Goal: Information Seeking & Learning: Learn about a topic

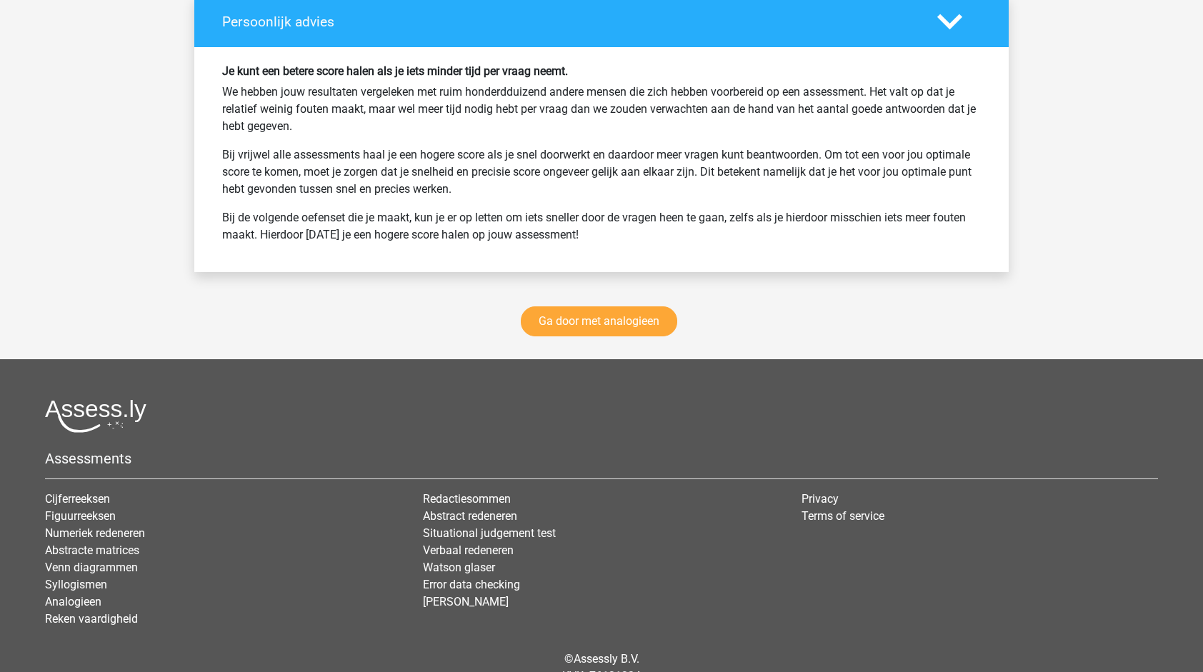
scroll to position [3469, 0]
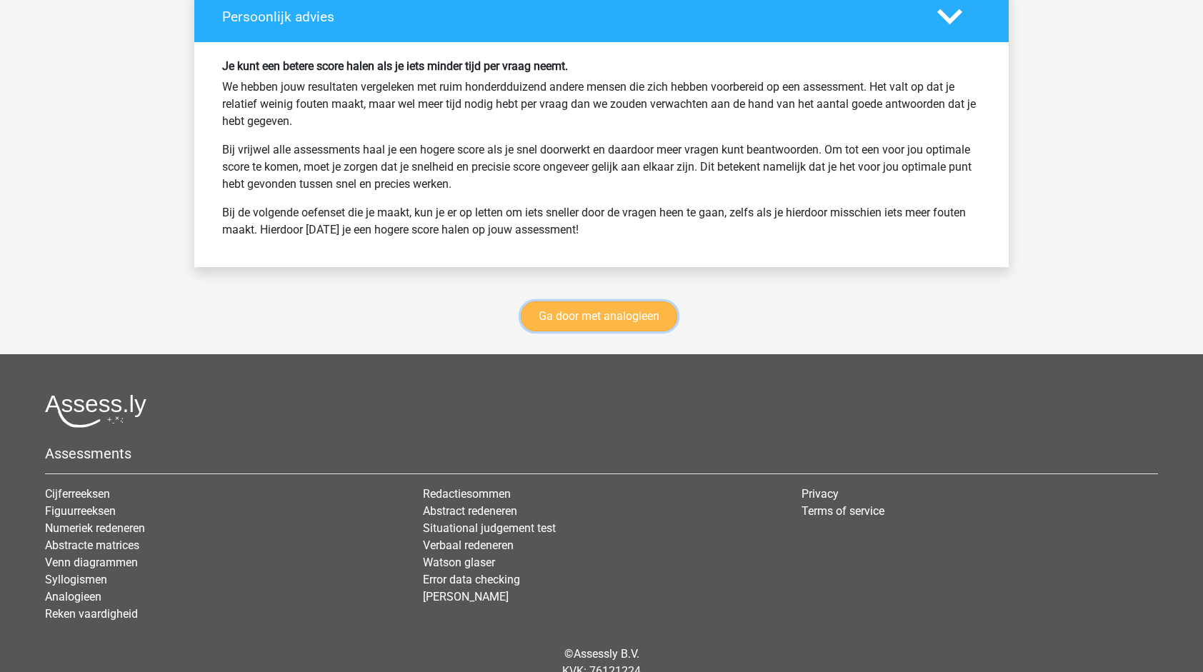
click at [609, 302] on link "Ga door met analogieen" at bounding box center [599, 317] width 157 height 30
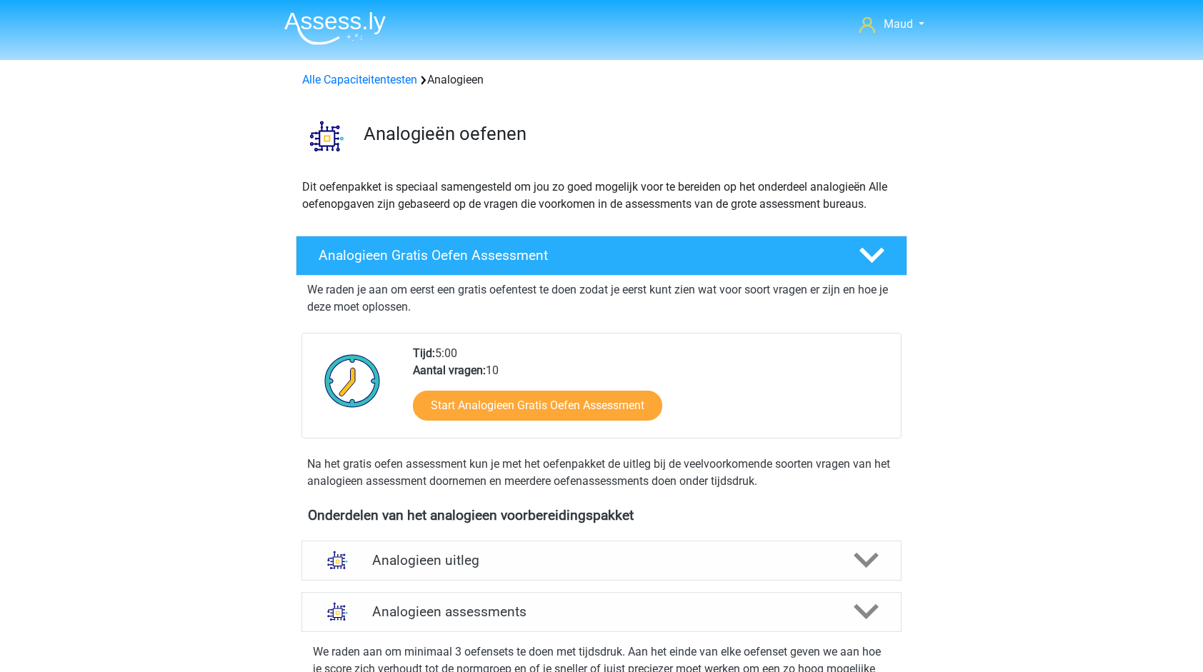
scroll to position [585, 0]
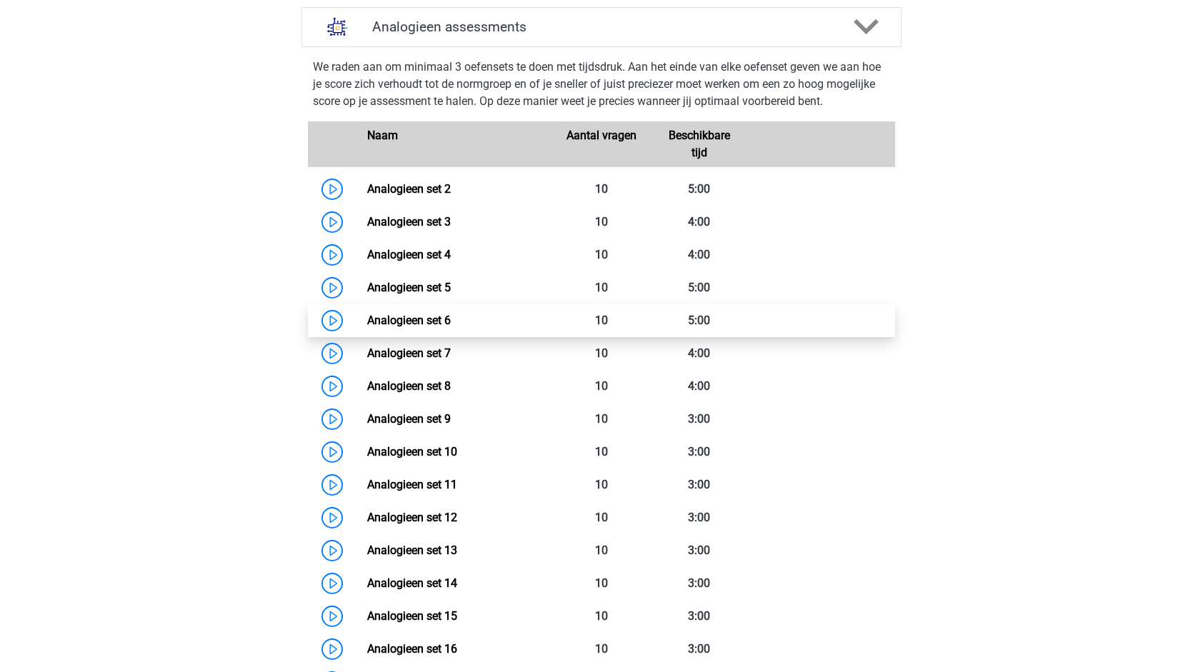
click at [451, 314] on link "Analogieen set 6" at bounding box center [409, 321] width 84 height 14
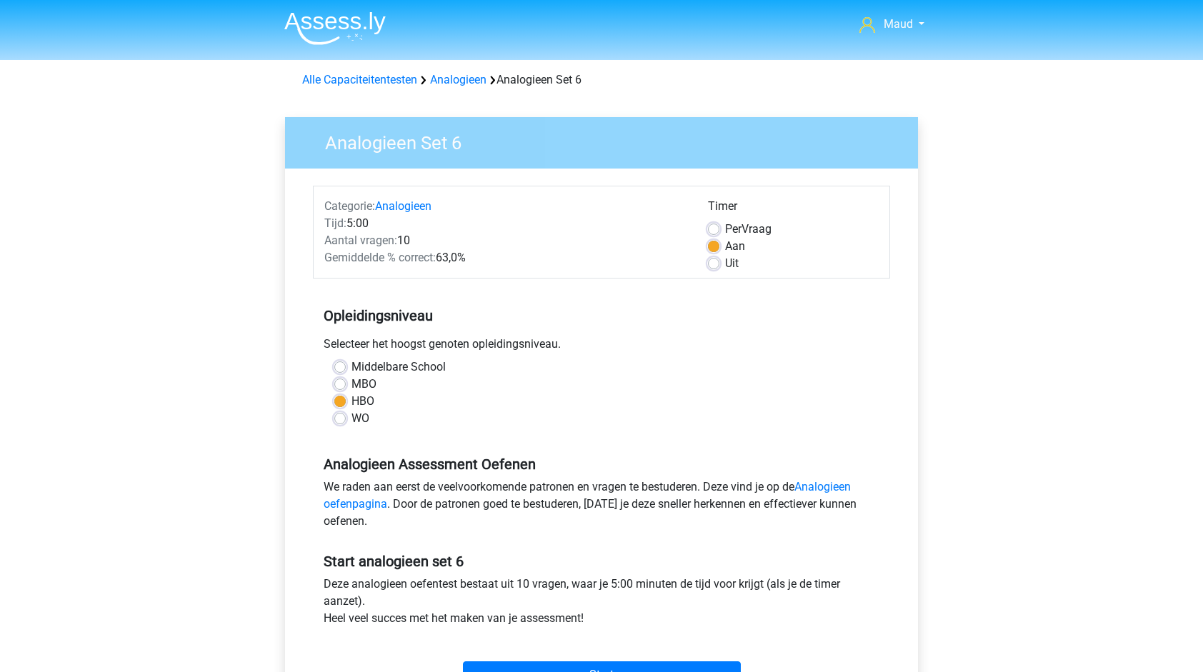
click at [372, 382] on label "MBO" at bounding box center [364, 384] width 25 height 17
click at [346, 382] on input "MBO" at bounding box center [339, 383] width 11 height 14
radio input "true"
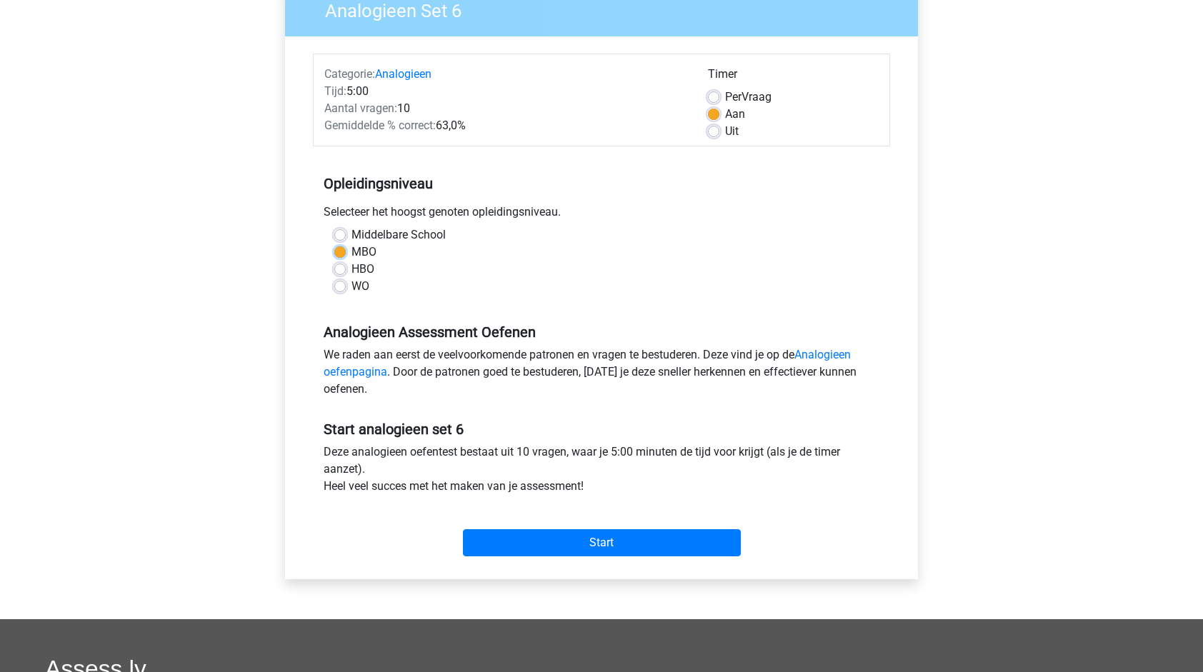
scroll to position [133, 0]
click at [532, 542] on input "Start" at bounding box center [602, 542] width 278 height 27
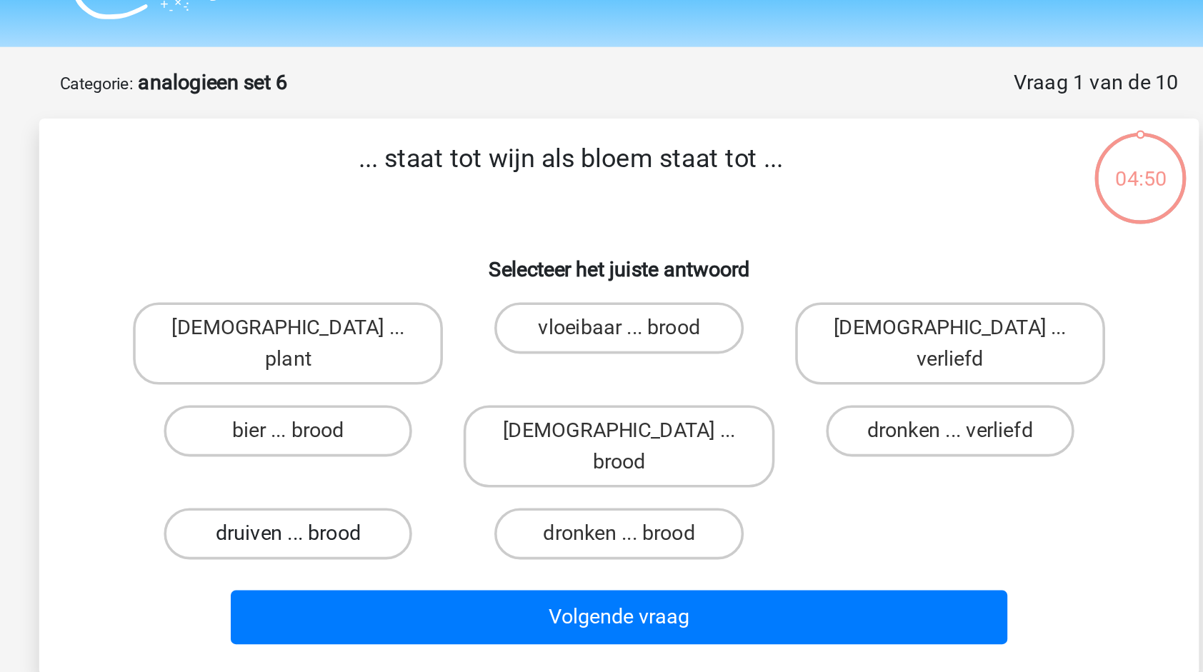
click at [435, 317] on label "druiven ... brood" at bounding box center [418, 331] width 138 height 29
click at [427, 331] on input "druiven ... brood" at bounding box center [422, 335] width 9 height 9
radio input "true"
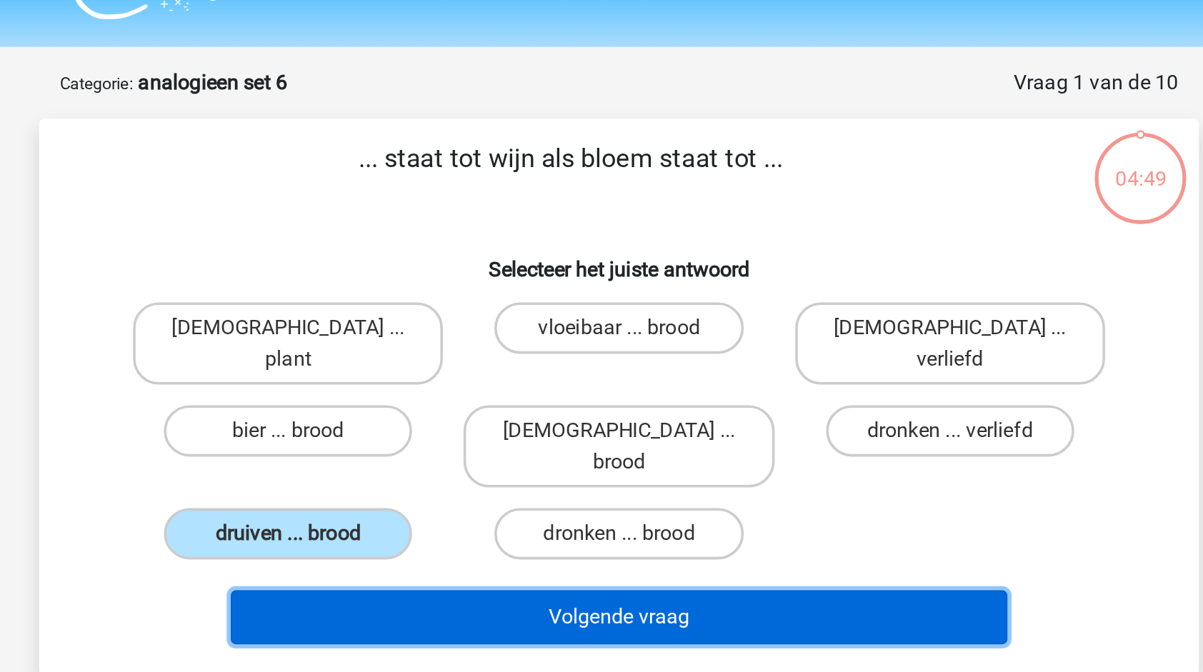
click at [467, 362] on button "Volgende vraag" at bounding box center [602, 377] width 432 height 30
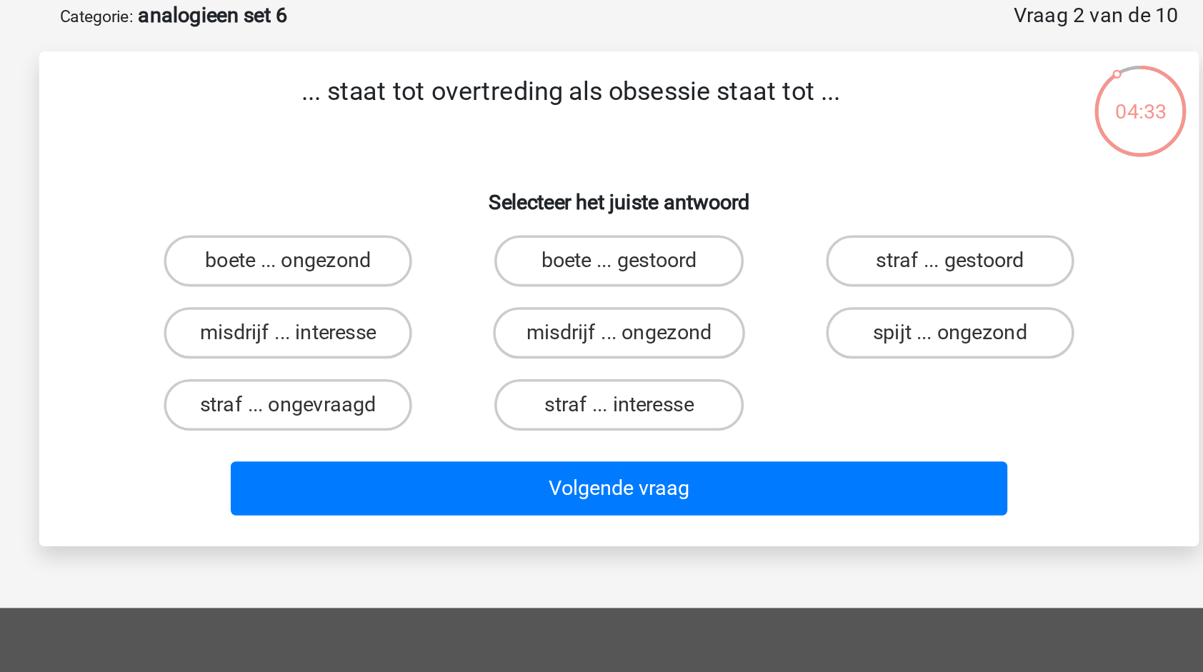
click at [605, 219] on input "boete ... gestoord" at bounding box center [606, 221] width 9 height 9
radio input "true"
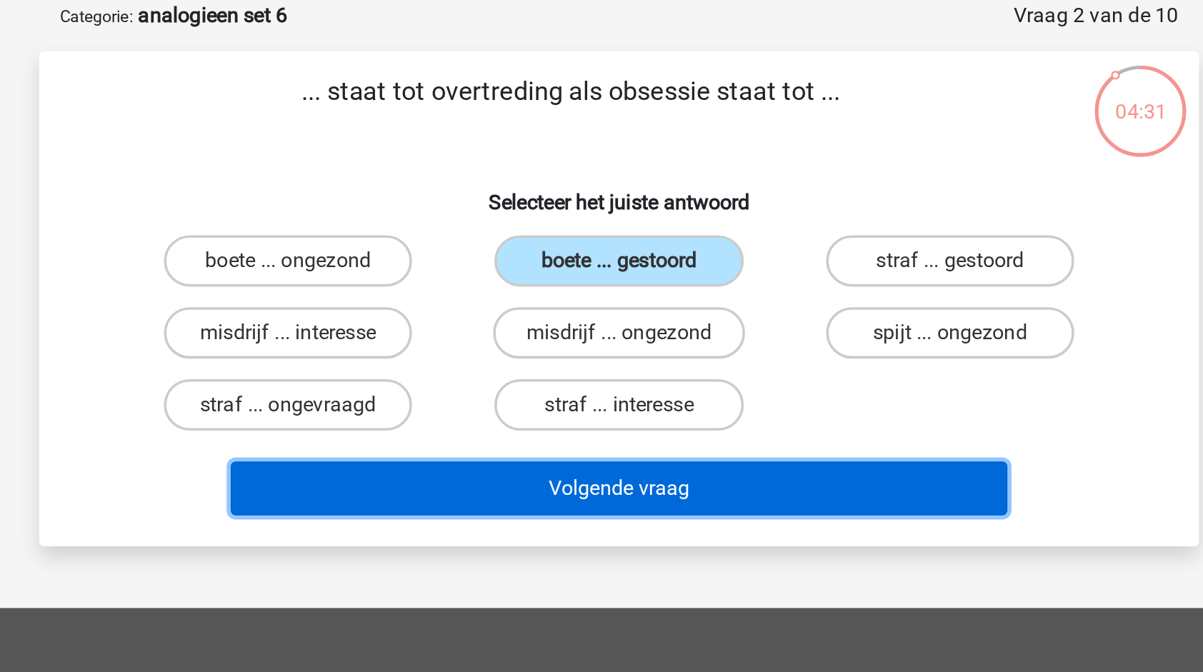
click at [592, 334] on button "Volgende vraag" at bounding box center [602, 343] width 432 height 30
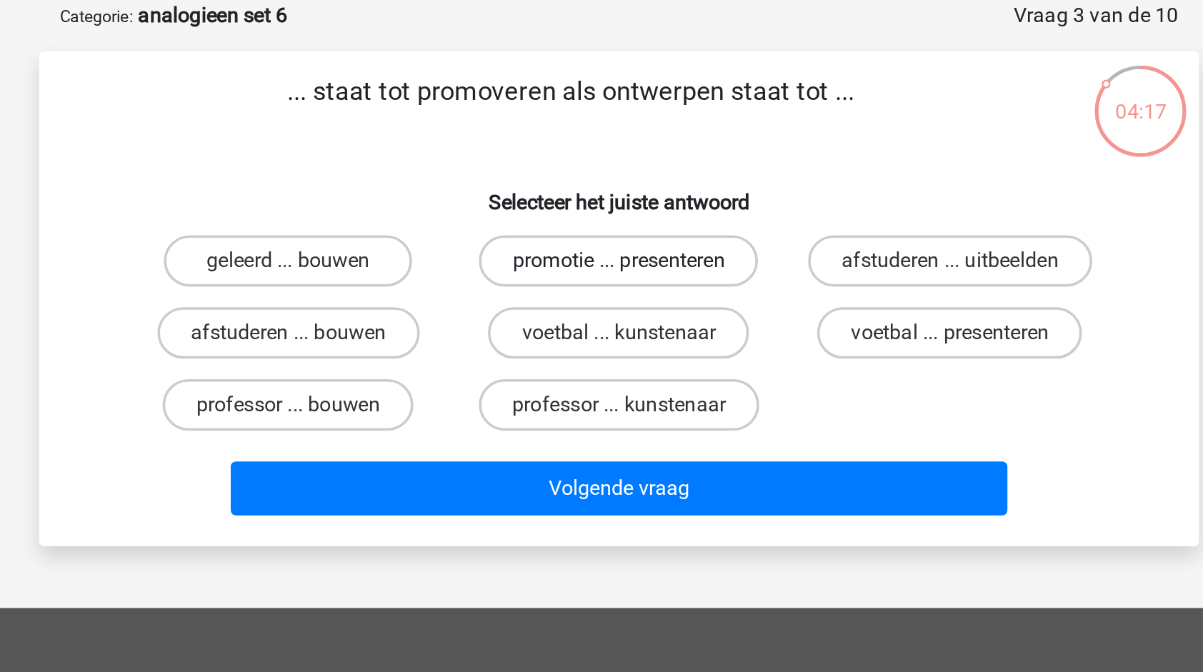
click at [656, 217] on label "promotie ... presenteren" at bounding box center [601, 216] width 155 height 29
click at [611, 217] on input "promotie ... presenteren" at bounding box center [606, 221] width 9 height 9
radio input "true"
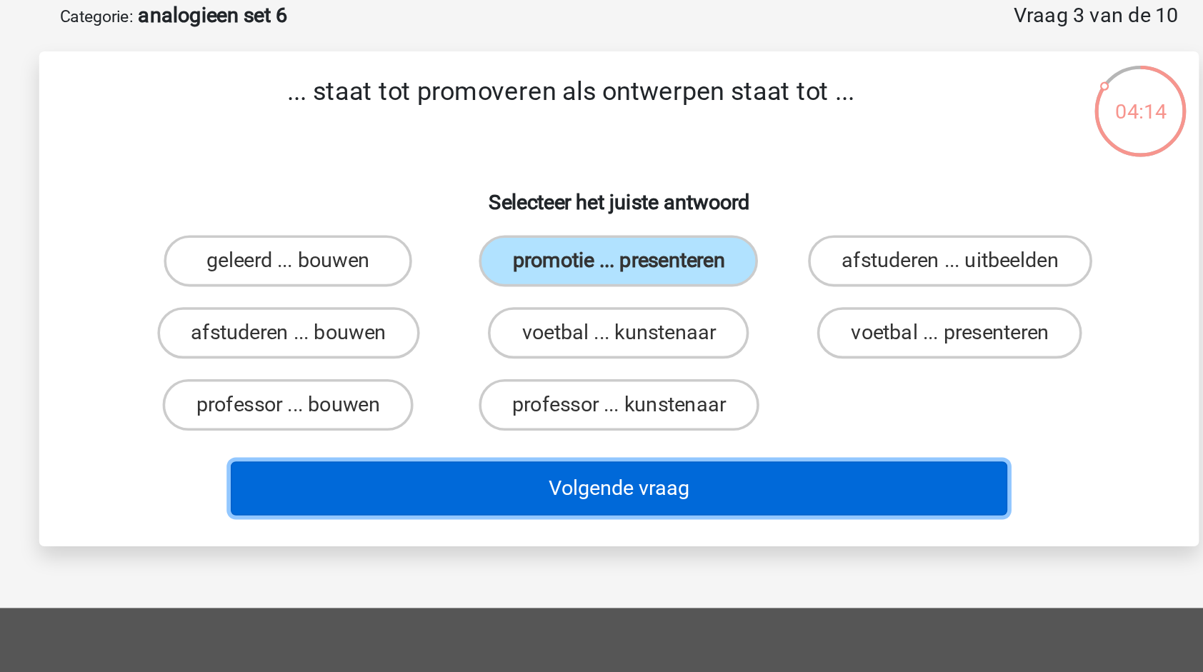
click at [640, 342] on button "Volgende vraag" at bounding box center [602, 343] width 432 height 30
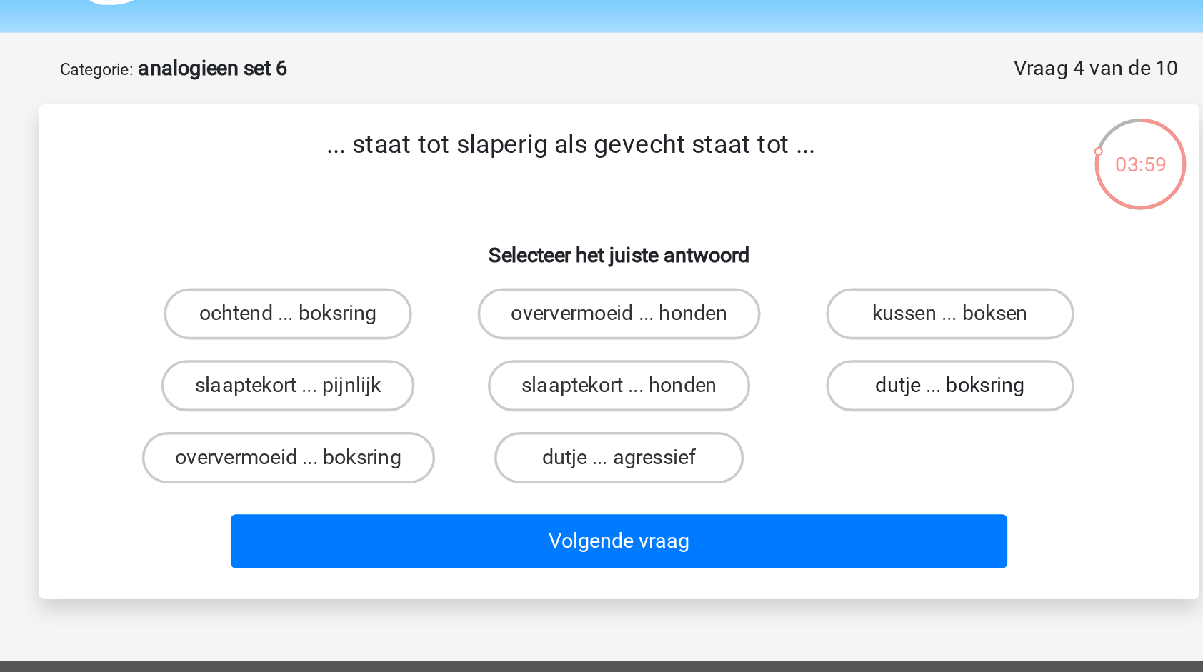
click at [775, 261] on label "dutje ... boksring" at bounding box center [786, 256] width 138 height 29
click at [785, 261] on input "dutje ... boksring" at bounding box center [789, 261] width 9 height 9
radio input "true"
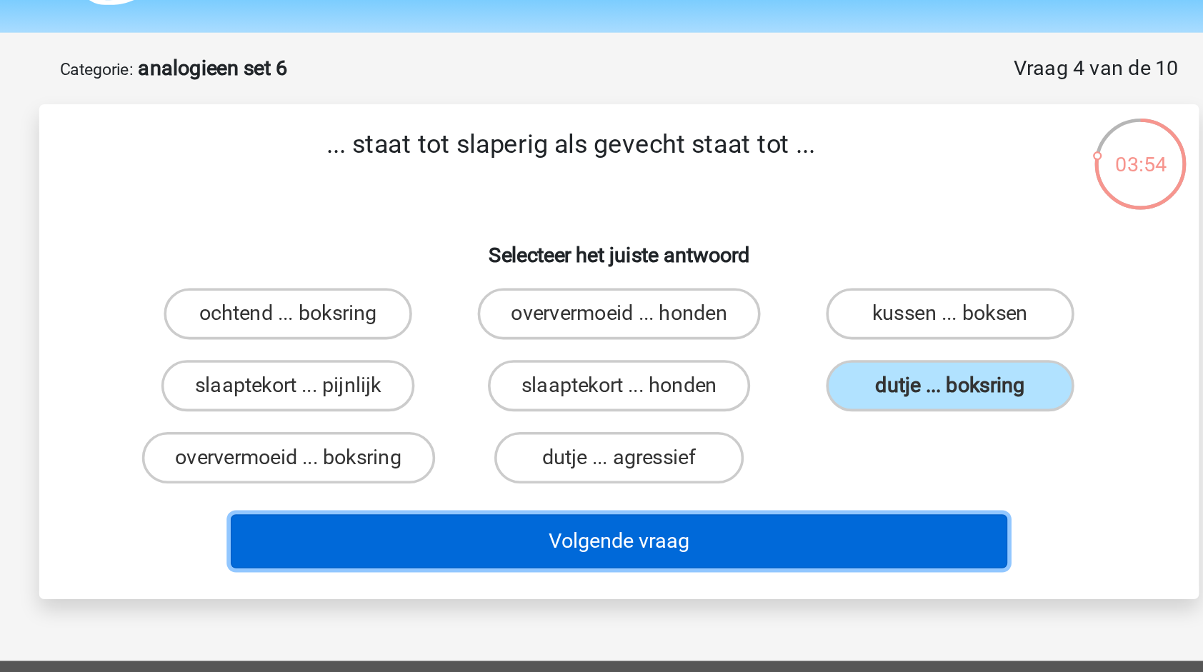
click at [639, 351] on button "Volgende vraag" at bounding box center [602, 343] width 432 height 30
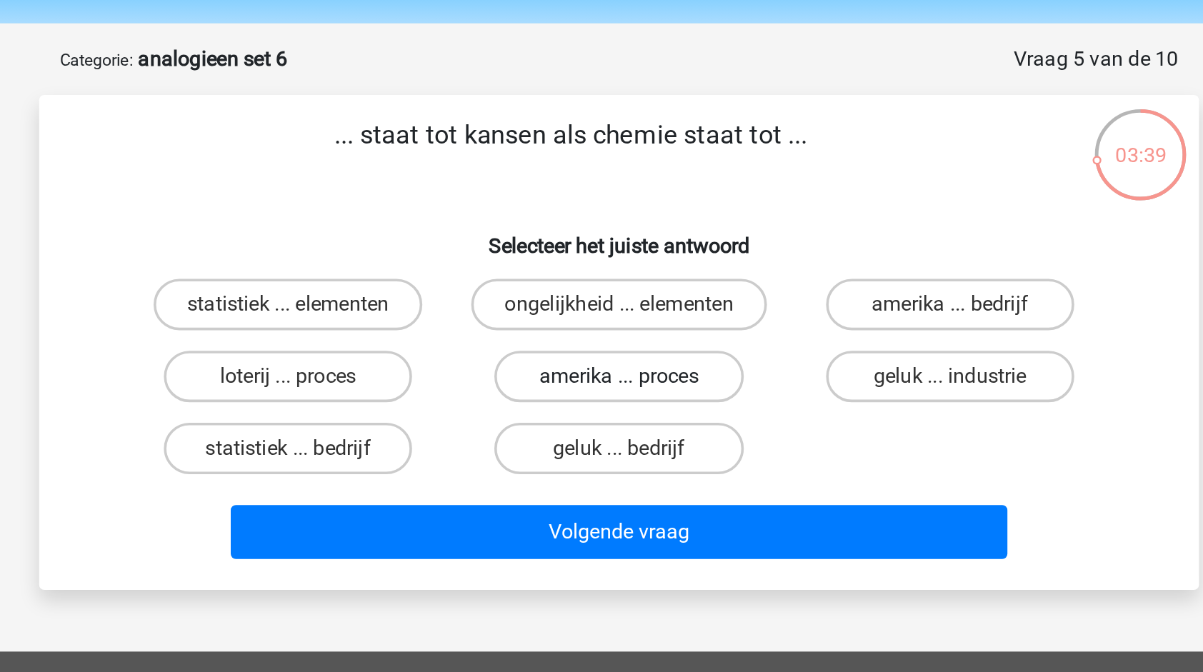
click at [630, 264] on label "amerika ... proces" at bounding box center [601, 256] width 138 height 29
click at [611, 264] on input "amerika ... proces" at bounding box center [606, 261] width 9 height 9
radio input "true"
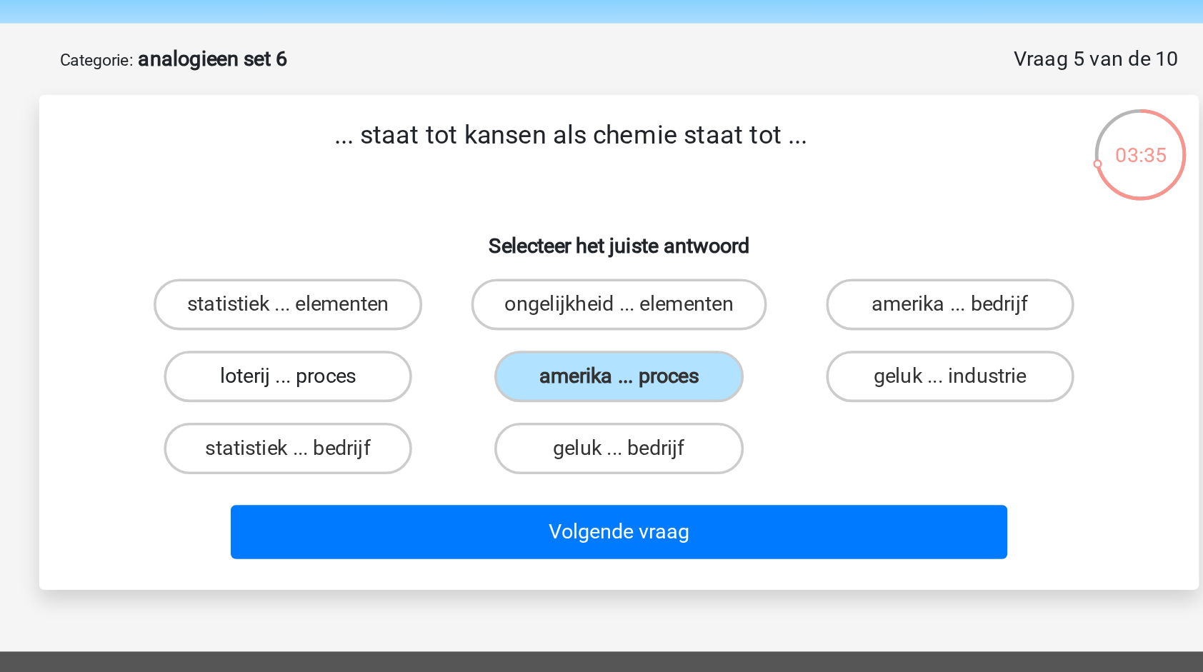
click at [478, 259] on label "loterij ... proces" at bounding box center [418, 256] width 138 height 29
click at [427, 259] on input "loterij ... proces" at bounding box center [422, 261] width 9 height 9
radio input "true"
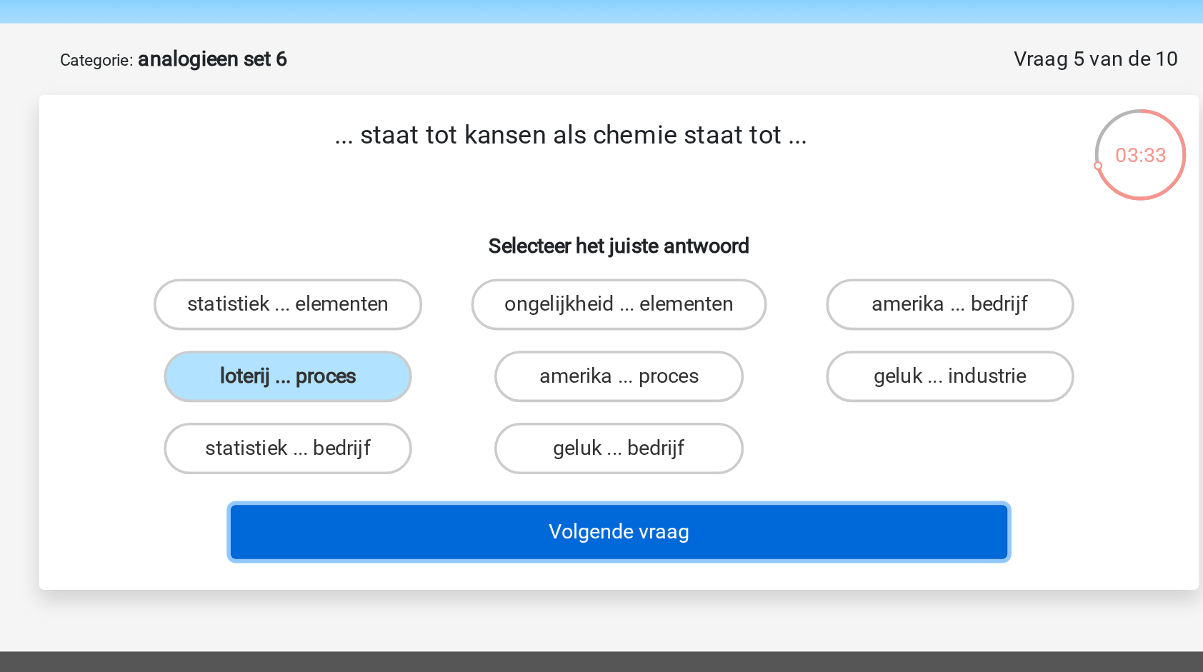
click at [554, 345] on button "Volgende vraag" at bounding box center [602, 343] width 432 height 30
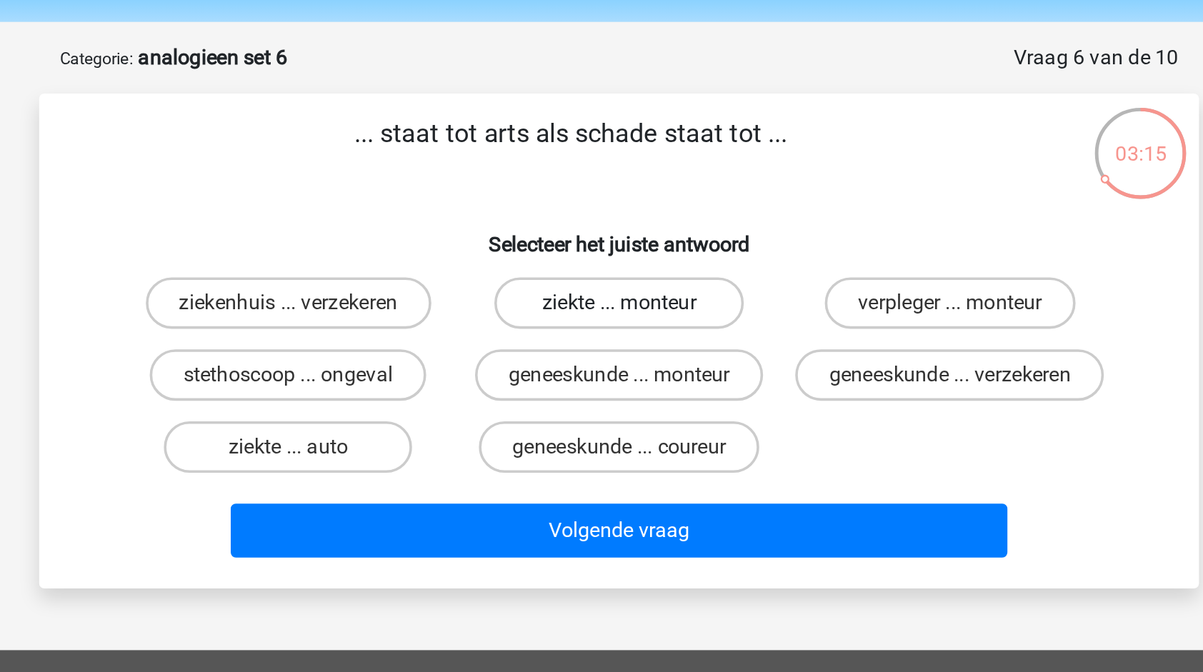
click at [600, 216] on label "ziekte ... monteur" at bounding box center [601, 216] width 138 height 29
click at [602, 217] on input "ziekte ... monteur" at bounding box center [606, 221] width 9 height 9
radio input "true"
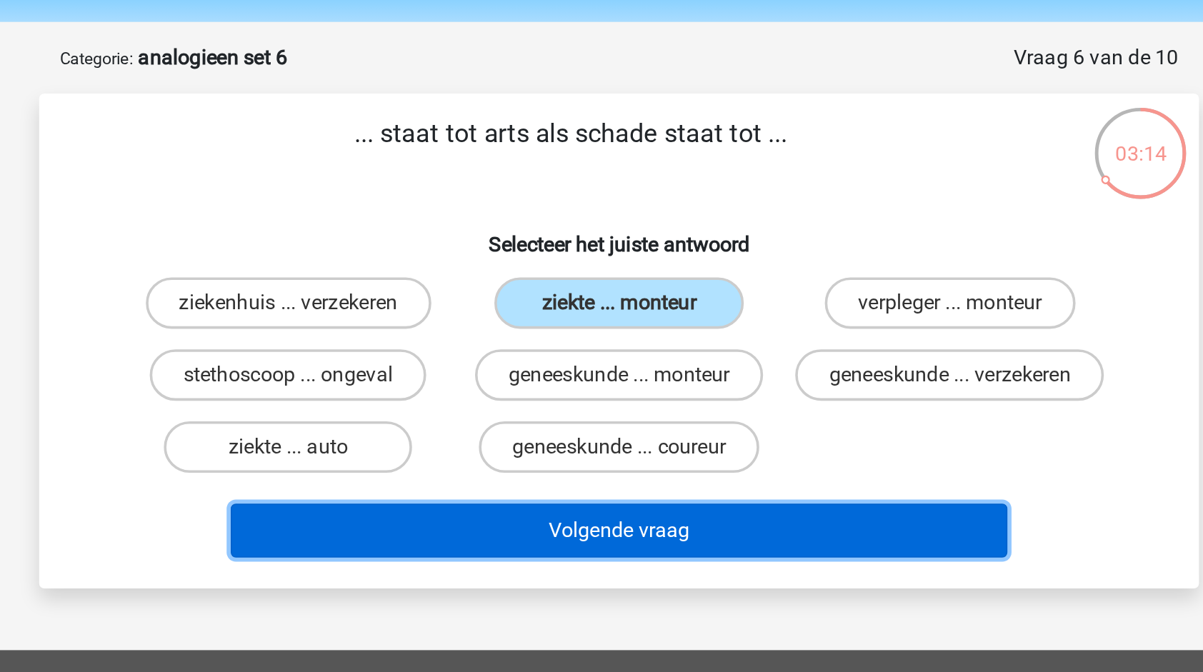
click at [613, 350] on button "Volgende vraag" at bounding box center [602, 343] width 432 height 30
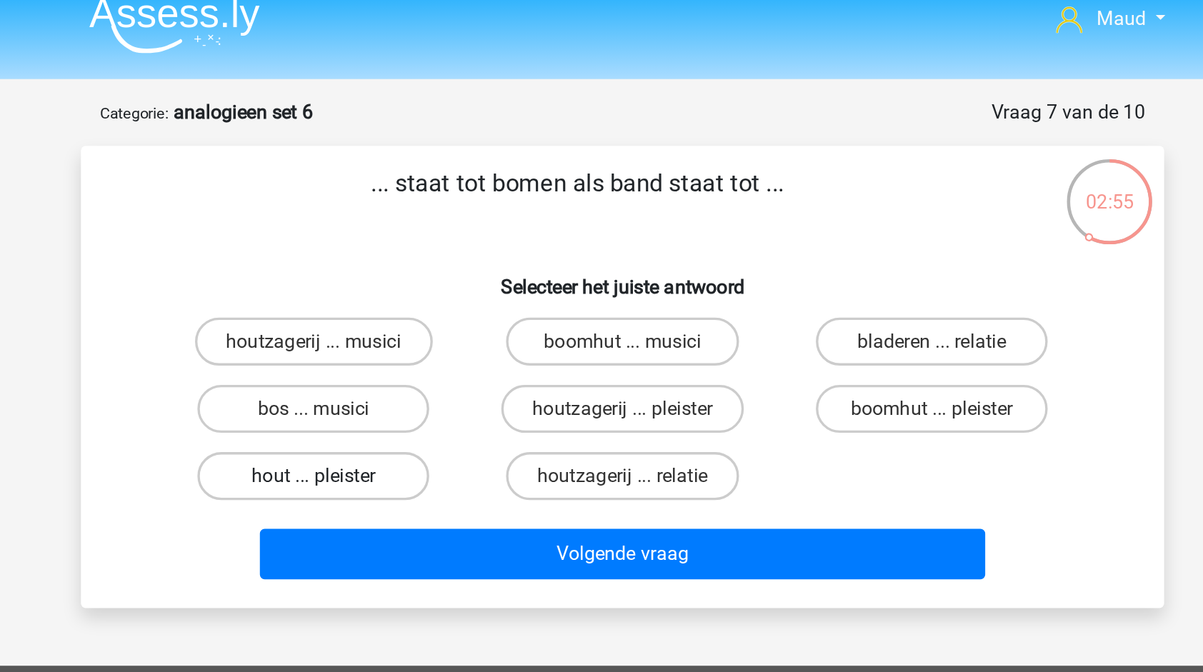
click at [472, 302] on label "hout ... pleister" at bounding box center [418, 296] width 138 height 29
click at [427, 302] on input "hout ... pleister" at bounding box center [422, 301] width 9 height 9
radio input "true"
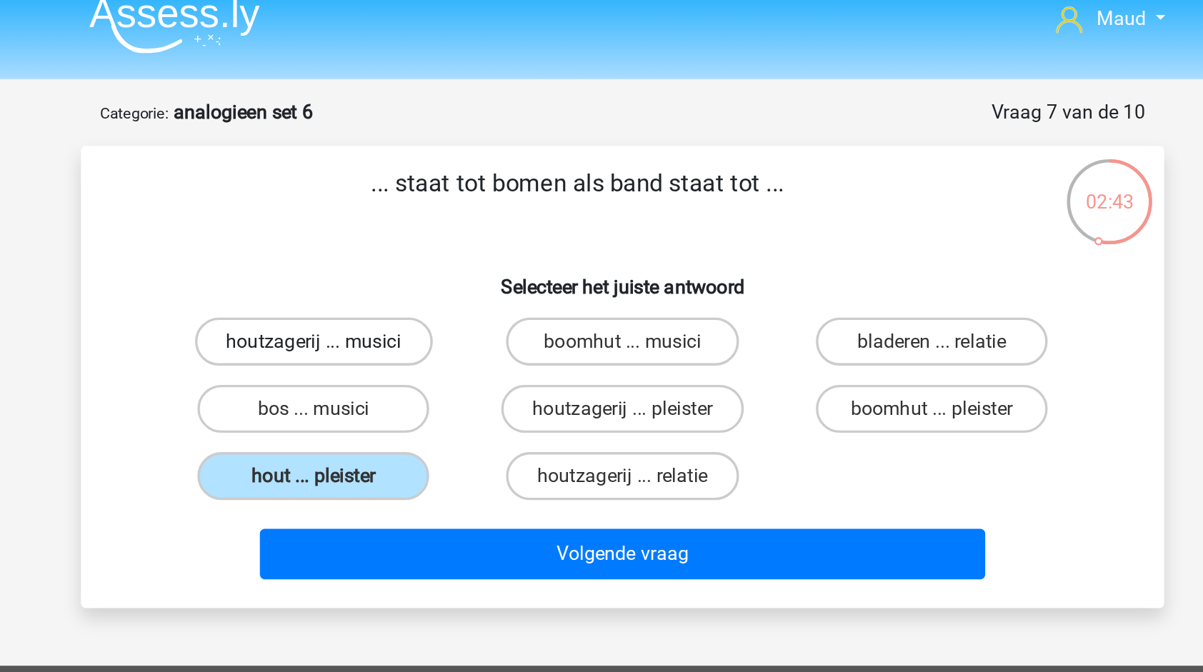
click at [426, 212] on label "houtzagerij ... musici" at bounding box center [418, 216] width 142 height 29
click at [426, 217] on input "houtzagerij ... musici" at bounding box center [422, 221] width 9 height 9
radio input "true"
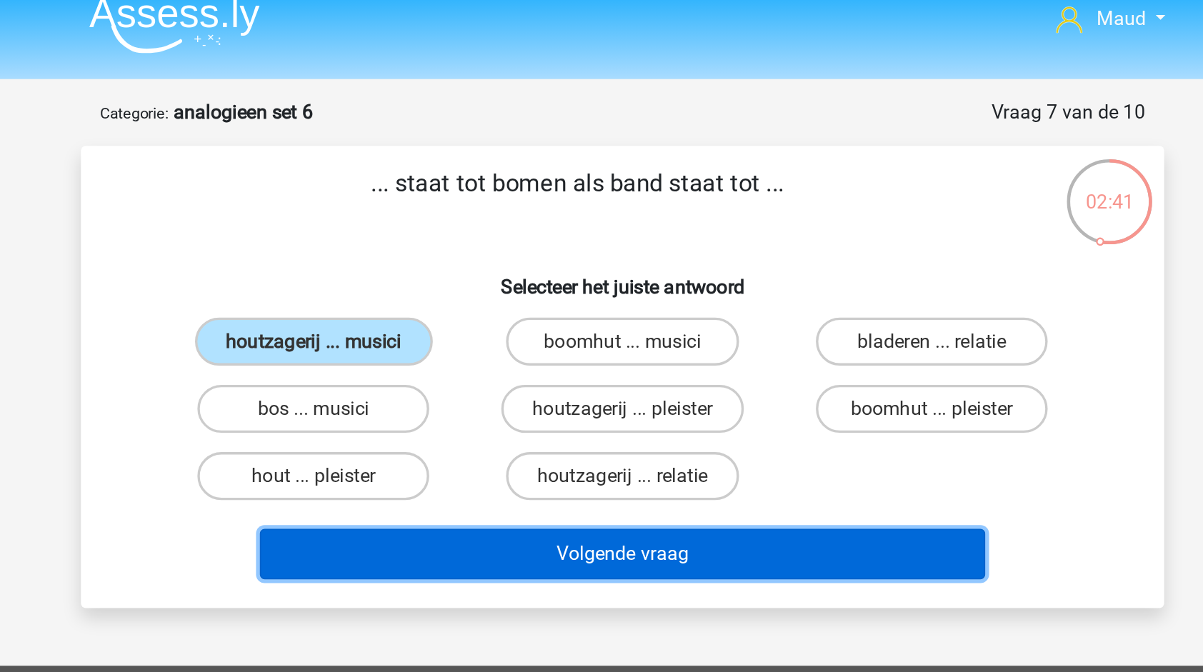
click at [662, 342] on button "Volgende vraag" at bounding box center [602, 343] width 432 height 30
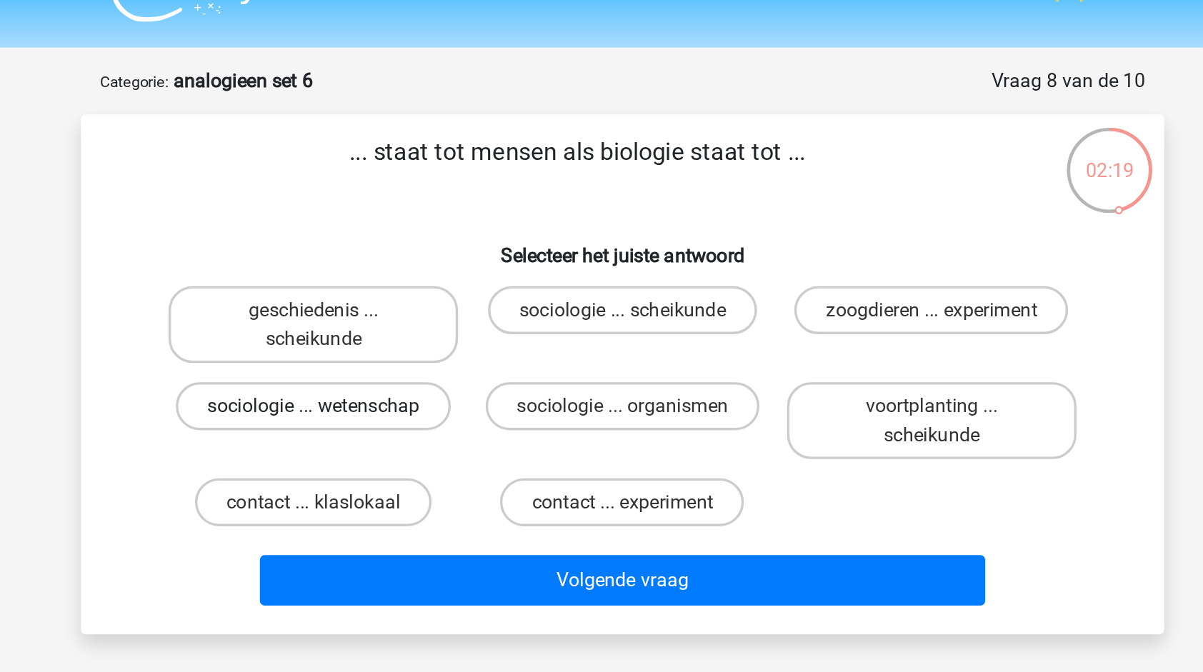
click at [445, 277] on label "sociologie ... wetenschap" at bounding box center [418, 273] width 164 height 29
click at [427, 277] on input "sociologie ... wetenschap" at bounding box center [422, 278] width 9 height 9
radio input "true"
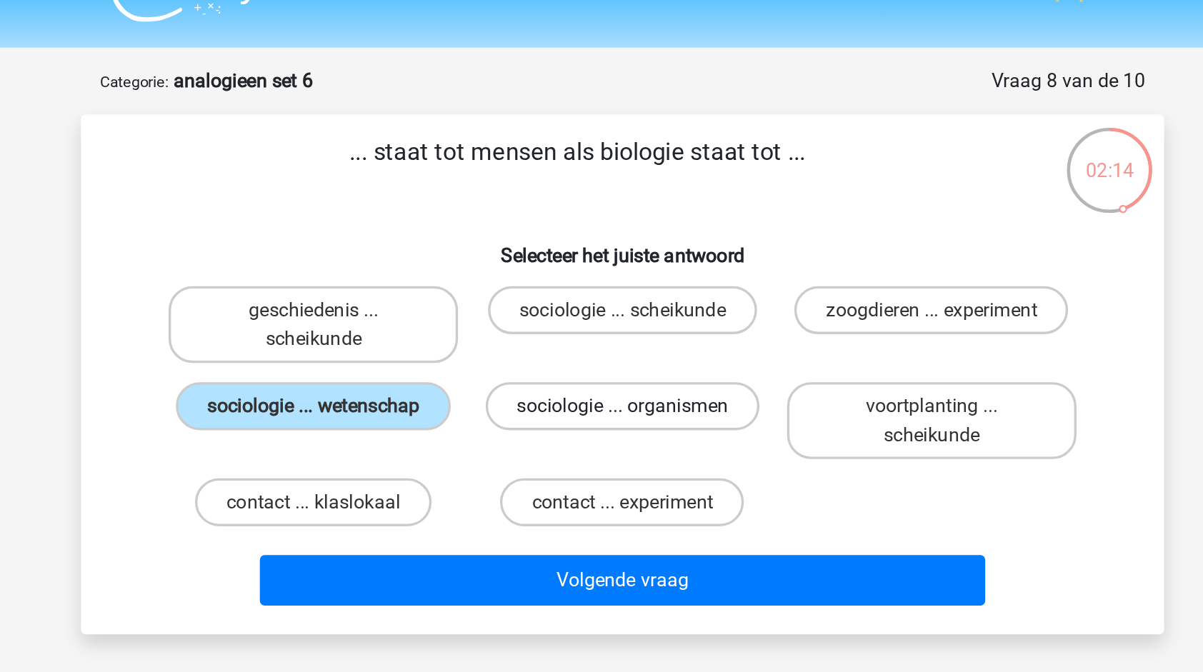
click at [581, 269] on label "sociologie ... organismen" at bounding box center [601, 273] width 163 height 29
click at [602, 274] on input "sociologie ... organismen" at bounding box center [606, 278] width 9 height 9
radio input "true"
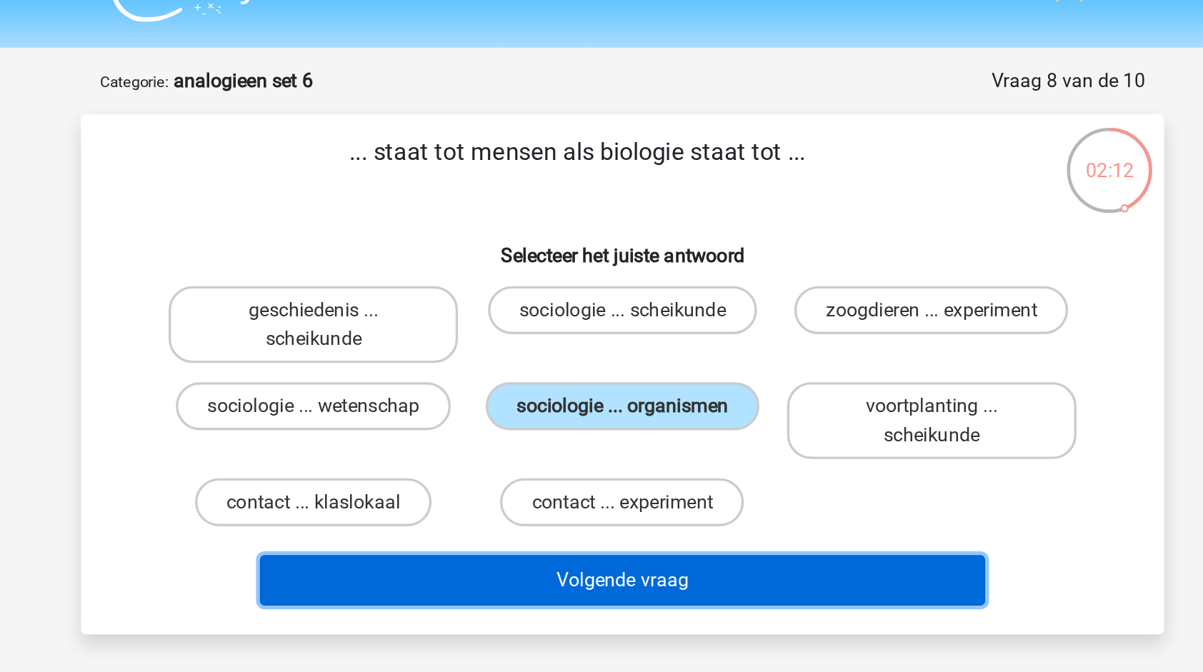
click at [608, 379] on button "Volgende vraag" at bounding box center [602, 377] width 432 height 30
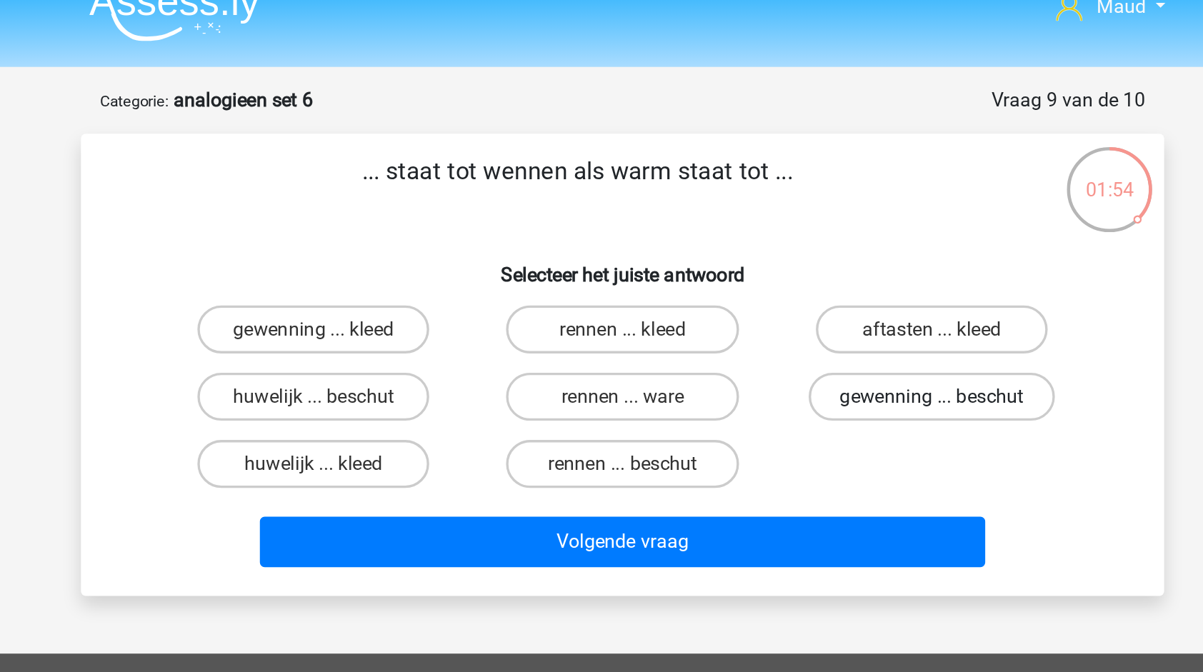
click at [745, 262] on label "gewenning ... beschut" at bounding box center [786, 256] width 147 height 29
click at [785, 262] on input "gewenning ... beschut" at bounding box center [789, 261] width 9 height 9
radio input "true"
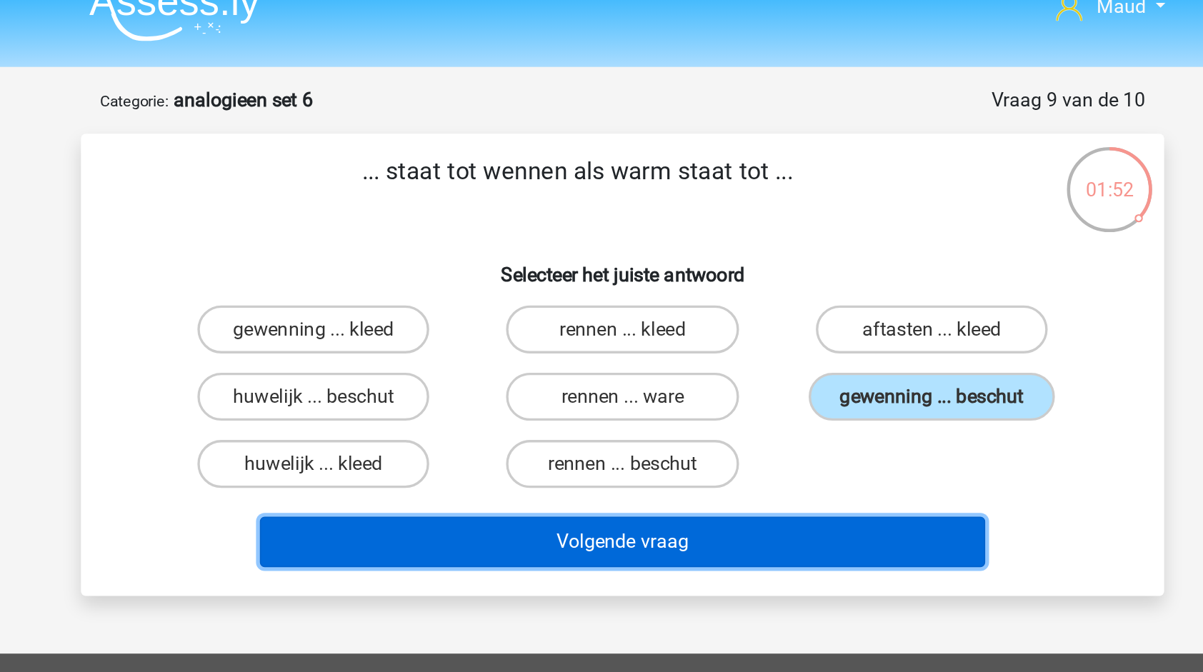
click at [677, 340] on button "Volgende vraag" at bounding box center [602, 343] width 432 height 30
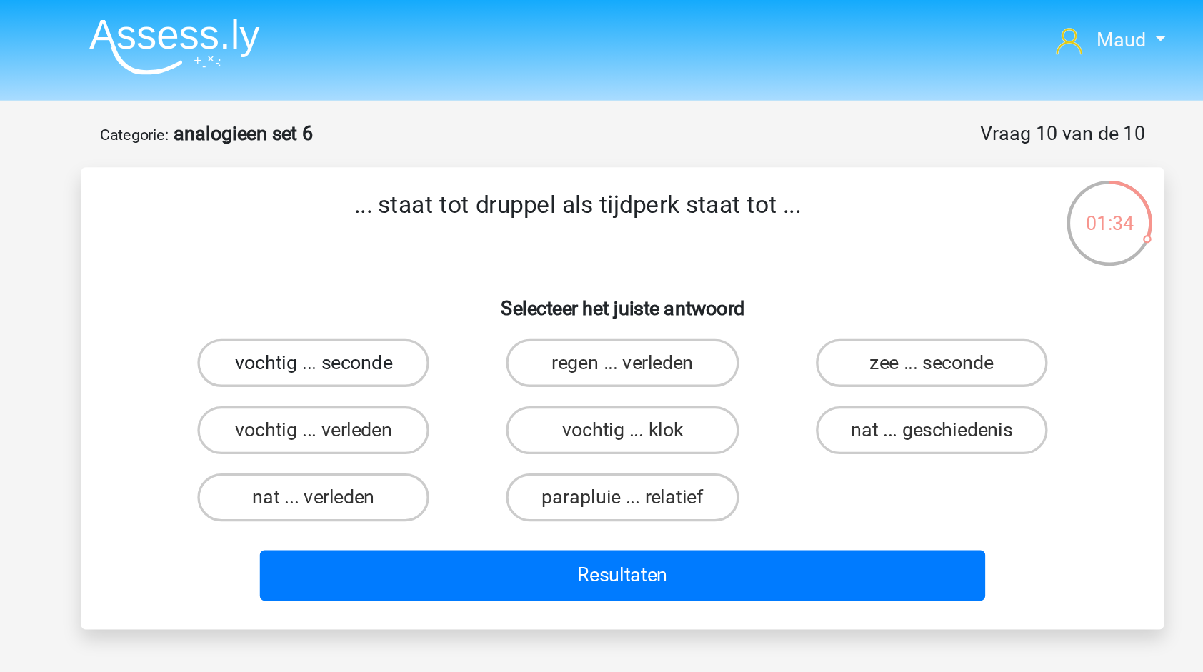
click at [465, 224] on label "vochtig ... seconde" at bounding box center [418, 216] width 138 height 29
click at [427, 224] on input "vochtig ... seconde" at bounding box center [422, 221] width 9 height 9
radio input "true"
click at [777, 260] on label "nat ... geschiedenis" at bounding box center [786, 256] width 138 height 29
click at [785, 260] on input "nat ... geschiedenis" at bounding box center [789, 261] width 9 height 9
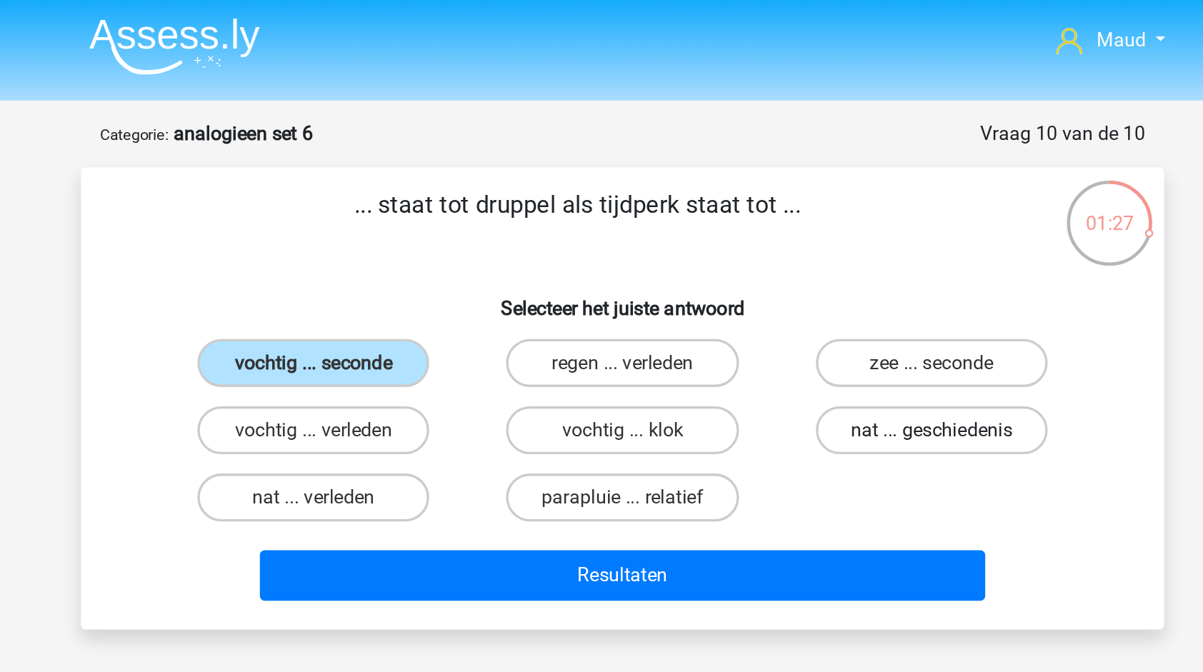
radio input "true"
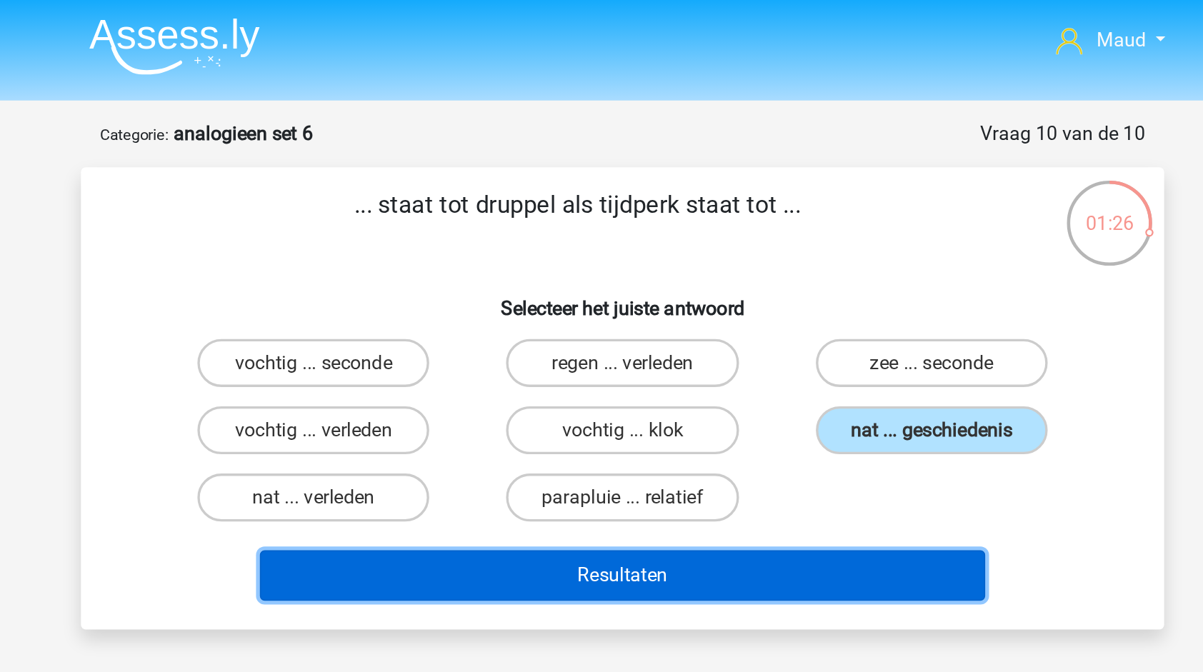
click at [671, 342] on button "Resultaten" at bounding box center [602, 343] width 432 height 30
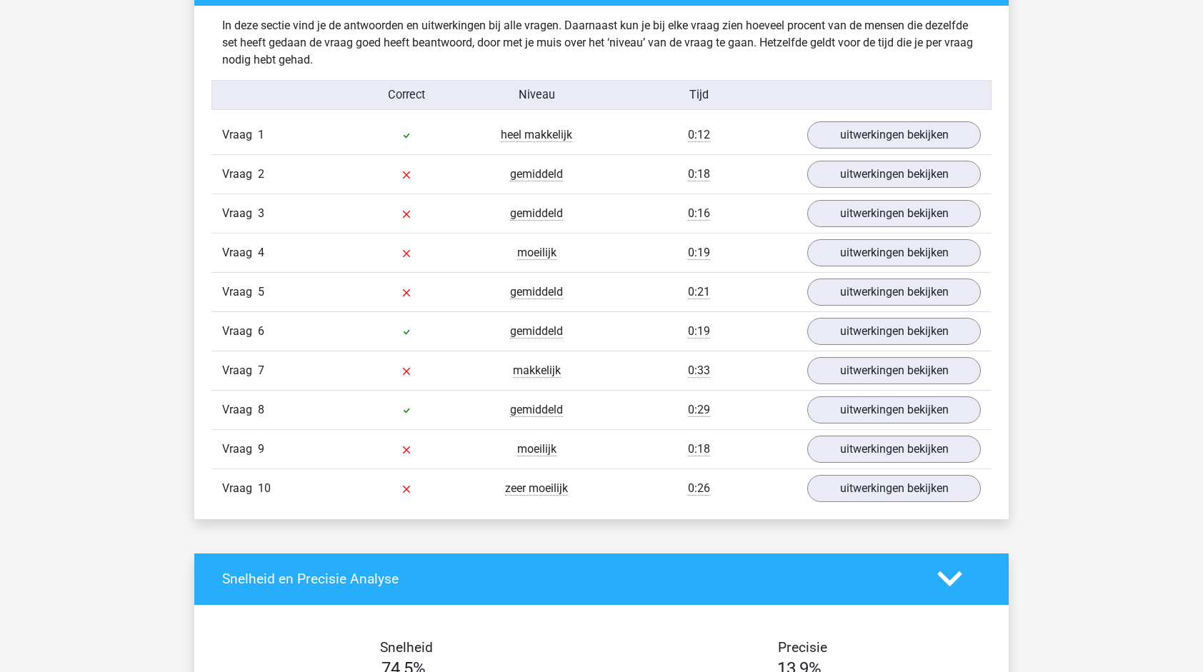
scroll to position [870, 0]
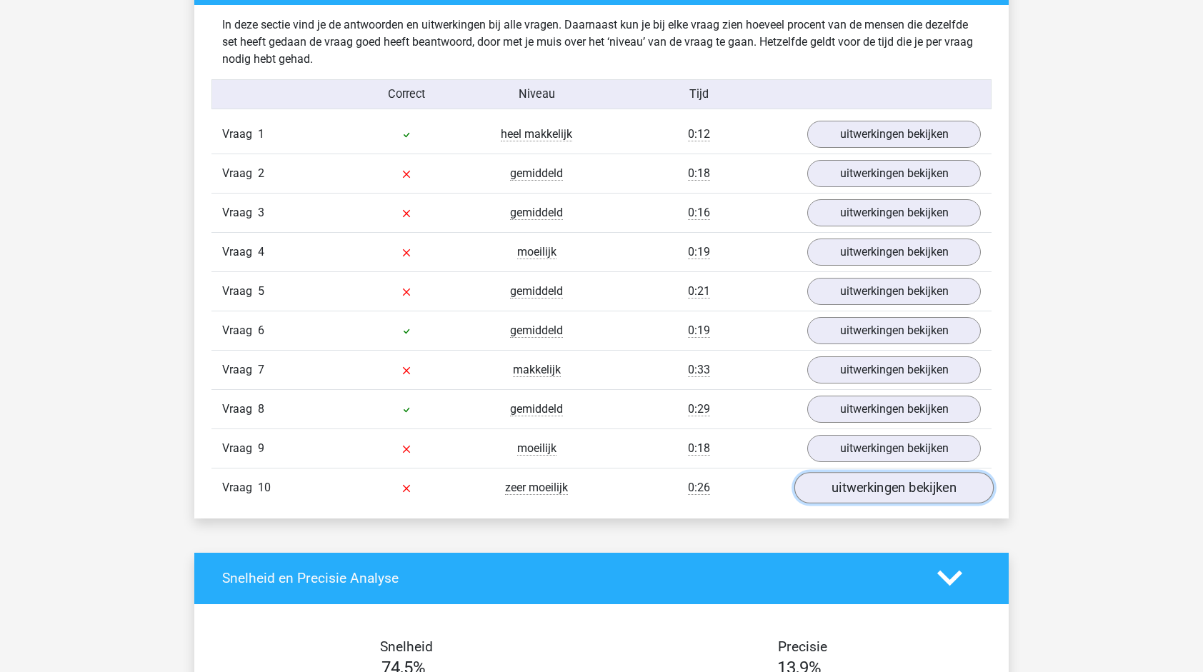
click at [896, 480] on link "uitwerkingen bekijken" at bounding box center [894, 487] width 199 height 31
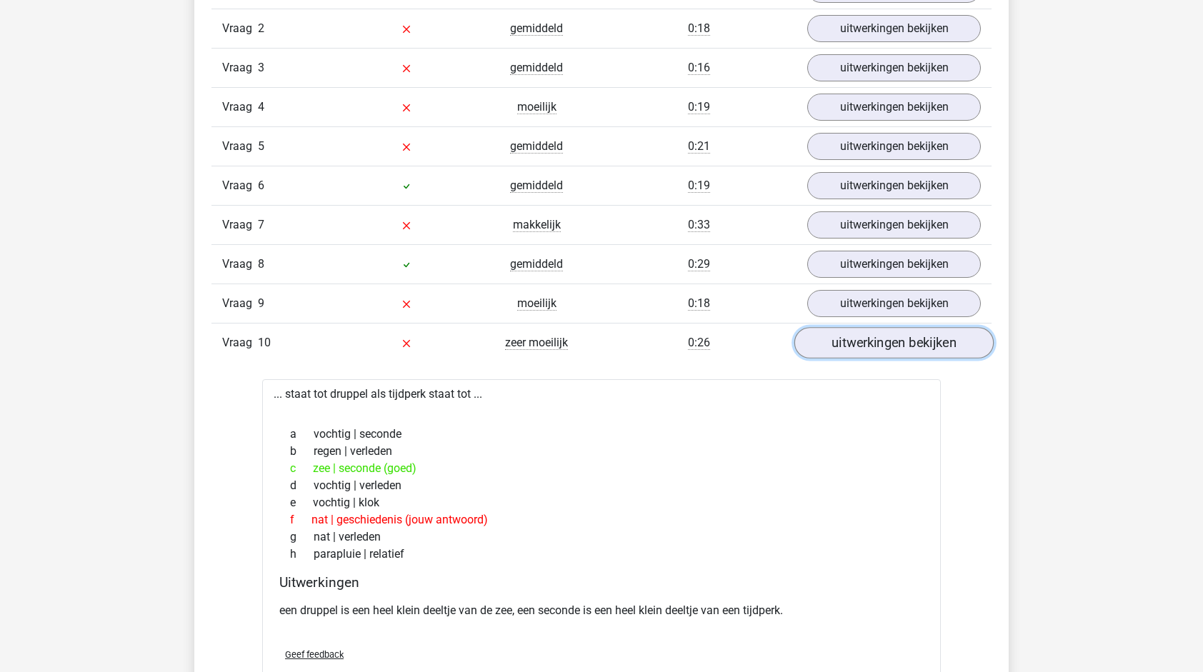
scroll to position [997, 0]
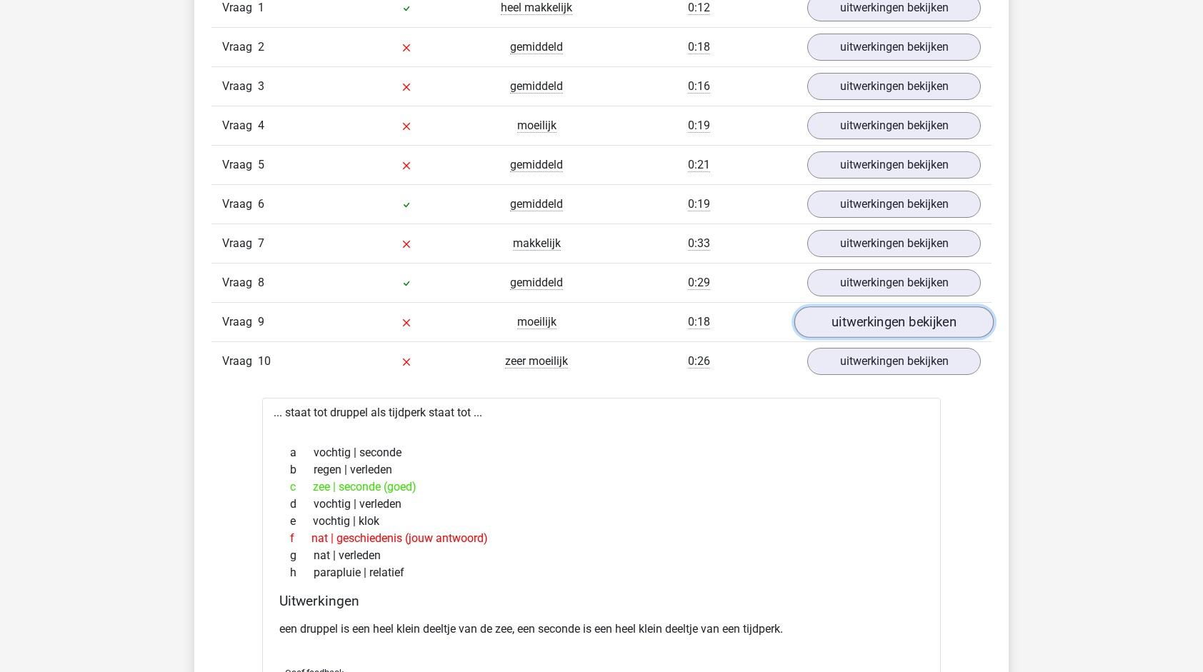
click at [873, 318] on link "uitwerkingen bekijken" at bounding box center [894, 322] width 199 height 31
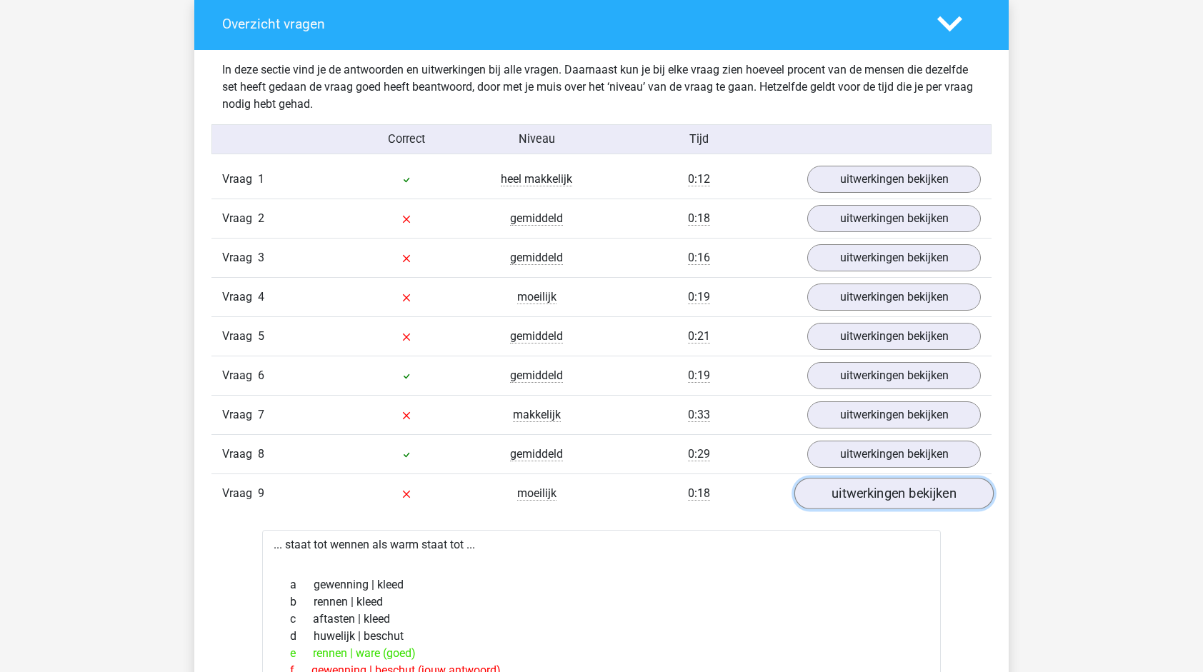
scroll to position [826, 0]
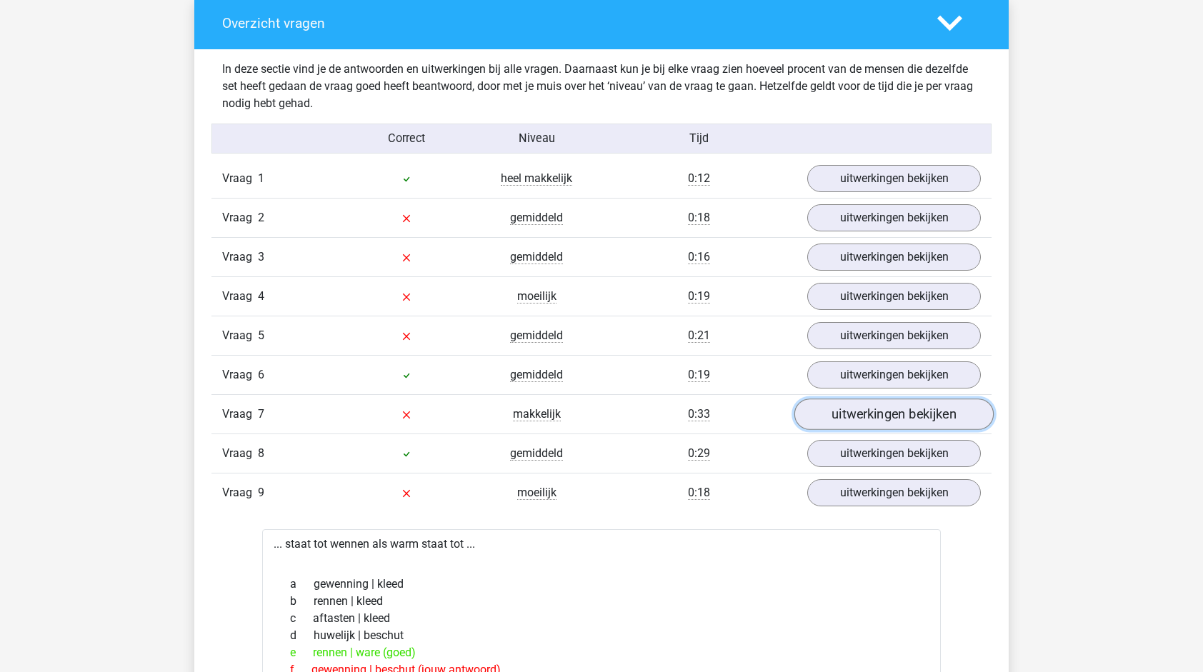
click at [866, 412] on link "uitwerkingen bekijken" at bounding box center [894, 414] width 199 height 31
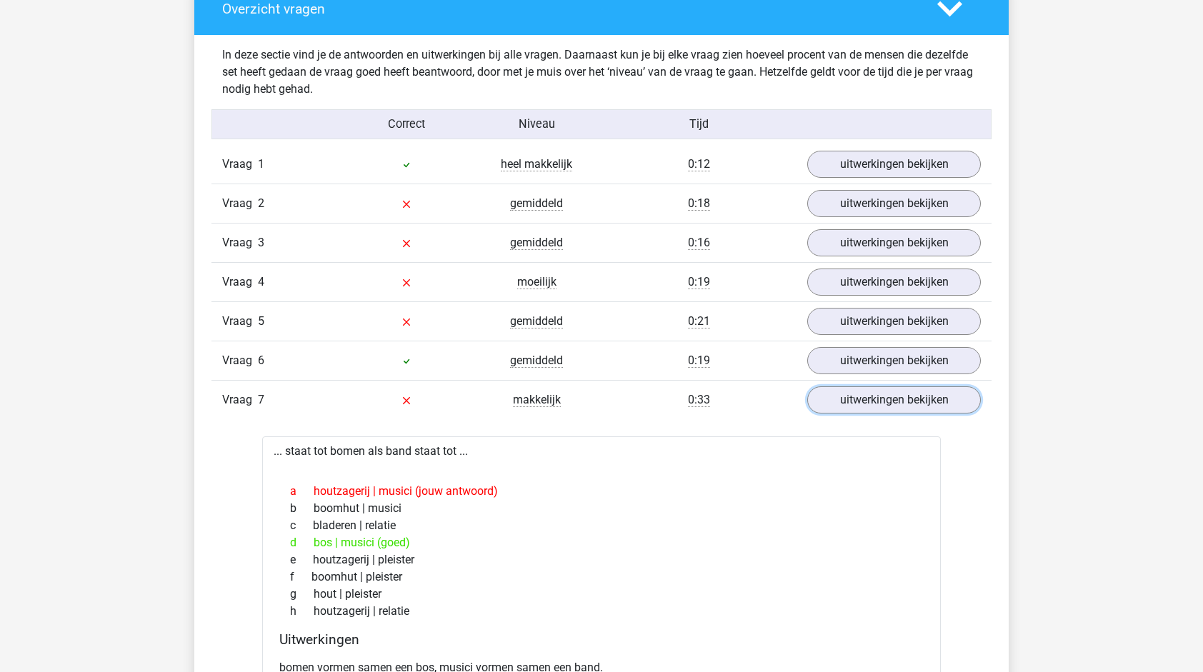
scroll to position [840, 0]
click at [848, 316] on link "uitwerkingen bekijken" at bounding box center [894, 322] width 199 height 31
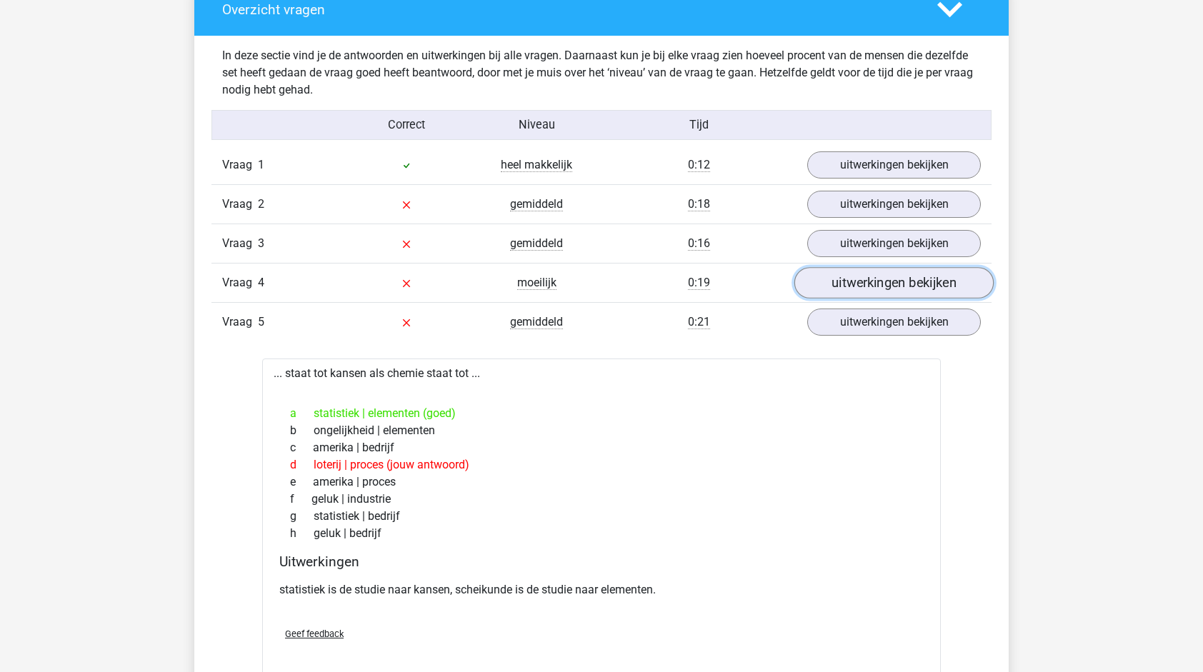
click at [858, 277] on link "uitwerkingen bekijken" at bounding box center [894, 282] width 199 height 31
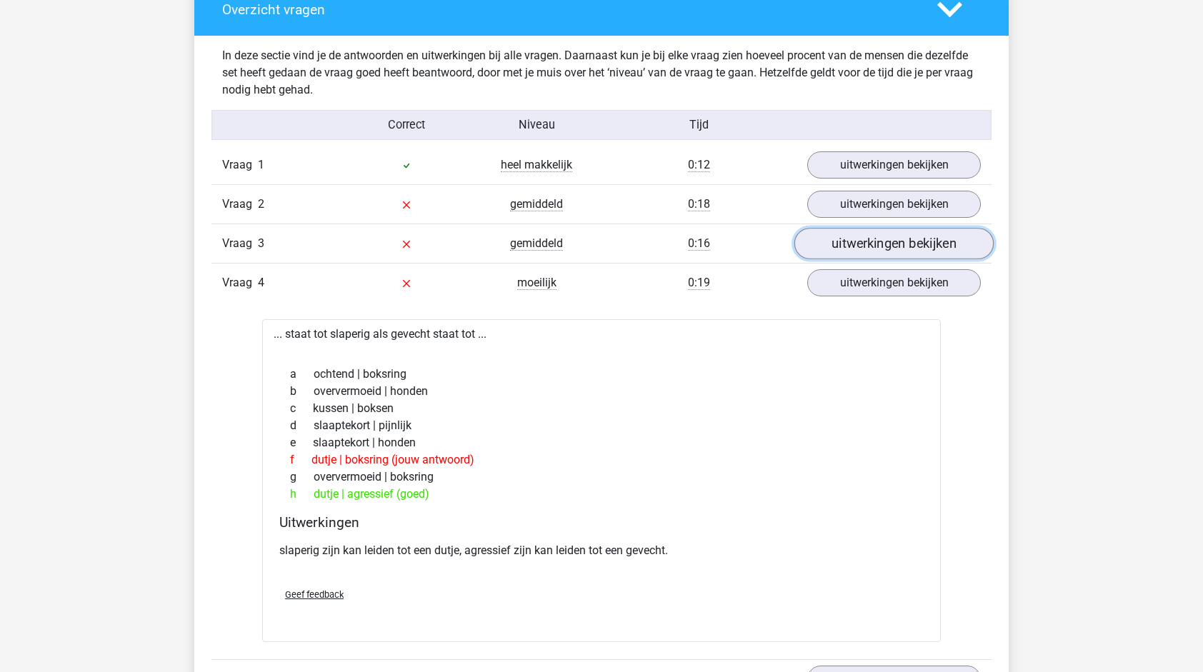
click at [880, 237] on link "uitwerkingen bekijken" at bounding box center [894, 243] width 199 height 31
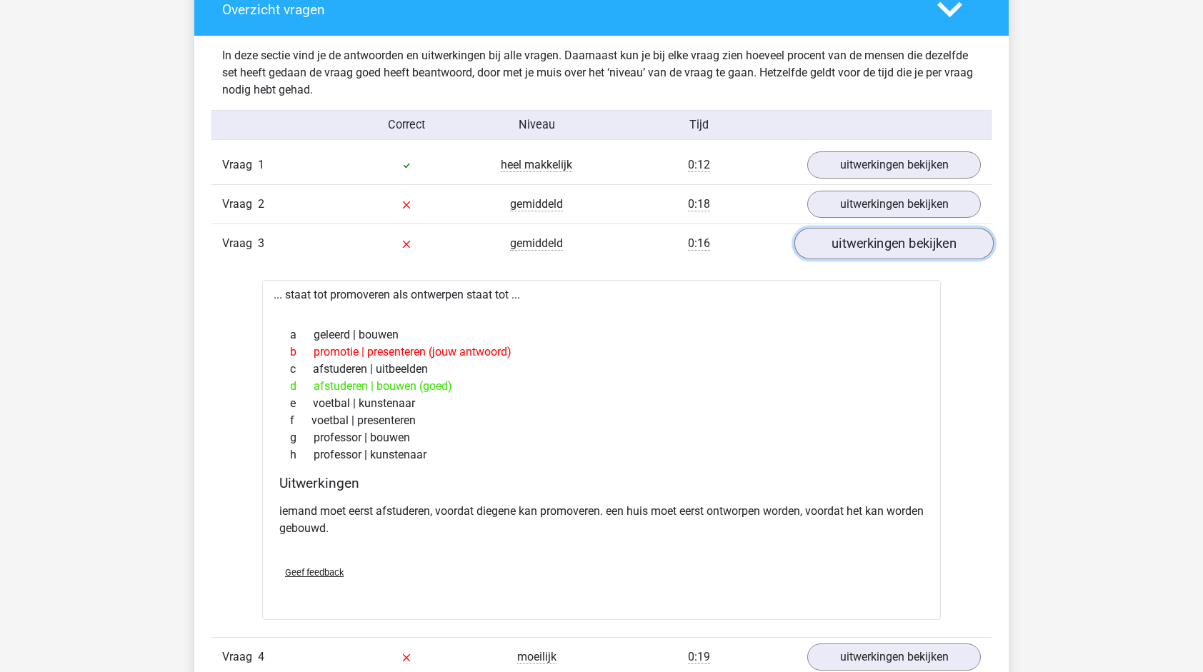
click at [880, 237] on link "uitwerkingen bekijken" at bounding box center [894, 243] width 199 height 31
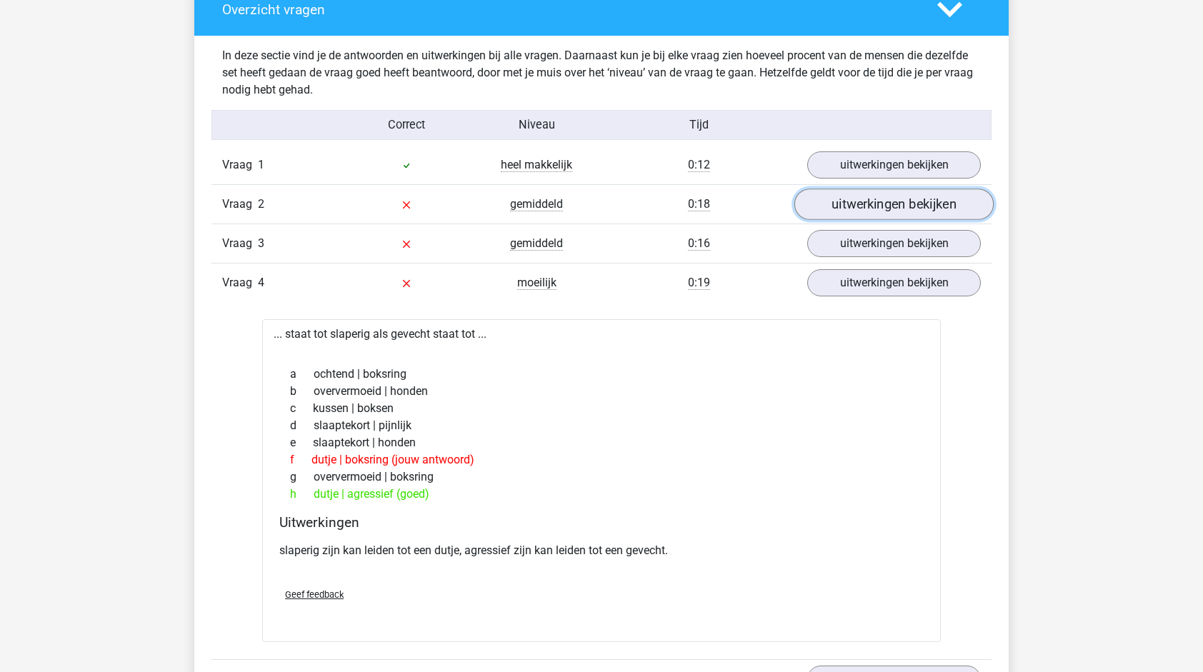
click at [886, 202] on link "uitwerkingen bekijken" at bounding box center [894, 204] width 199 height 31
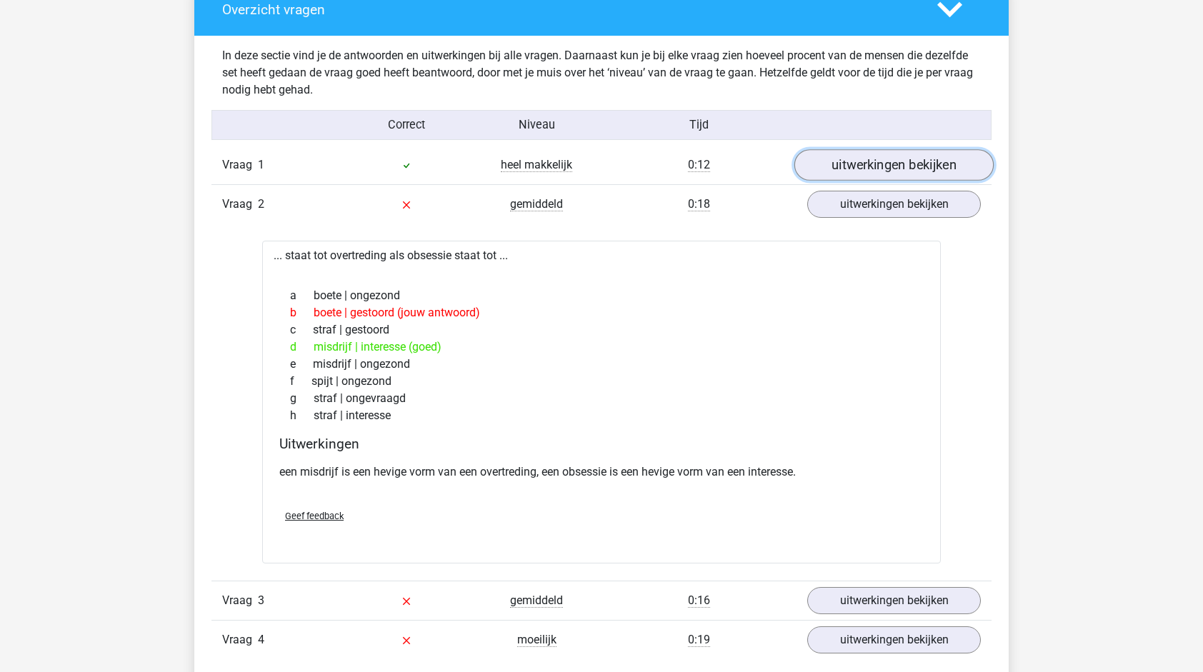
click at [892, 159] on link "uitwerkingen bekijken" at bounding box center [894, 164] width 199 height 31
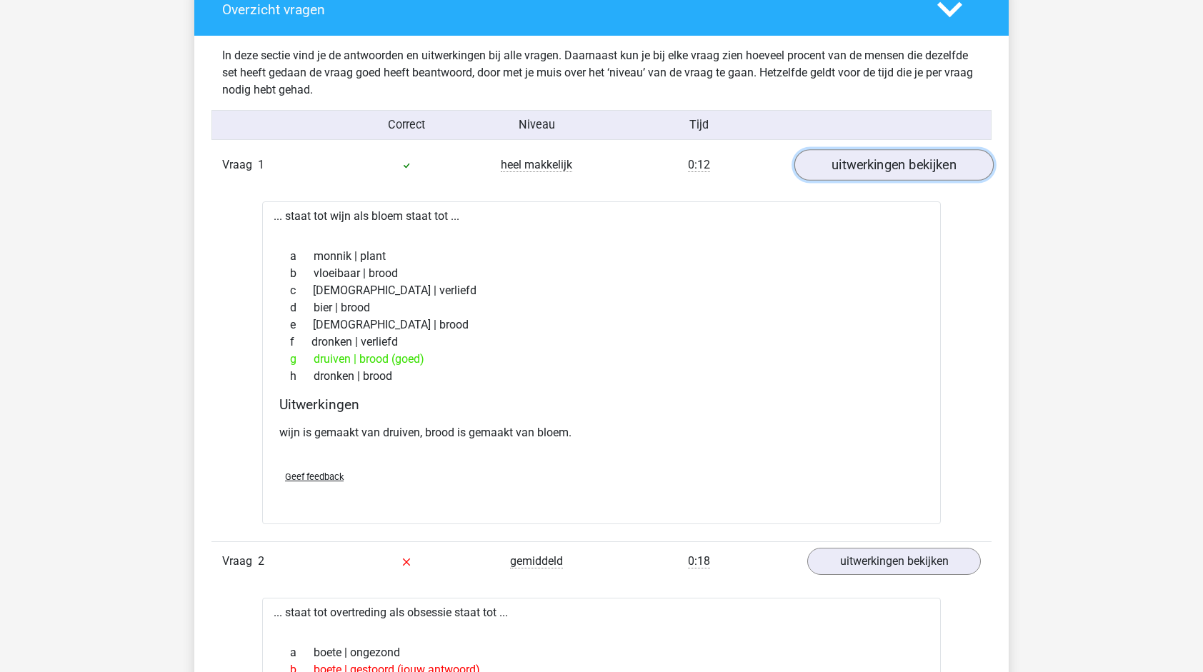
click at [892, 159] on link "uitwerkingen bekijken" at bounding box center [894, 164] width 199 height 31
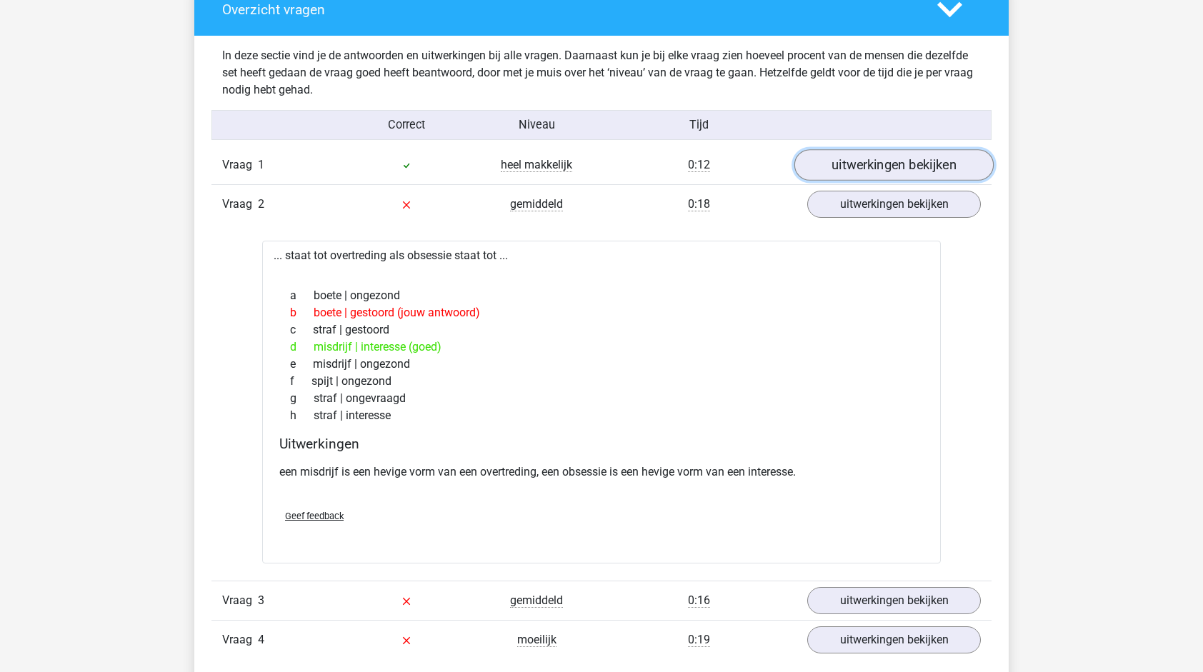
click at [892, 159] on link "uitwerkingen bekijken" at bounding box center [894, 164] width 199 height 31
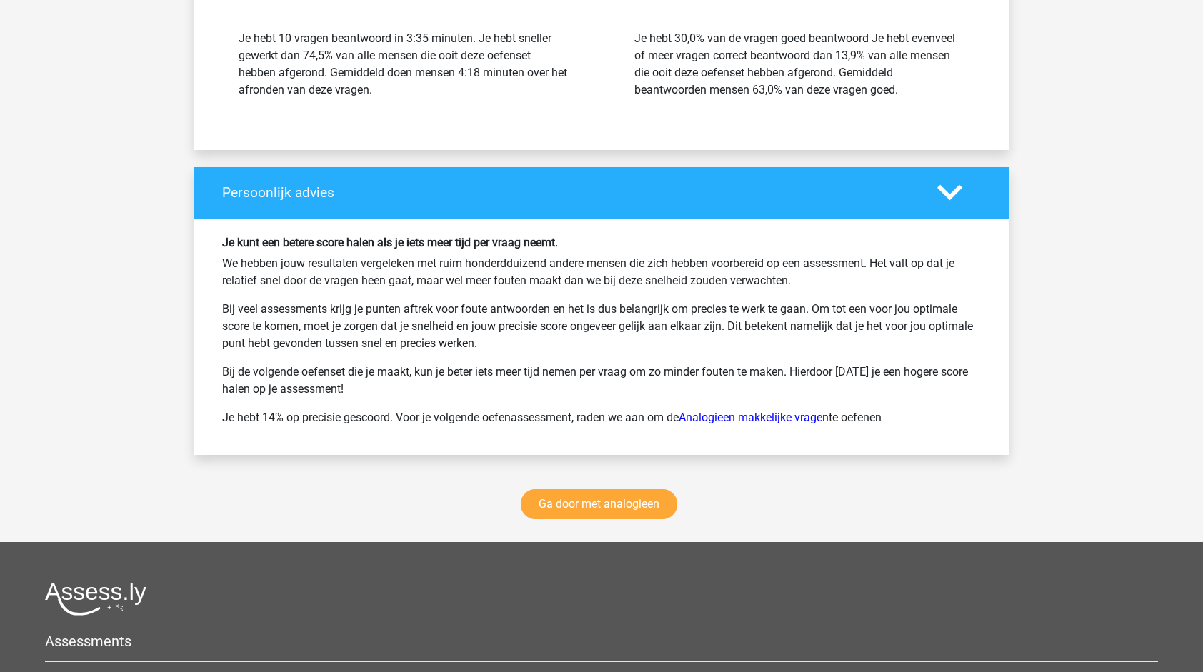
scroll to position [4240, 0]
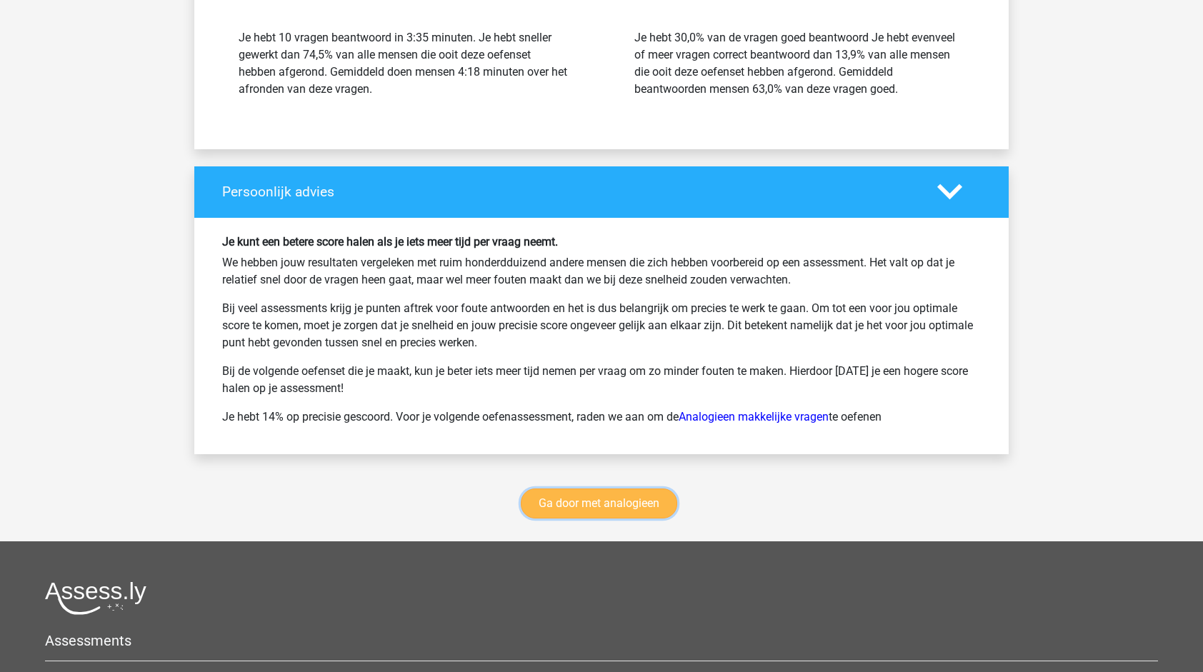
click at [628, 502] on link "Ga door met analogieen" at bounding box center [599, 504] width 157 height 30
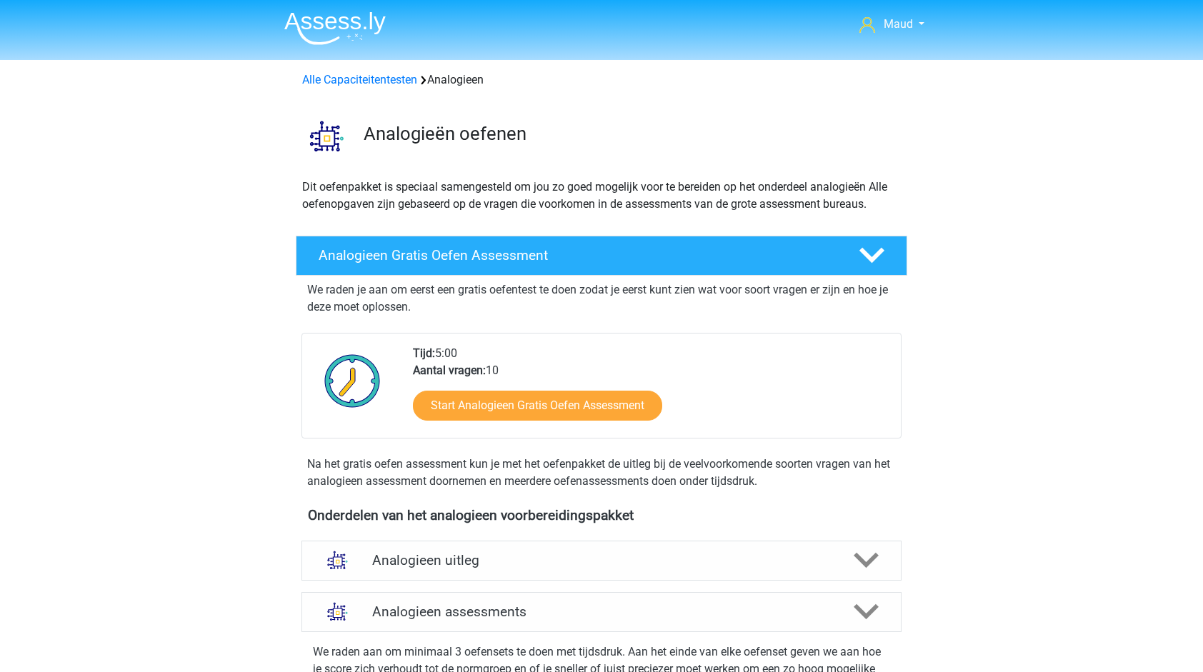
scroll to position [585, 0]
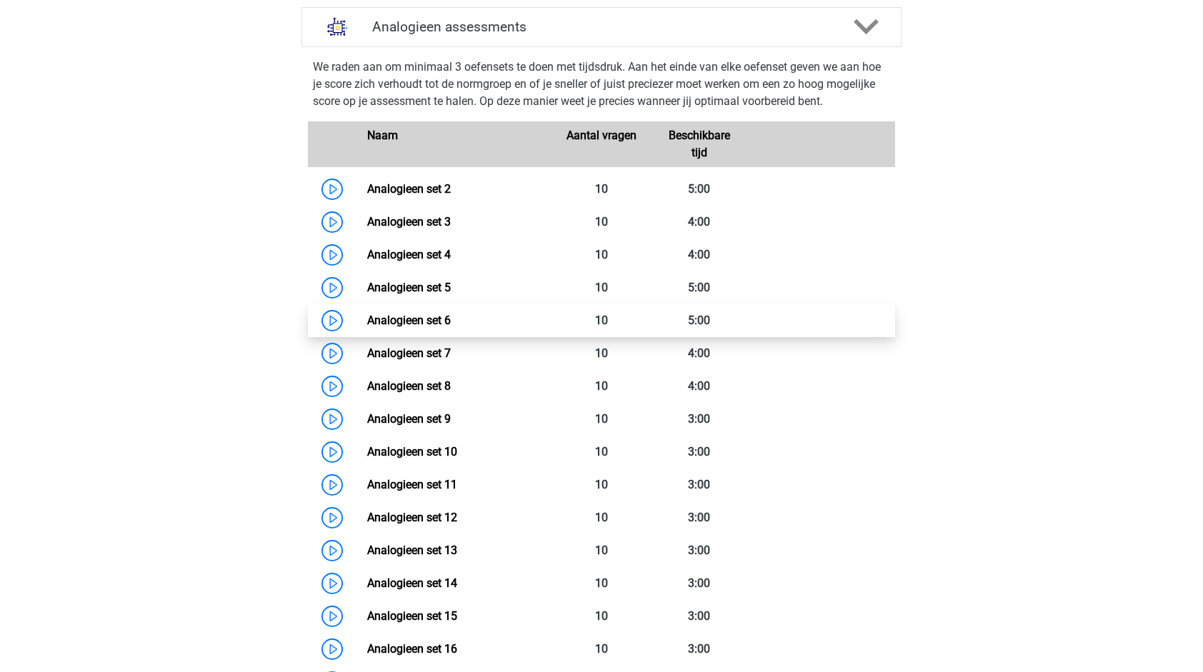
click at [451, 321] on link "Analogieen set 6" at bounding box center [409, 321] width 84 height 14
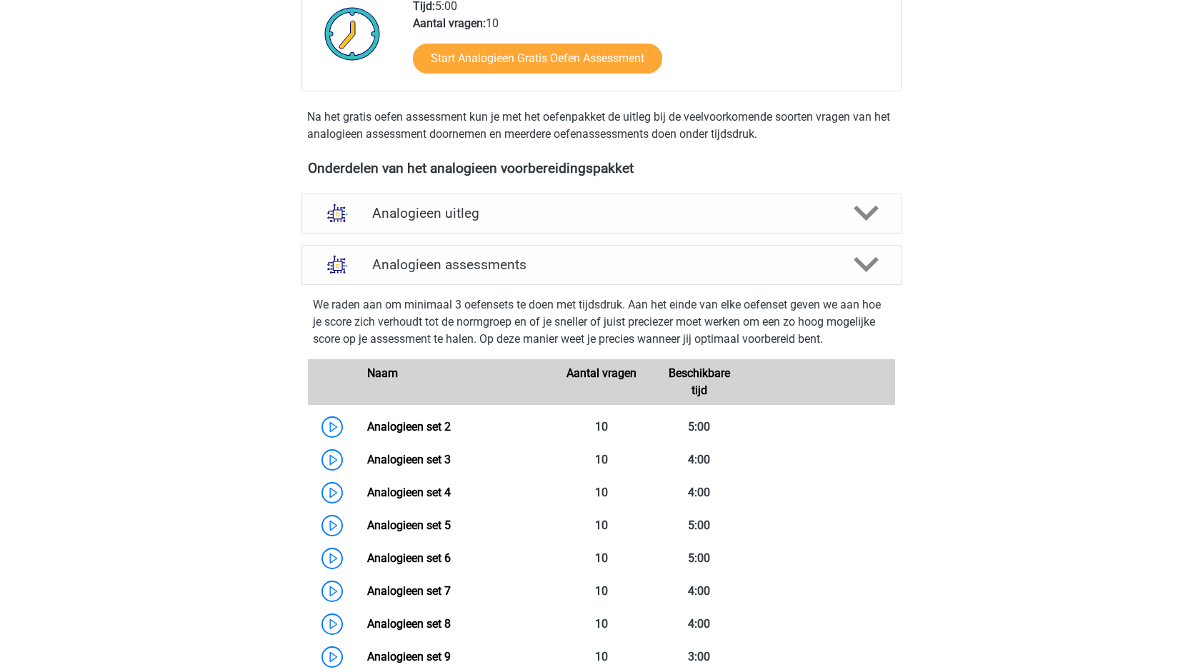
scroll to position [344, 0]
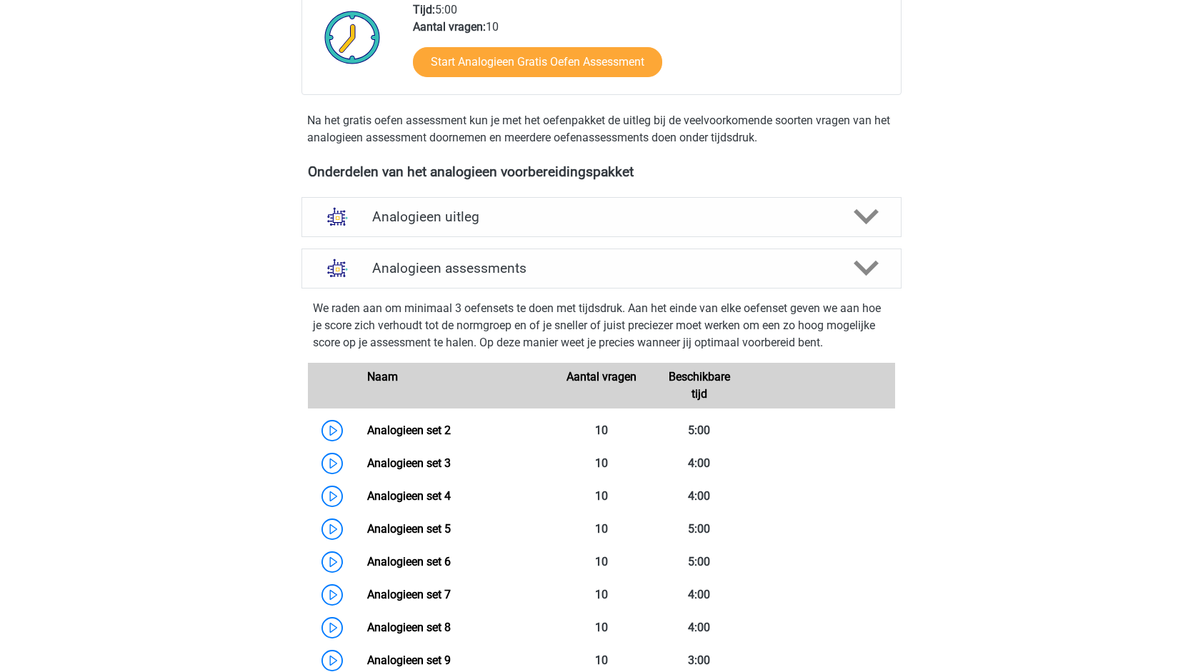
click at [389, 222] on h4 "Analogieen uitleg" at bounding box center [601, 217] width 459 height 16
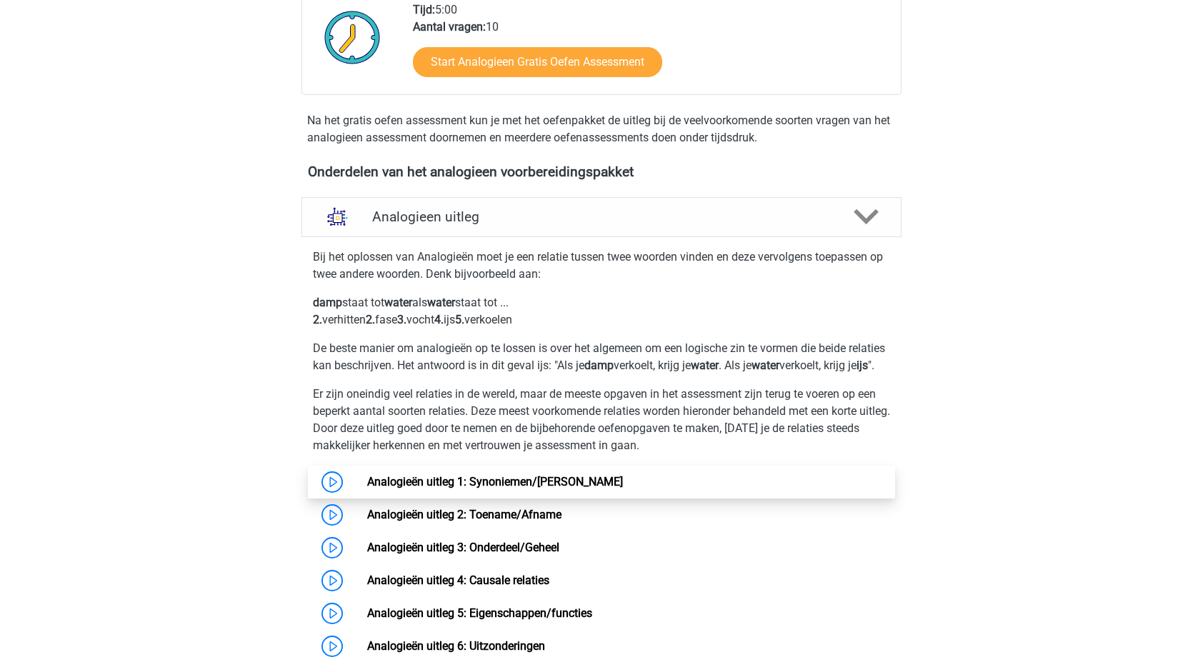
click at [460, 489] on link "Analogieën uitleg 1: Synoniemen/[PERSON_NAME]" at bounding box center [495, 482] width 256 height 14
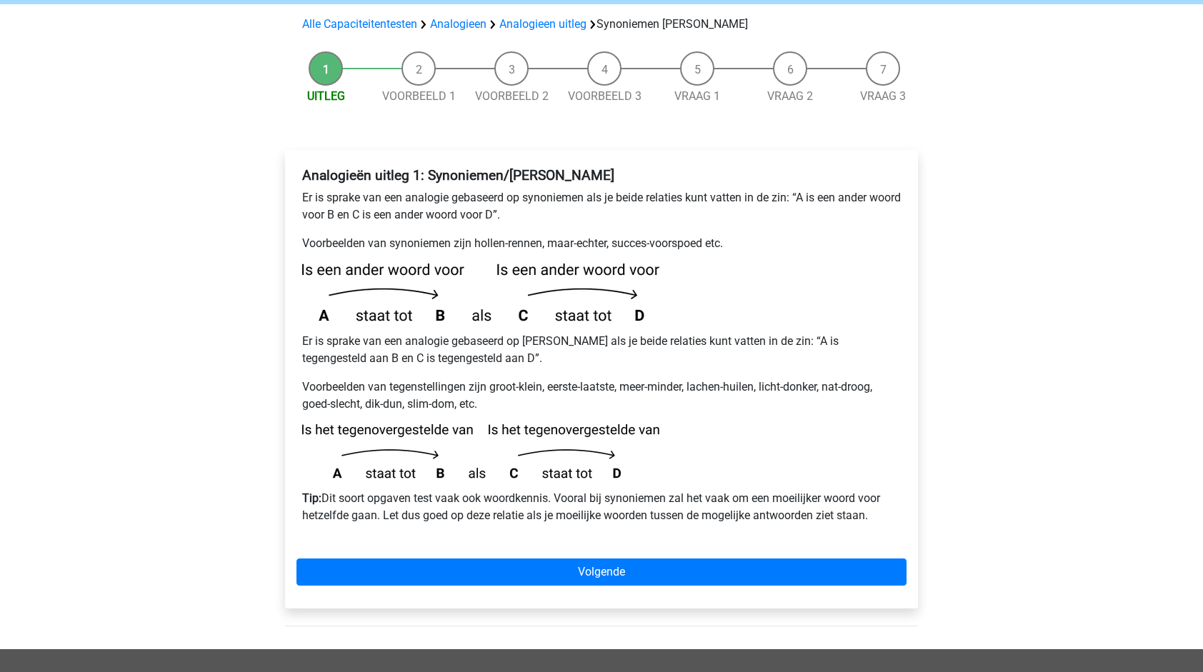
scroll to position [131, 0]
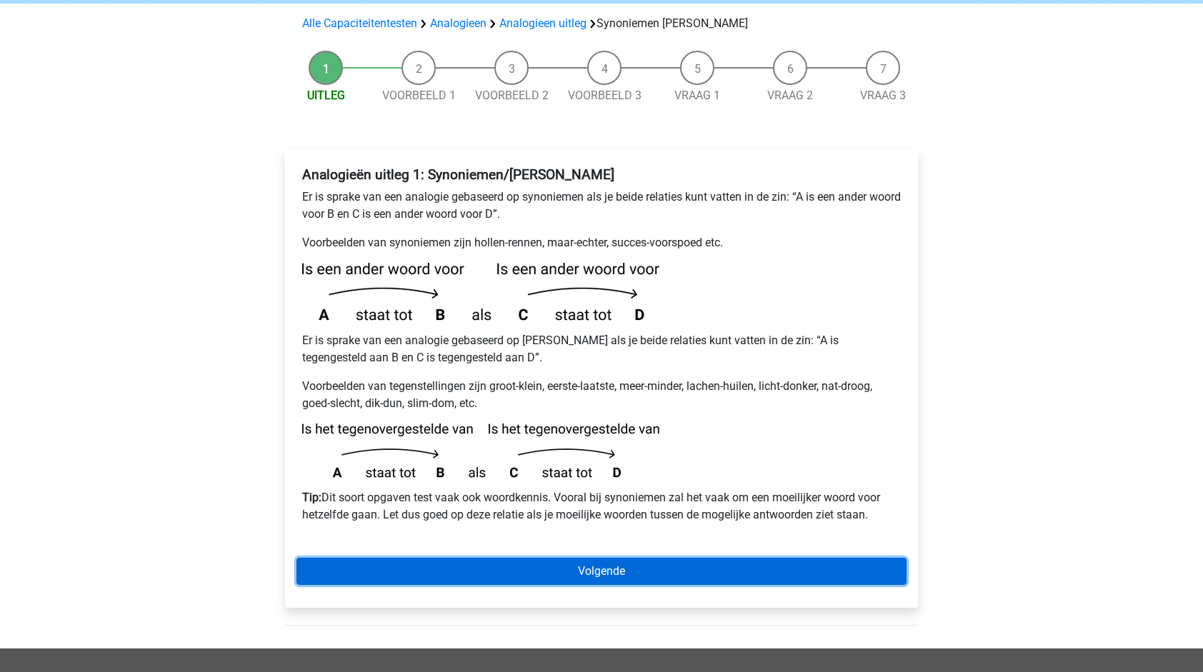
click at [704, 558] on link "Volgende" at bounding box center [602, 571] width 610 height 27
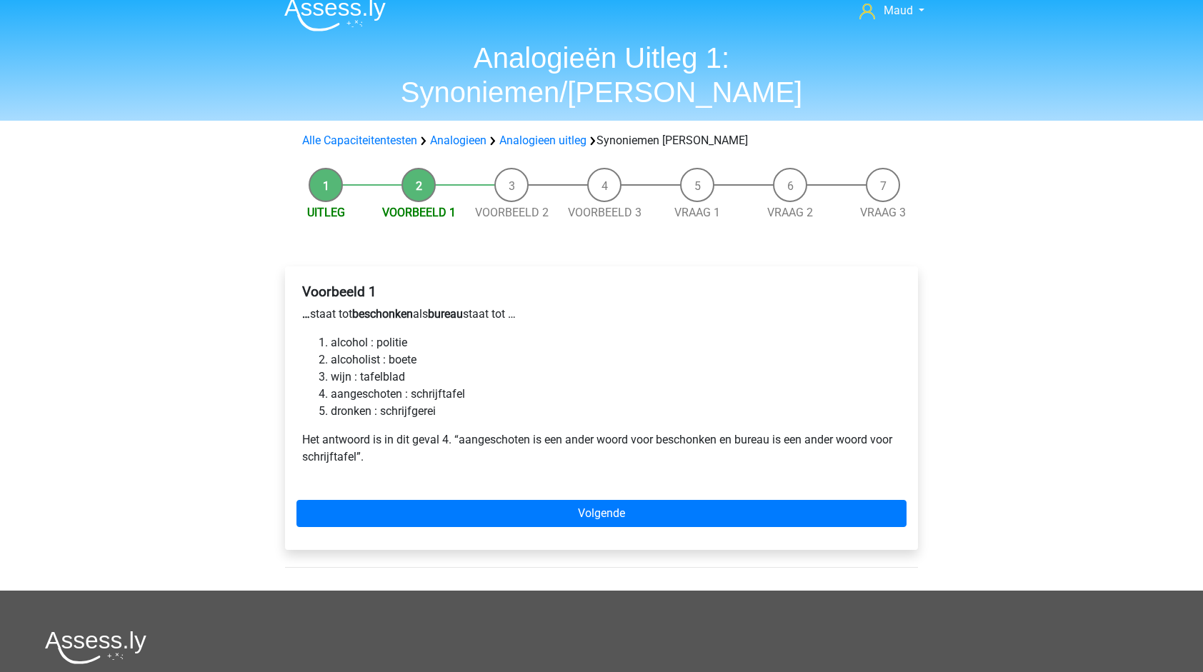
scroll to position [14, 0]
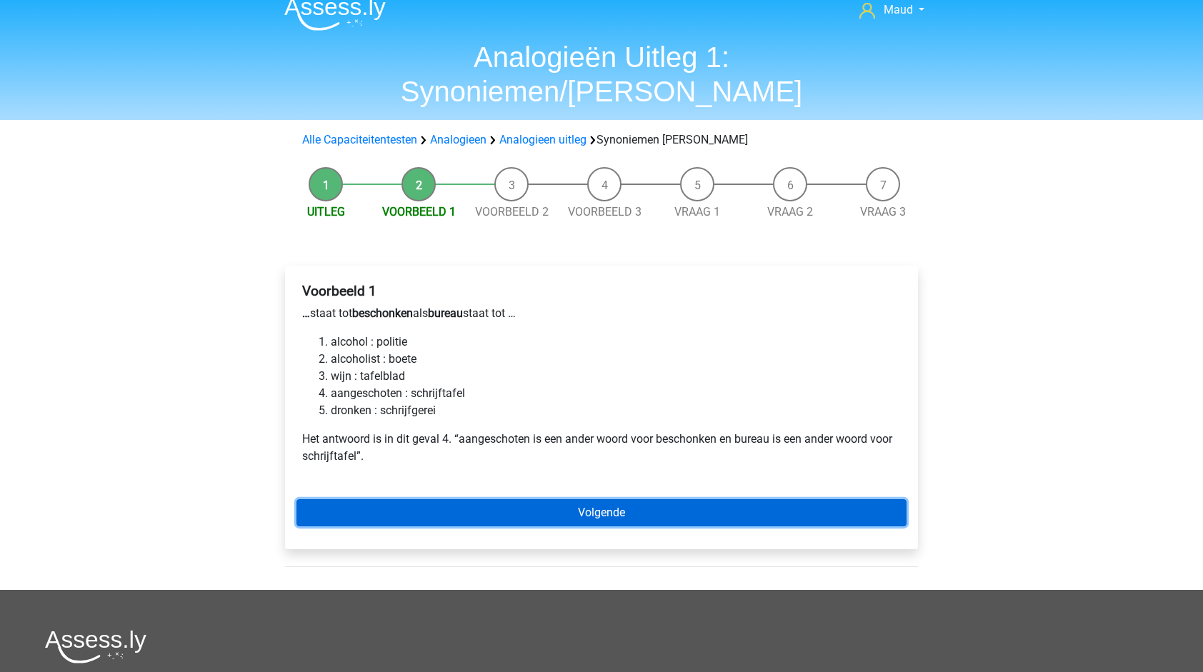
click at [625, 500] on link "Volgende" at bounding box center [602, 513] width 610 height 27
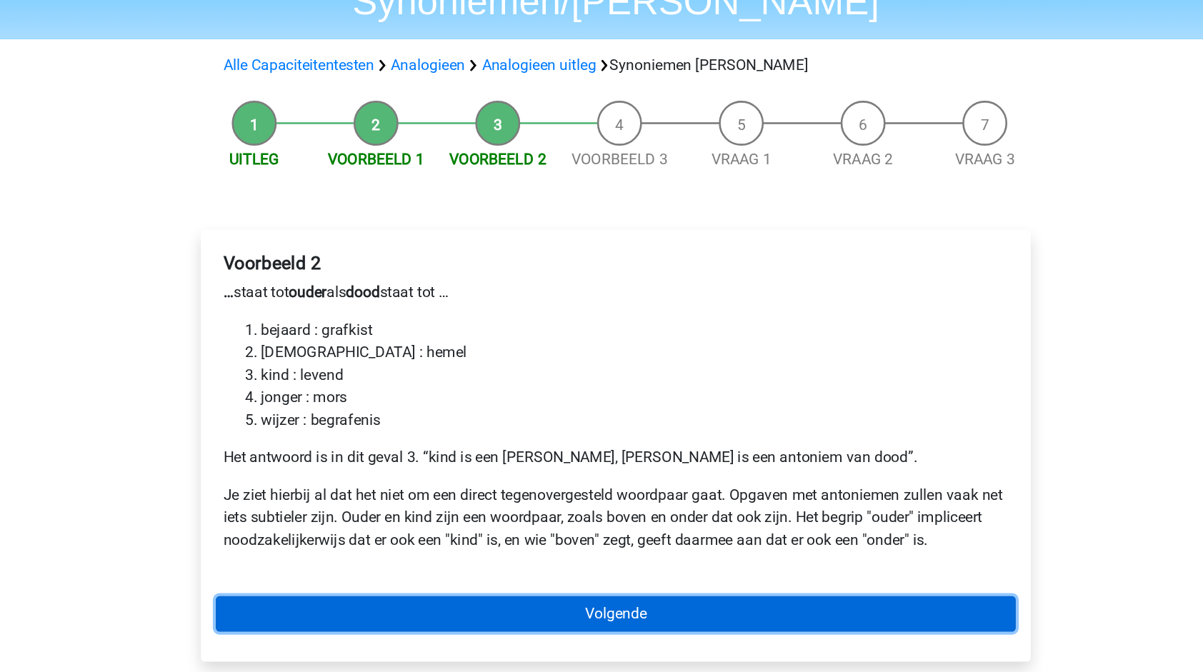
click at [567, 560] on link "Volgende" at bounding box center [602, 573] width 610 height 27
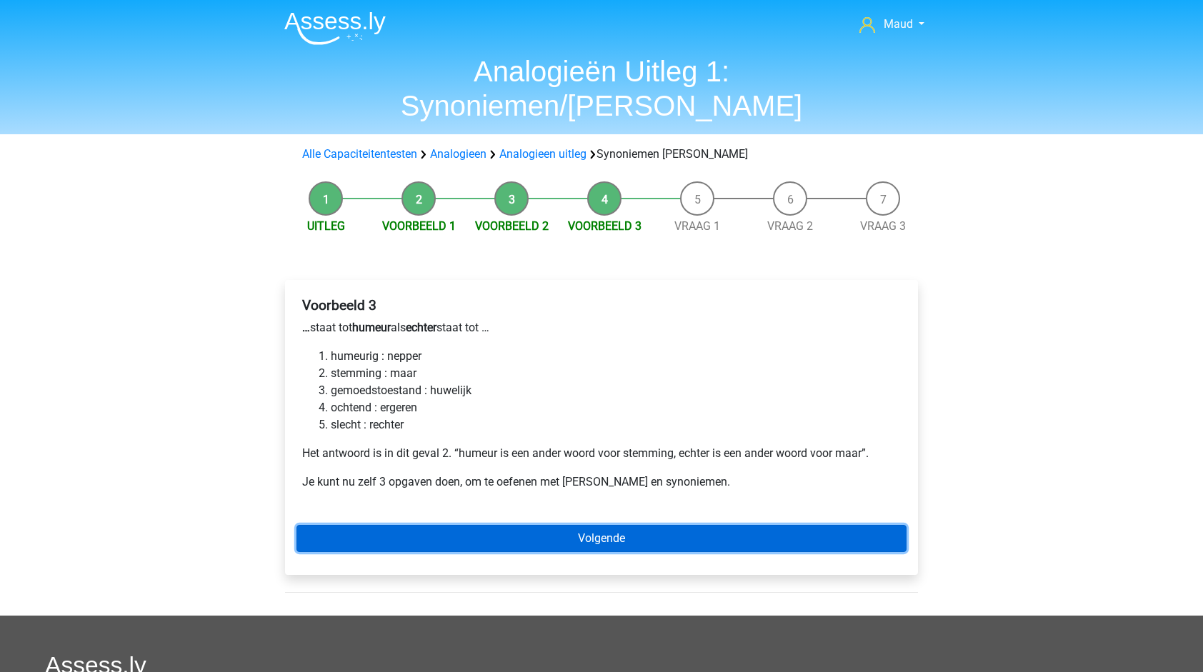
click at [542, 525] on link "Volgende" at bounding box center [602, 538] width 610 height 27
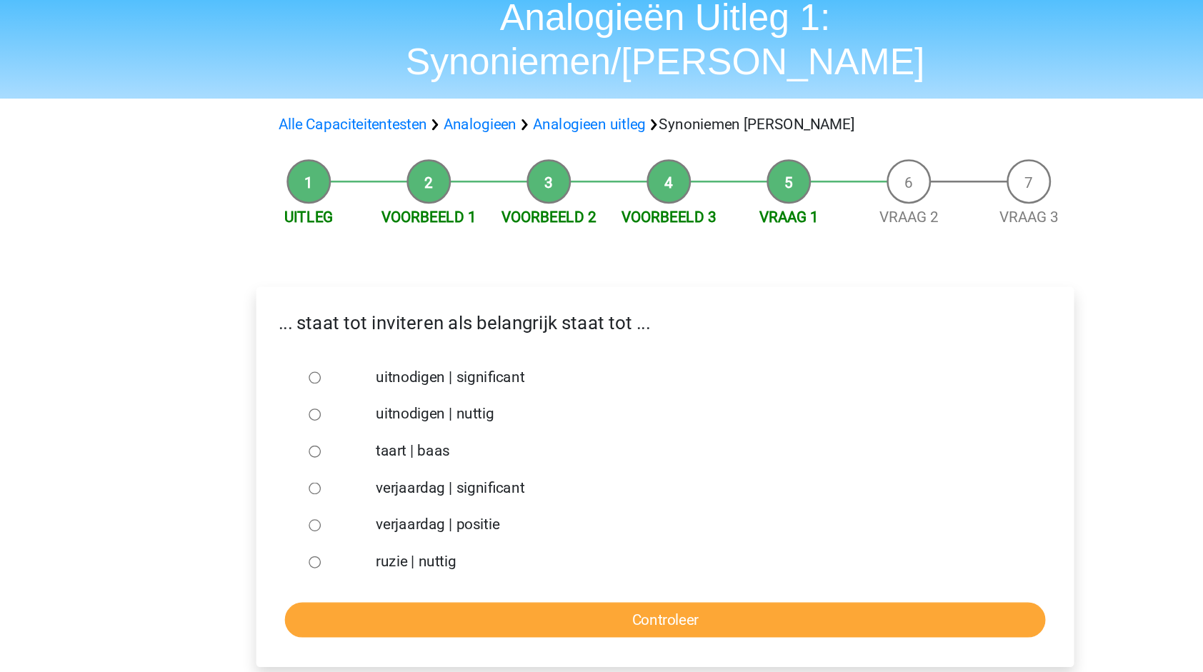
click at [431, 370] on label "uitnodigen | nuttig" at bounding box center [625, 378] width 495 height 17
click at [335, 374] on input "uitnodigen | nuttig" at bounding box center [330, 378] width 9 height 9
radio input "true"
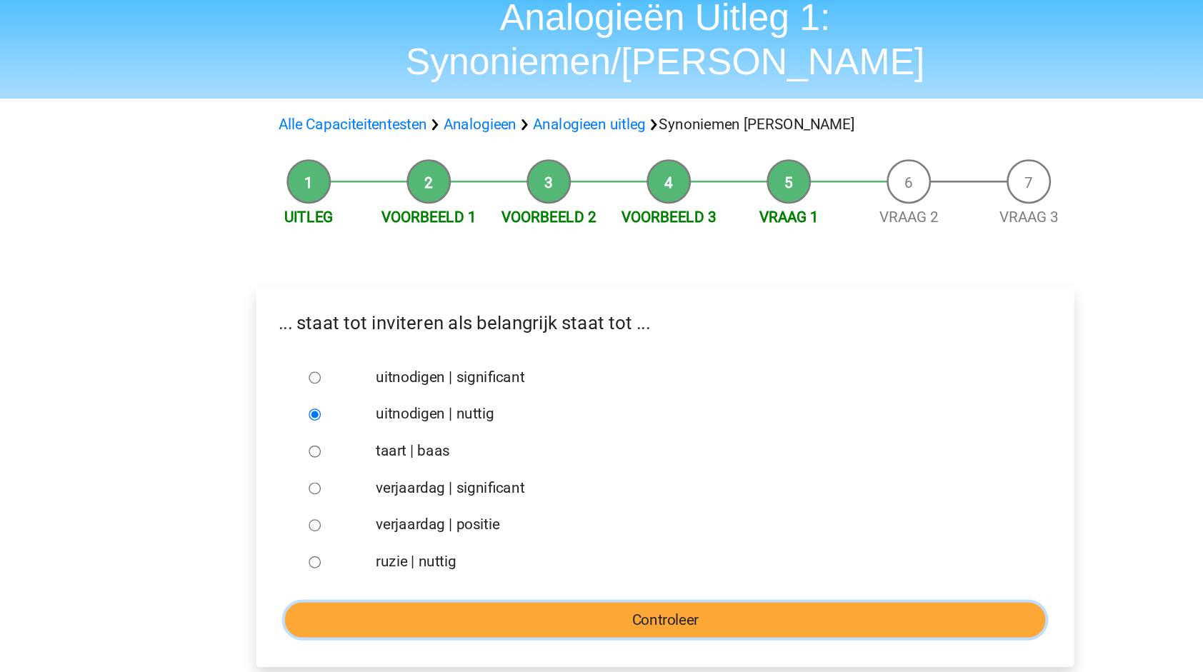
click at [485, 525] on input "Controleer" at bounding box center [601, 538] width 589 height 27
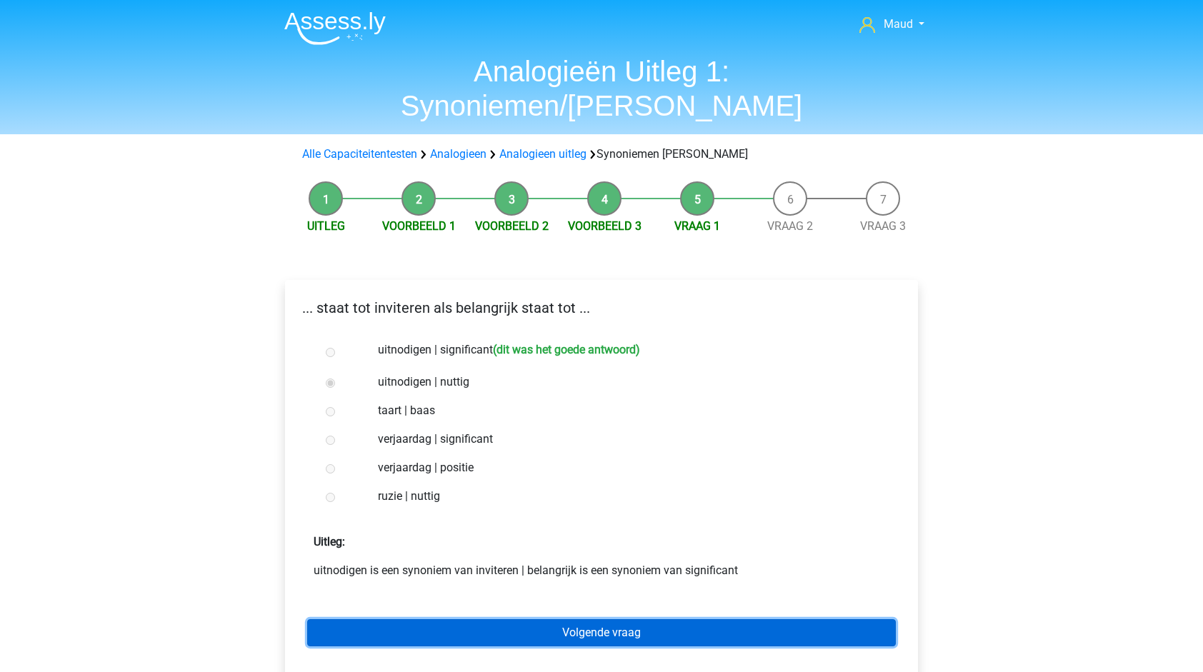
click at [569, 620] on link "Volgende vraag" at bounding box center [601, 633] width 589 height 27
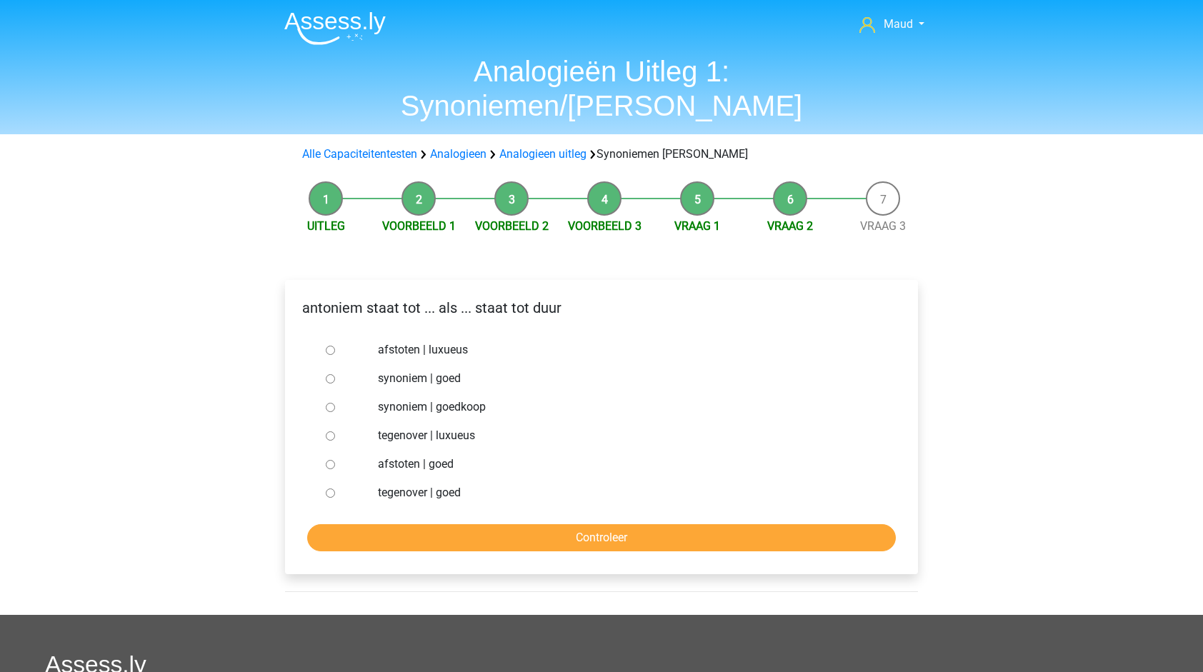
click at [401, 399] on label "synoniem | goedkoop" at bounding box center [625, 407] width 495 height 17
click at [335, 403] on input "synoniem | goedkoop" at bounding box center [330, 407] width 9 height 9
radio input "true"
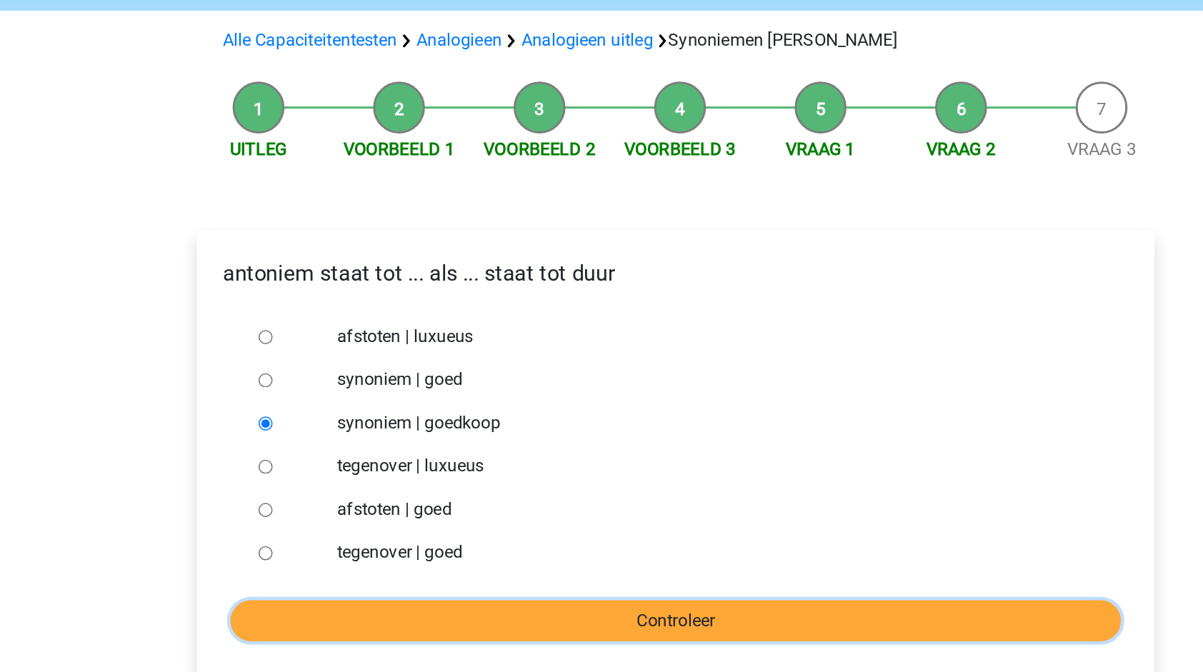
click at [461, 525] on input "Controleer" at bounding box center [601, 538] width 589 height 27
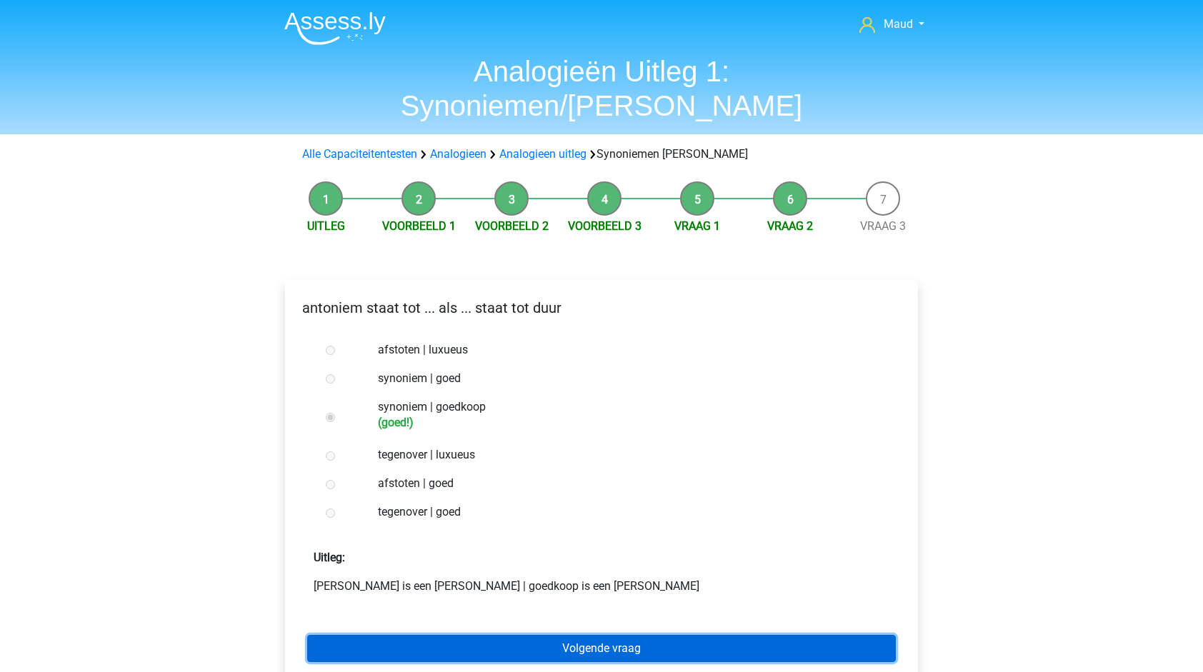
click at [486, 635] on link "Volgende vraag" at bounding box center [601, 648] width 589 height 27
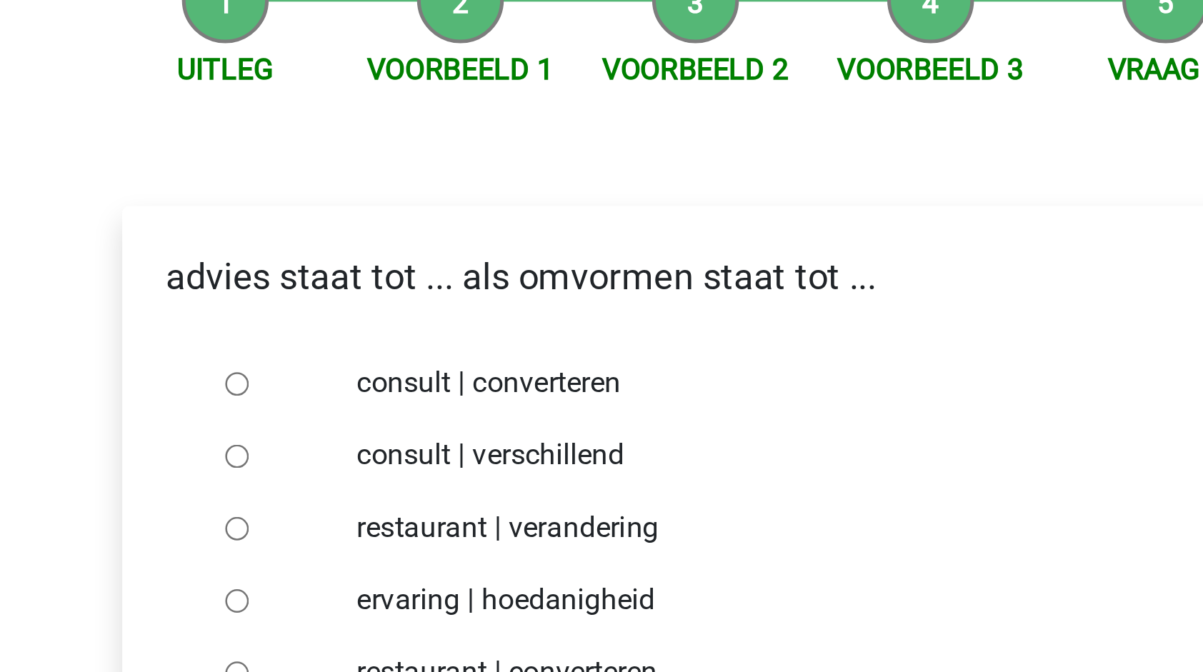
click at [457, 342] on label "consult | converteren" at bounding box center [625, 350] width 495 height 17
click at [335, 346] on input "consult | converteren" at bounding box center [330, 350] width 9 height 9
radio input "true"
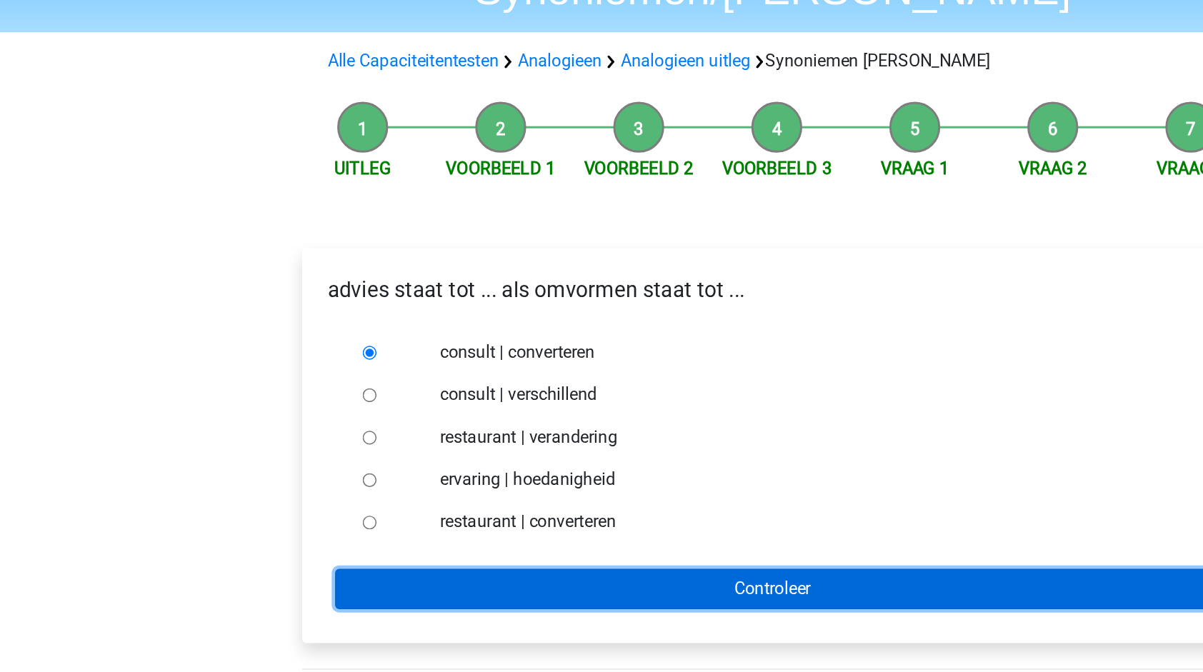
click at [475, 496] on input "Controleer" at bounding box center [601, 509] width 589 height 27
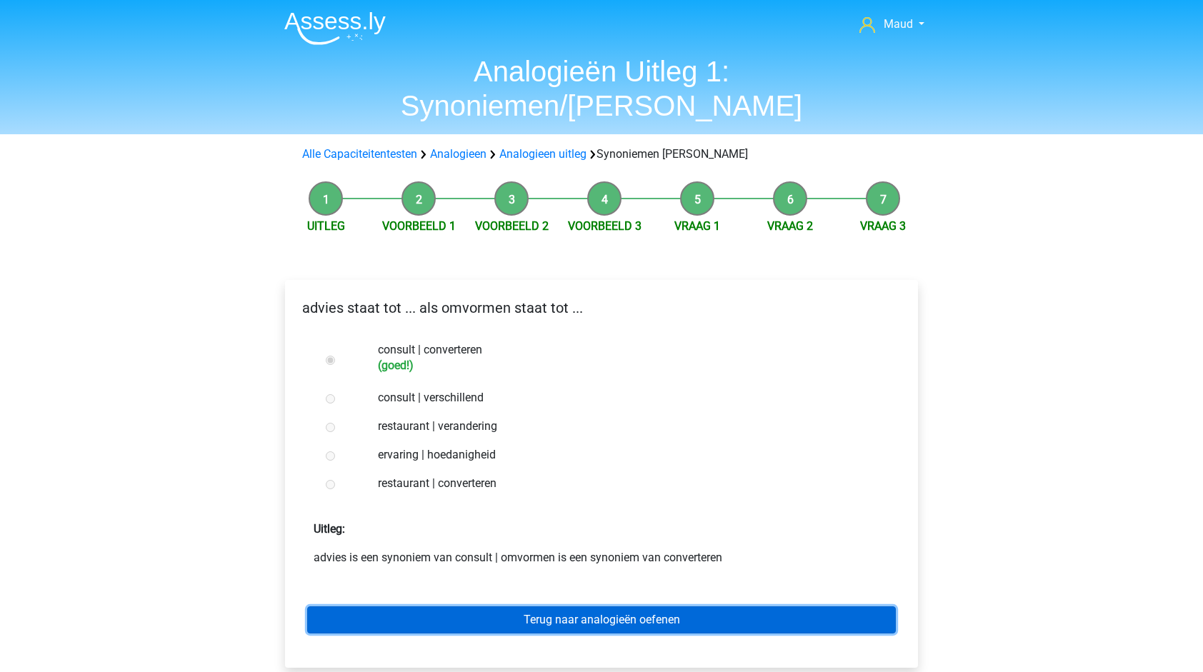
click at [579, 607] on link "Terug naar analogieën oefenen" at bounding box center [601, 620] width 589 height 27
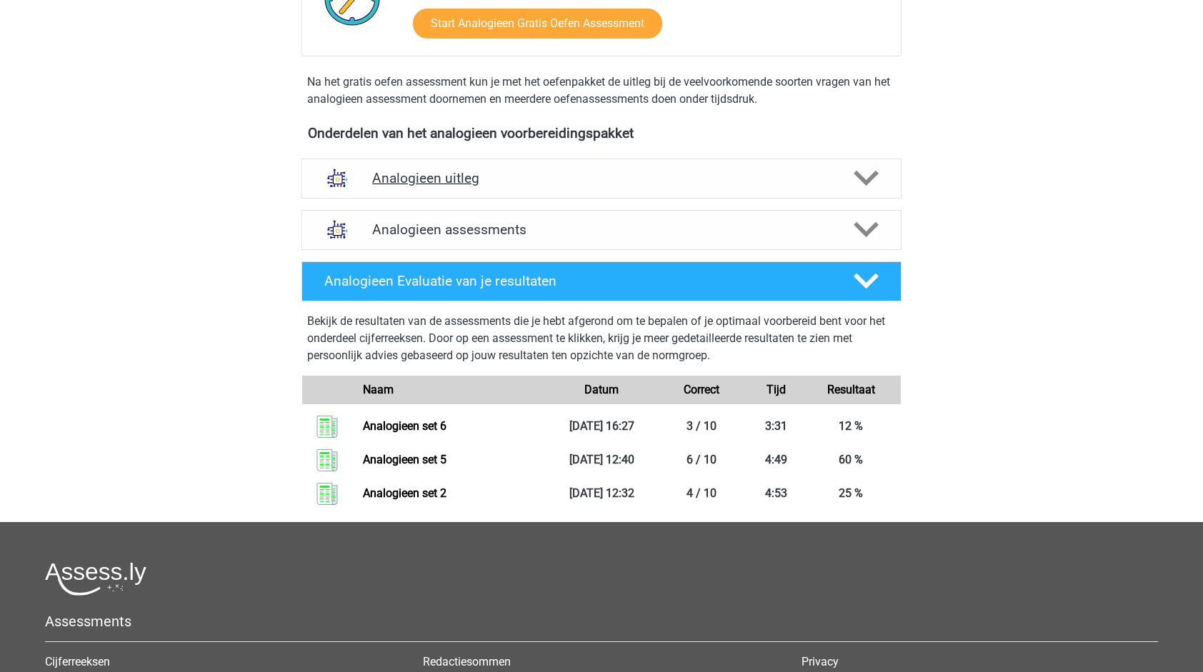
scroll to position [392, 0]
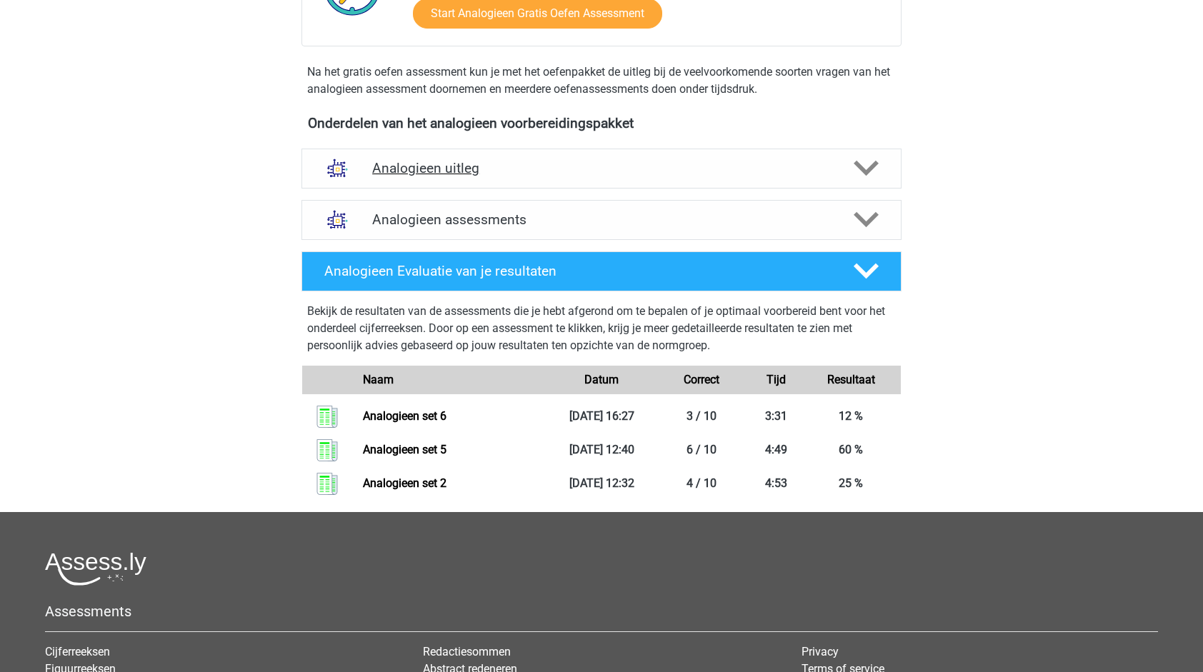
click at [573, 169] on h4 "Analogieen uitleg" at bounding box center [601, 168] width 459 height 16
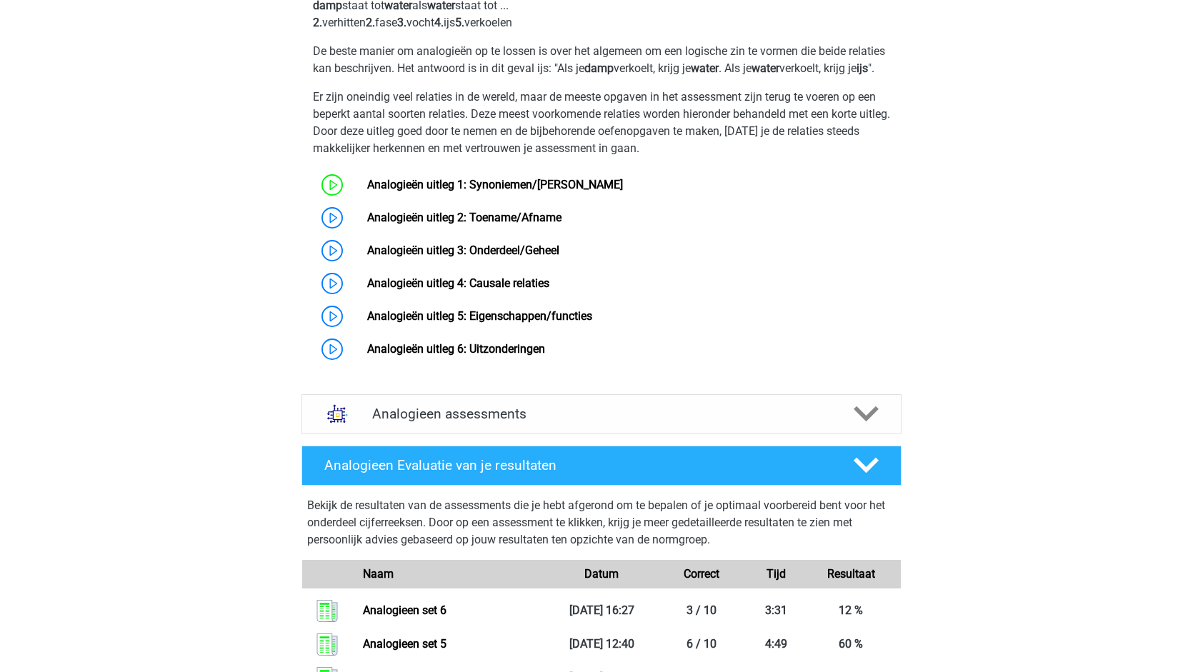
scroll to position [637, 0]
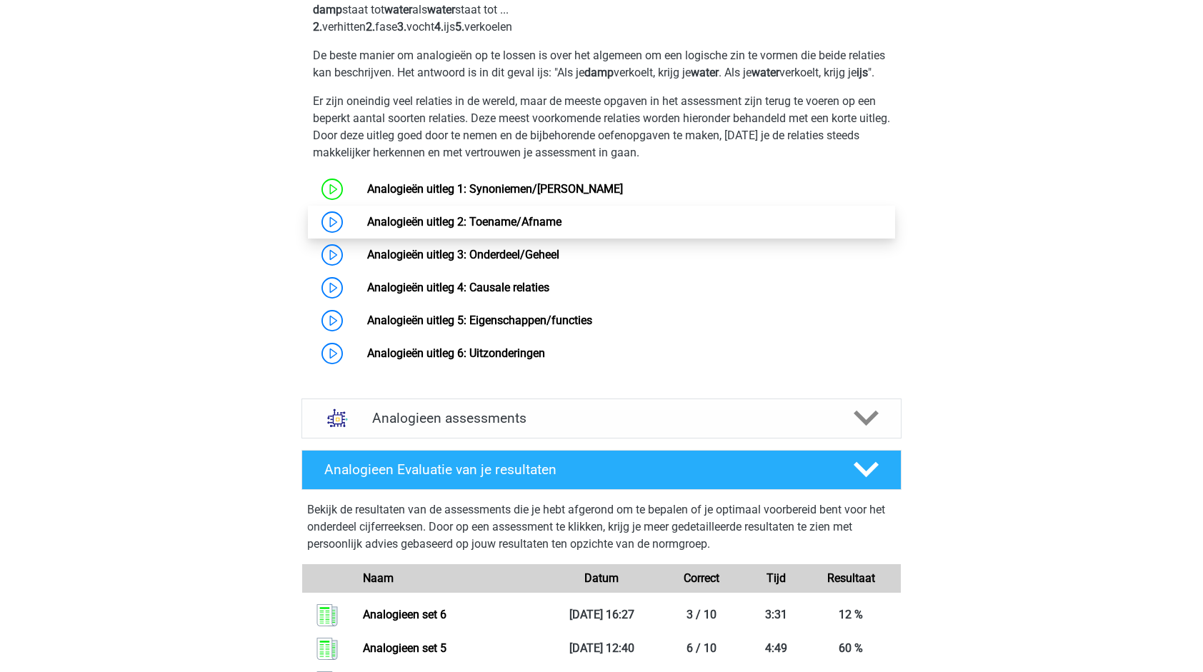
click at [461, 229] on link "Analogieën uitleg 2: Toename/Afname" at bounding box center [464, 222] width 194 height 14
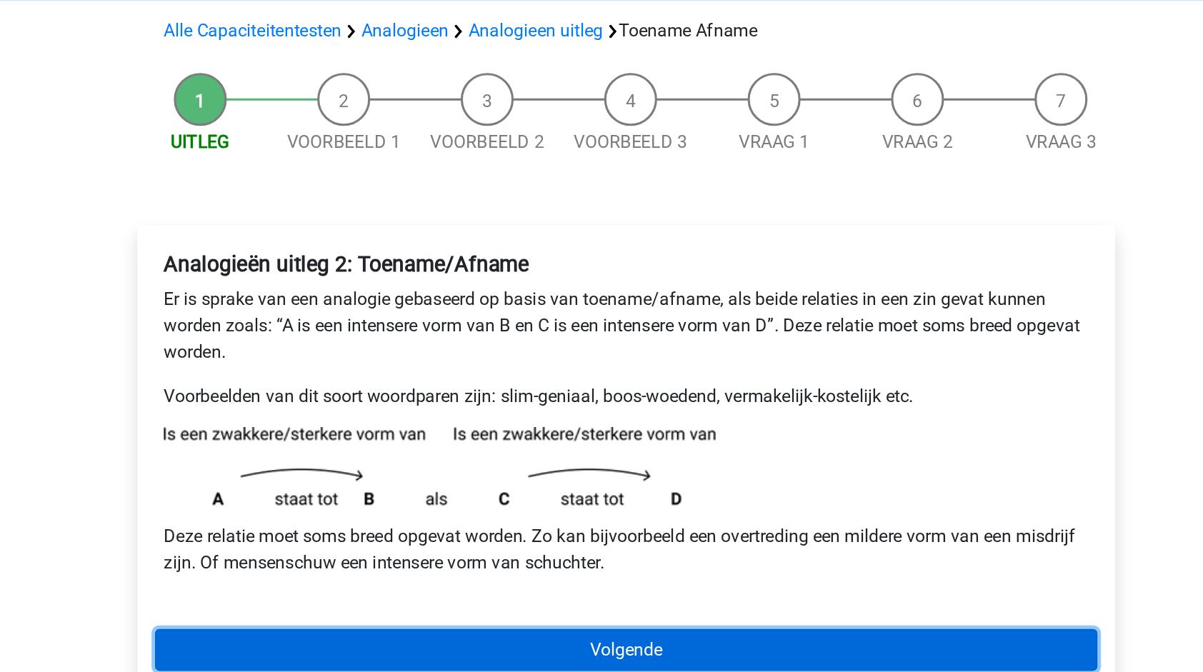
click at [526, 511] on link "Volgende" at bounding box center [602, 520] width 610 height 27
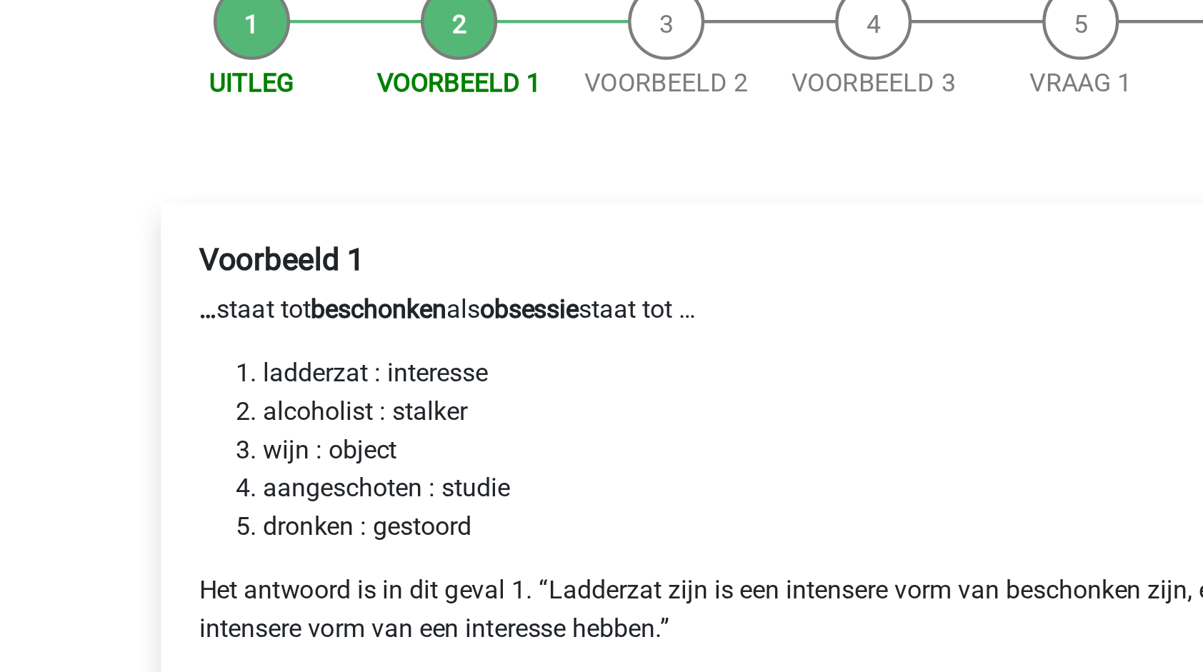
click at [393, 322] on li "ladderzat : interesse" at bounding box center [616, 322] width 570 height 17
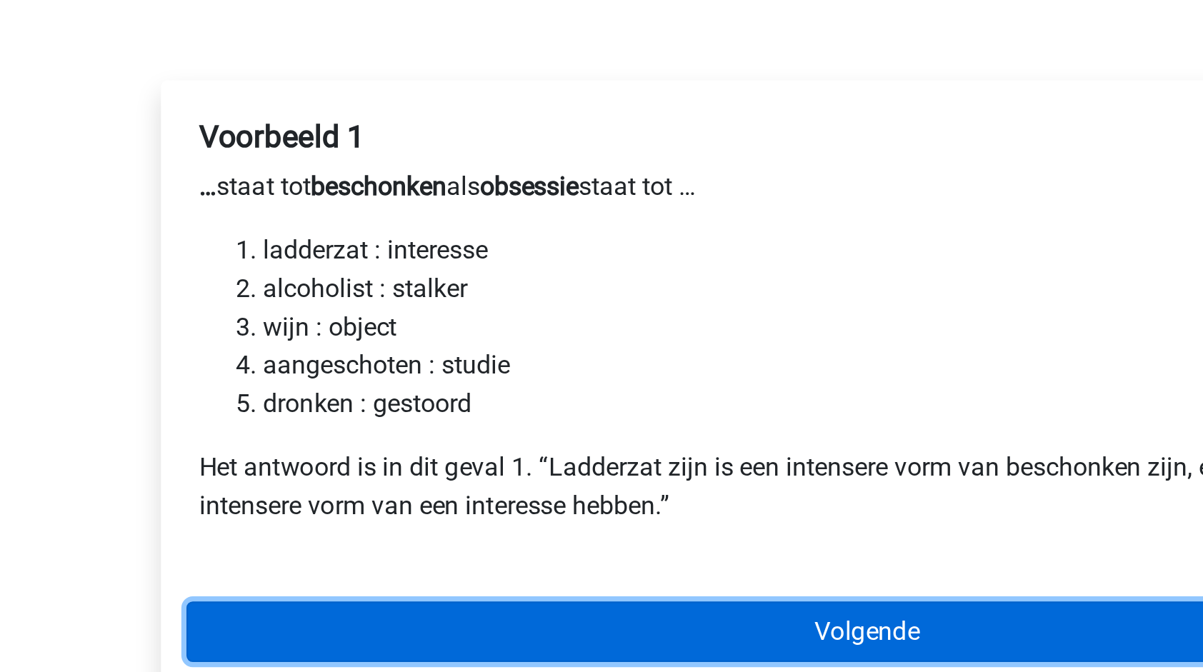
click at [394, 482] on link "Volgende" at bounding box center [602, 493] width 610 height 27
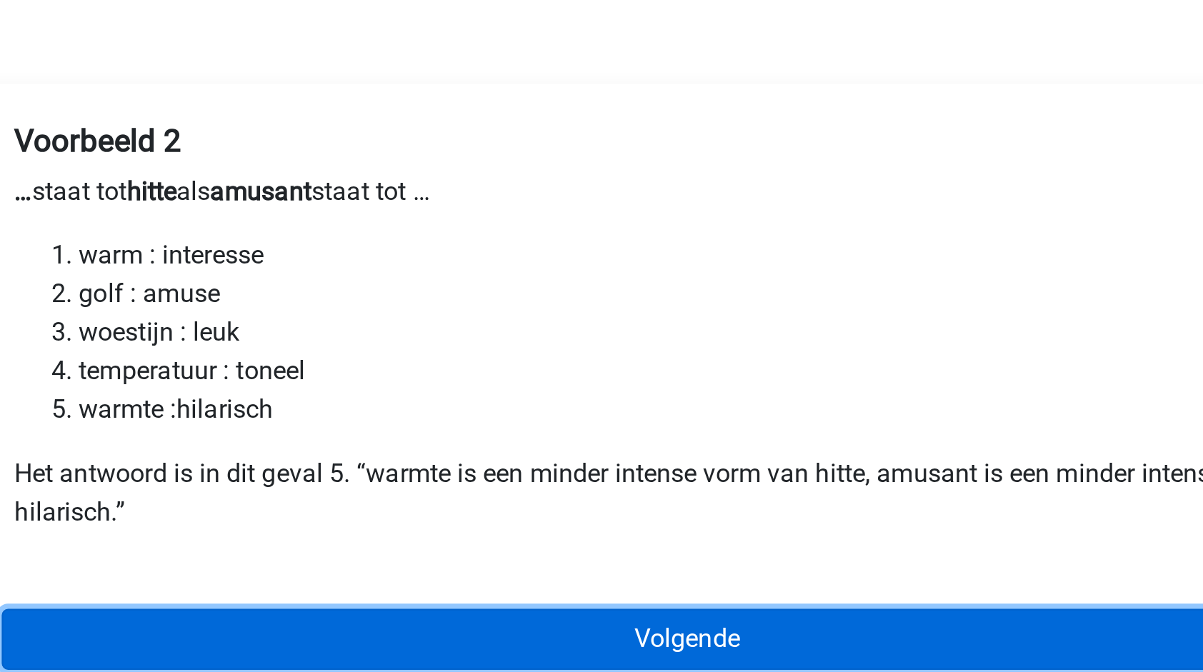
click at [453, 499] on link "Volgende" at bounding box center [602, 493] width 610 height 27
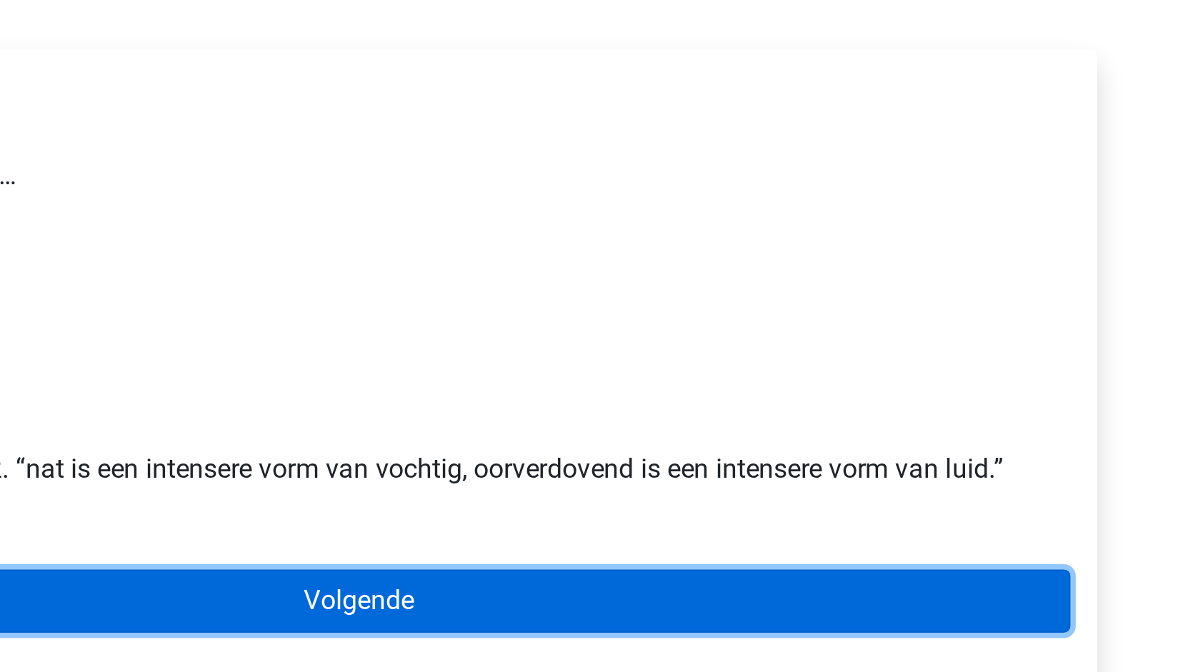
click at [624, 482] on link "Volgende" at bounding box center [602, 482] width 610 height 27
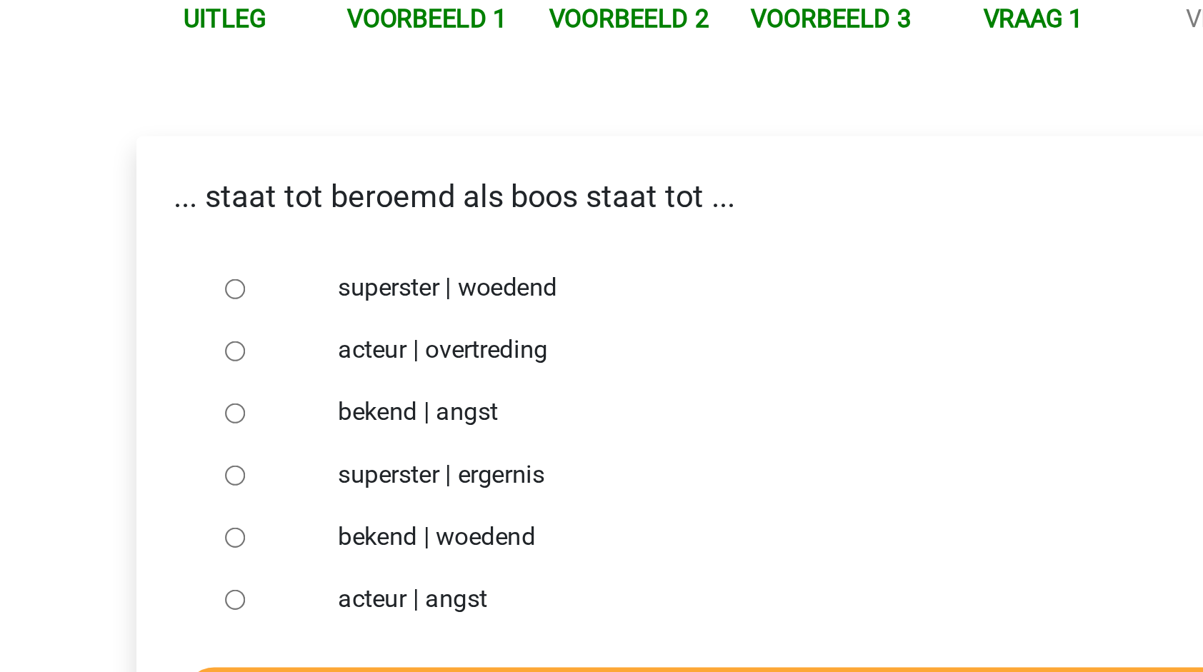
click at [464, 317] on label "superster | woedend" at bounding box center [625, 315] width 495 height 17
click at [335, 317] on input "superster | woedend" at bounding box center [330, 316] width 9 height 9
radio input "true"
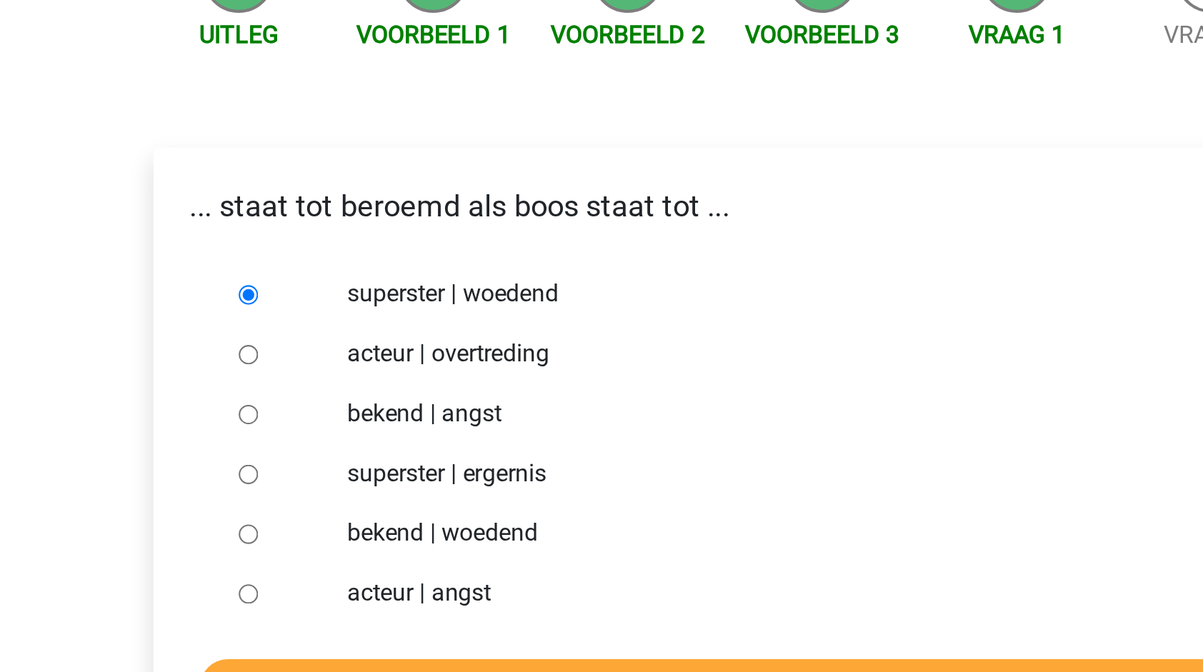
click at [445, 430] on label "bekend | woedend" at bounding box center [625, 430] width 495 height 17
click at [335, 430] on input "bekend | woedend" at bounding box center [330, 430] width 9 height 9
radio input "true"
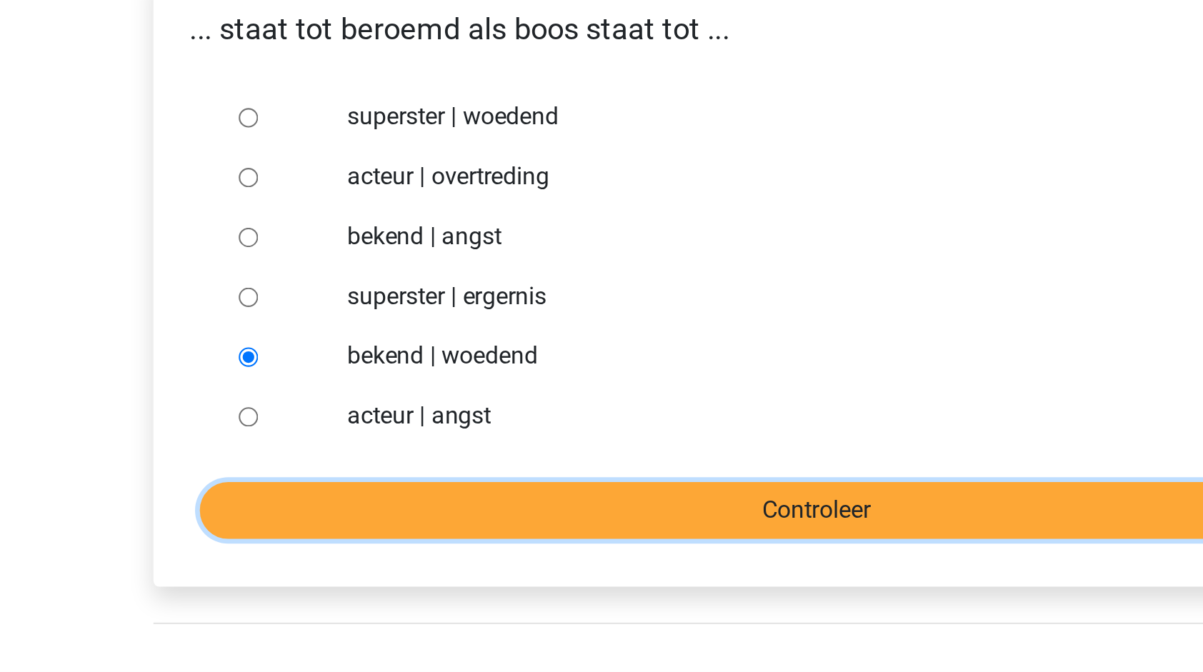
click at [455, 500] on input "Controleer" at bounding box center [601, 503] width 589 height 27
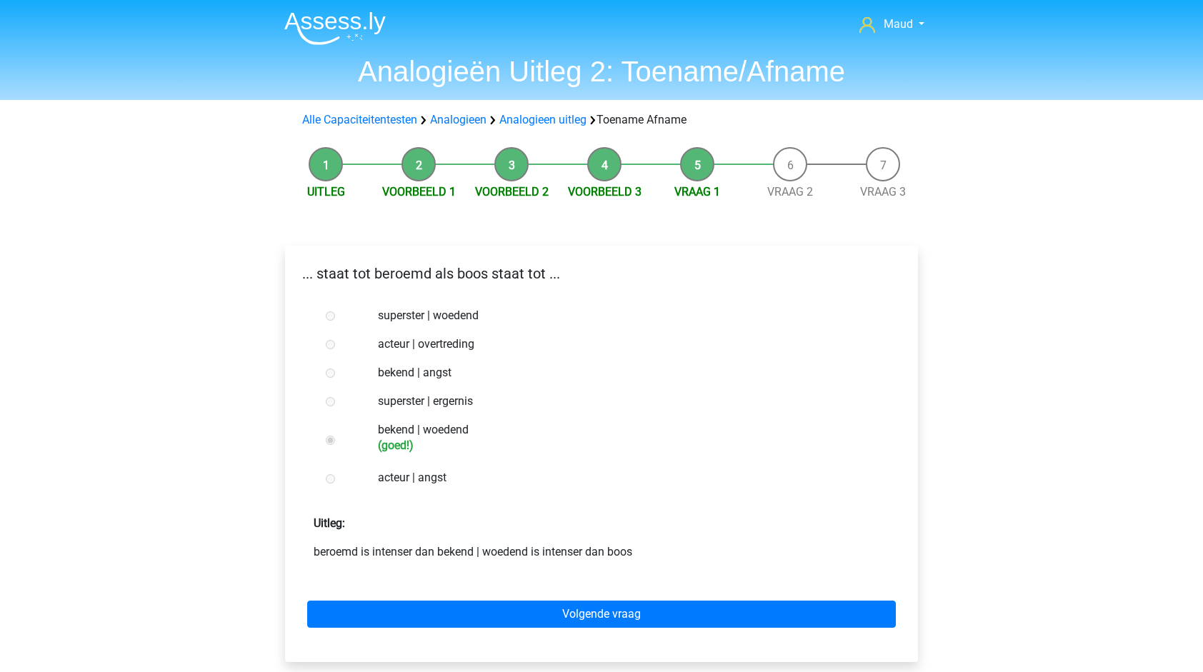
click at [510, 502] on form "superster | woedend acteur | overtreding bekend | angst superster | ergernis be…" at bounding box center [602, 476] width 610 height 349
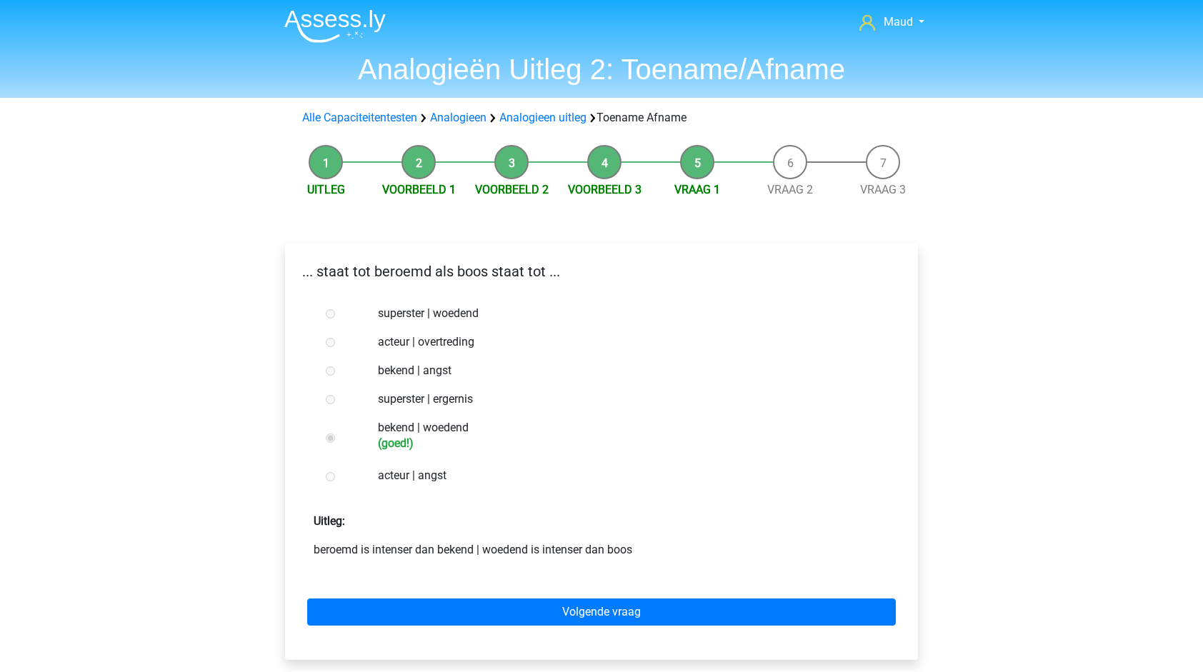
scroll to position [3, 0]
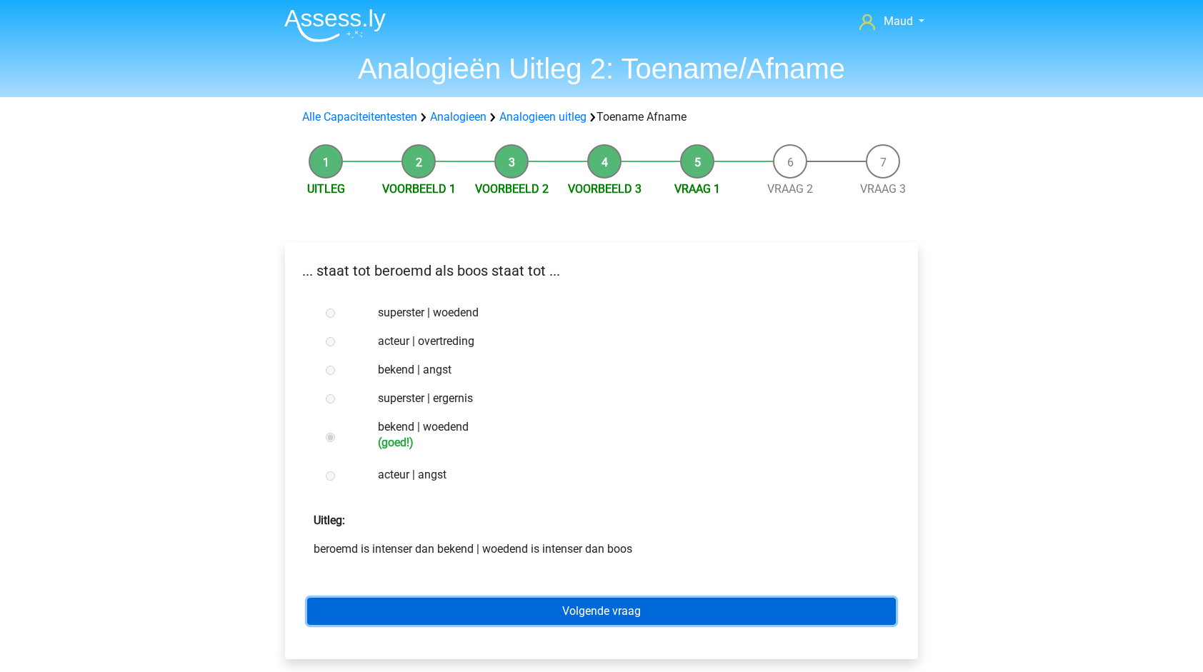
click at [550, 607] on link "Volgende vraag" at bounding box center [601, 611] width 589 height 27
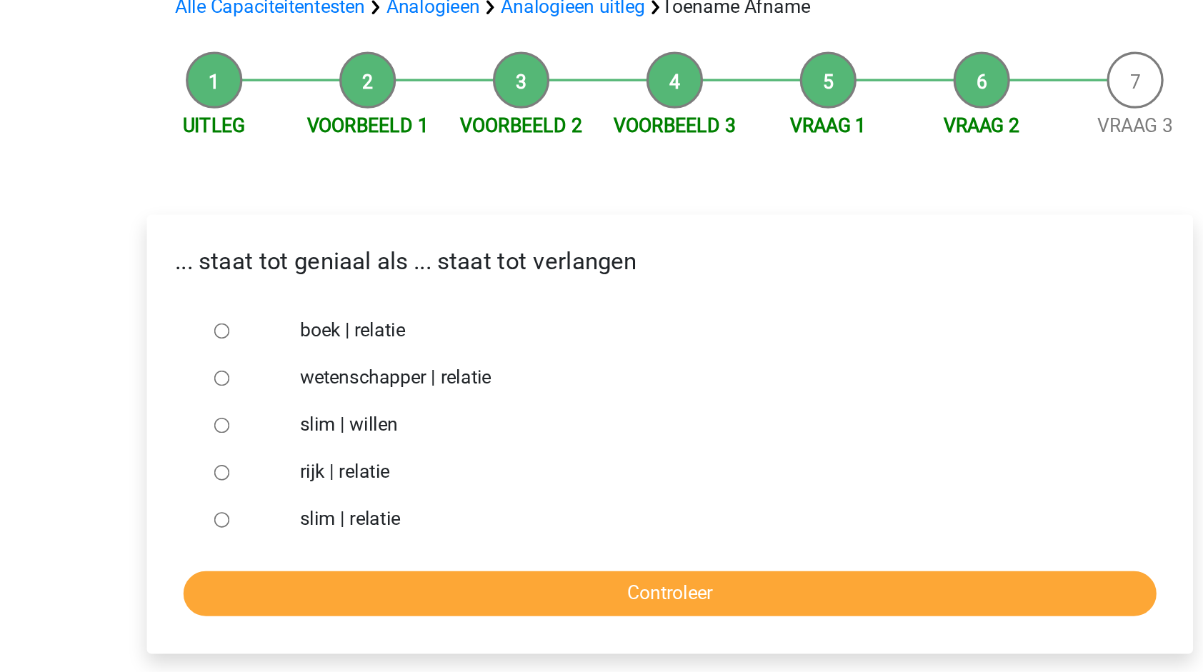
drag, startPoint x: 505, startPoint y: 277, endPoint x: 393, endPoint y: 368, distance: 144.2
click at [393, 368] on div "... staat tot geniaal als ... staat tot verlangen boek | relatie wetenschapper …" at bounding box center [601, 379] width 633 height 266
click at [393, 368] on label "slim | willen" at bounding box center [625, 372] width 495 height 17
click at [335, 369] on input "slim | willen" at bounding box center [330, 373] width 9 height 9
radio input "true"
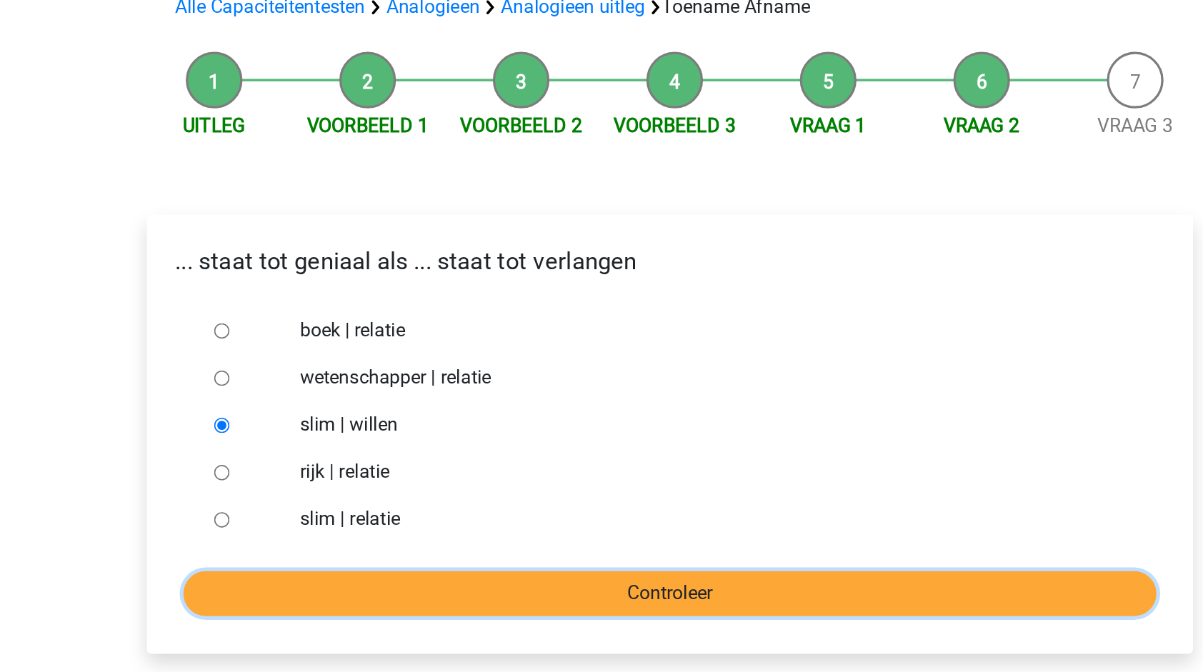
click at [466, 475] on input "Controleer" at bounding box center [601, 475] width 589 height 27
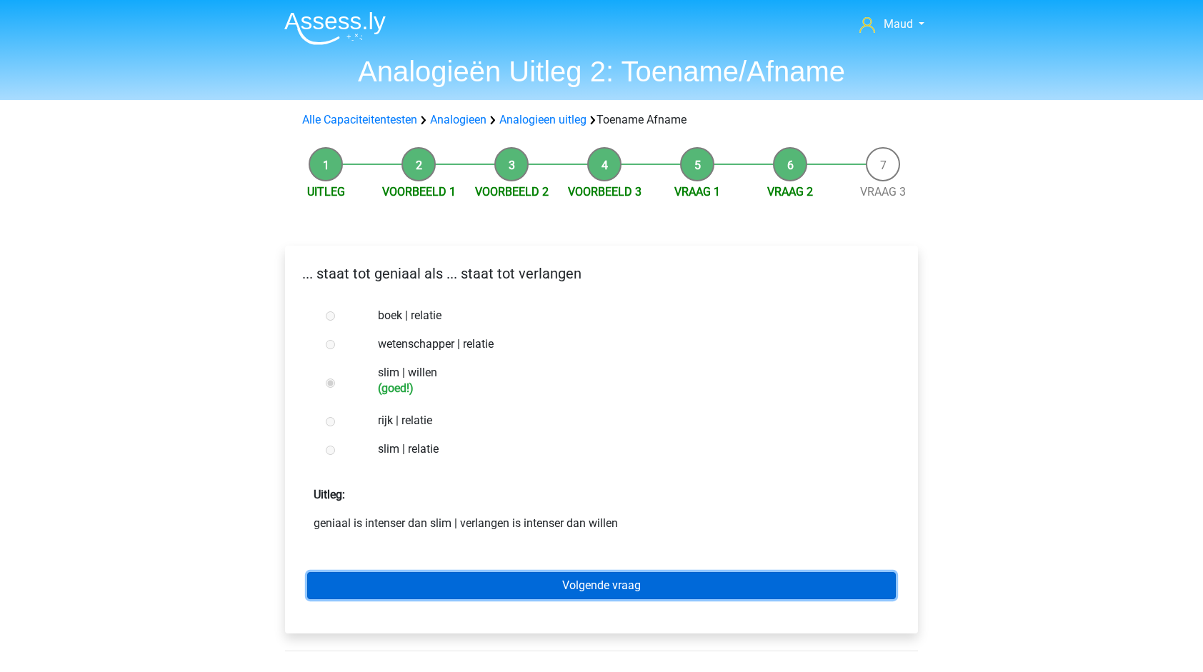
click at [492, 593] on link "Volgende vraag" at bounding box center [601, 585] width 589 height 27
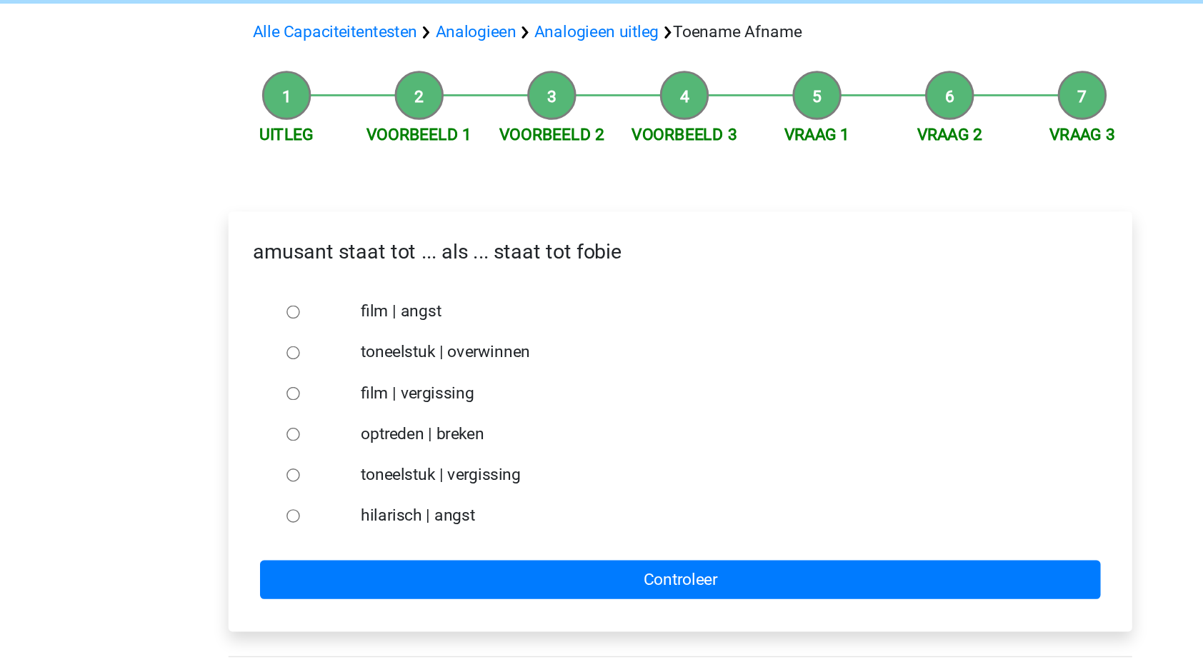
click at [417, 317] on label "film | angst" at bounding box center [625, 315] width 495 height 17
click at [335, 317] on input "film | angst" at bounding box center [330, 316] width 9 height 9
radio input "true"
click at [423, 457] on label "hilarisch | angst" at bounding box center [625, 458] width 495 height 17
click at [335, 457] on input "hilarisch | angst" at bounding box center [330, 459] width 9 height 9
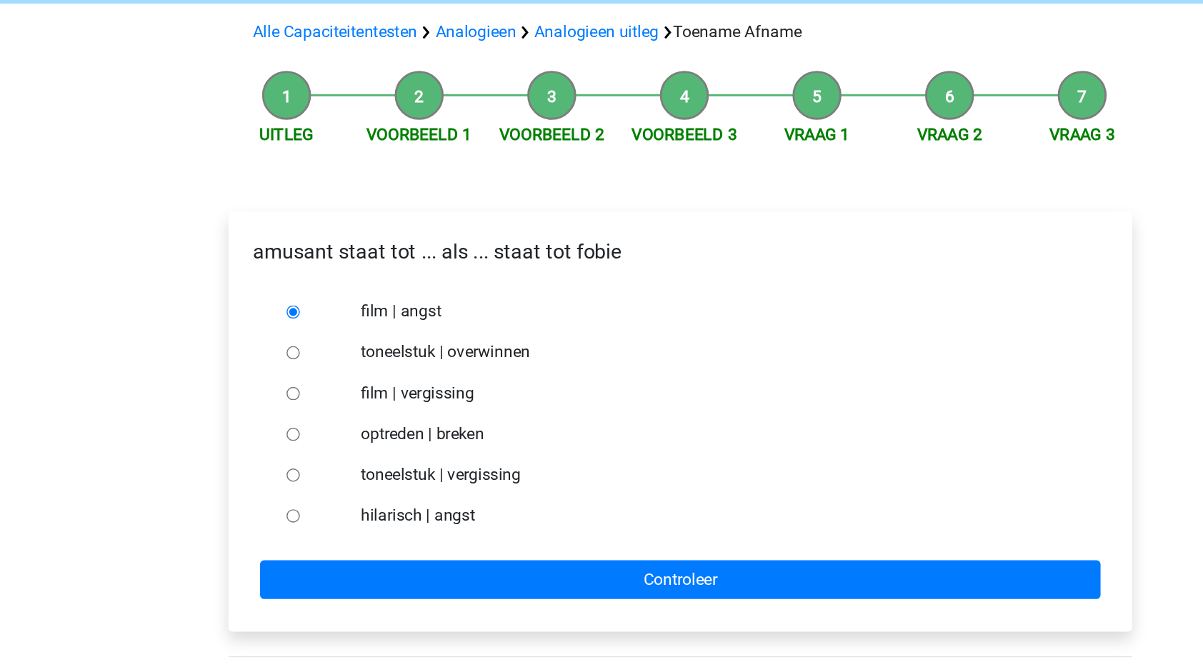
radio input "true"
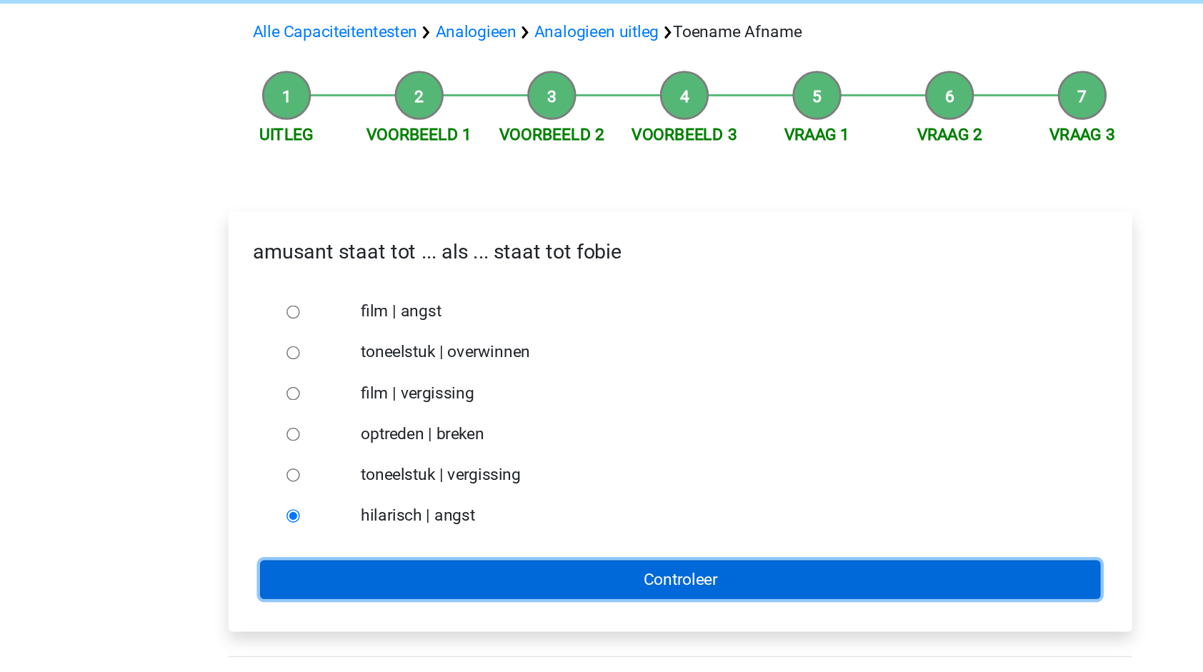
click at [475, 509] on input "Controleer" at bounding box center [601, 503] width 589 height 27
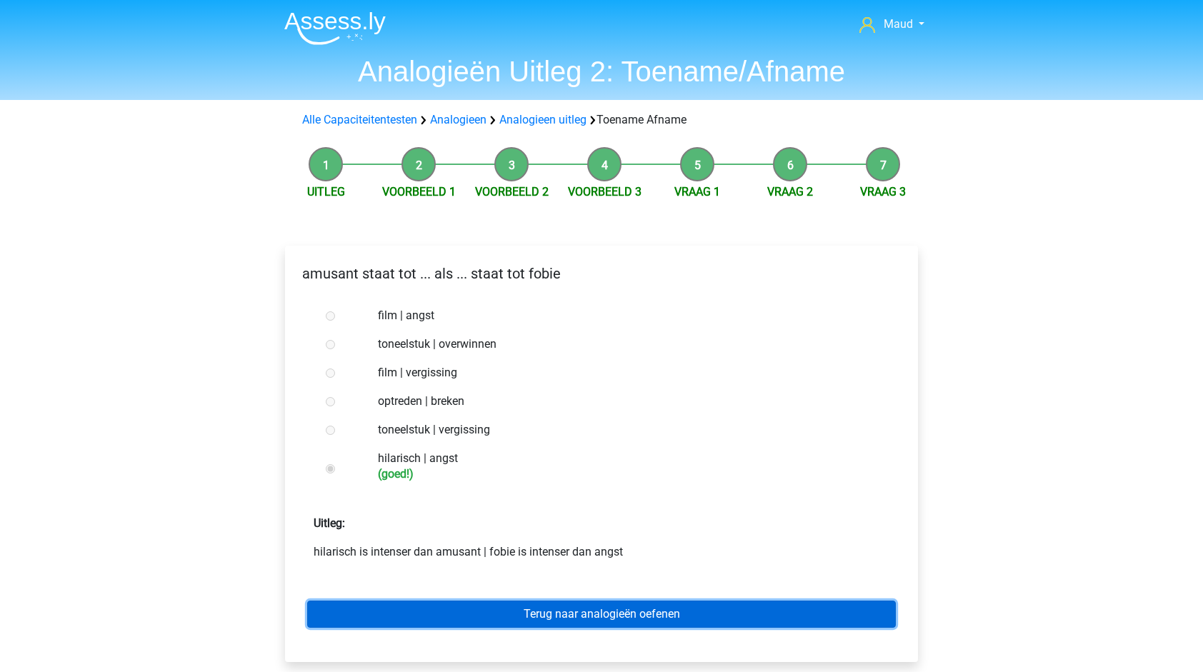
click at [510, 609] on link "Terug naar analogieën oefenen" at bounding box center [601, 614] width 589 height 27
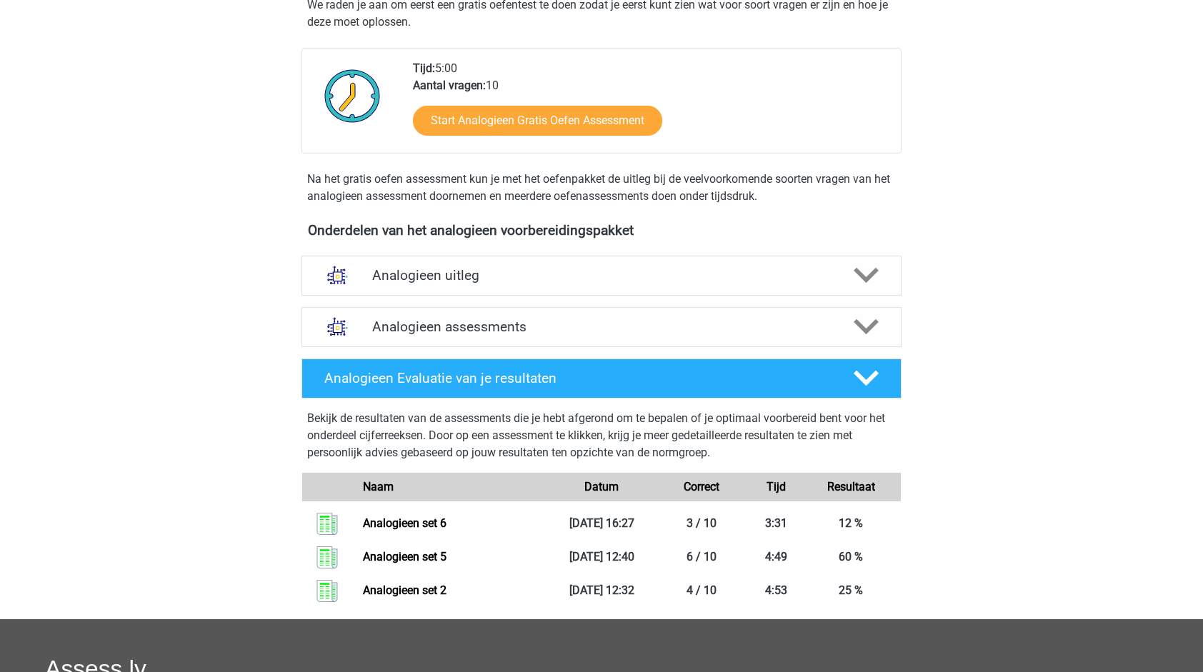
scroll to position [306, 0]
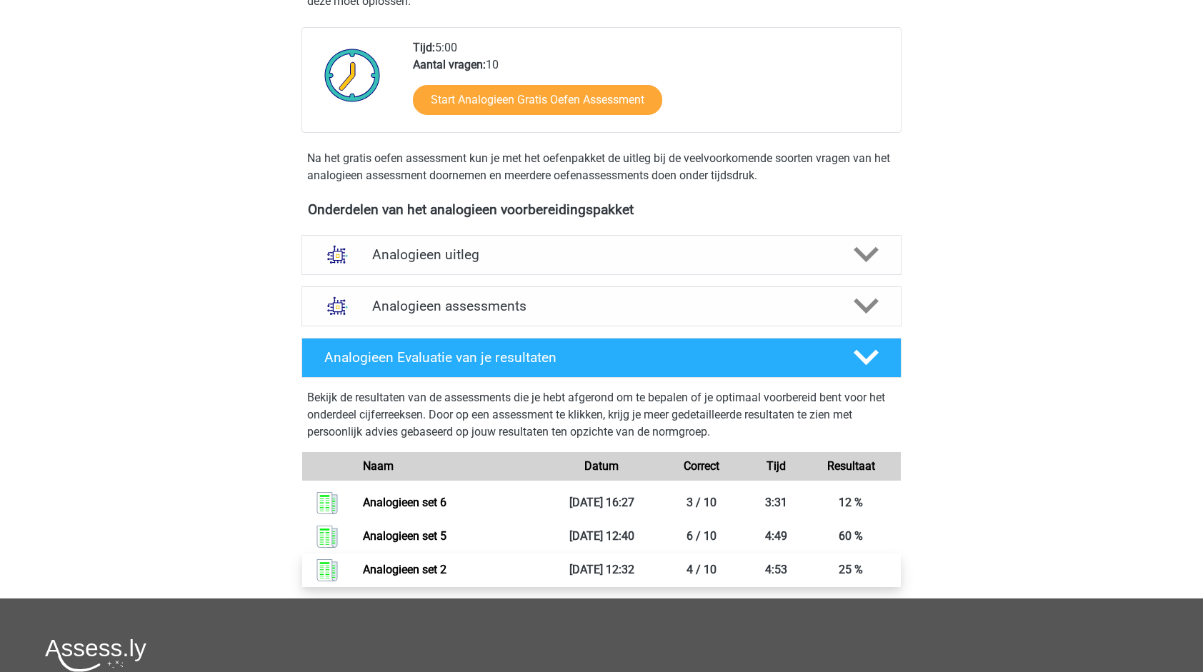
click at [447, 566] on link "Analogieen set 2" at bounding box center [405, 570] width 84 height 14
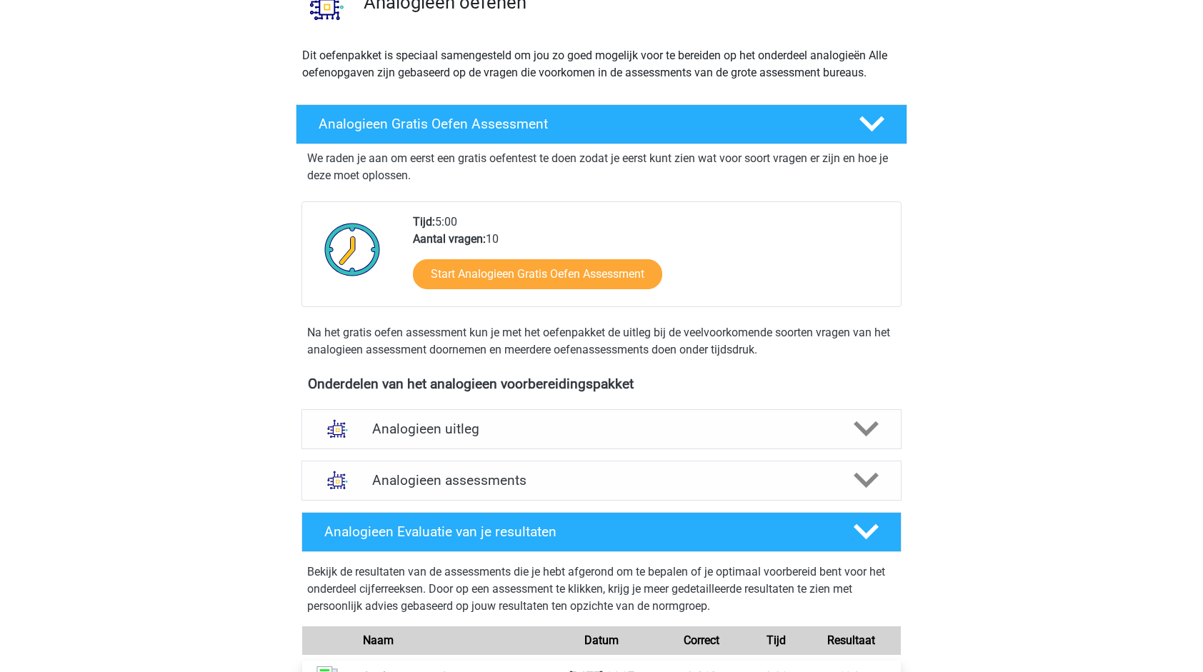
scroll to position [0, 0]
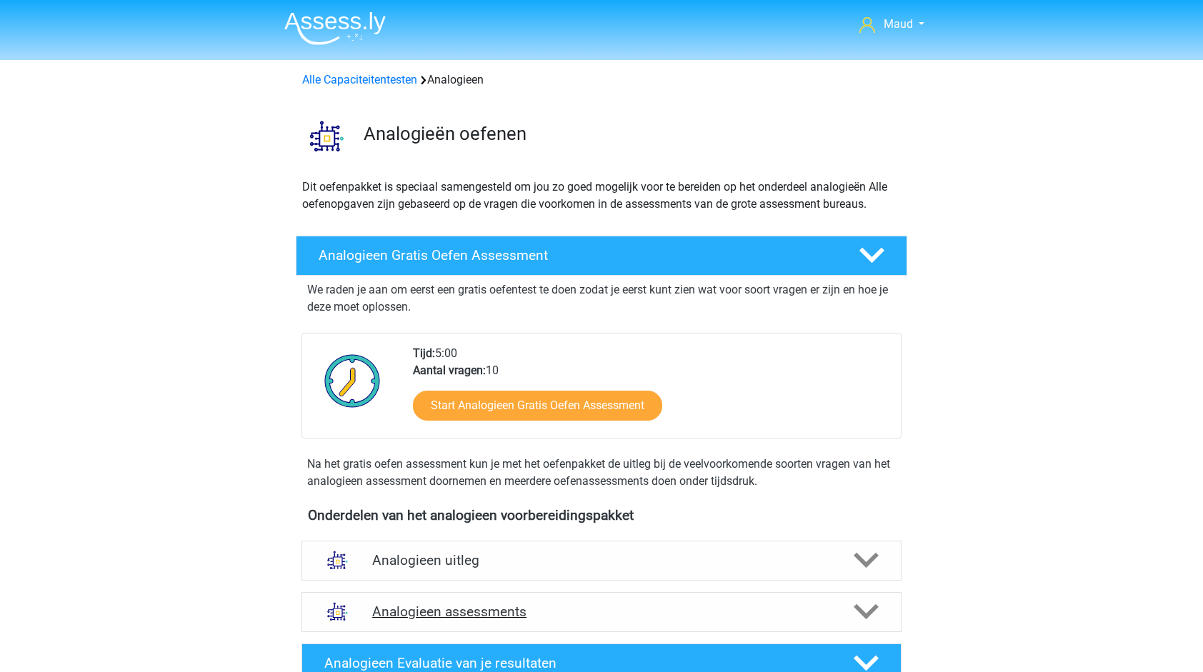
click at [547, 623] on div "Analogieen assessments" at bounding box center [602, 612] width 600 height 40
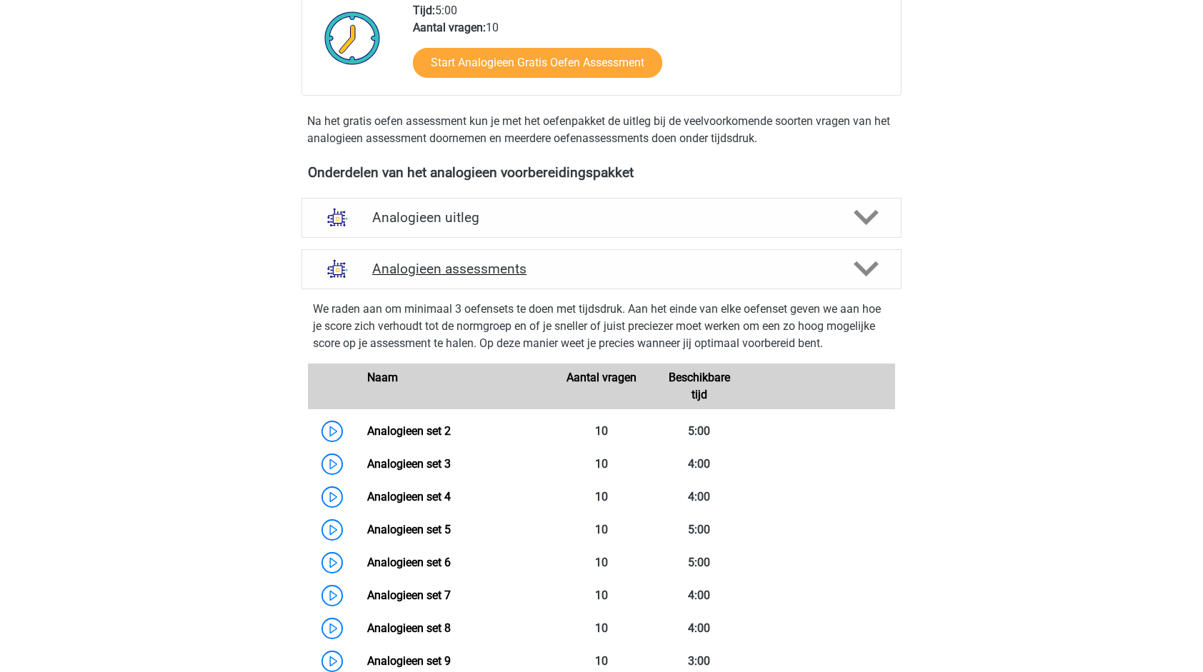
scroll to position [472, 0]
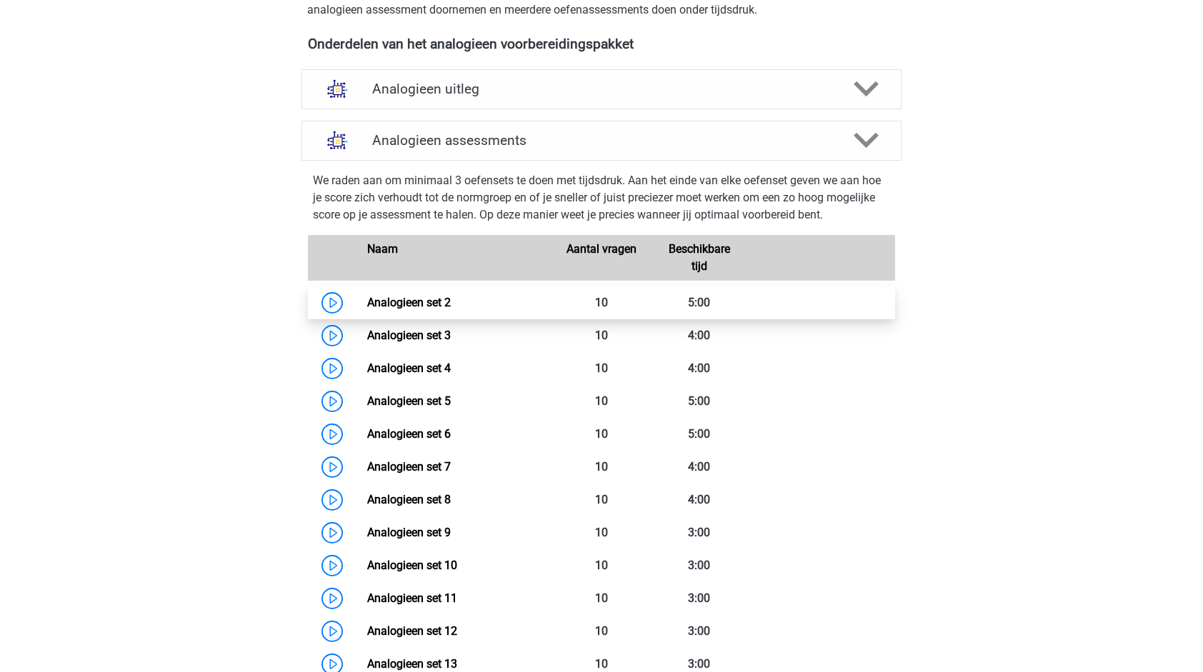
click at [451, 303] on link "Analogieen set 2" at bounding box center [409, 303] width 84 height 14
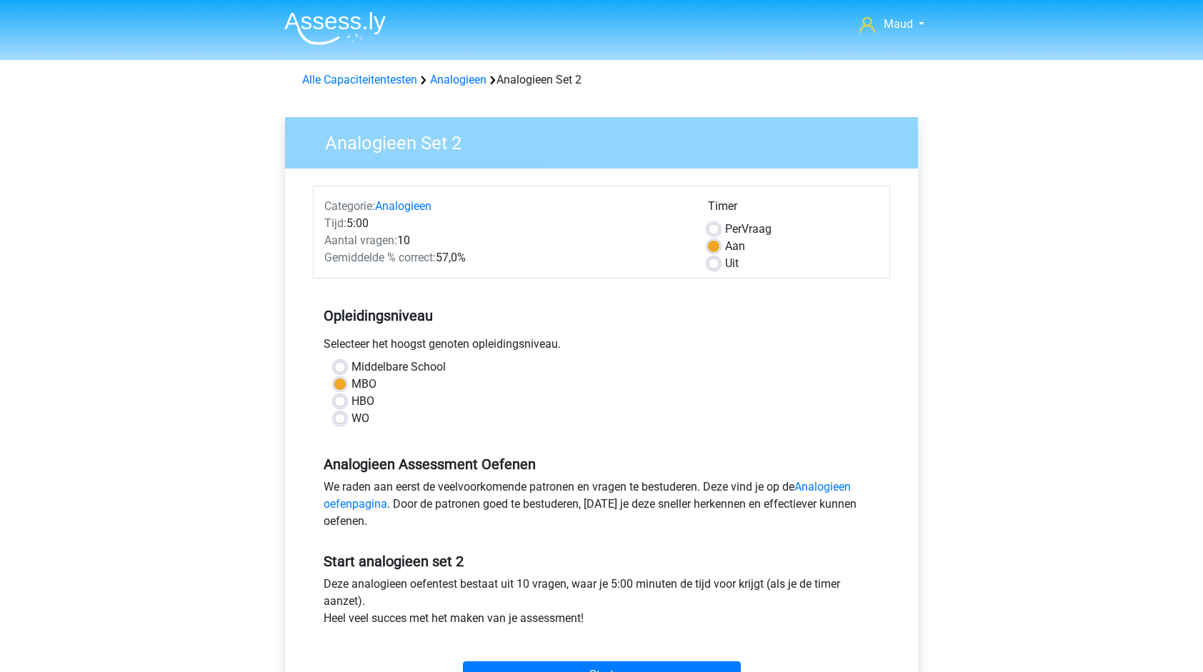
scroll to position [163, 0]
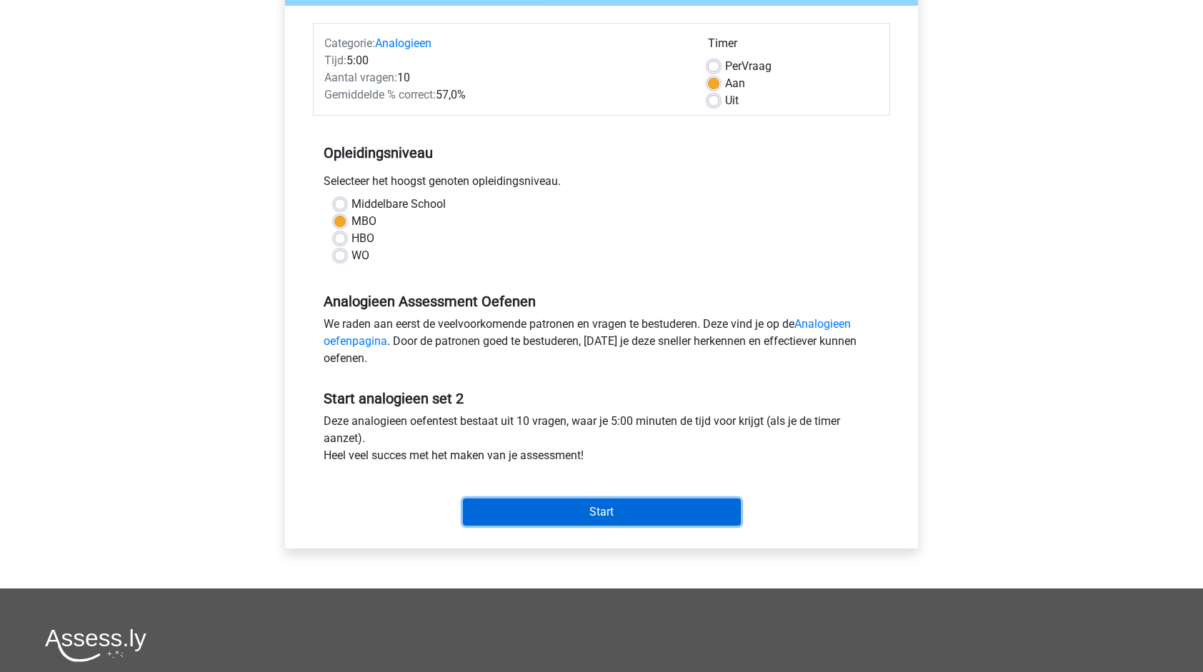
click at [575, 515] on input "Start" at bounding box center [602, 512] width 278 height 27
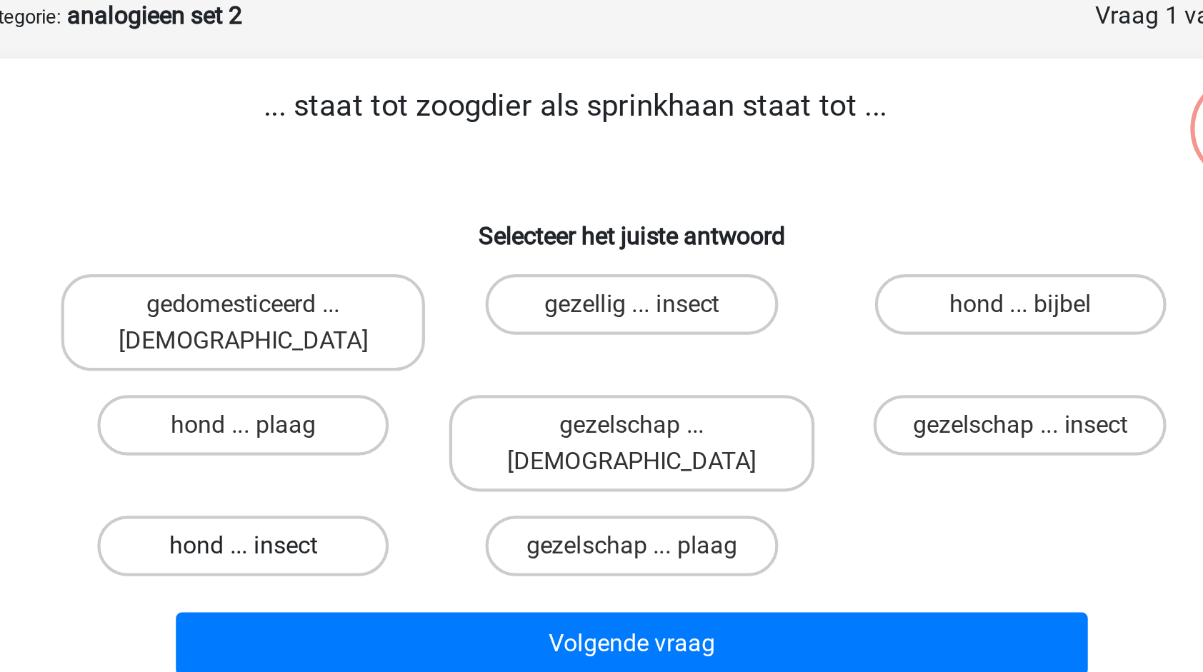
click at [457, 317] on label "hond ... insect" at bounding box center [418, 331] width 138 height 29
click at [427, 331] on input "hond ... insect" at bounding box center [422, 335] width 9 height 9
radio input "true"
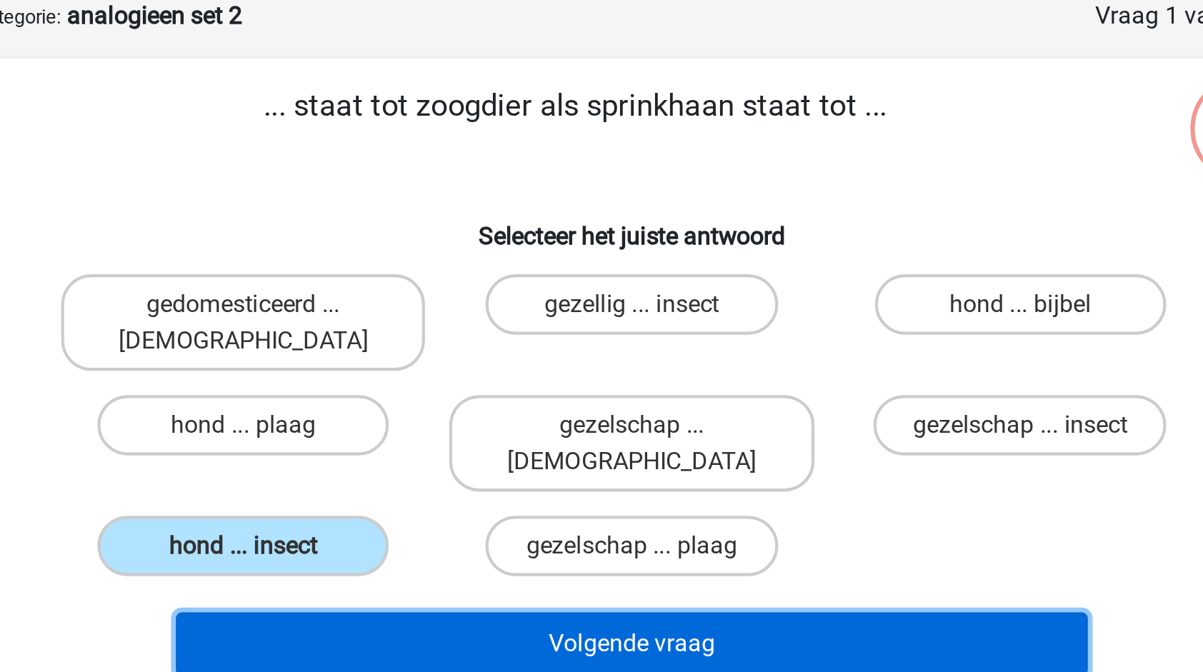
click at [550, 362] on button "Volgende vraag" at bounding box center [602, 377] width 432 height 30
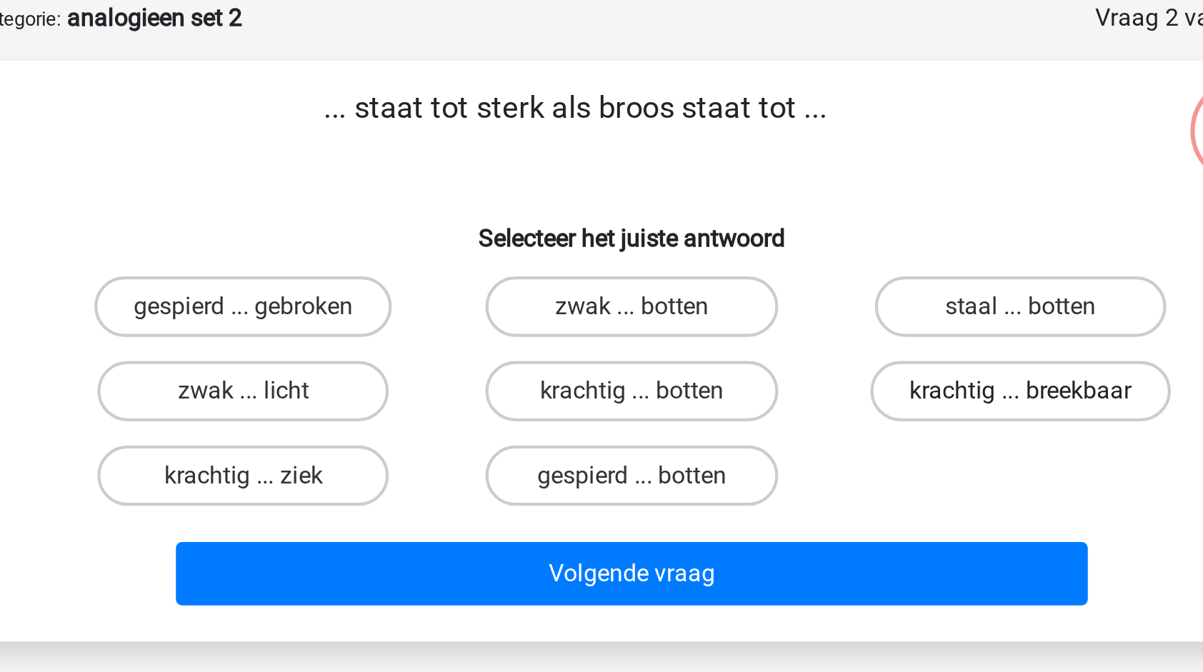
click at [793, 248] on label "krachtig ... breekbaar" at bounding box center [786, 256] width 142 height 29
click at [793, 257] on input "krachtig ... breekbaar" at bounding box center [789, 261] width 9 height 9
radio input "true"
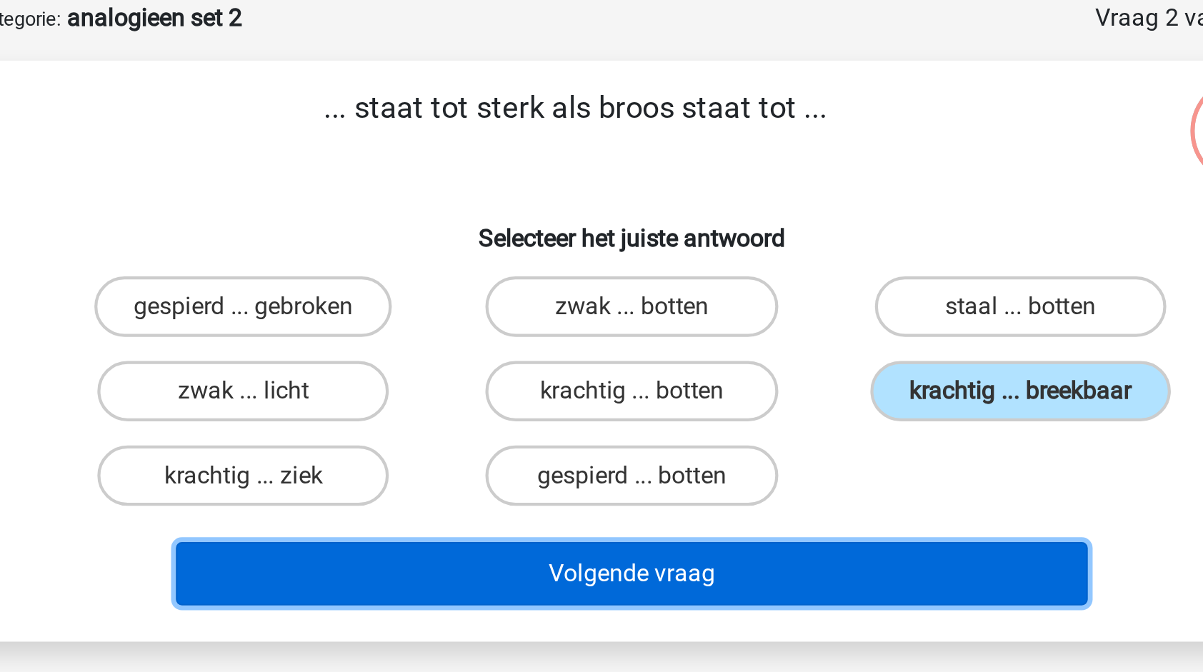
click at [732, 333] on button "Volgende vraag" at bounding box center [602, 343] width 432 height 30
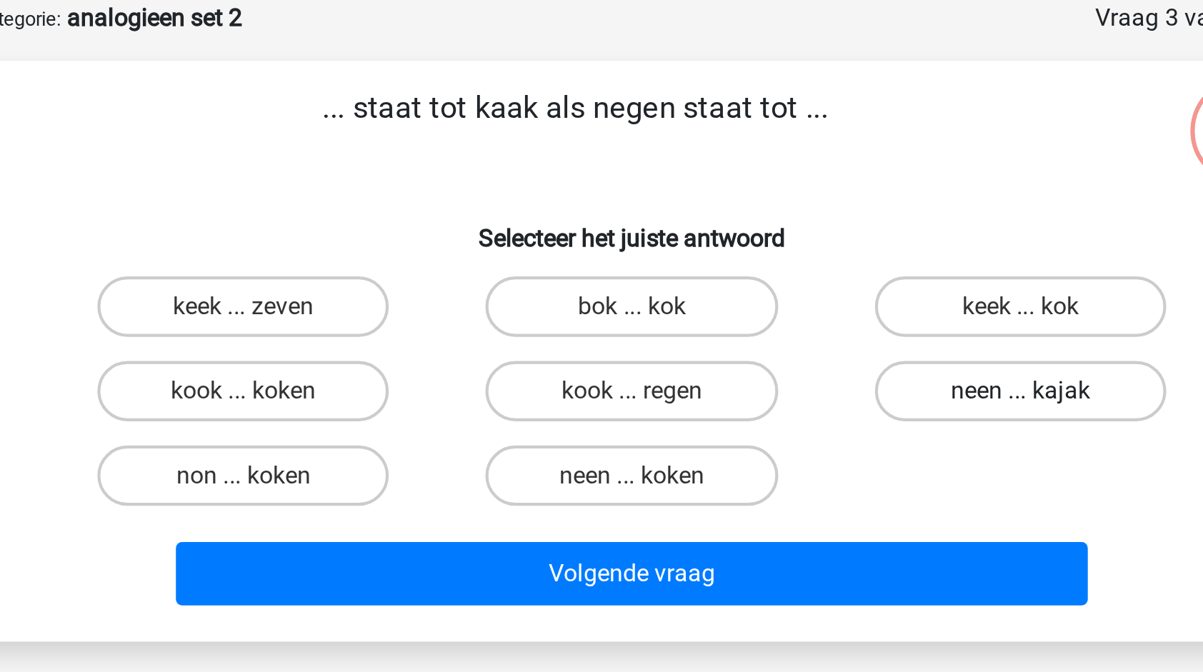
click at [783, 249] on label "neen ... kajak" at bounding box center [786, 256] width 138 height 29
click at [785, 257] on input "neen ... kajak" at bounding box center [789, 261] width 9 height 9
radio input "true"
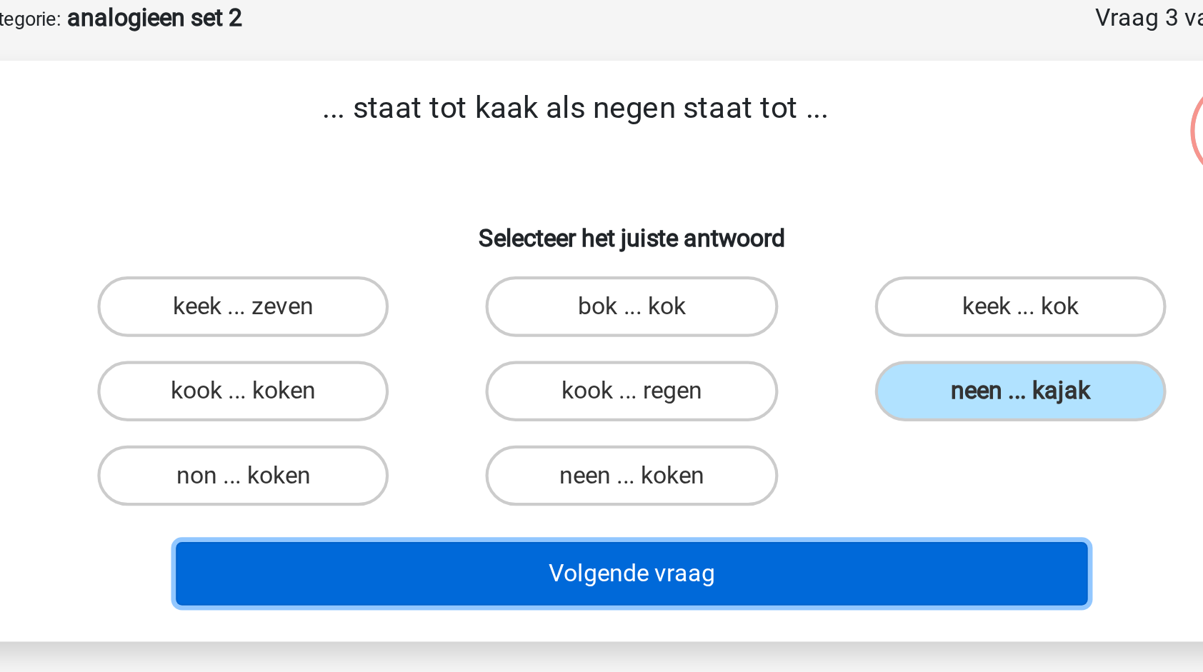
click at [647, 348] on button "Volgende vraag" at bounding box center [602, 343] width 432 height 30
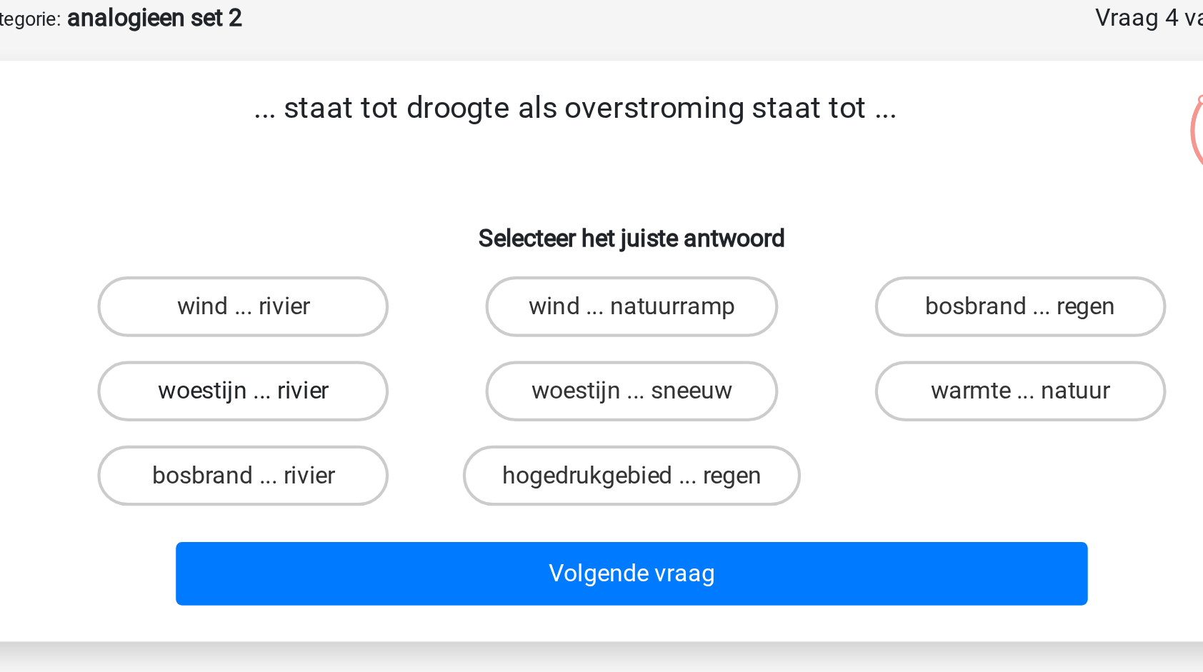
click at [457, 254] on label "woestijn ... rivier" at bounding box center [418, 256] width 138 height 29
click at [427, 257] on input "woestijn ... rivier" at bounding box center [422, 261] width 9 height 9
radio input "true"
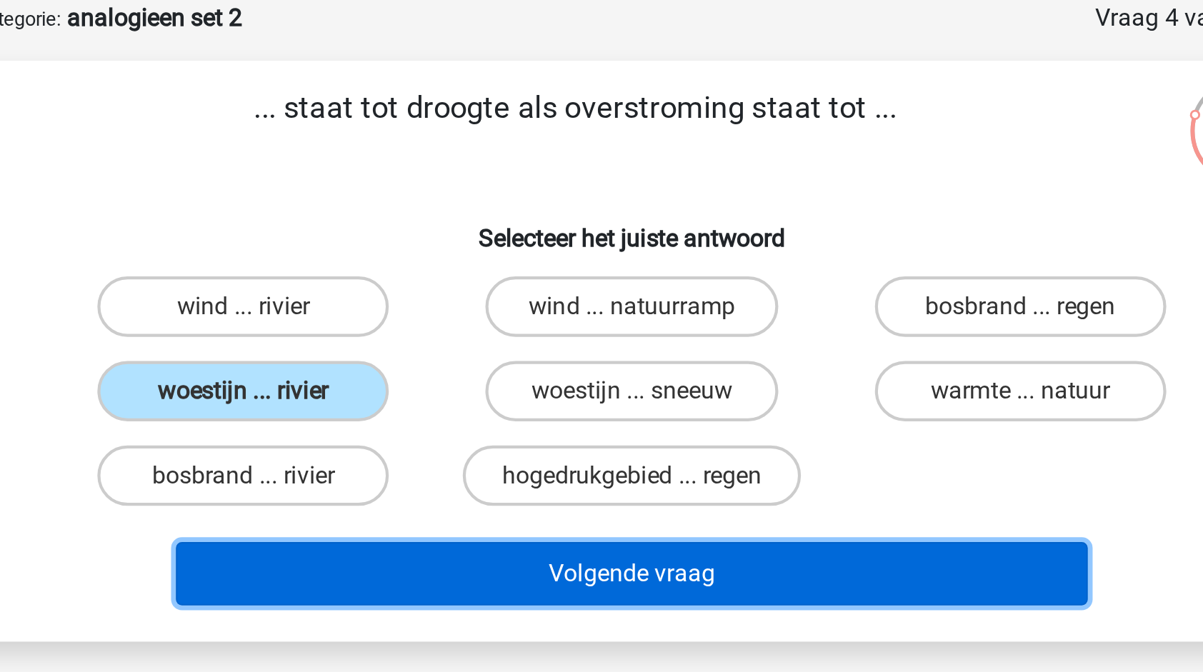
click at [627, 335] on button "Volgende vraag" at bounding box center [602, 343] width 432 height 30
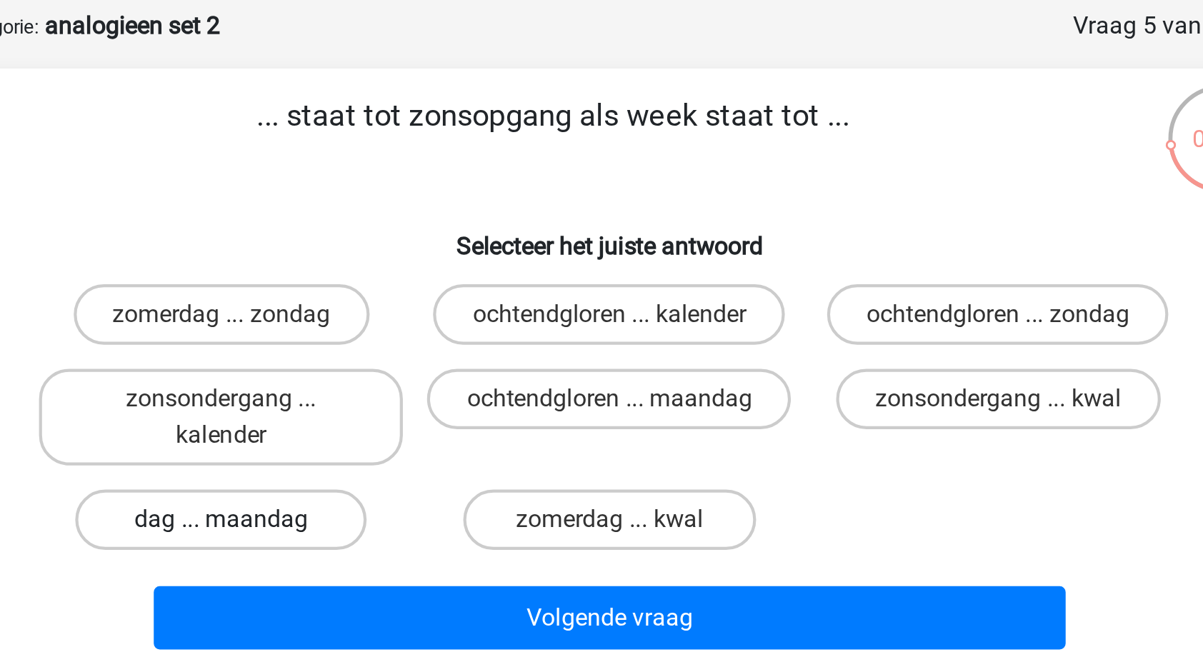
click at [460, 316] on label "dag ... maandag" at bounding box center [418, 313] width 138 height 29
click at [427, 316] on input "dag ... maandag" at bounding box center [422, 318] width 9 height 9
radio input "true"
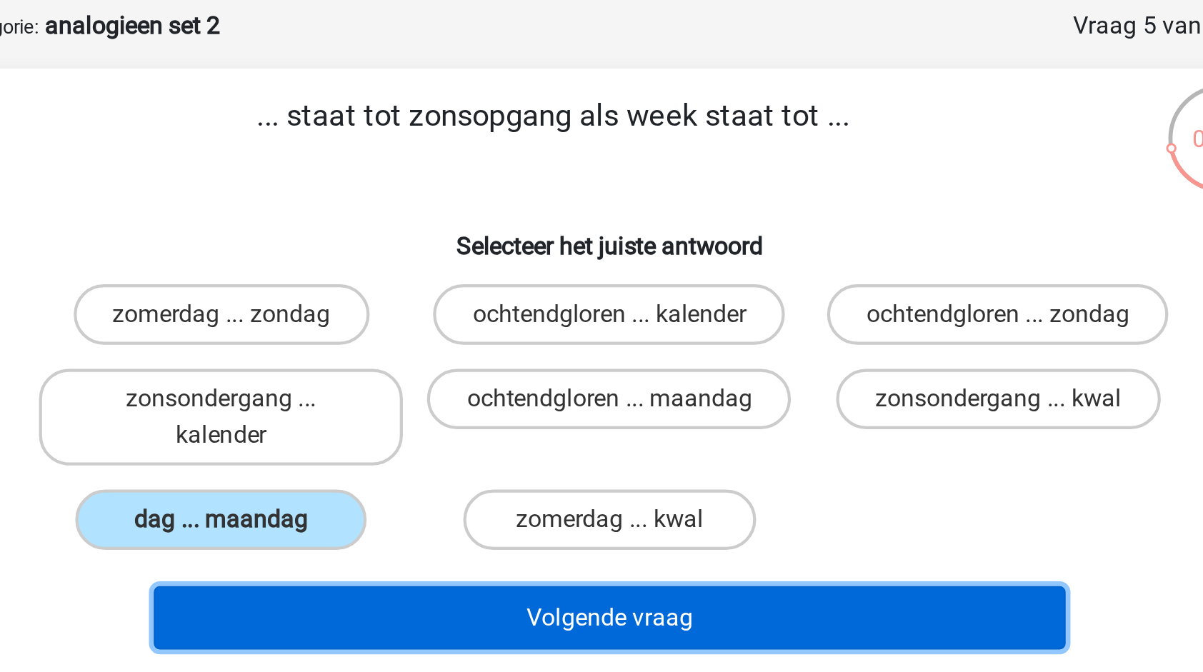
click at [560, 349] on button "Volgende vraag" at bounding box center [602, 360] width 432 height 30
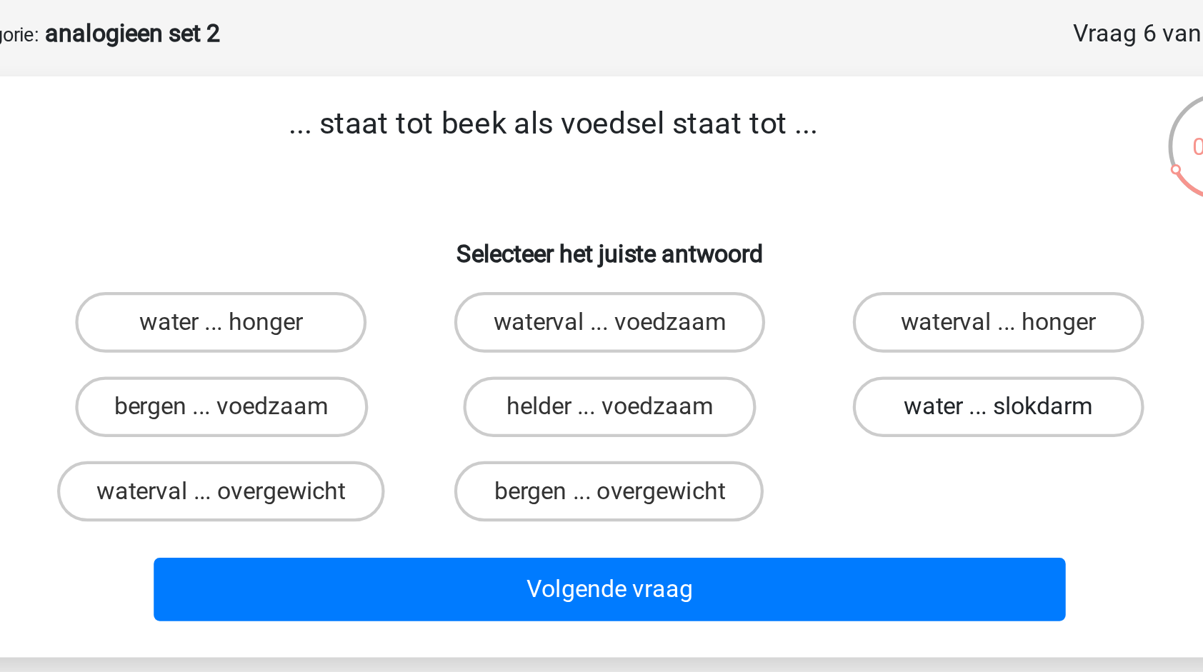
click at [769, 254] on label "water ... slokdarm" at bounding box center [786, 256] width 138 height 29
click at [785, 257] on input "water ... slokdarm" at bounding box center [789, 261] width 9 height 9
radio input "true"
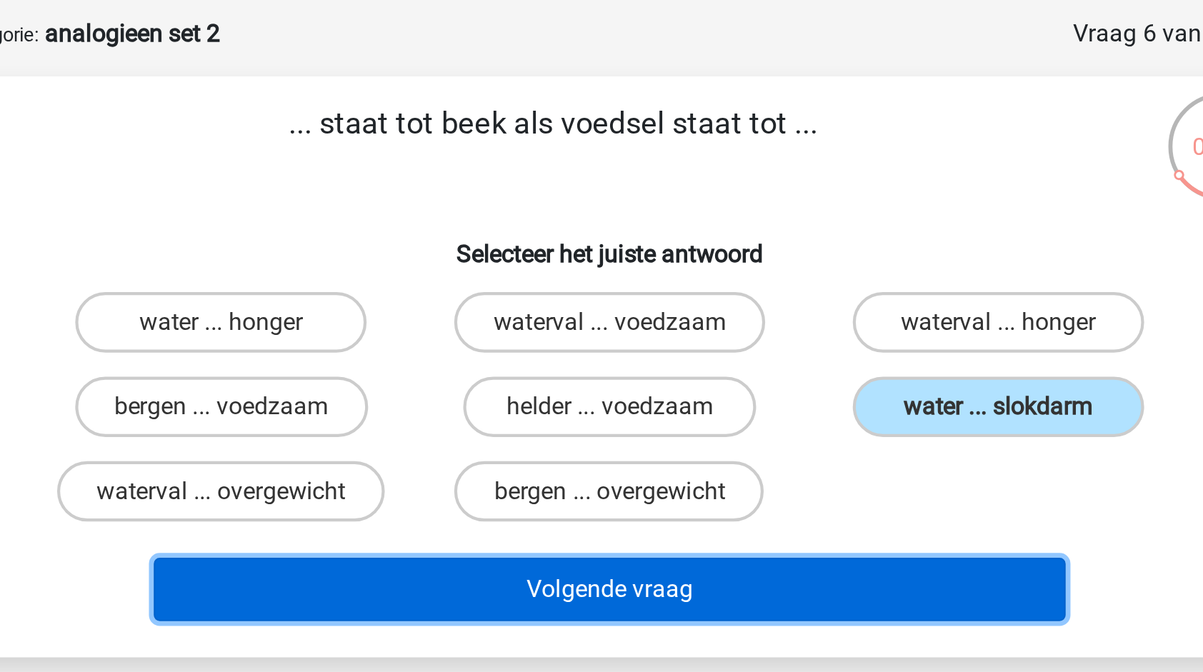
click at [688, 344] on button "Volgende vraag" at bounding box center [602, 343] width 432 height 30
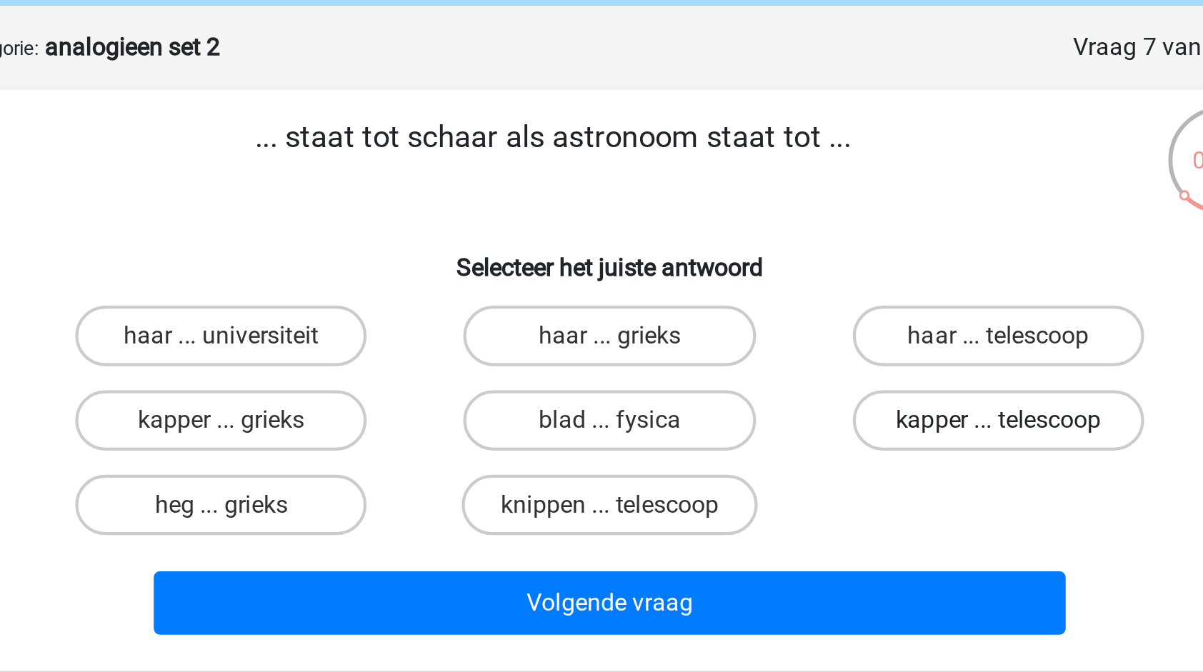
click at [755, 254] on label "kapper ... telescoop" at bounding box center [786, 256] width 138 height 29
click at [785, 257] on input "kapper ... telescoop" at bounding box center [789, 261] width 9 height 9
radio input "true"
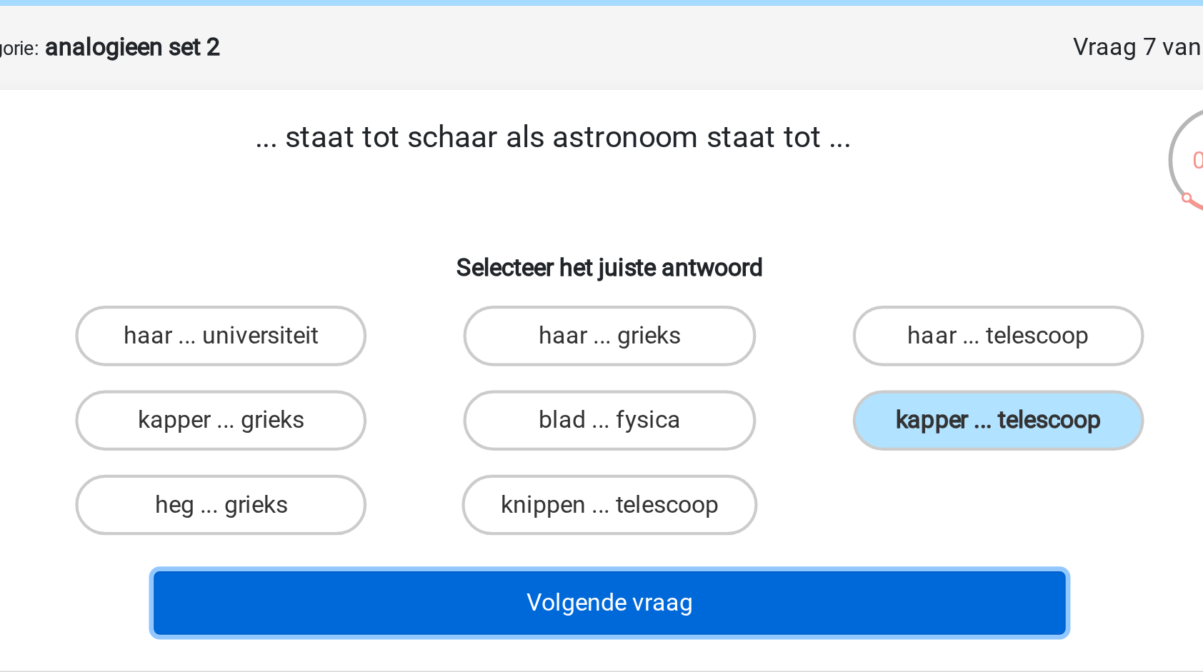
click at [649, 352] on button "Volgende vraag" at bounding box center [602, 343] width 432 height 30
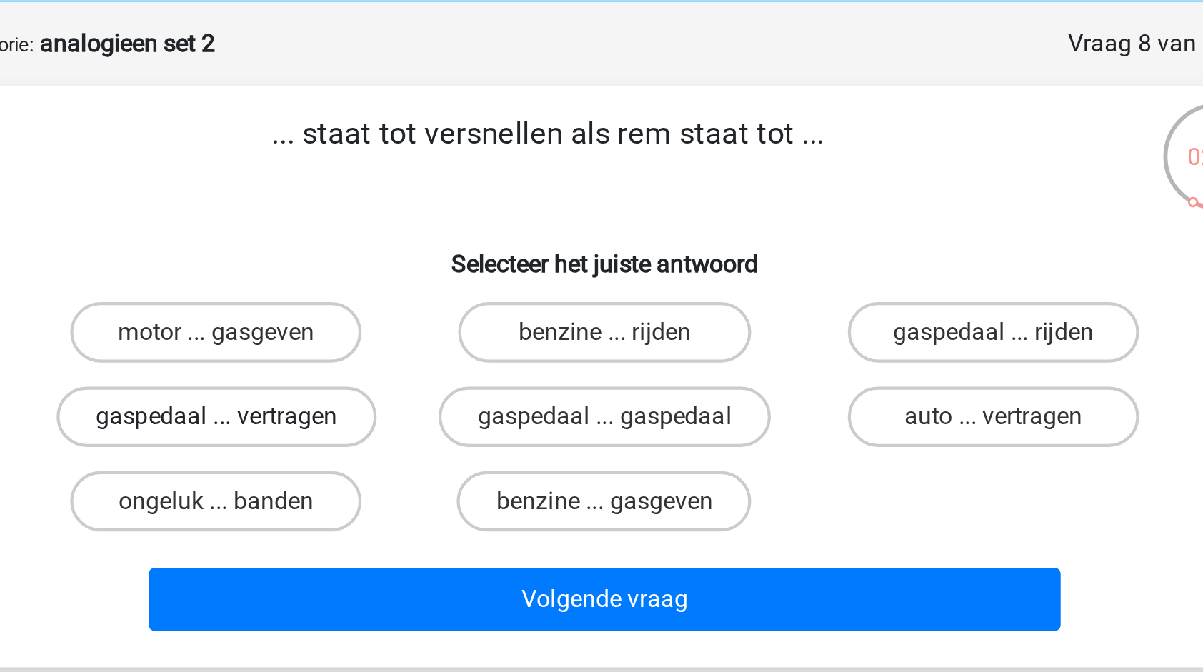
click at [480, 263] on label "gaspedaal ... vertragen" at bounding box center [418, 256] width 152 height 29
click at [427, 263] on input "gaspedaal ... vertragen" at bounding box center [422, 261] width 9 height 9
radio input "true"
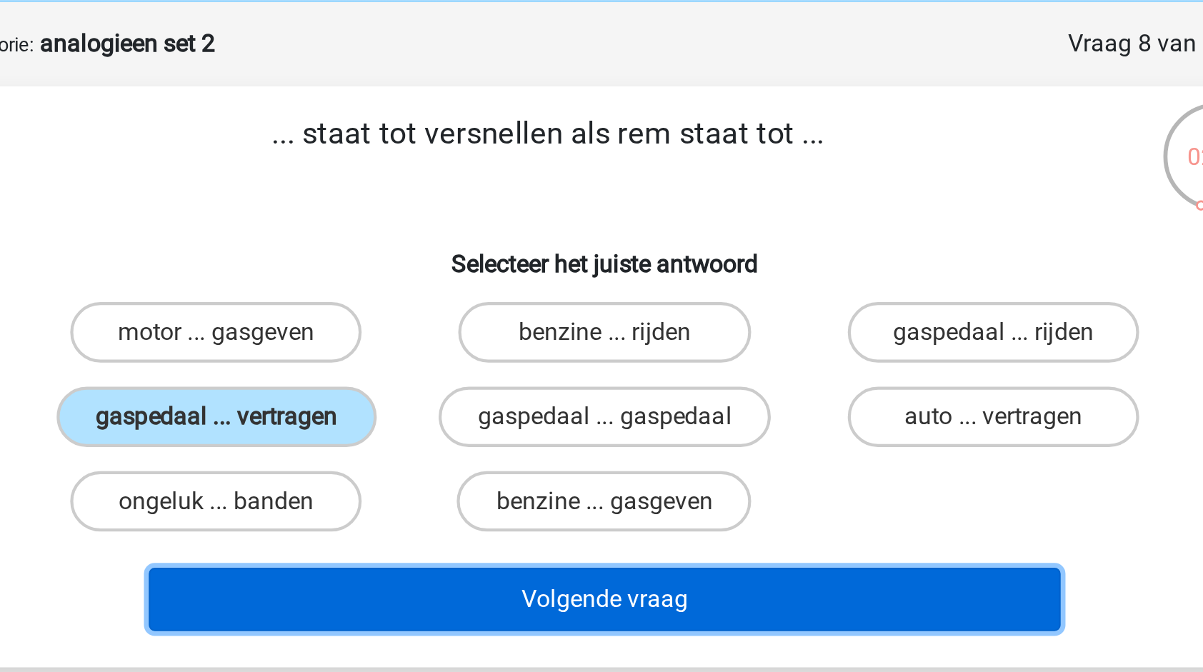
click at [584, 340] on button "Volgende vraag" at bounding box center [602, 343] width 432 height 30
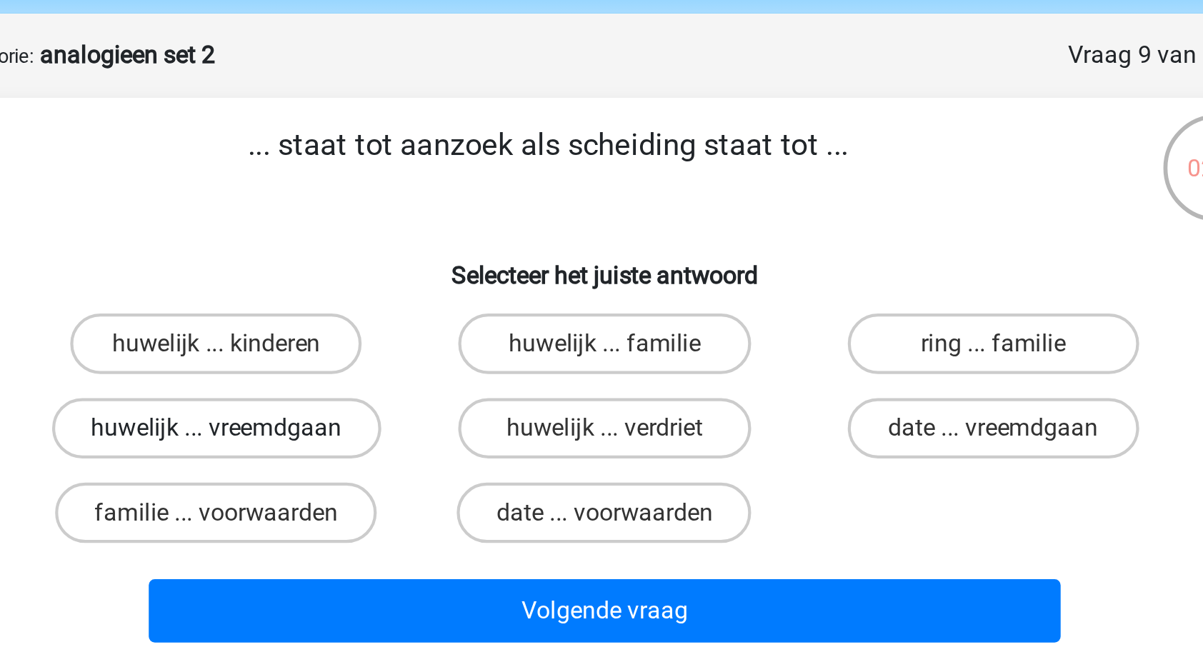
click at [487, 259] on label "huwelijk ... vreemdgaan" at bounding box center [418, 256] width 156 height 29
click at [427, 259] on input "huwelijk ... vreemdgaan" at bounding box center [422, 261] width 9 height 9
radio input "true"
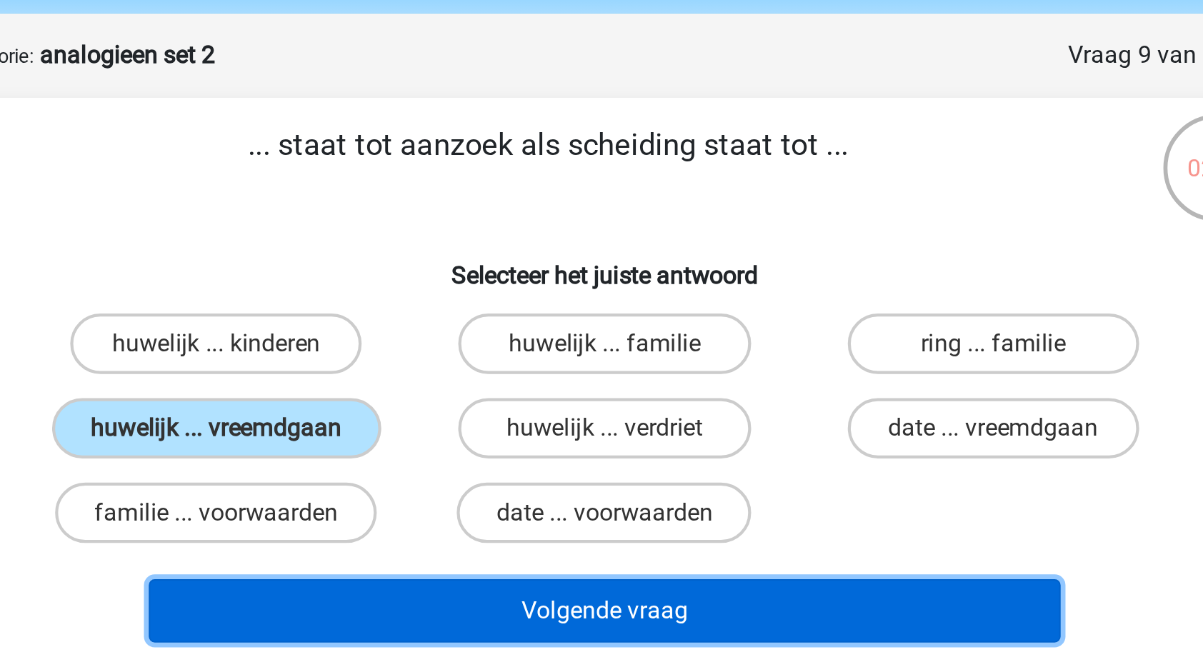
click at [562, 342] on button "Volgende vraag" at bounding box center [602, 343] width 432 height 30
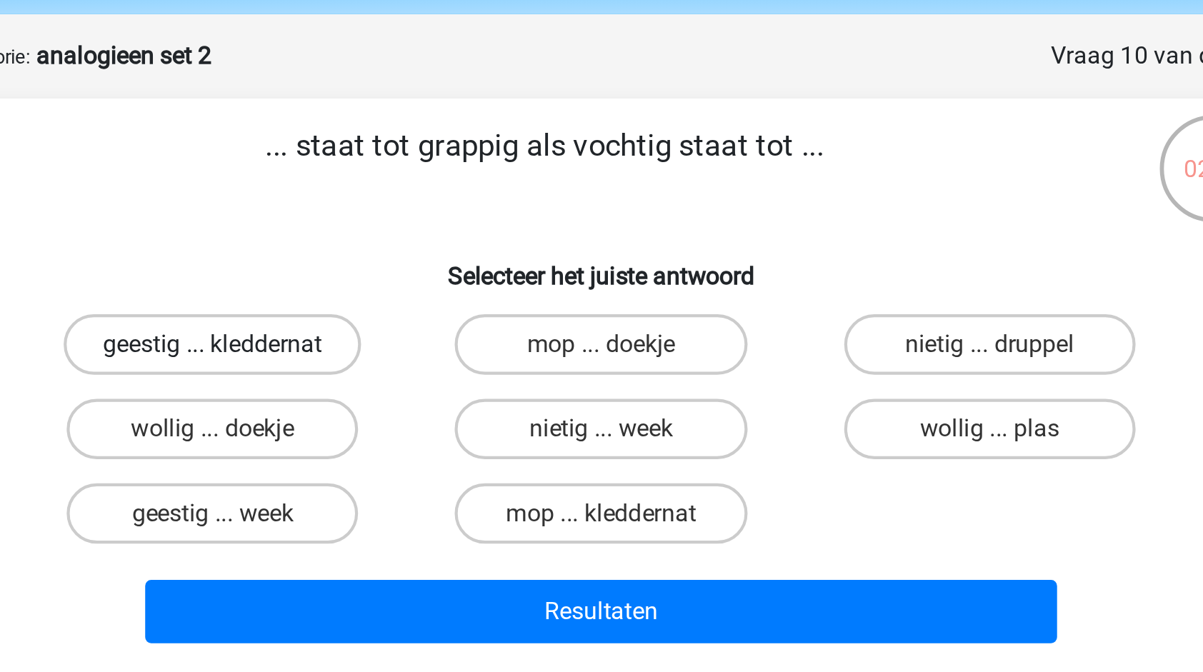
click at [466, 213] on label "geestig ... kleddernat" at bounding box center [417, 216] width 141 height 29
click at [427, 217] on input "geestig ... kleddernat" at bounding box center [422, 221] width 9 height 9
radio input "true"
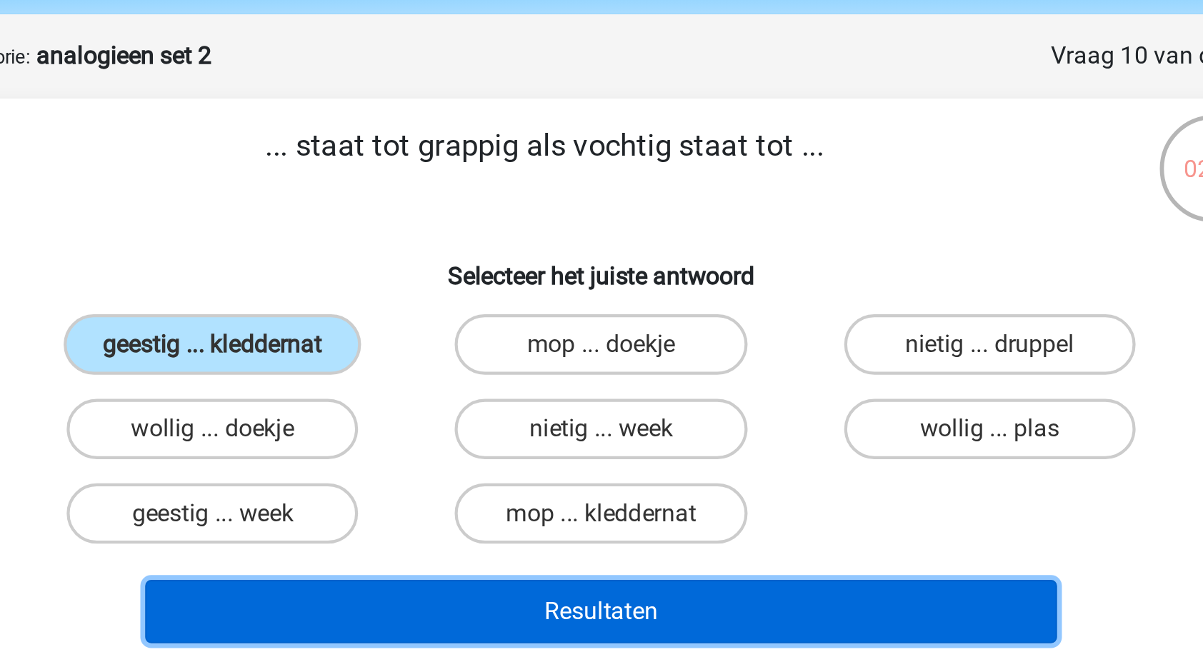
click at [582, 342] on button "Resultaten" at bounding box center [602, 343] width 432 height 30
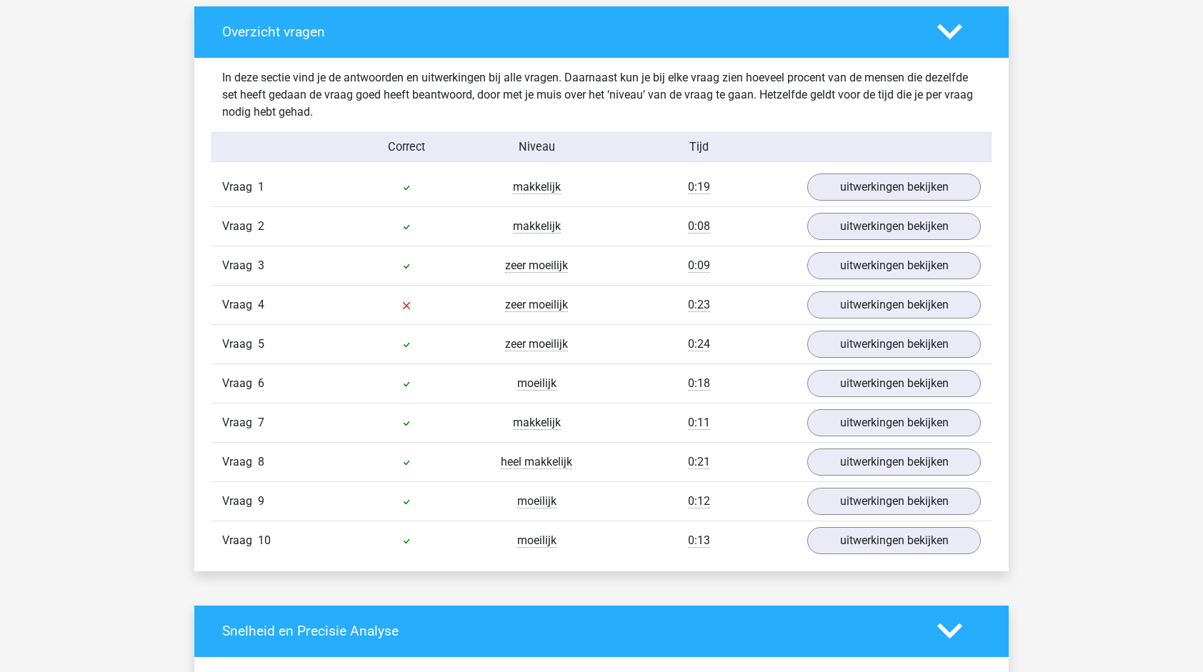
click at [559, 609] on div "Snelheid en Precisie Analyse" at bounding box center [601, 631] width 815 height 51
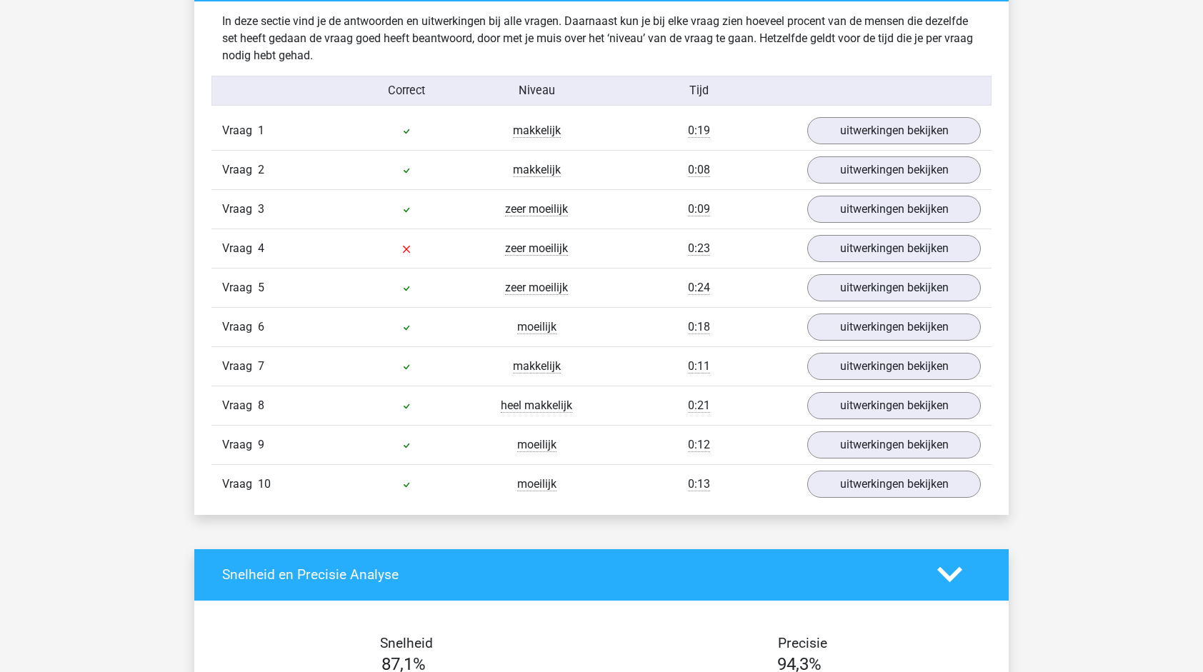
scroll to position [852, 0]
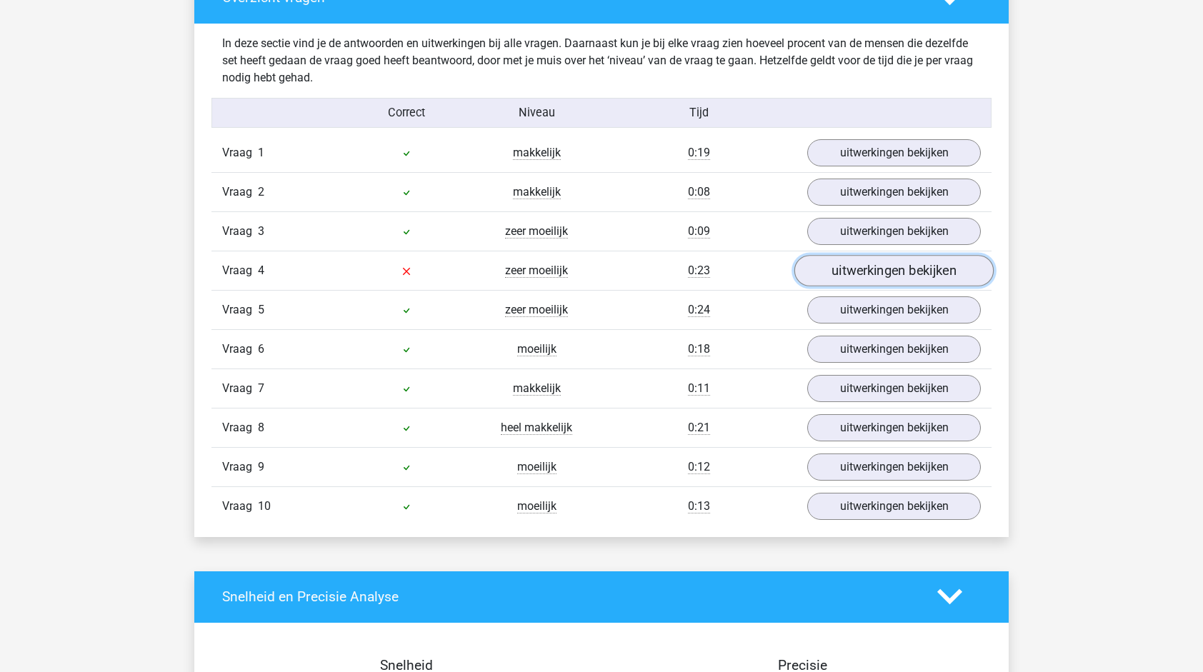
click at [908, 272] on link "uitwerkingen bekijken" at bounding box center [894, 270] width 199 height 31
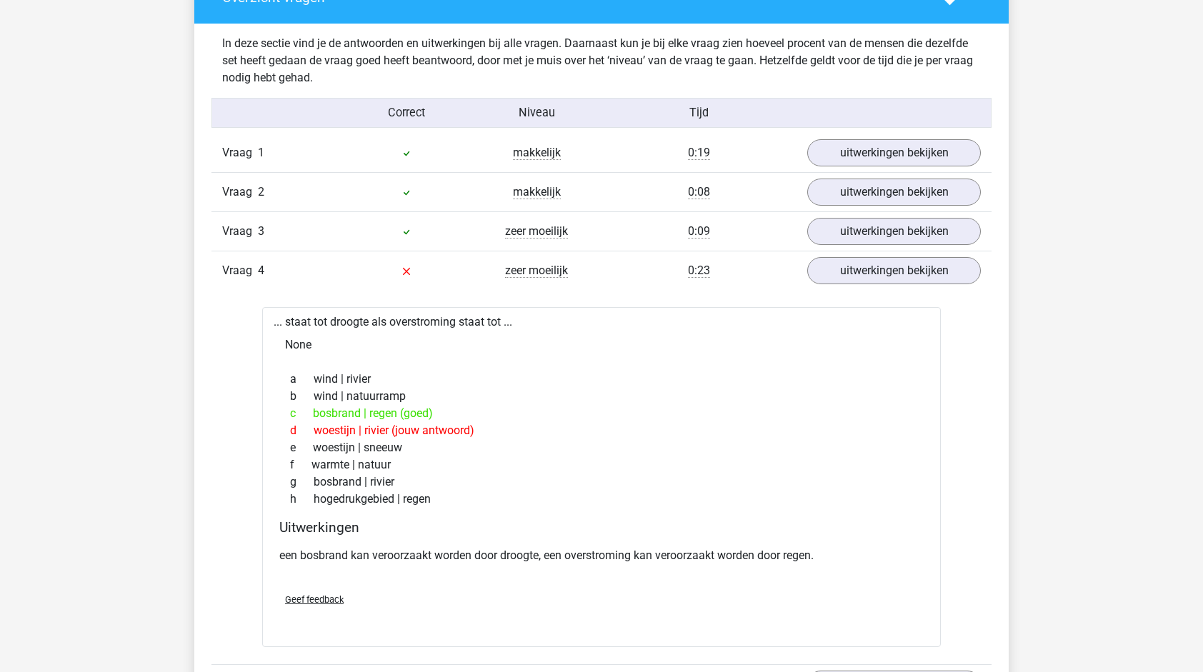
click at [1077, 449] on div "Maud maudhuisman0608@gmail.com" at bounding box center [601, 672] width 1203 height 3049
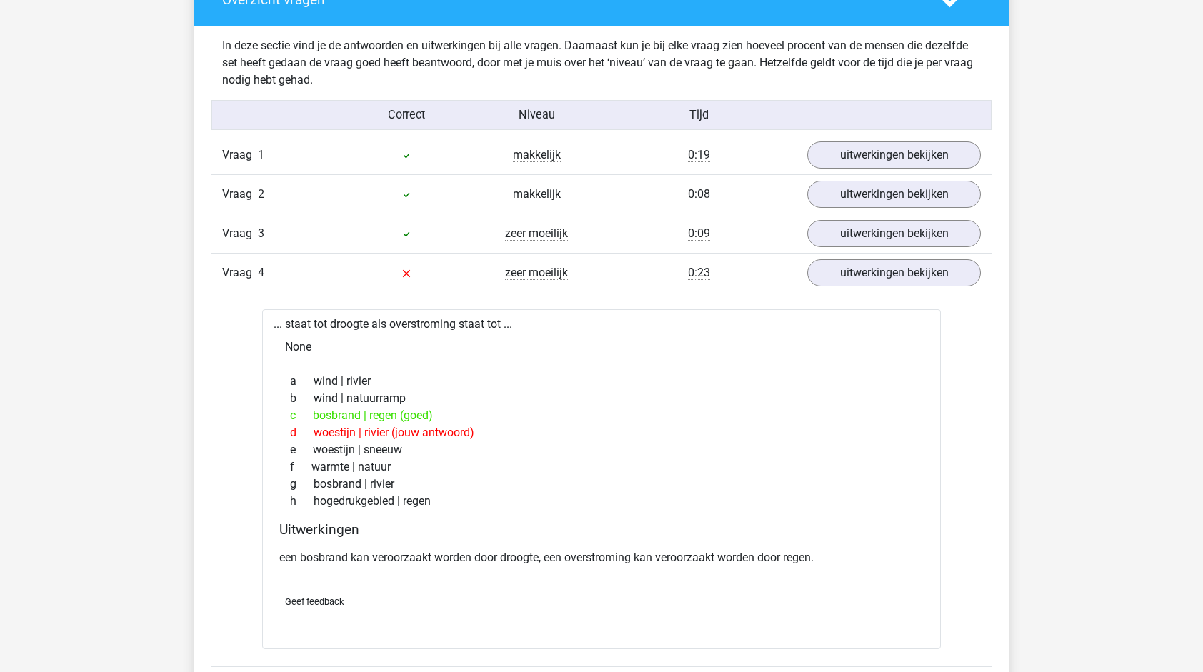
scroll to position [872, 0]
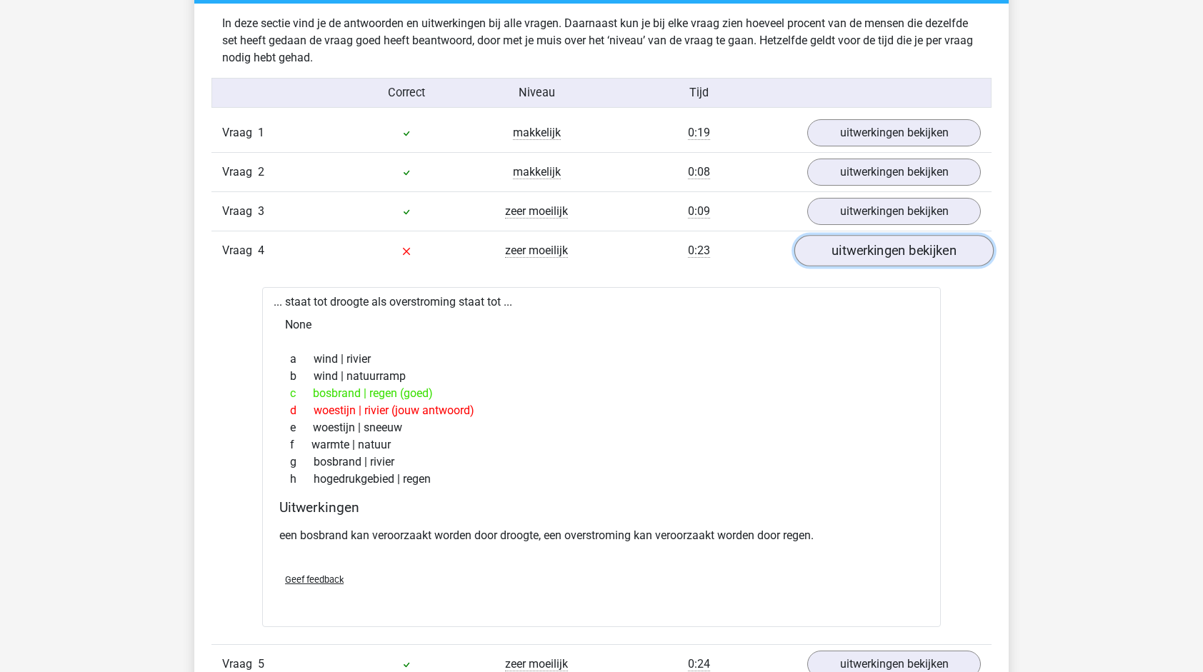
click at [870, 243] on link "uitwerkingen bekijken" at bounding box center [894, 250] width 199 height 31
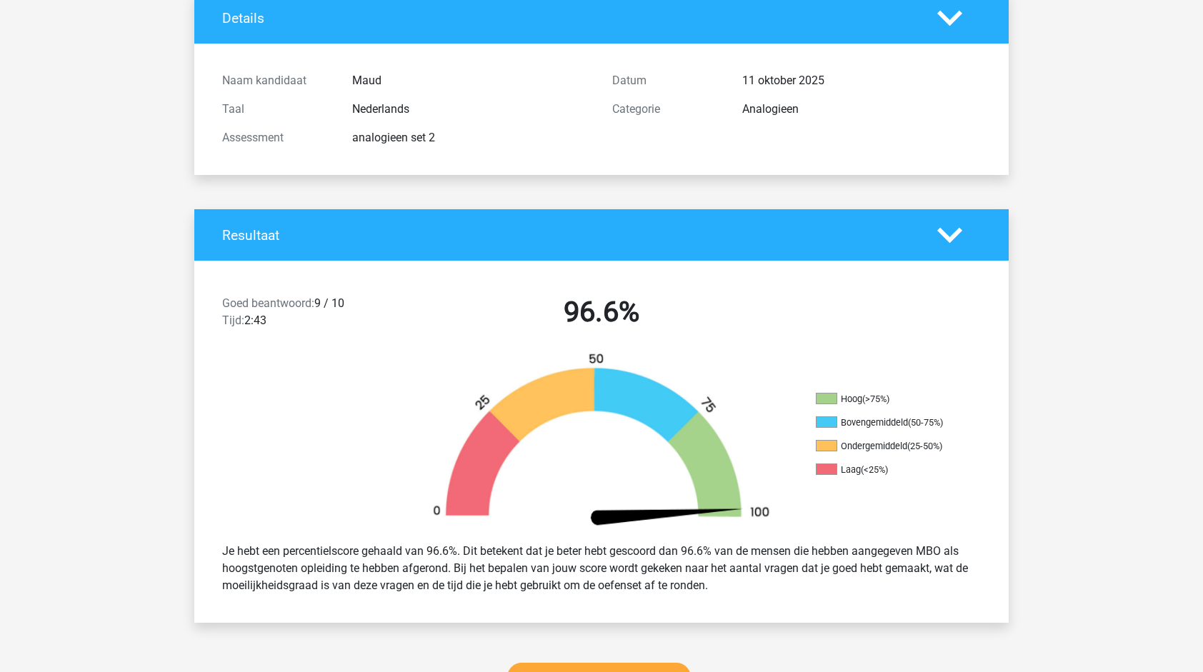
scroll to position [0, 0]
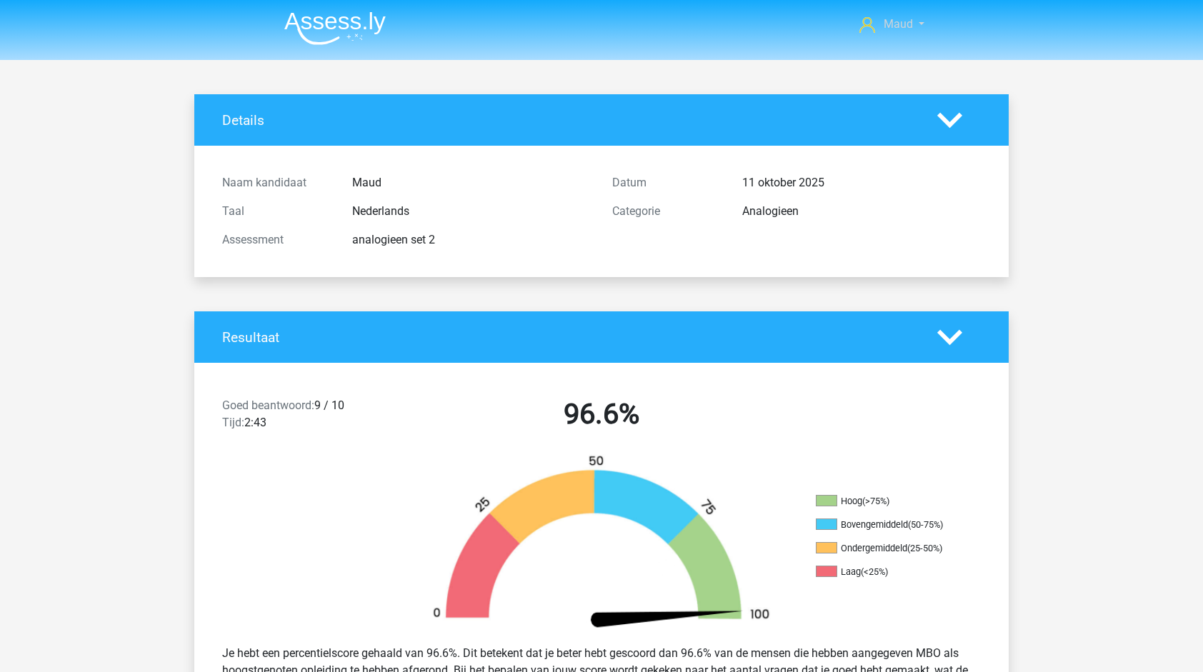
click at [900, 20] on span "Maud" at bounding box center [898, 24] width 29 height 14
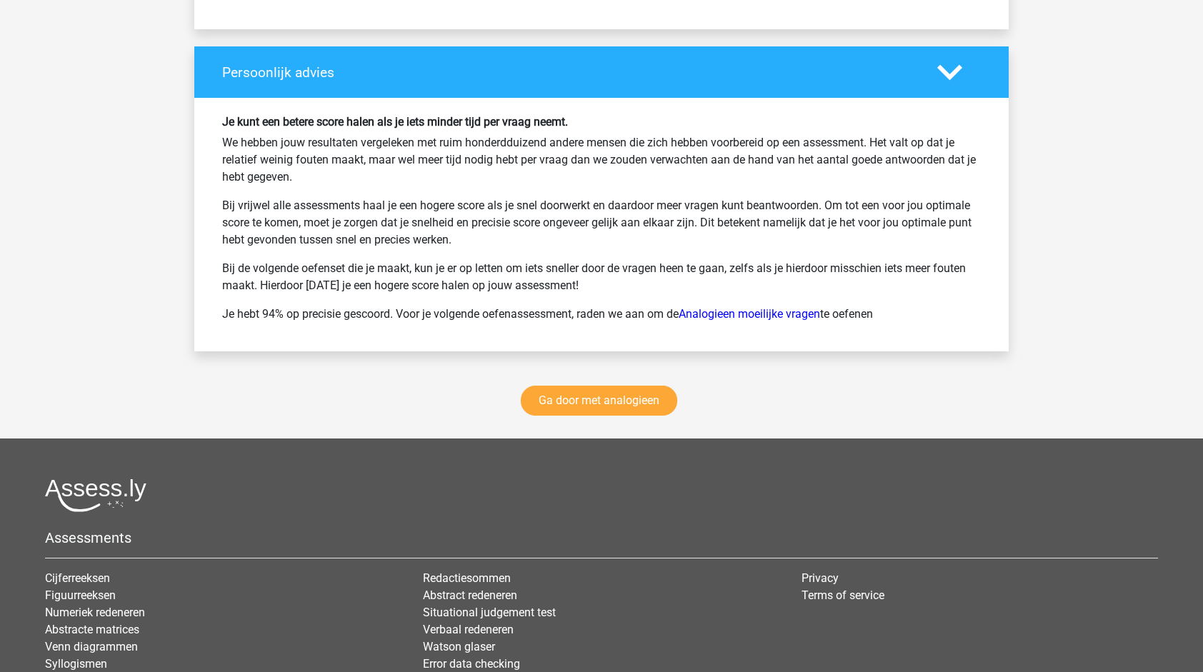
scroll to position [1861, 0]
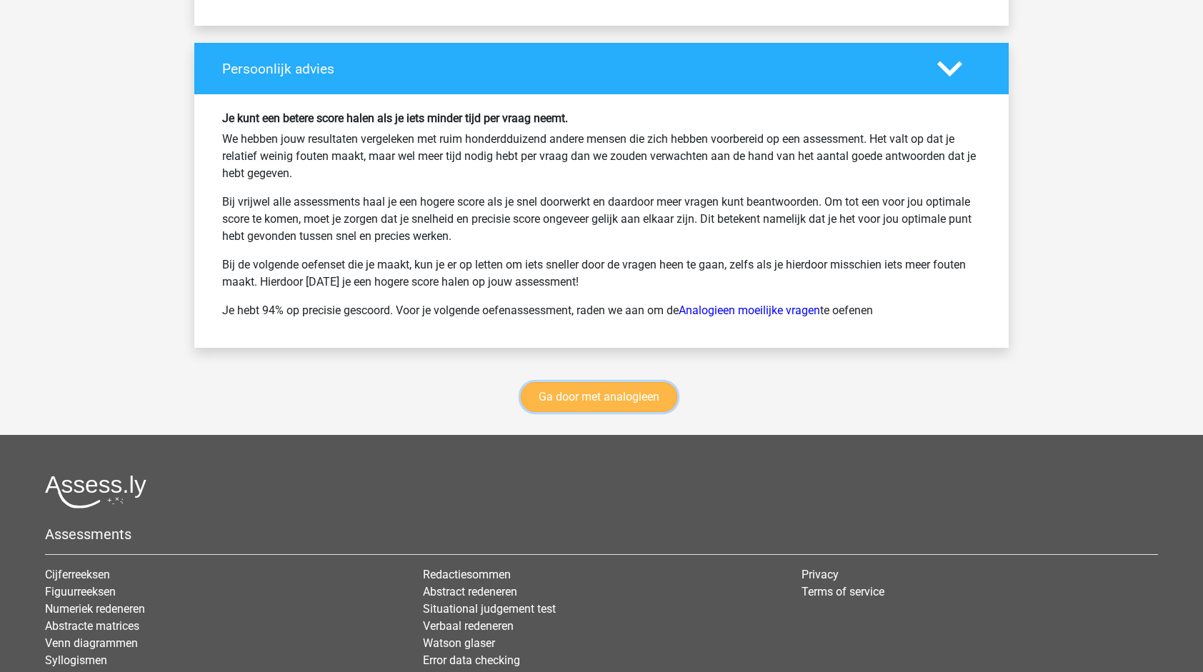
click at [637, 397] on link "Ga door met analogieen" at bounding box center [599, 397] width 157 height 30
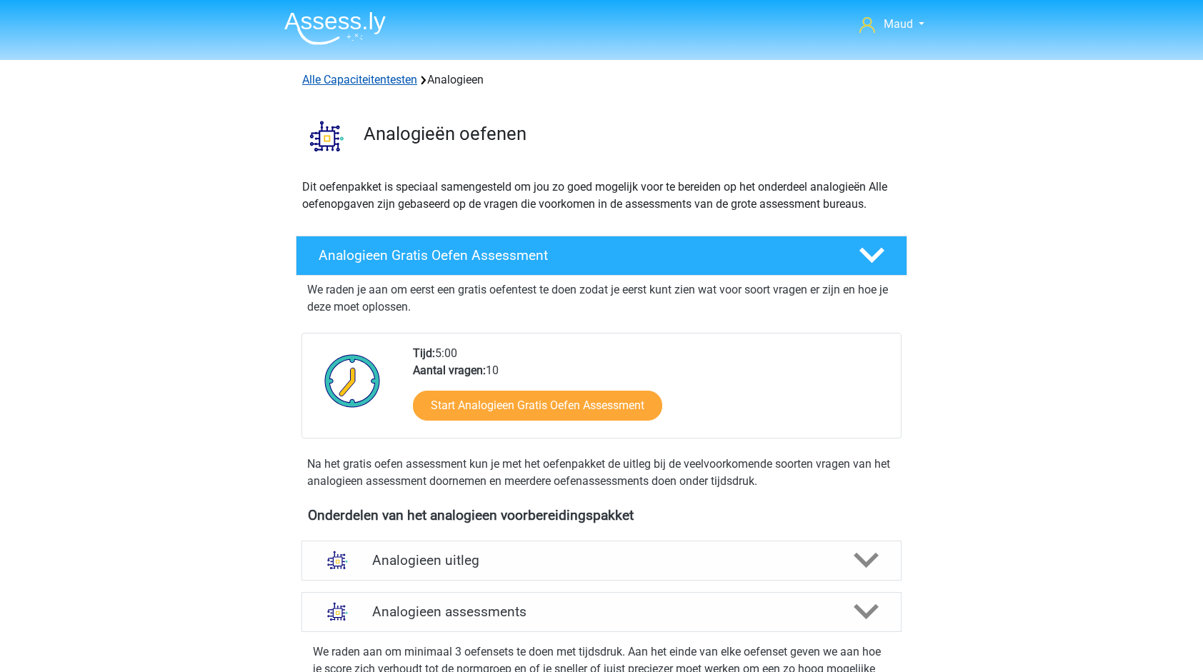
click at [378, 80] on link "Alle Capaciteitentesten" at bounding box center [359, 80] width 115 height 14
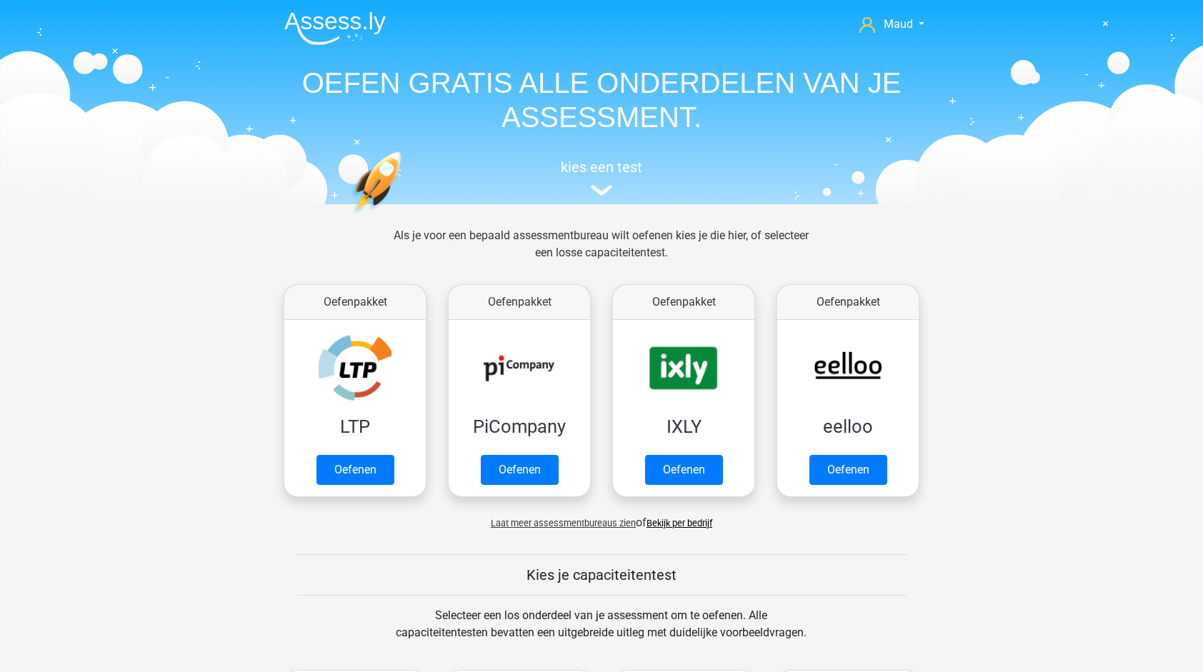
scroll to position [606, 0]
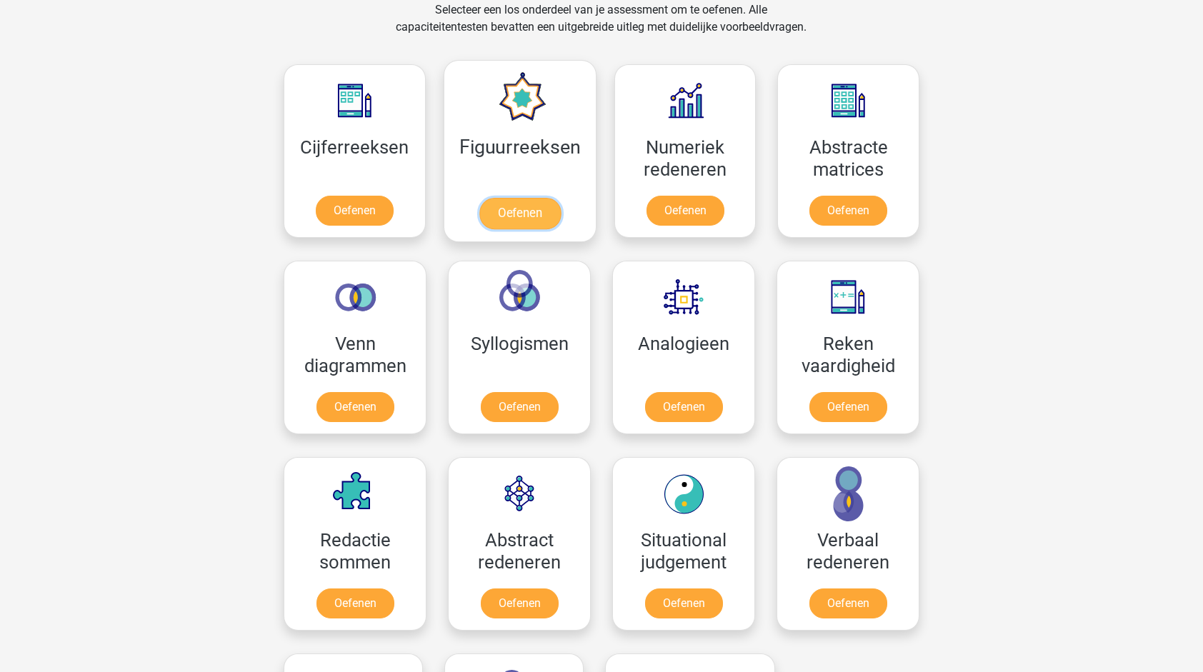
click at [532, 212] on link "Oefenen" at bounding box center [519, 213] width 81 height 31
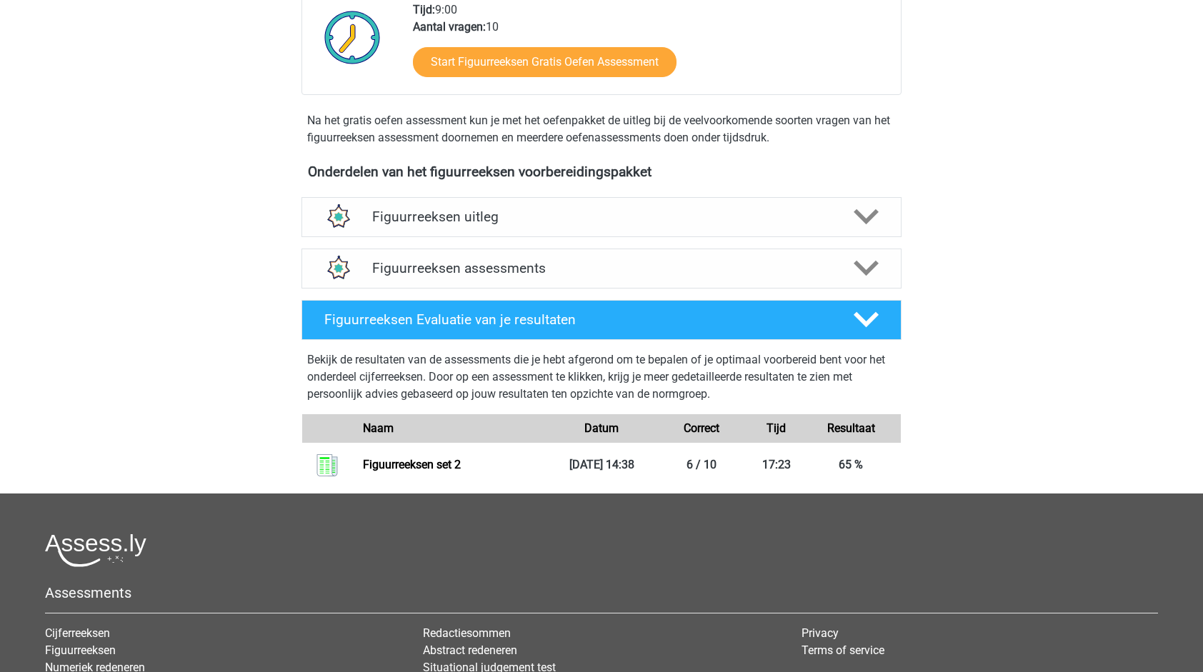
scroll to position [377, 0]
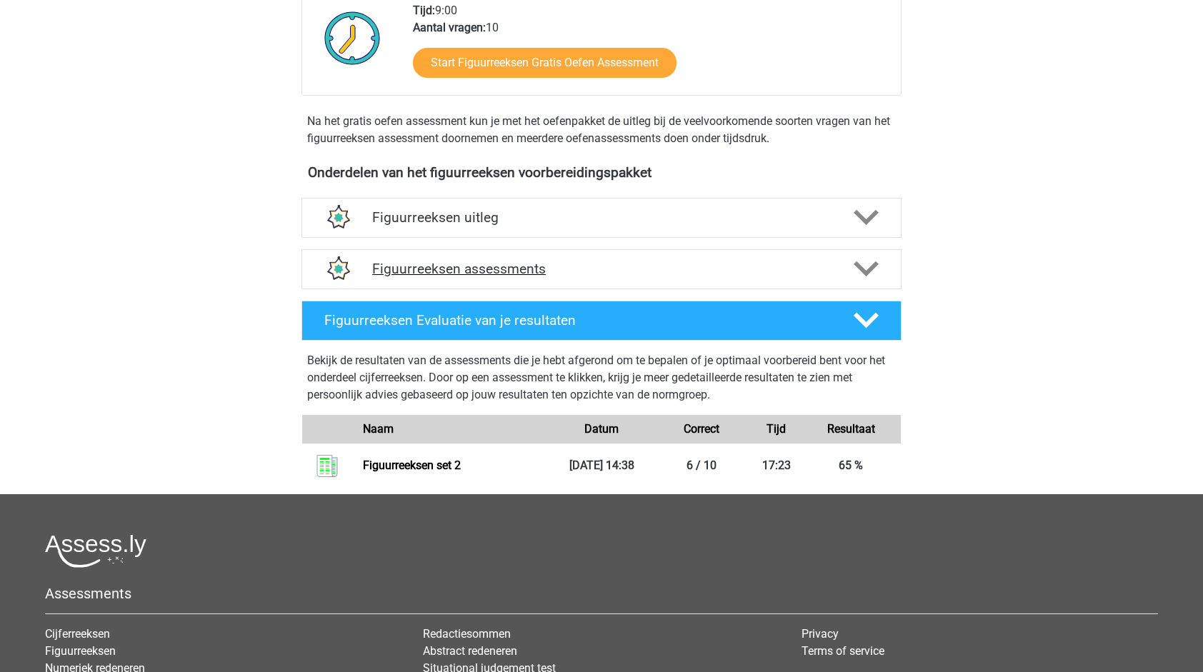
click at [508, 274] on h4 "Figuurreeksen assessments" at bounding box center [601, 269] width 459 height 16
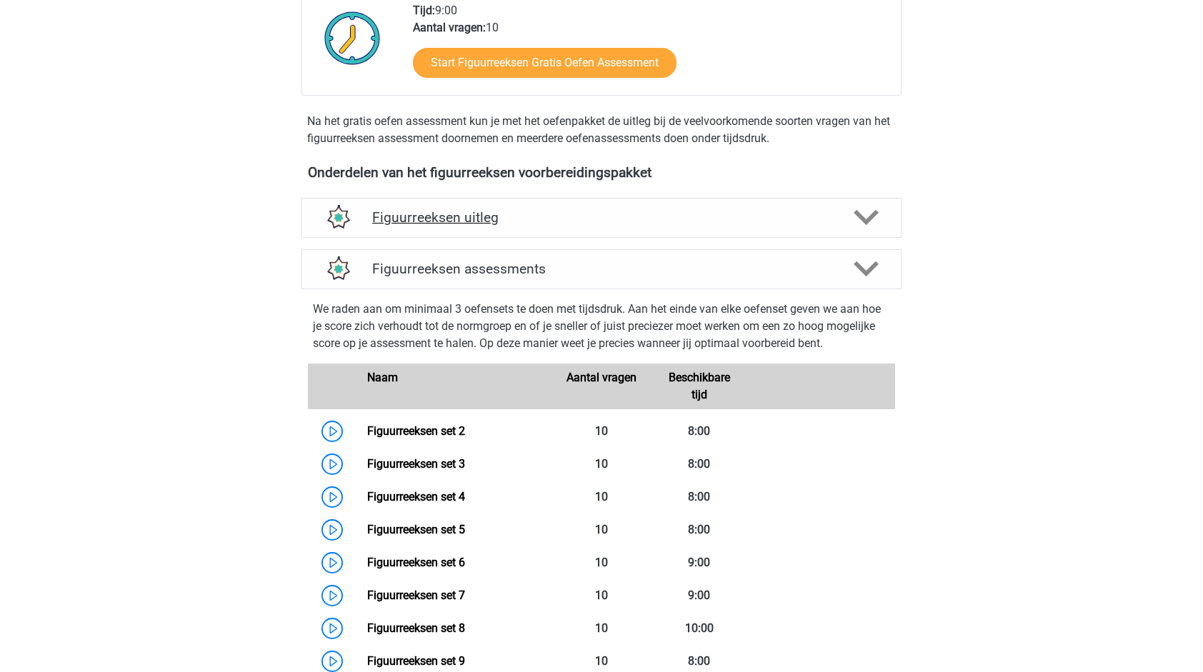
click at [498, 232] on div "Figuurreeksen uitleg" at bounding box center [602, 218] width 600 height 40
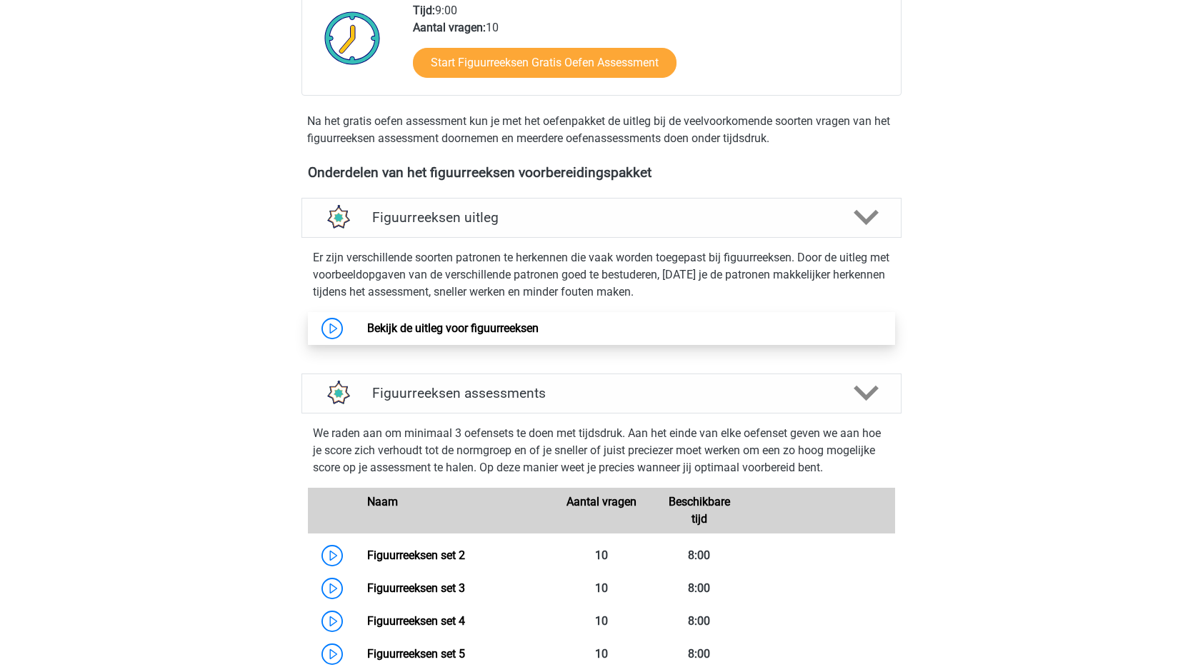
click at [463, 322] on link "Bekijk de uitleg voor figuurreeksen" at bounding box center [453, 329] width 172 height 14
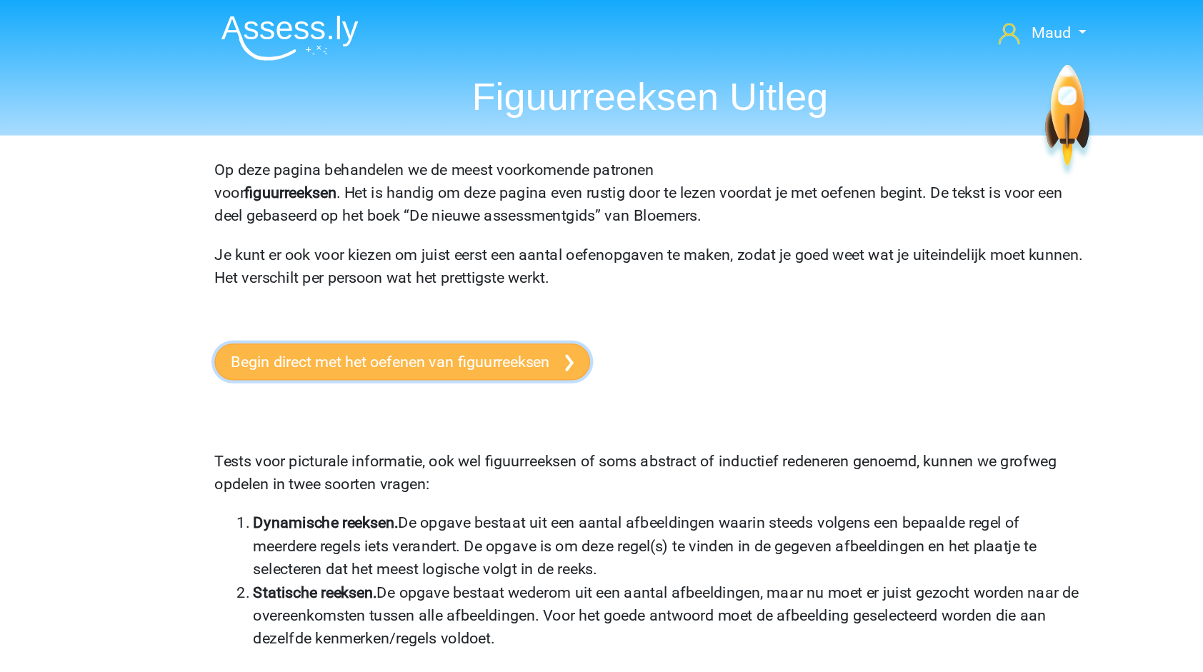
click at [408, 268] on link "Begin direct met het oefenen van figuurreeksen" at bounding box center [418, 267] width 278 height 27
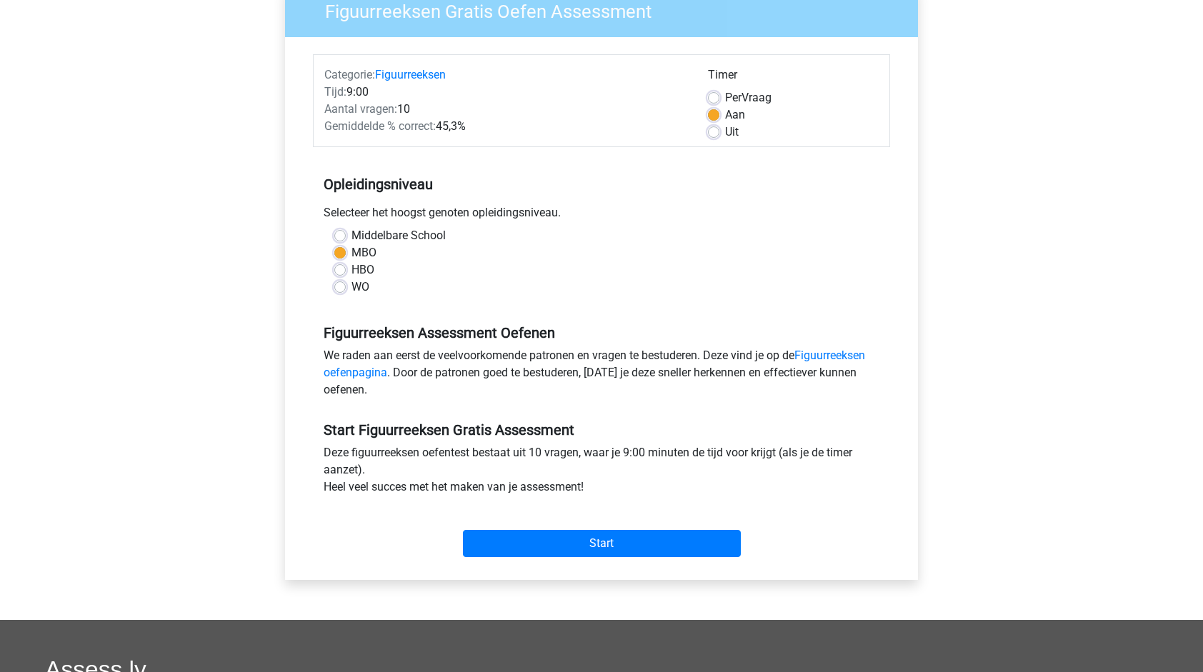
scroll to position [139, 0]
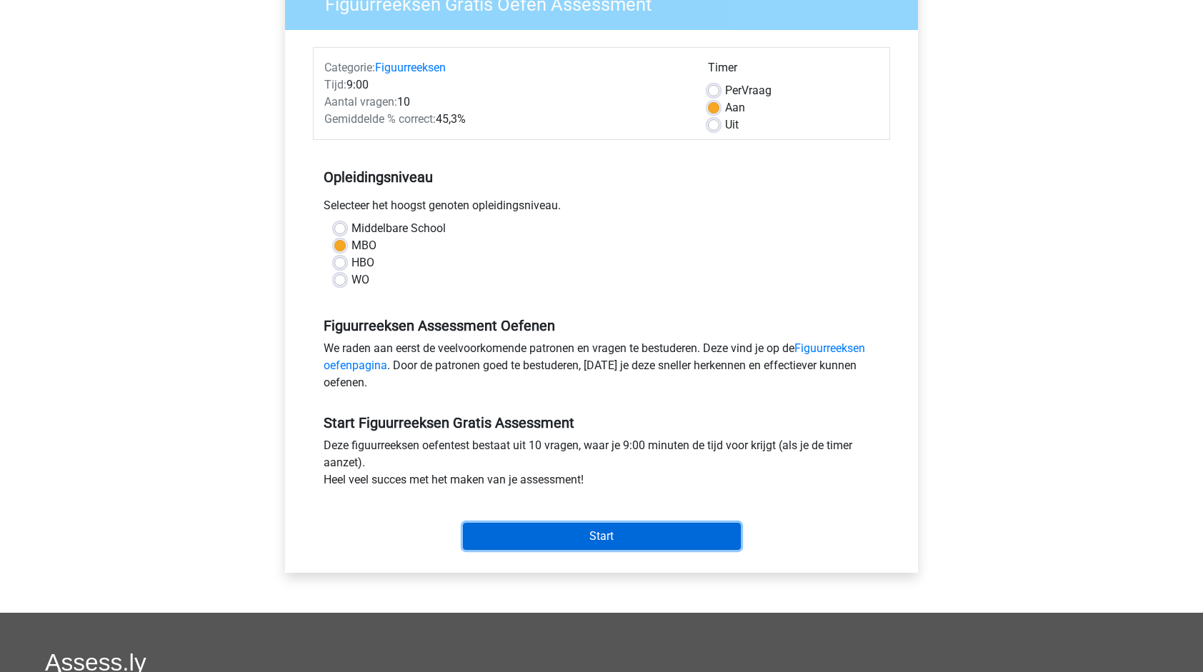
click at [578, 533] on input "Start" at bounding box center [602, 536] width 278 height 27
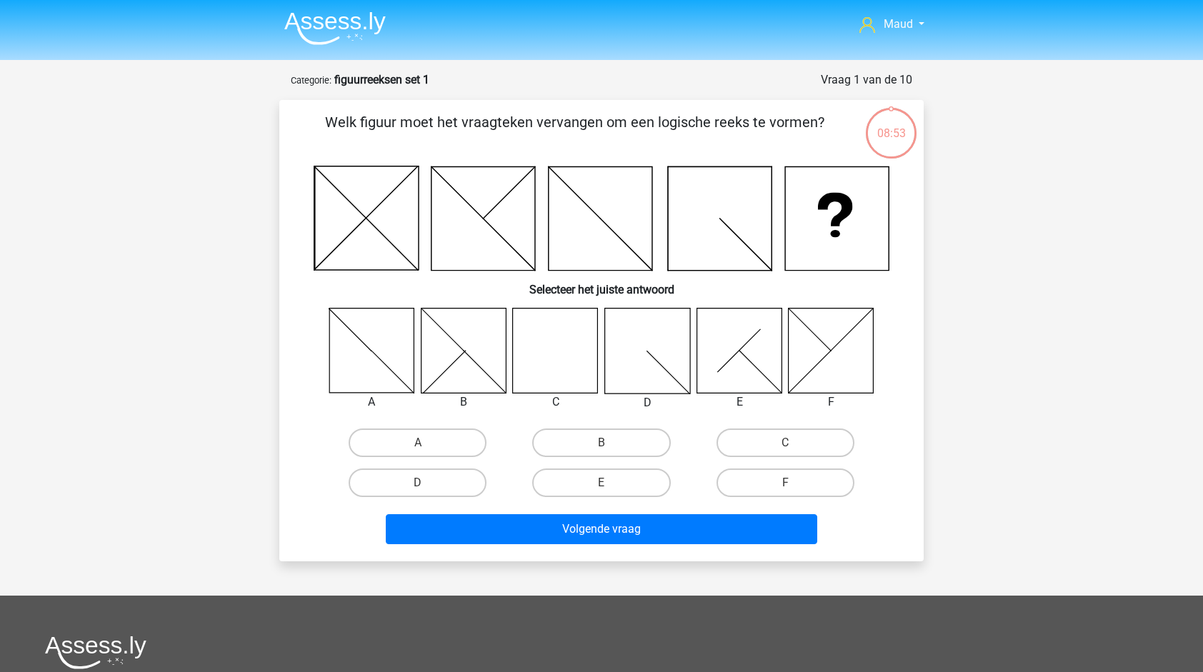
click at [790, 443] on input "C" at bounding box center [789, 447] width 9 height 9
radio input "true"
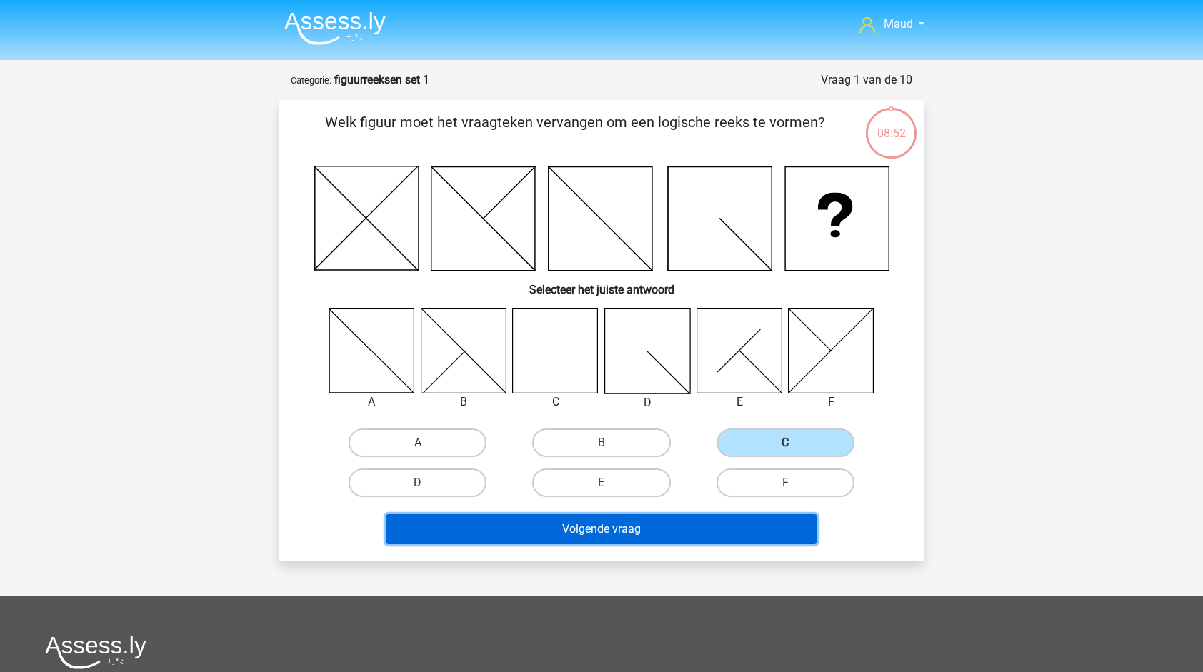
click at [647, 523] on button "Volgende vraag" at bounding box center [602, 530] width 432 height 30
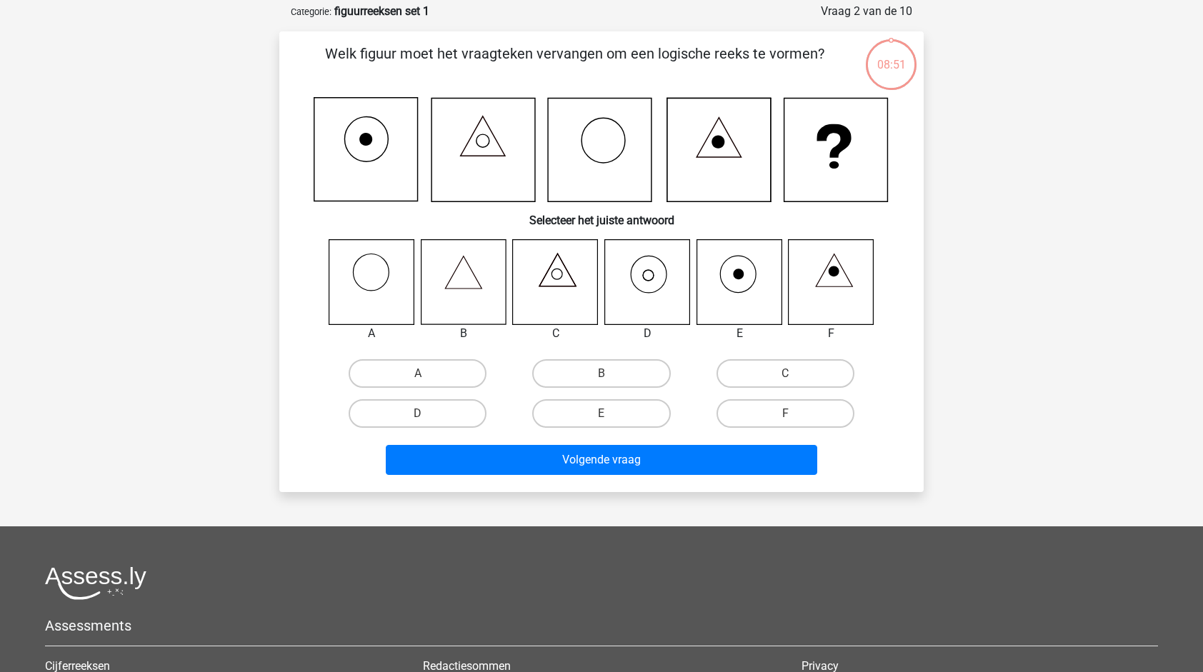
scroll to position [71, 0]
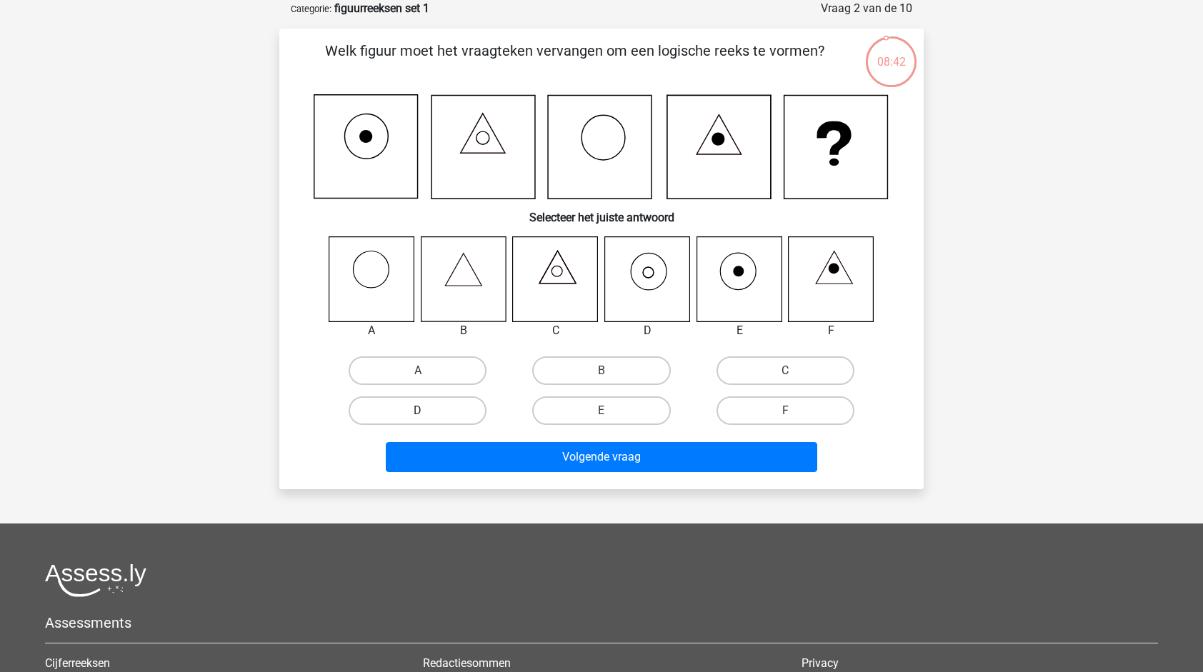
click at [405, 413] on label "D" at bounding box center [418, 411] width 138 height 29
click at [418, 413] on input "D" at bounding box center [422, 415] width 9 height 9
radio input "true"
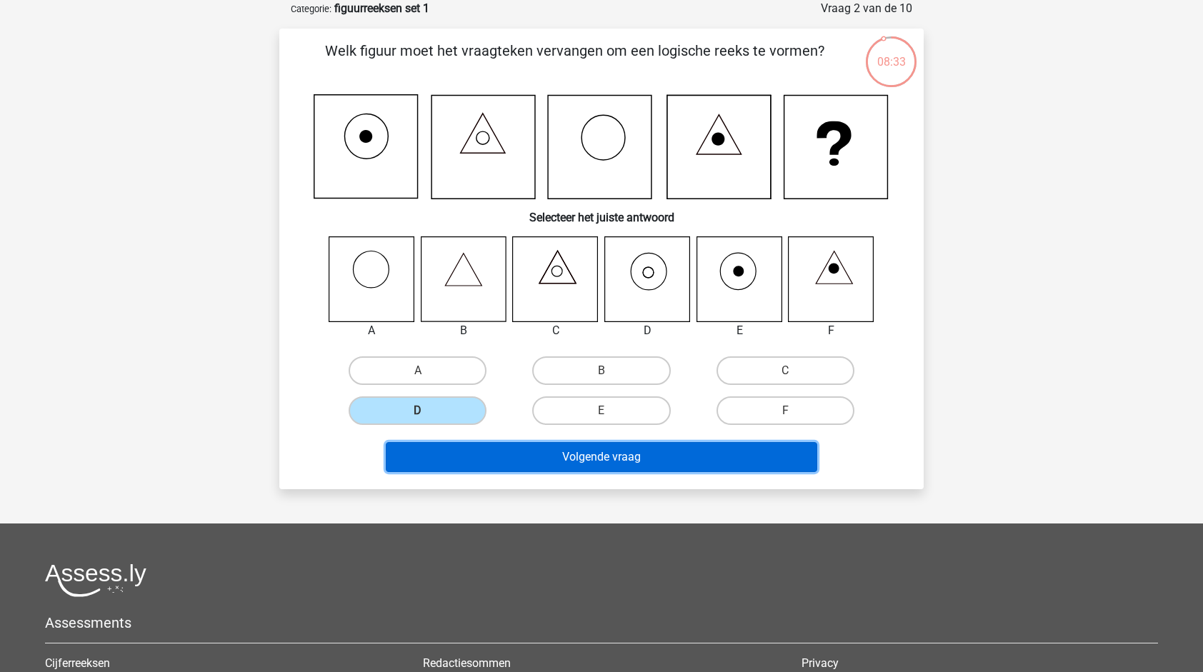
click at [596, 460] on button "Volgende vraag" at bounding box center [602, 457] width 432 height 30
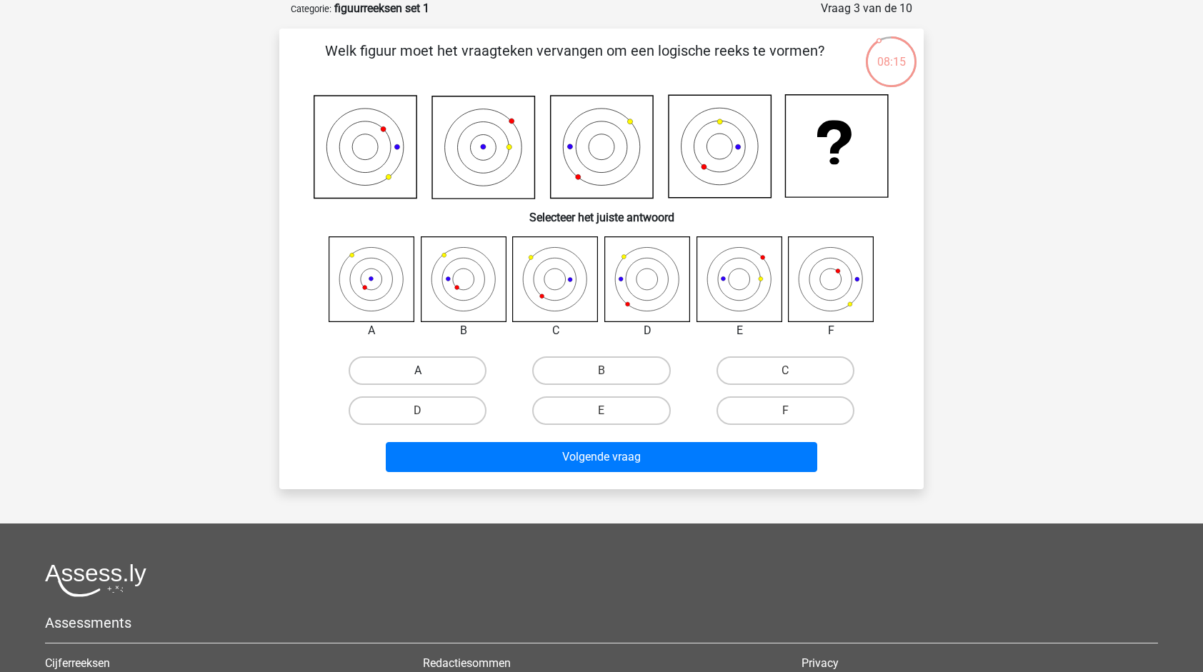
click at [437, 366] on label "A" at bounding box center [418, 371] width 138 height 29
click at [427, 371] on input "A" at bounding box center [422, 375] width 9 height 9
radio input "true"
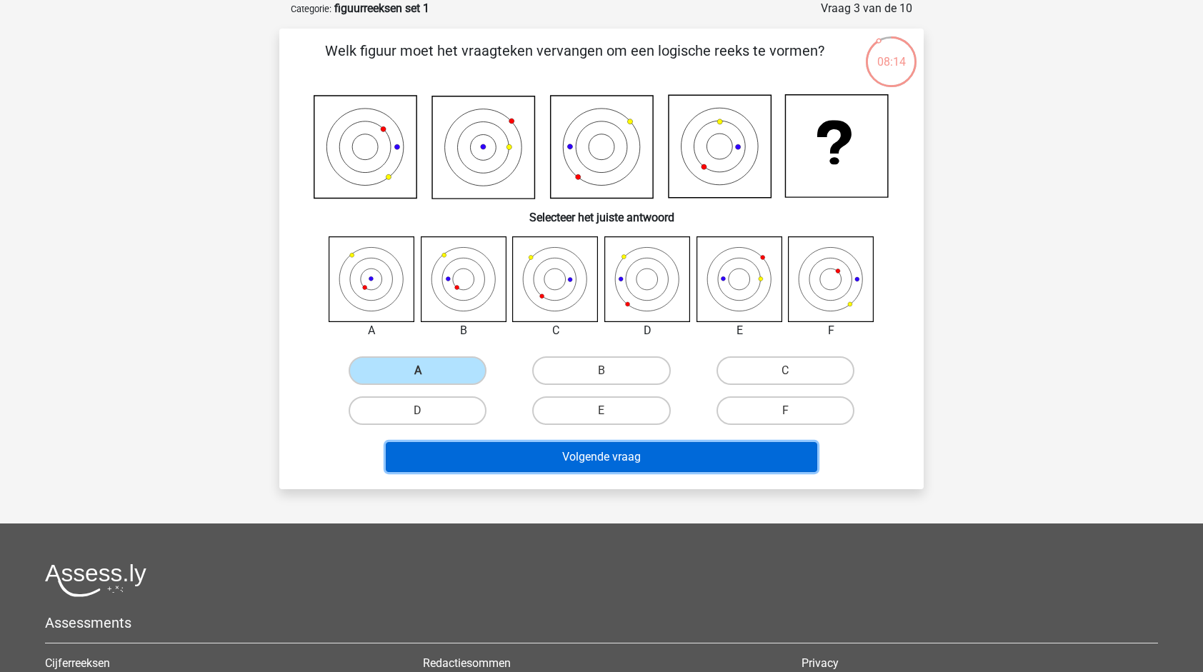
click at [512, 458] on button "Volgende vraag" at bounding box center [602, 457] width 432 height 30
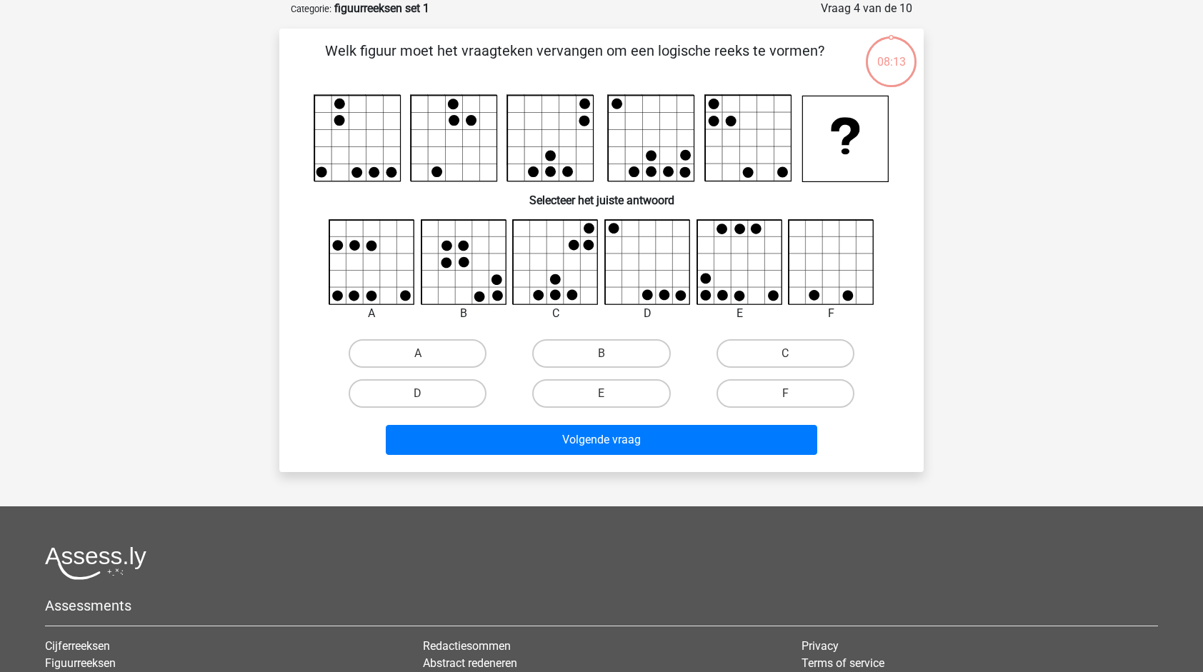
scroll to position [0, 0]
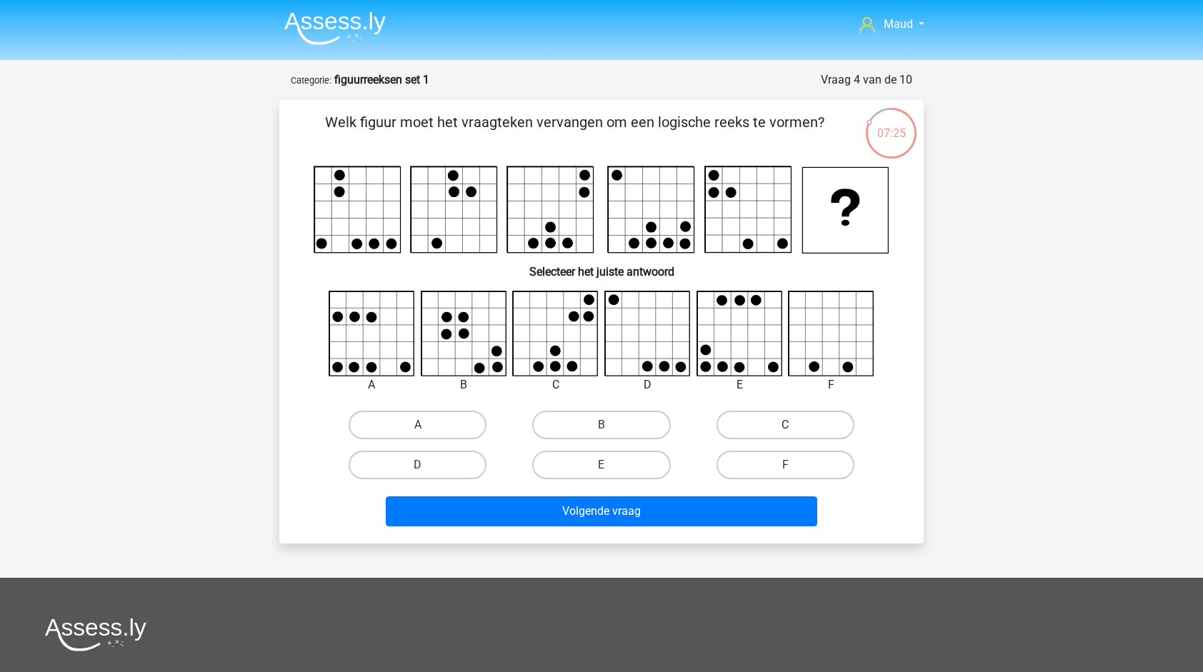
click at [780, 427] on label "C" at bounding box center [786, 425] width 138 height 29
click at [785, 427] on input "C" at bounding box center [789, 429] width 9 height 9
radio input "true"
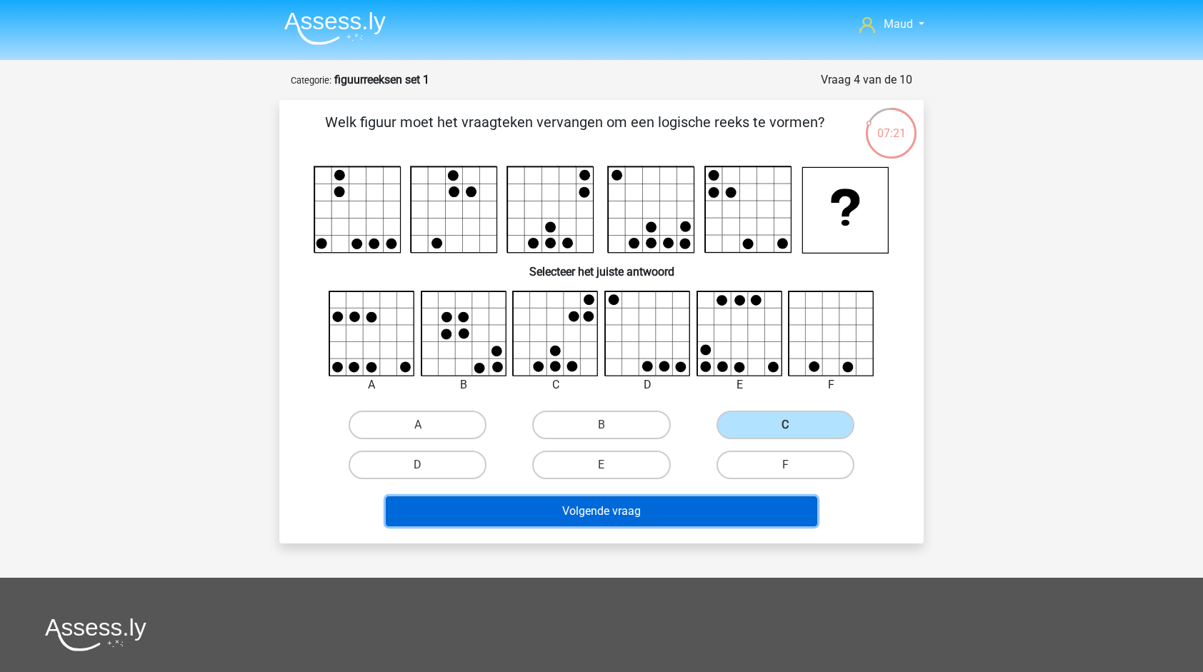
click at [645, 506] on button "Volgende vraag" at bounding box center [602, 512] width 432 height 30
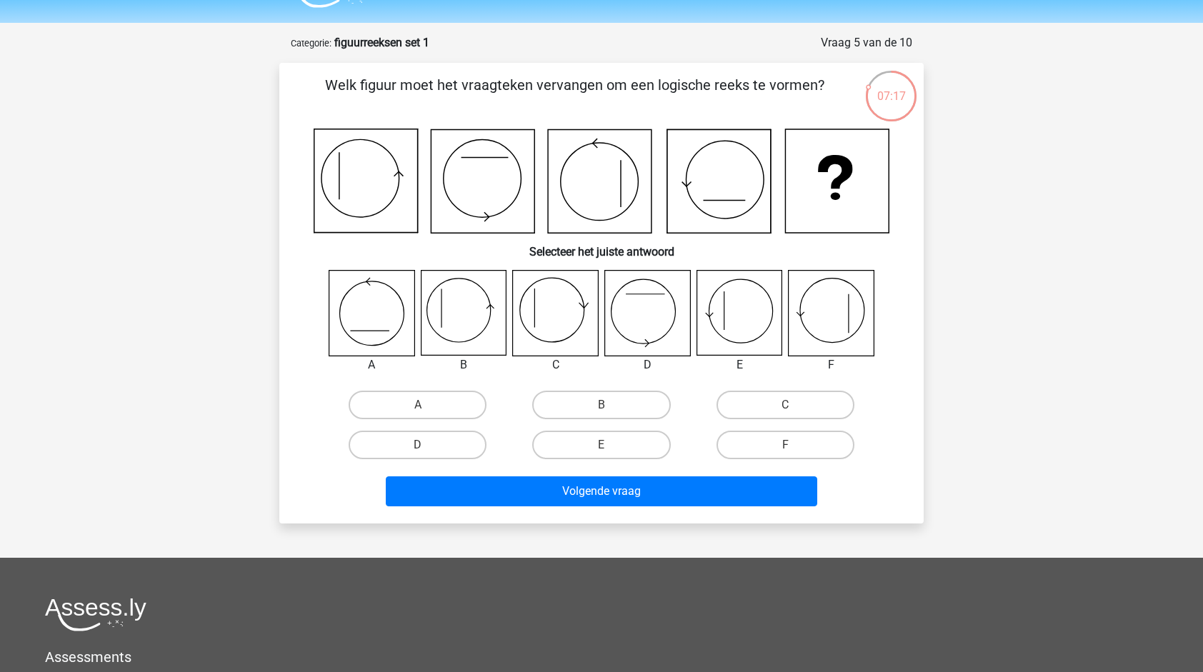
scroll to position [36, 0]
click at [616, 447] on label "E" at bounding box center [601, 446] width 138 height 29
click at [611, 447] on input "E" at bounding box center [606, 450] width 9 height 9
radio input "true"
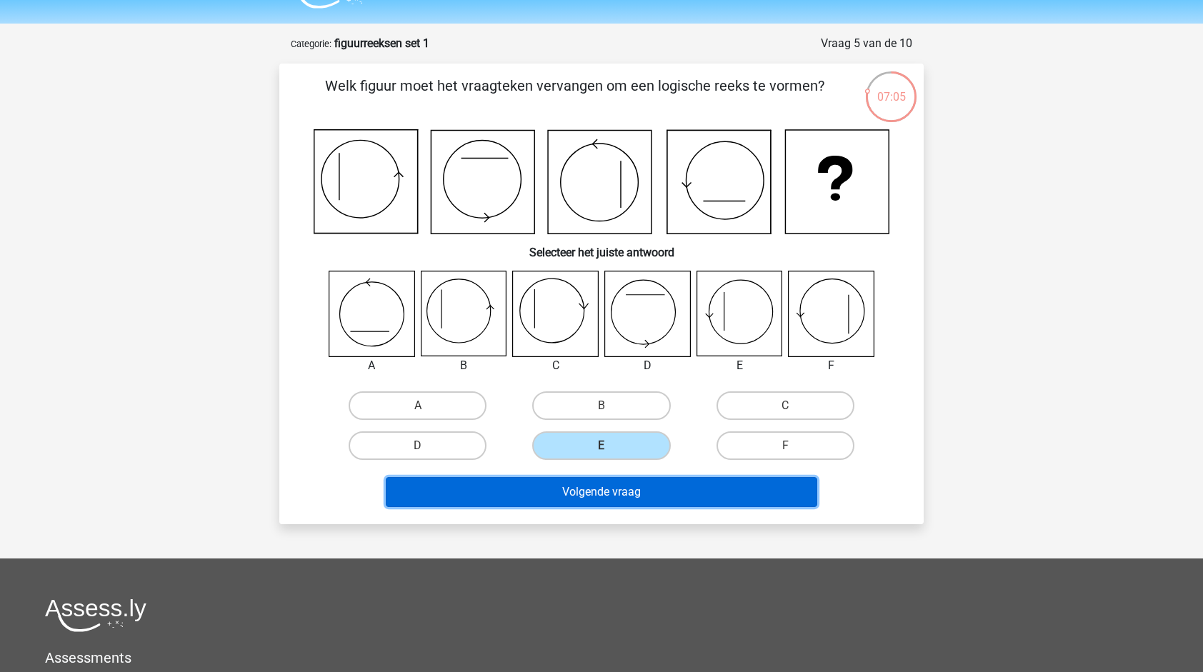
click at [615, 490] on button "Volgende vraag" at bounding box center [602, 492] width 432 height 30
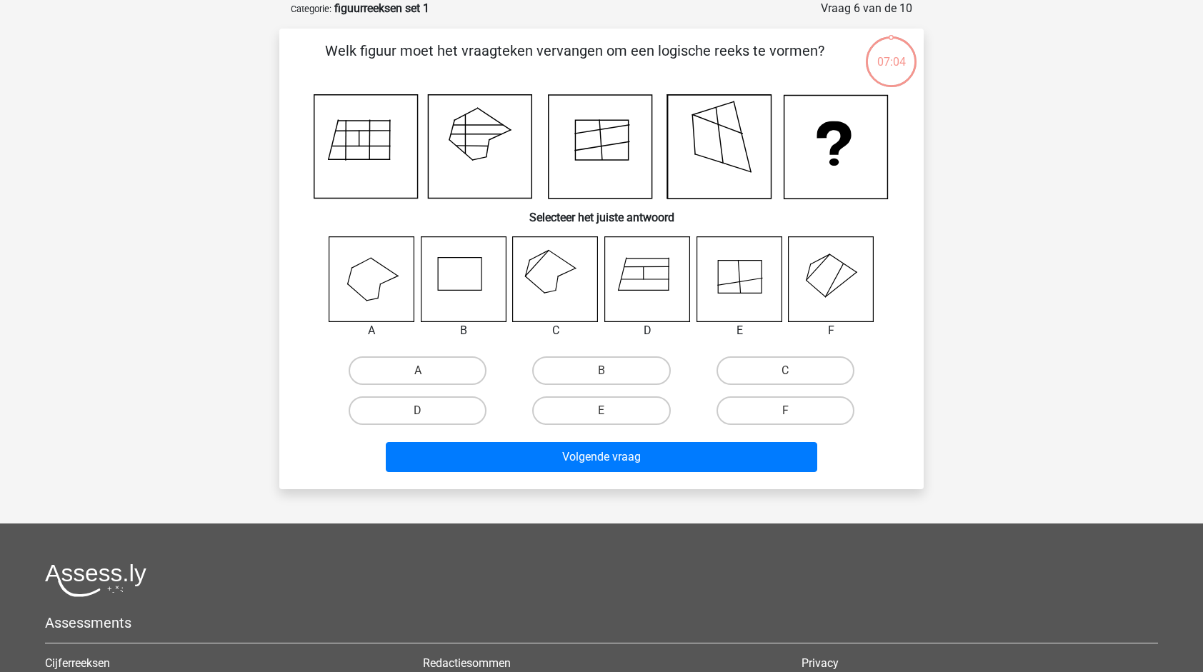
scroll to position [0, 0]
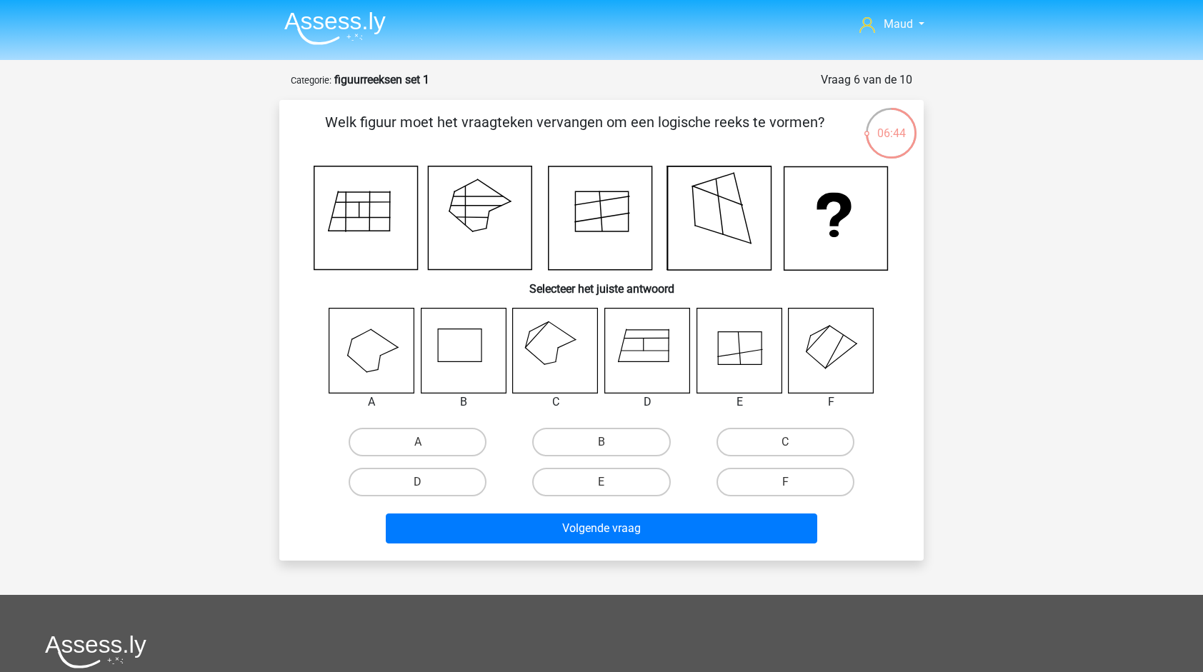
click at [578, 372] on icon at bounding box center [555, 350] width 85 height 85
click at [806, 447] on label "C" at bounding box center [786, 442] width 138 height 29
click at [795, 447] on input "C" at bounding box center [789, 446] width 9 height 9
radio input "true"
click at [422, 479] on label "D" at bounding box center [418, 482] width 138 height 29
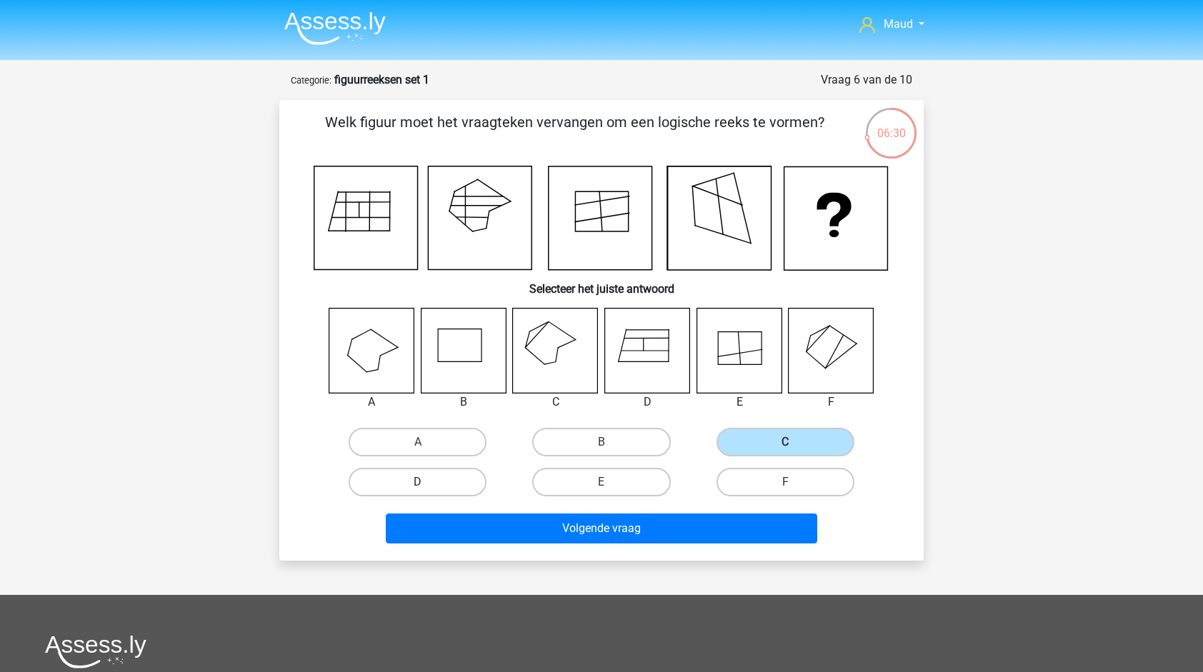
click at [422, 482] on input "D" at bounding box center [422, 486] width 9 height 9
radio input "true"
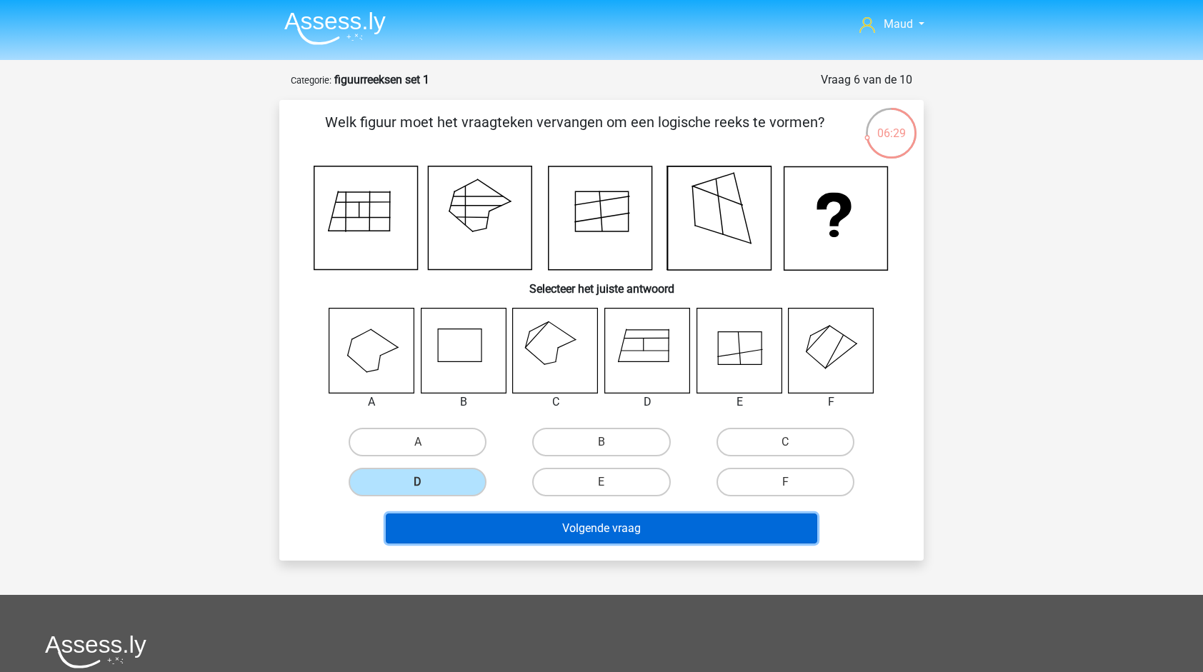
click at [492, 525] on button "Volgende vraag" at bounding box center [602, 529] width 432 height 30
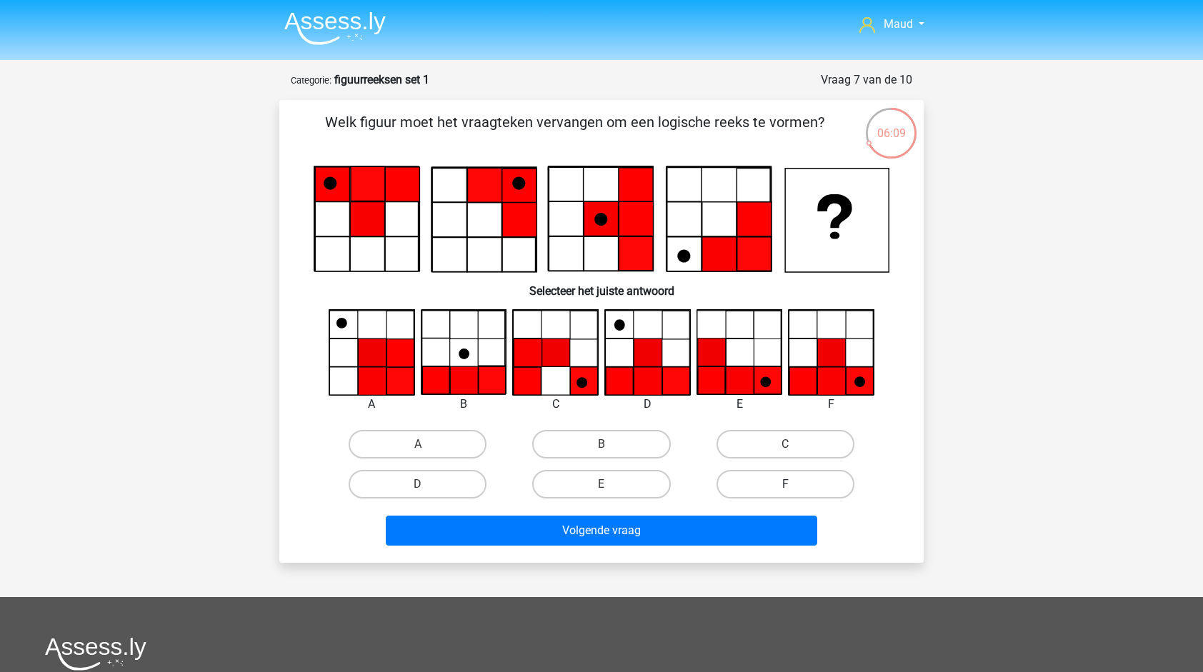
click at [801, 489] on label "F" at bounding box center [786, 484] width 138 height 29
click at [795, 489] on input "F" at bounding box center [789, 489] width 9 height 9
radio input "true"
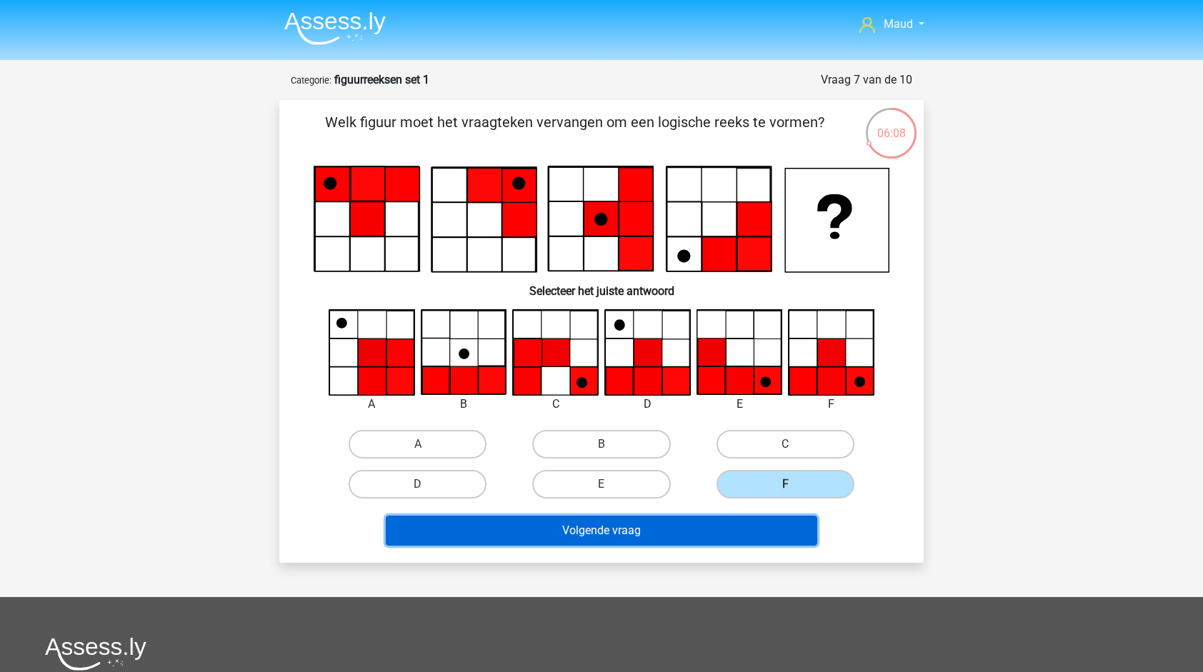
click at [757, 522] on button "Volgende vraag" at bounding box center [602, 531] width 432 height 30
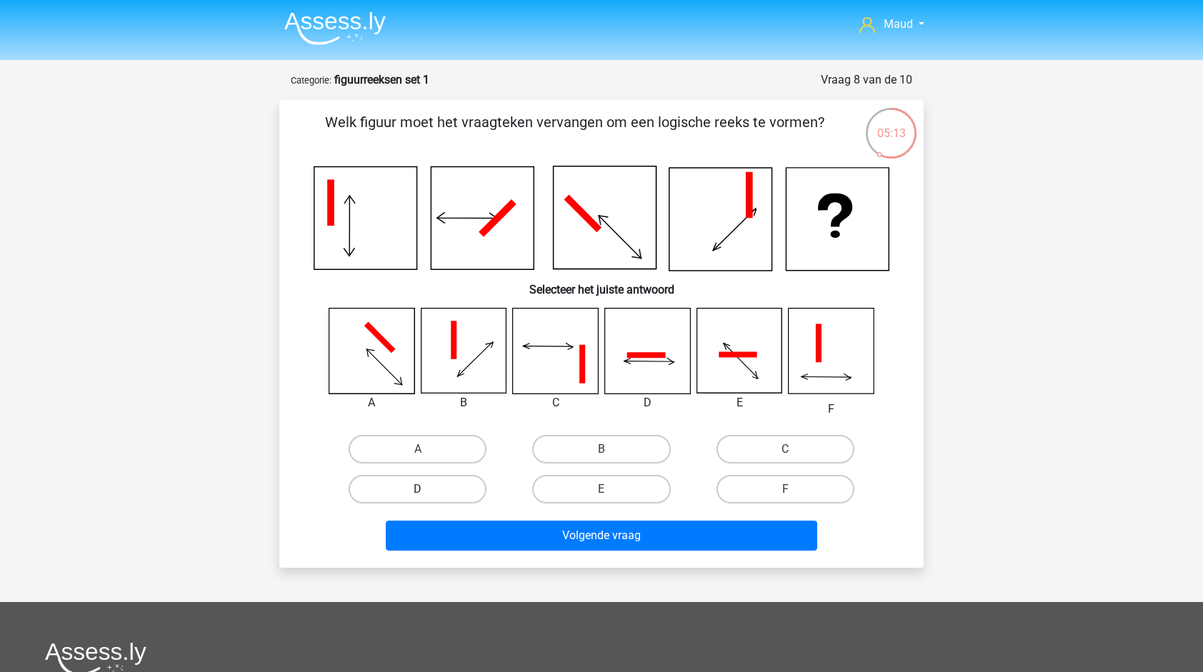
click at [459, 486] on label "D" at bounding box center [418, 489] width 138 height 29
click at [427, 490] on input "D" at bounding box center [422, 494] width 9 height 9
radio input "true"
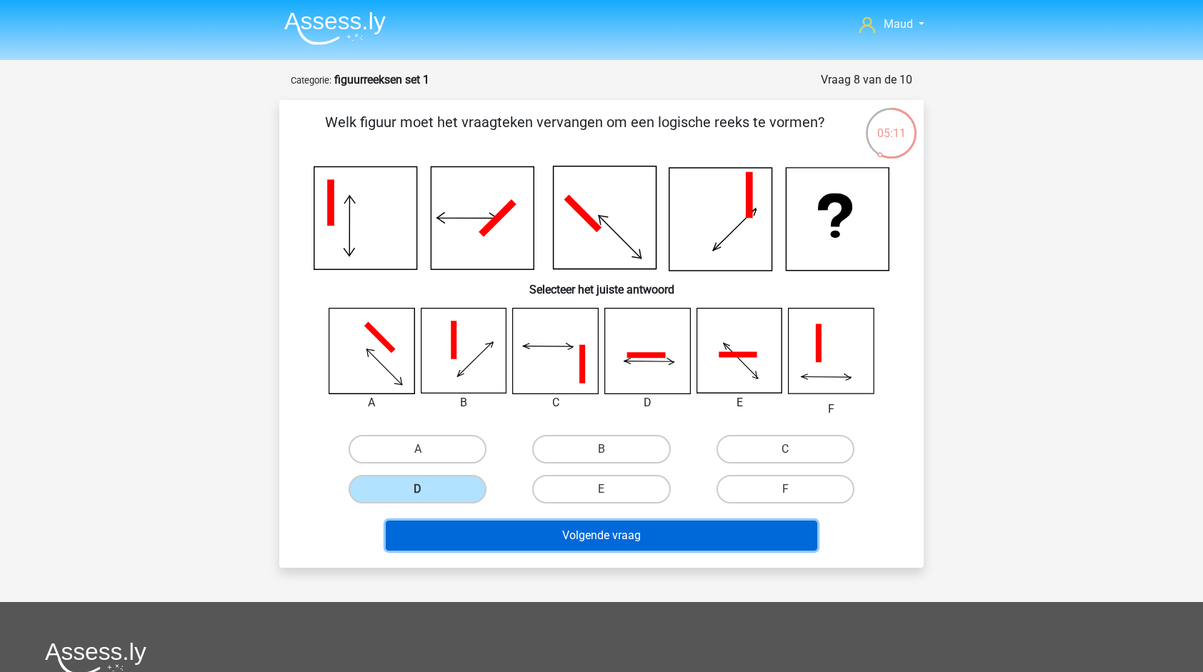
click at [602, 522] on button "Volgende vraag" at bounding box center [602, 536] width 432 height 30
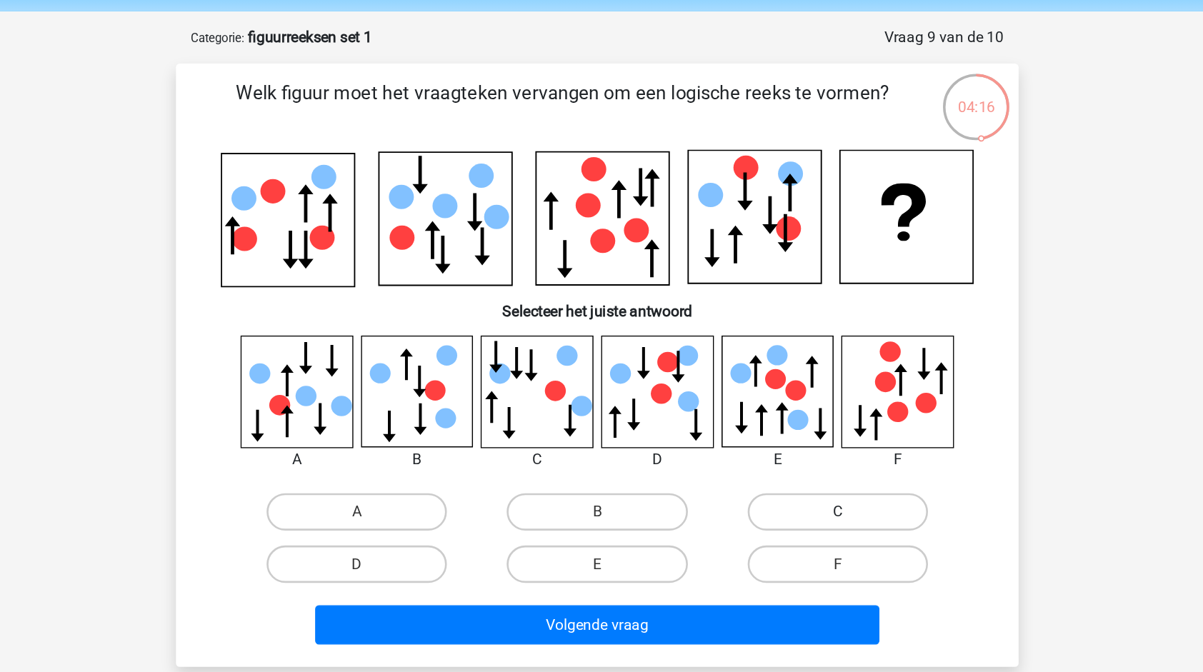
click at [760, 450] on label "C" at bounding box center [786, 443] width 138 height 29
click at [785, 450] on input "C" at bounding box center [789, 447] width 9 height 9
radio input "true"
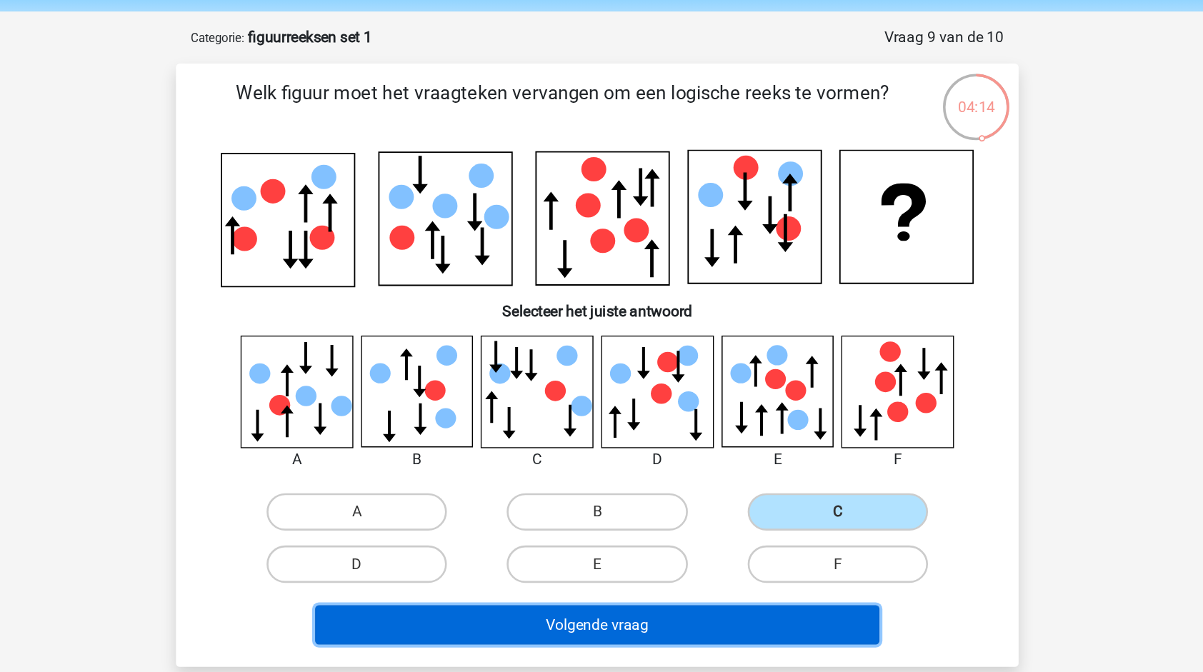
click at [706, 534] on button "Volgende vraag" at bounding box center [602, 530] width 432 height 30
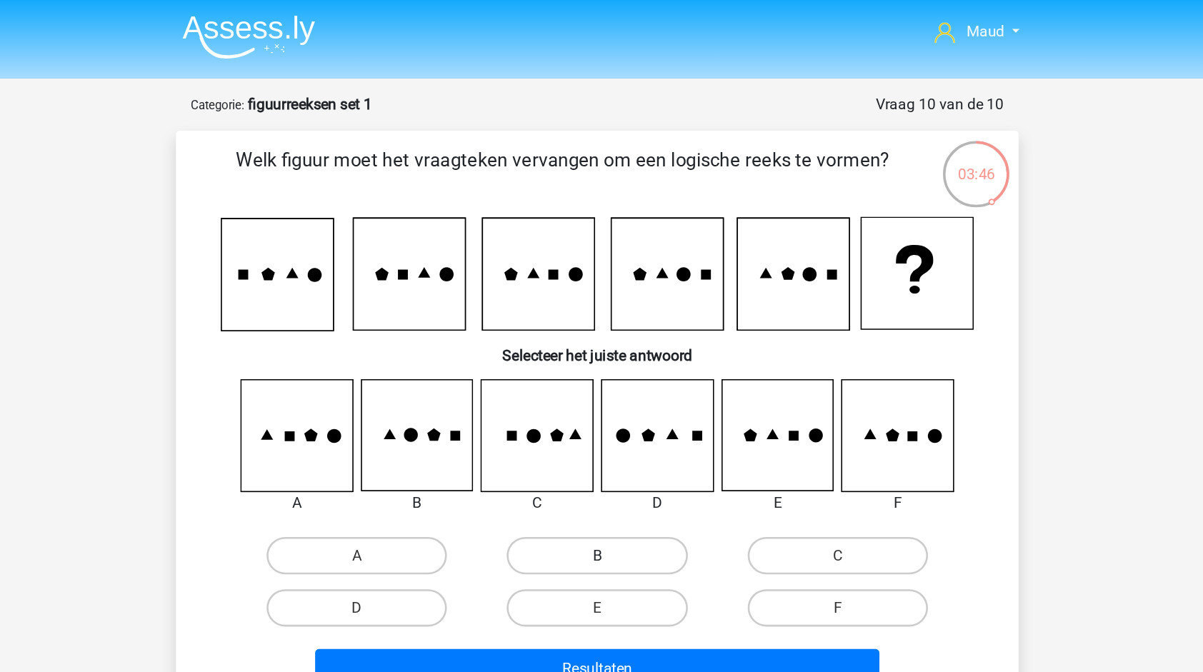
click at [620, 425] on label "B" at bounding box center [601, 425] width 138 height 29
click at [611, 425] on input "B" at bounding box center [606, 429] width 9 height 9
radio input "true"
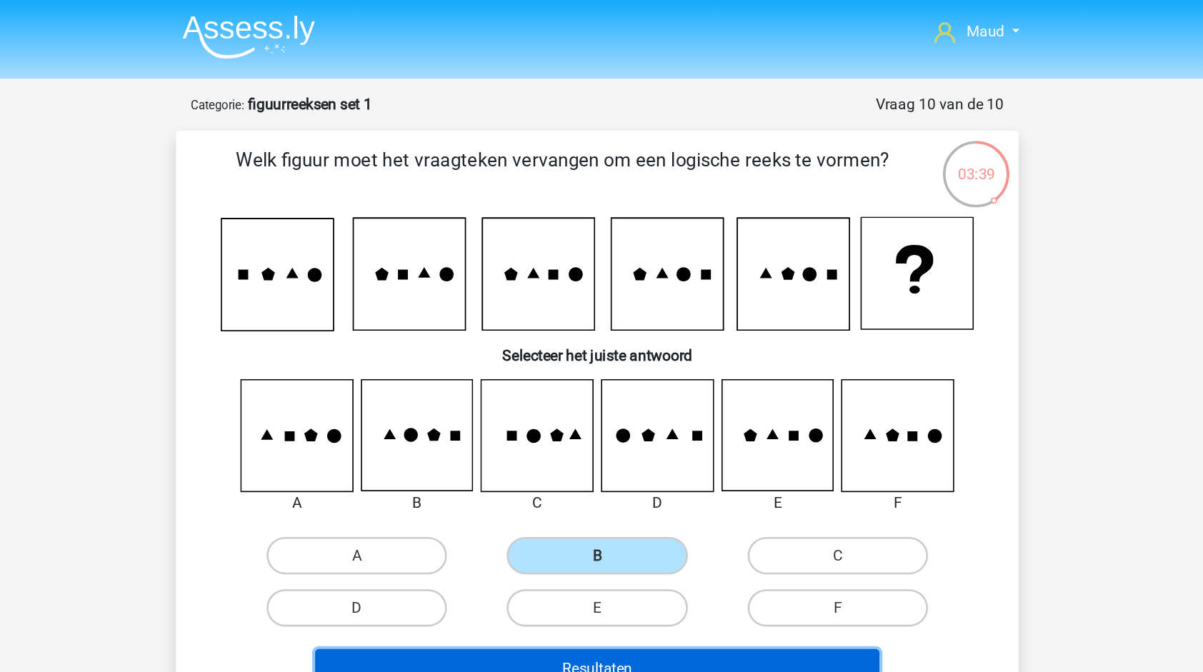
click at [619, 505] on button "Resultaten" at bounding box center [602, 512] width 432 height 30
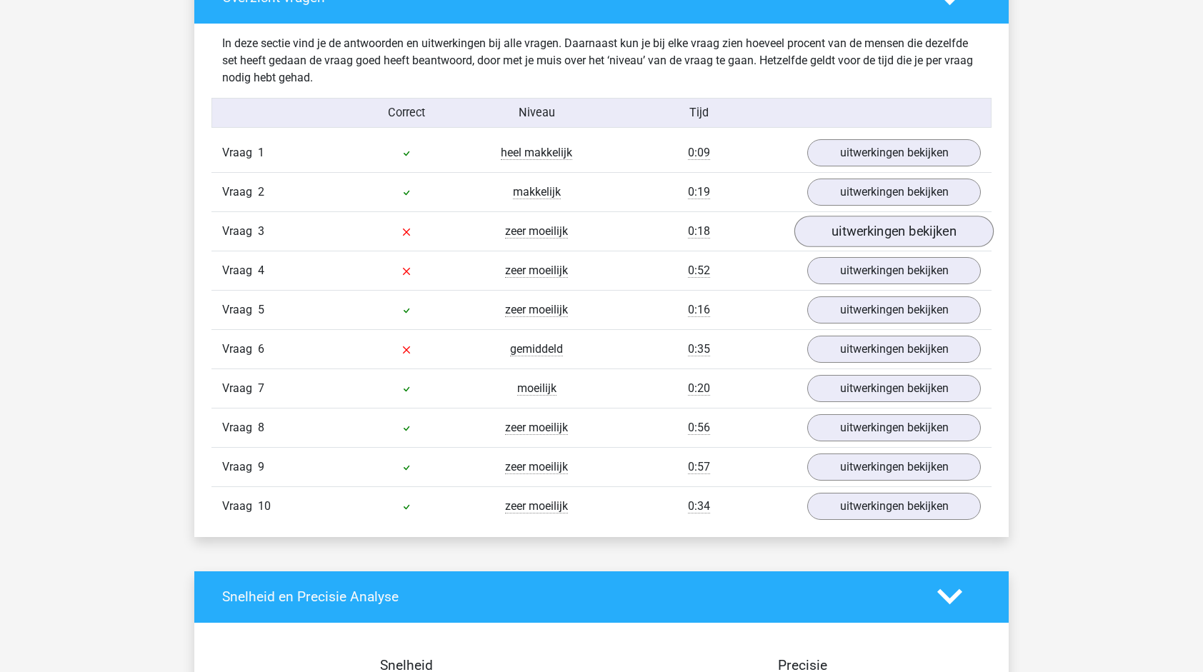
scroll to position [851, 0]
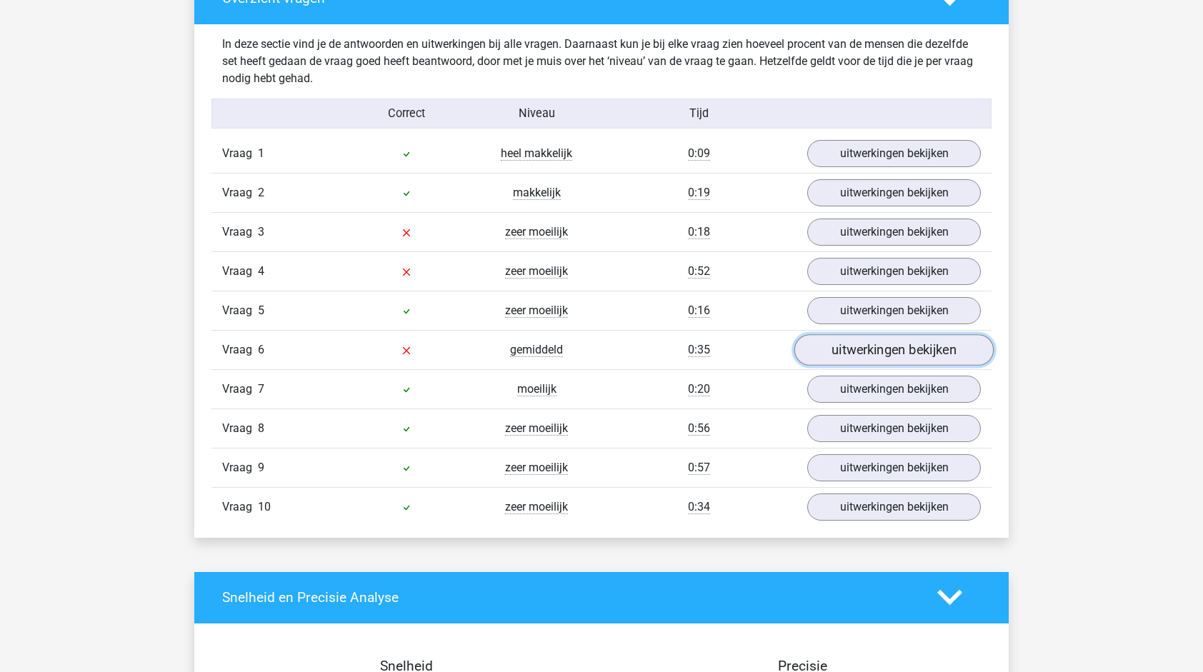
click at [868, 341] on link "uitwerkingen bekijken" at bounding box center [894, 349] width 199 height 31
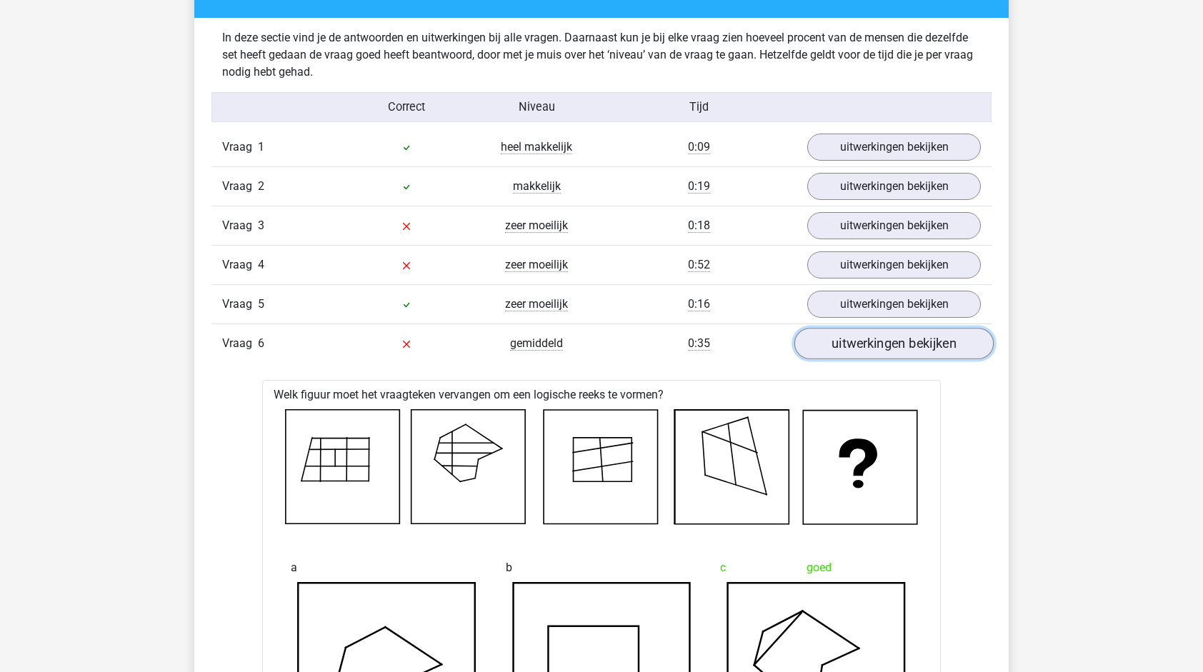
scroll to position [858, 0]
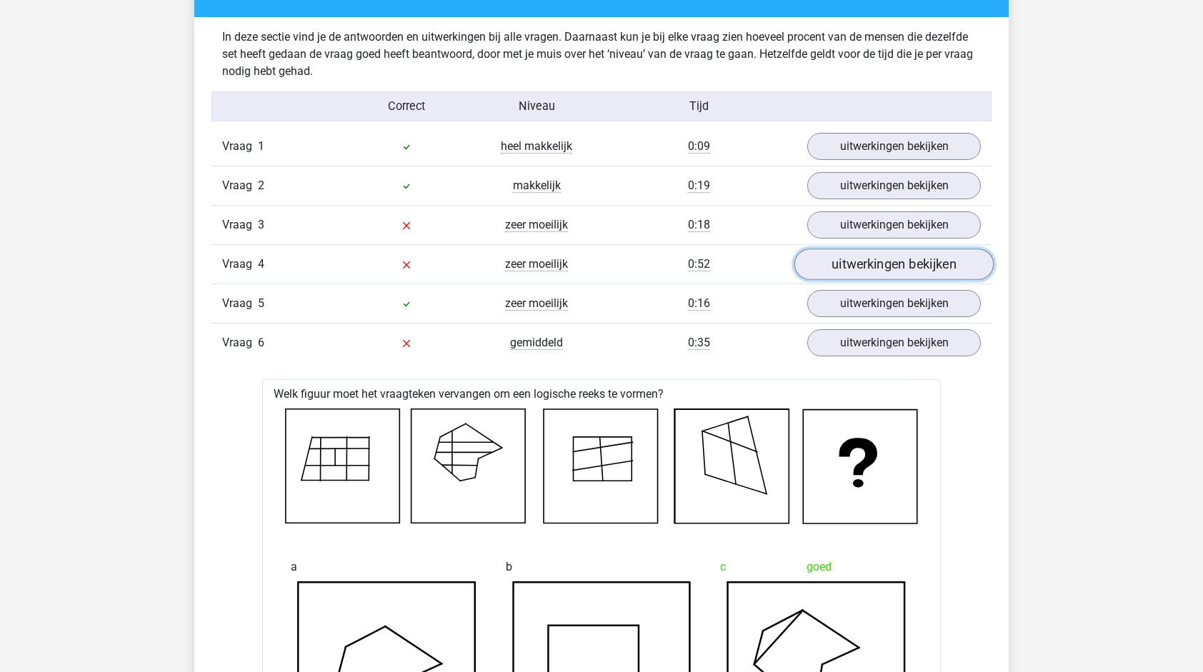
click at [878, 267] on link "uitwerkingen bekijken" at bounding box center [894, 264] width 199 height 31
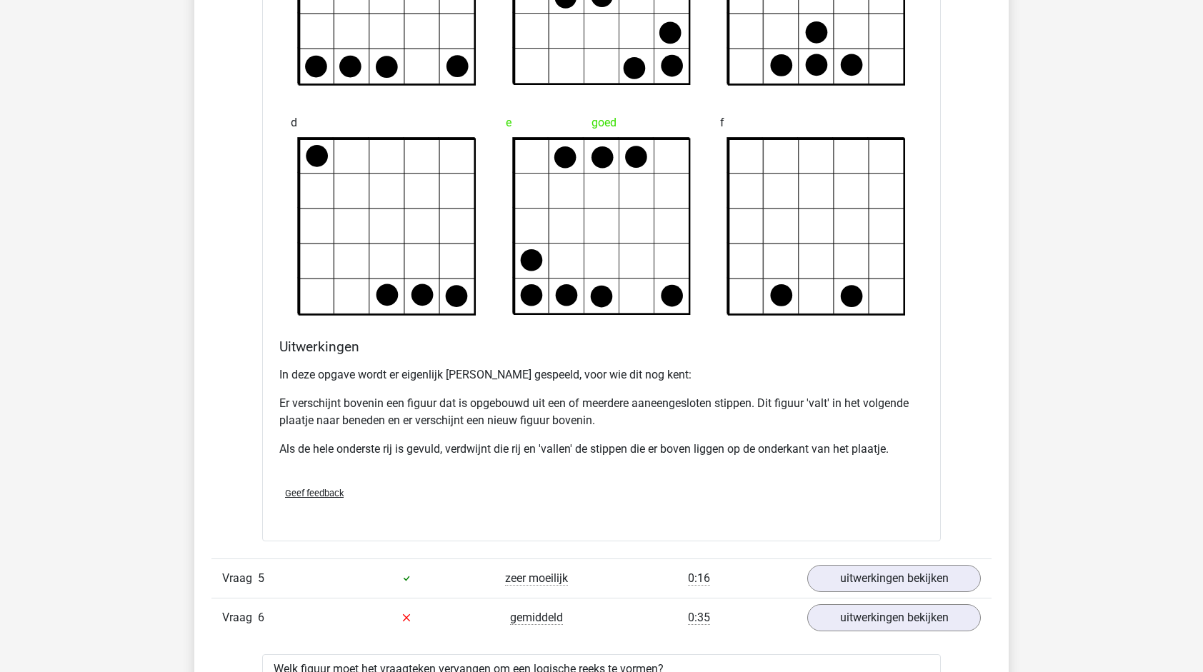
scroll to position [1436, 0]
click at [232, 509] on div "Vraag 1 heel makkelijk 0:09 uitwerkingen bekijken Welk figuur moet het vraagtek…" at bounding box center [601, 601] width 759 height 2103
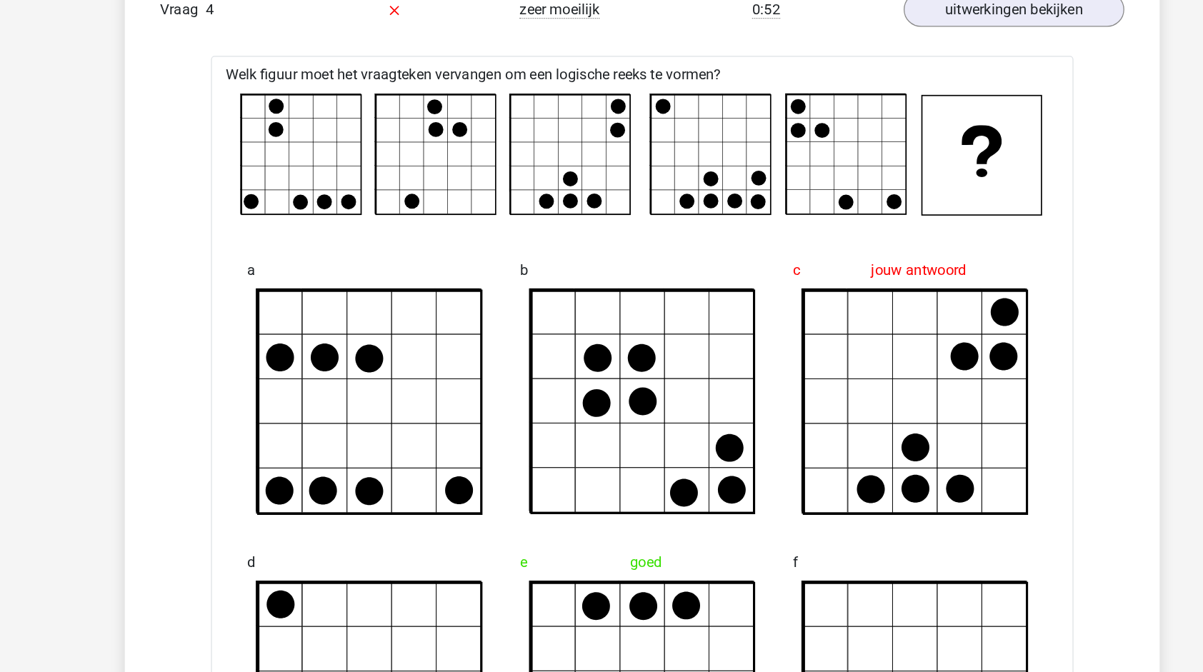
scroll to position [973, 0]
click at [452, 530] on icon at bounding box center [458, 529] width 22 height 22
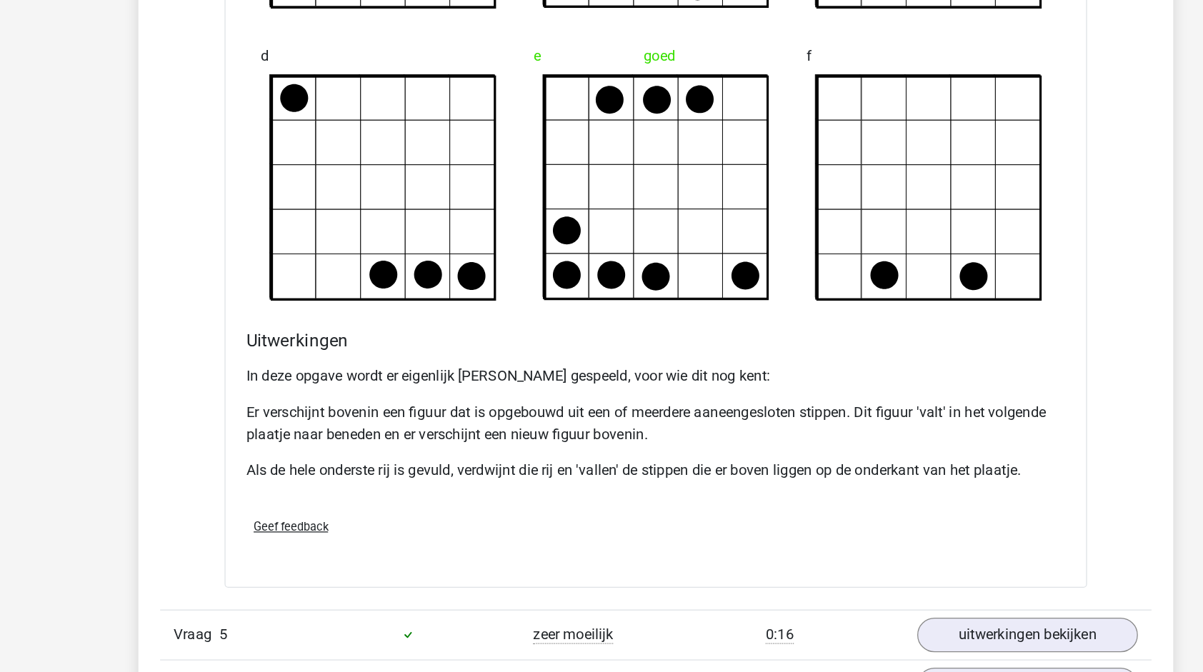
scroll to position [1384, 0]
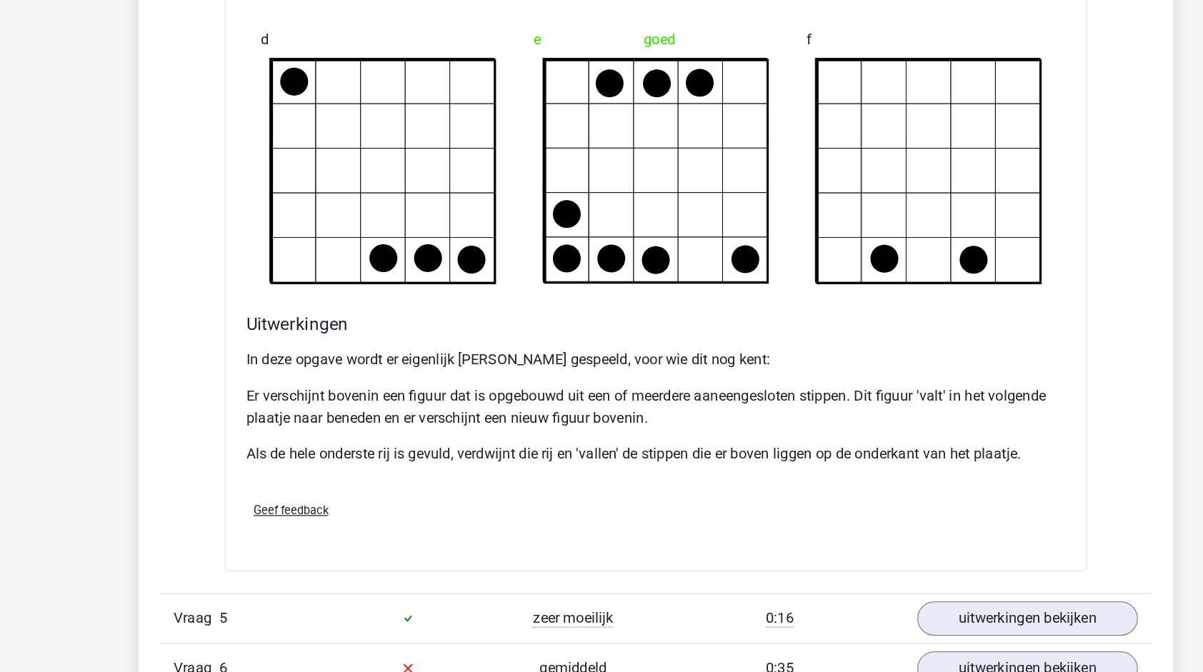
click at [442, 536] on div "Geef feedback" at bounding box center [602, 545] width 656 height 36
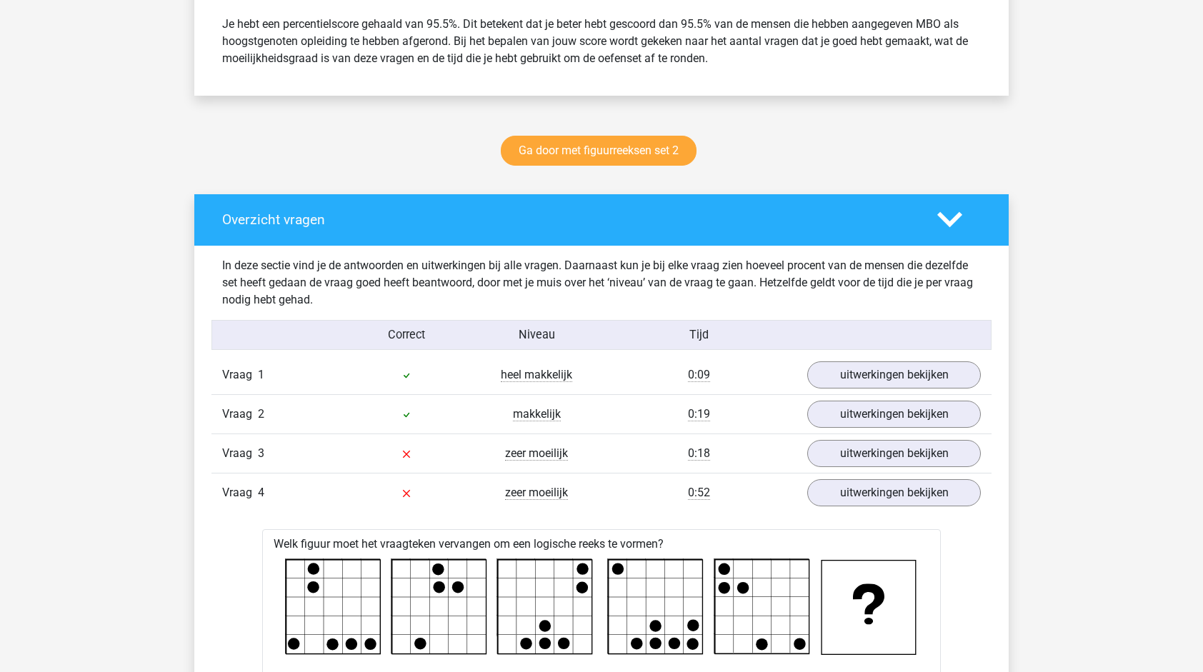
scroll to position [631, 0]
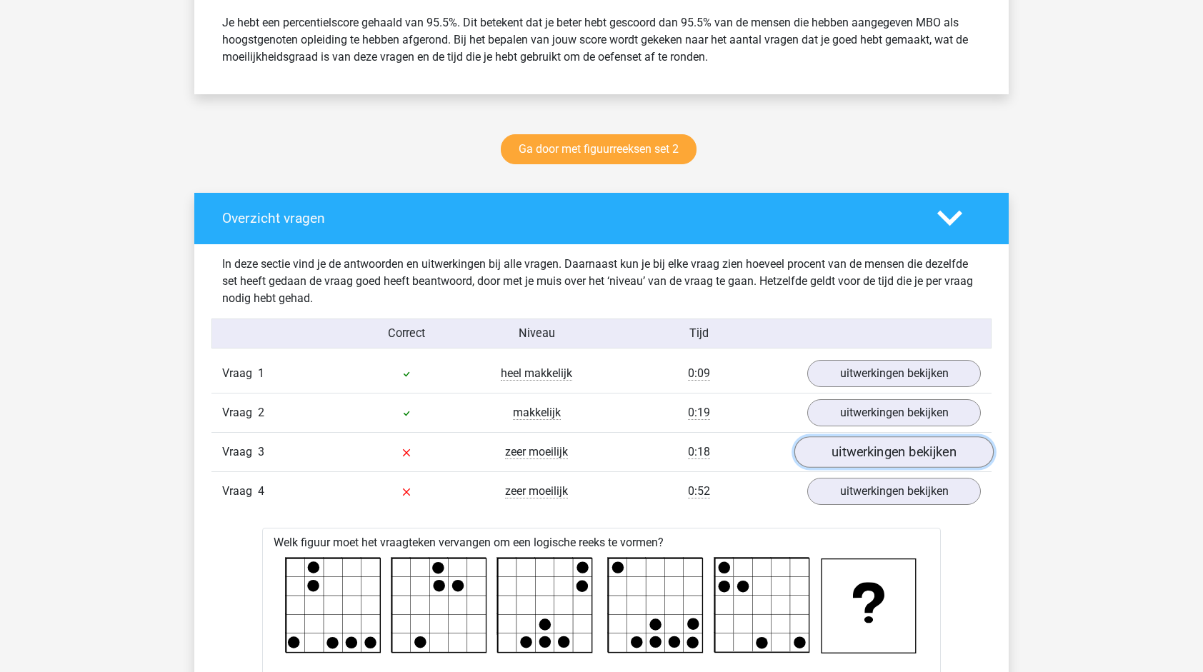
click at [859, 446] on link "uitwerkingen bekijken" at bounding box center [894, 452] width 199 height 31
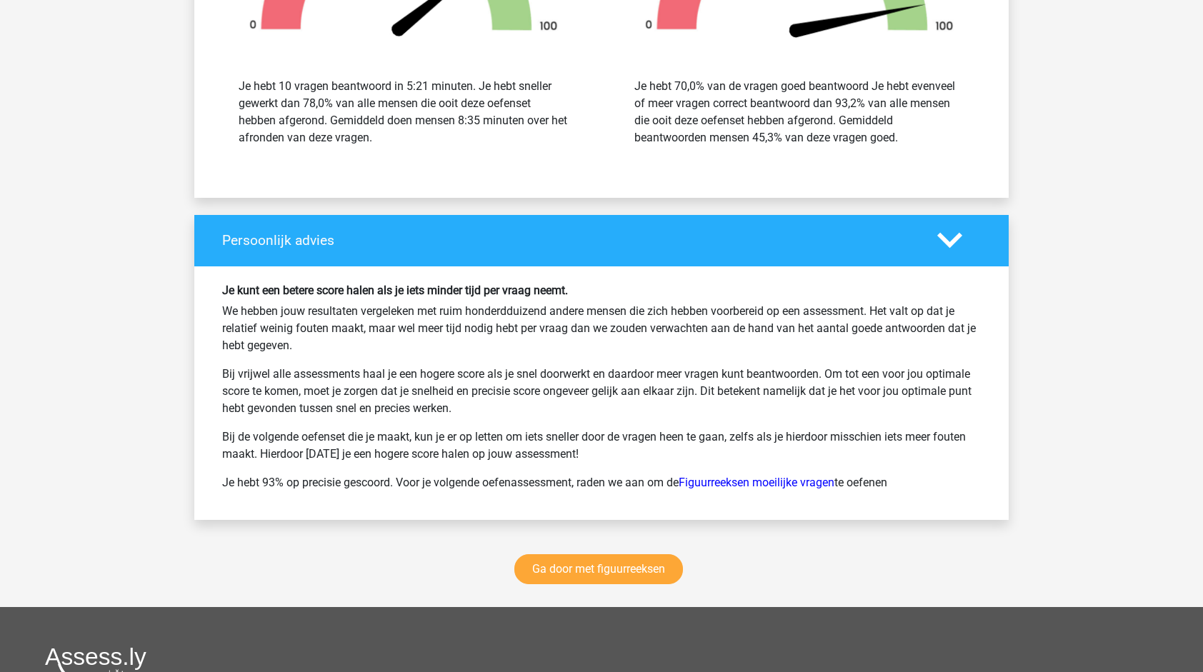
scroll to position [4339, 0]
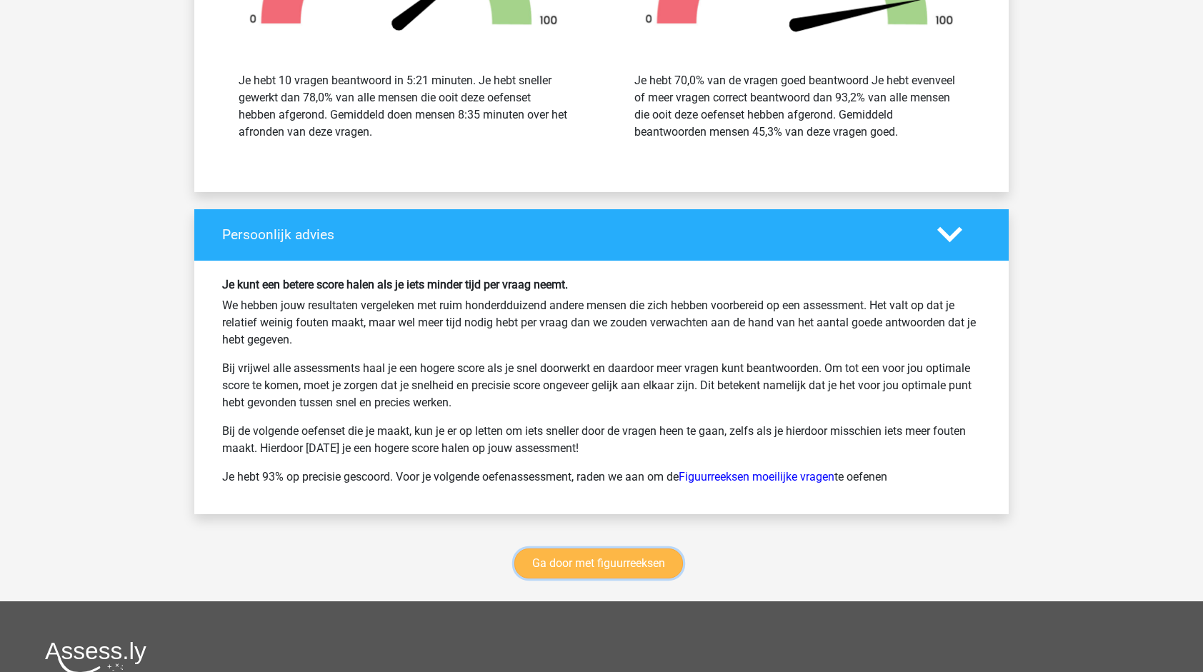
click at [623, 550] on link "Ga door met figuurreeksen" at bounding box center [599, 564] width 169 height 30
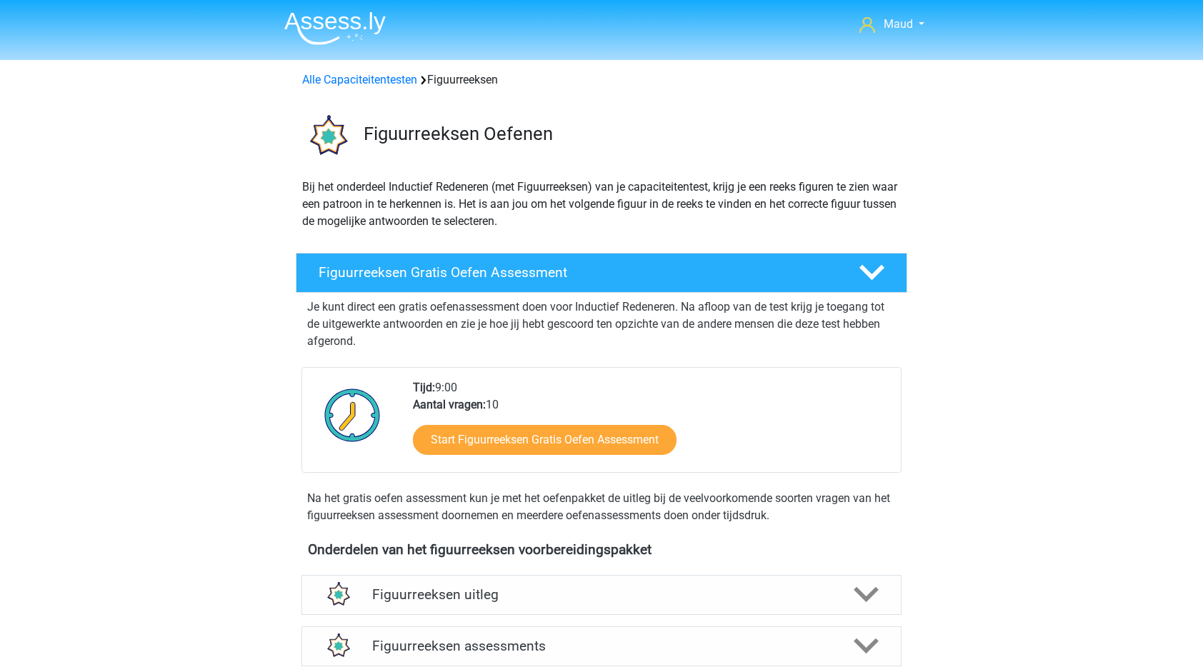
scroll to position [620, 0]
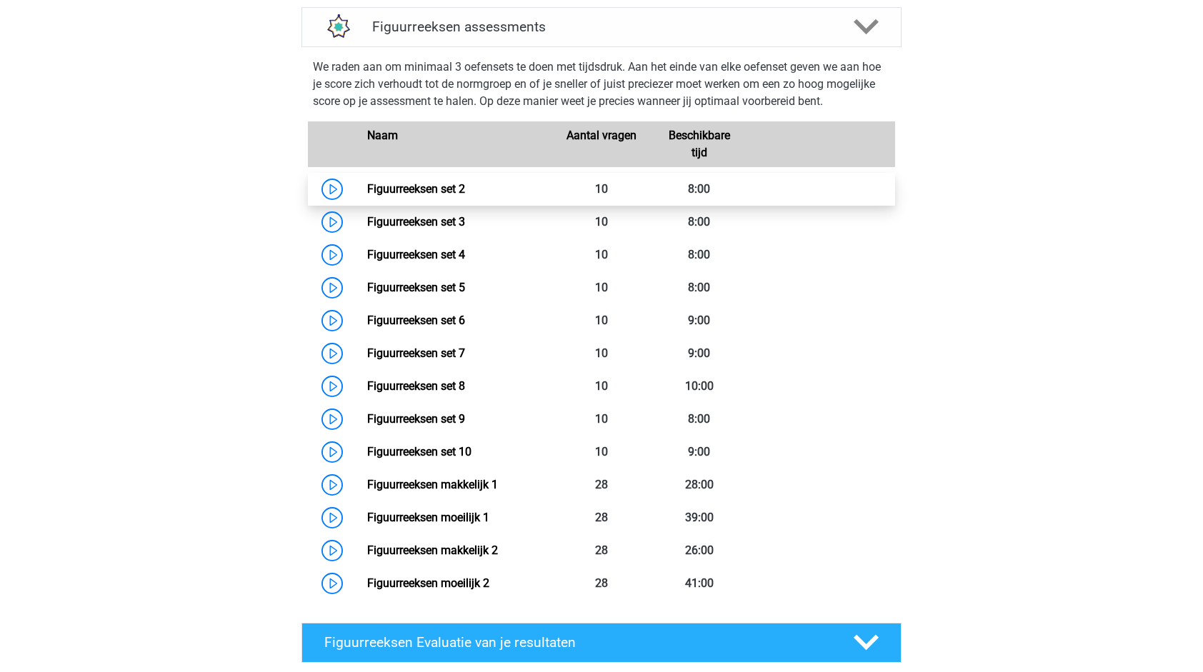
click at [465, 196] on link "Figuurreeksen set 2" at bounding box center [416, 189] width 98 height 14
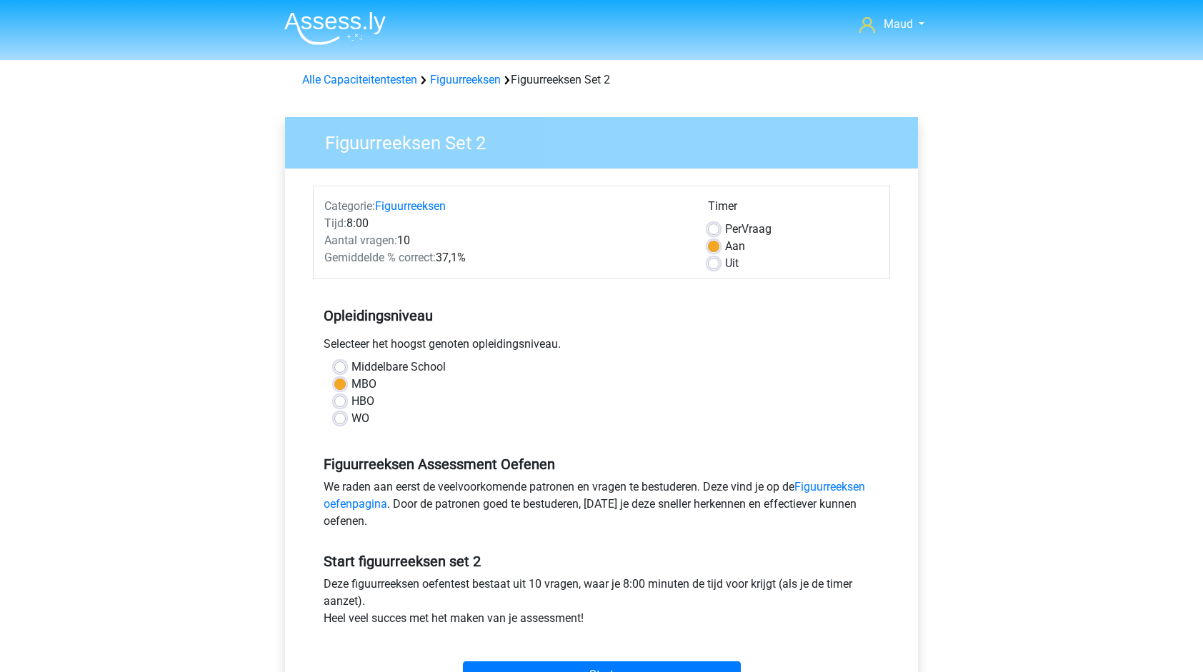
click at [352, 401] on label "HBO" at bounding box center [363, 401] width 23 height 17
click at [342, 401] on input "HBO" at bounding box center [339, 400] width 11 height 14
radio input "true"
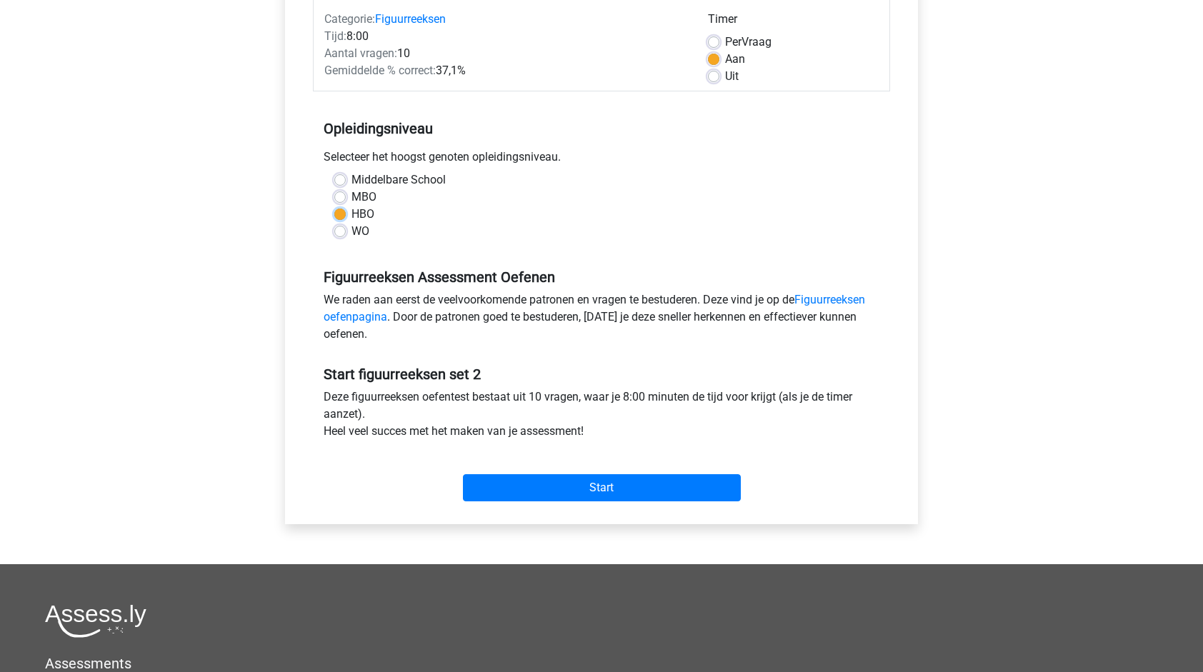
scroll to position [190, 0]
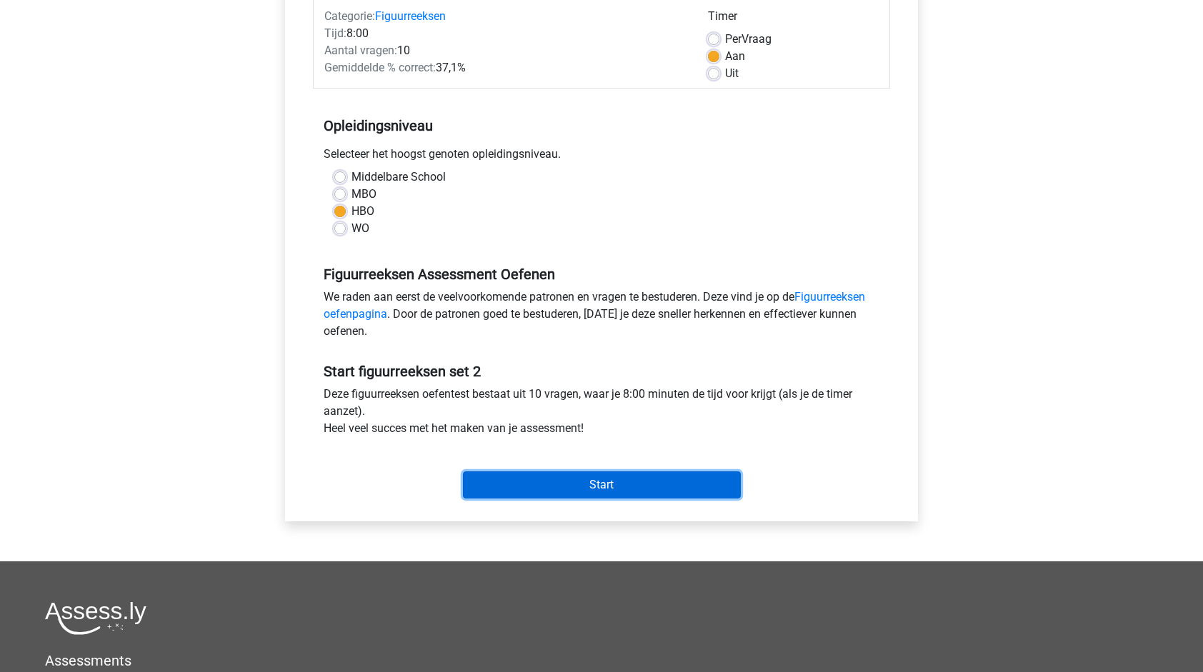
click at [577, 490] on input "Start" at bounding box center [602, 485] width 278 height 27
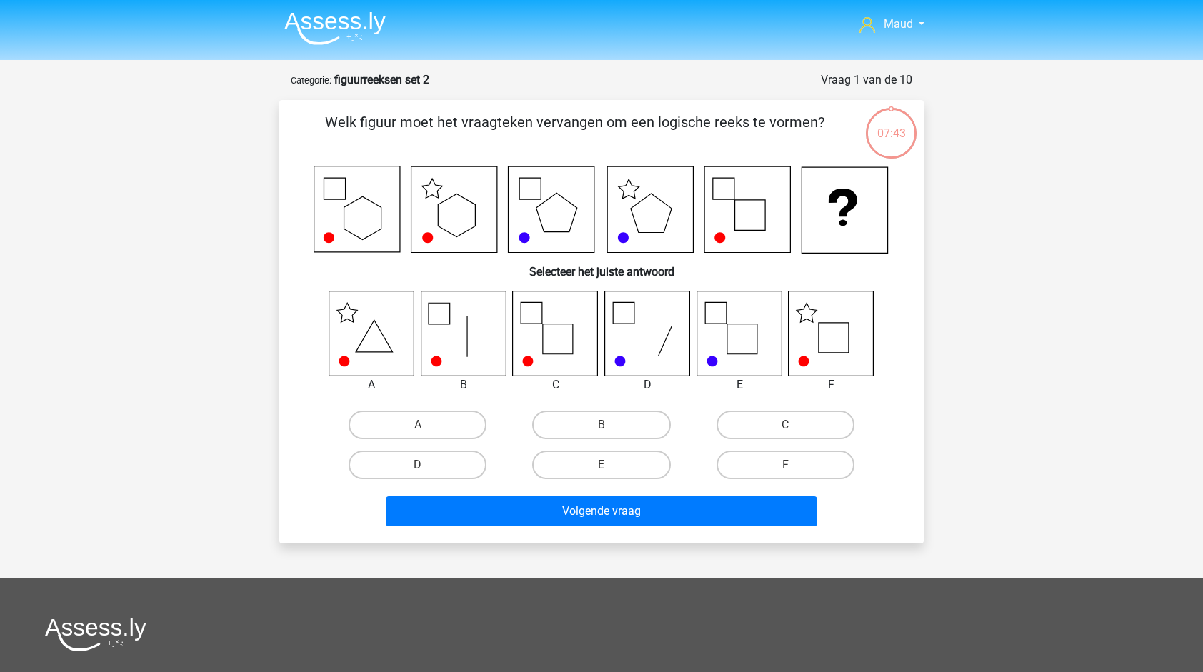
click at [788, 465] on input "F" at bounding box center [789, 469] width 9 height 9
radio input "true"
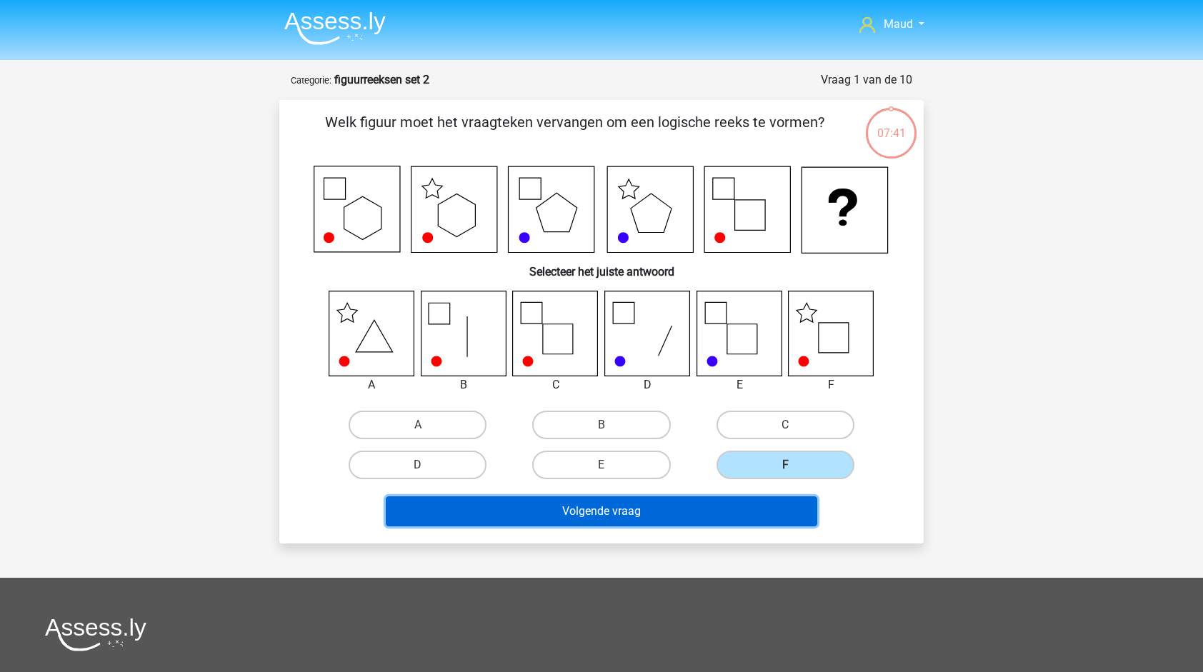
click at [708, 525] on button "Volgende vraag" at bounding box center [602, 512] width 432 height 30
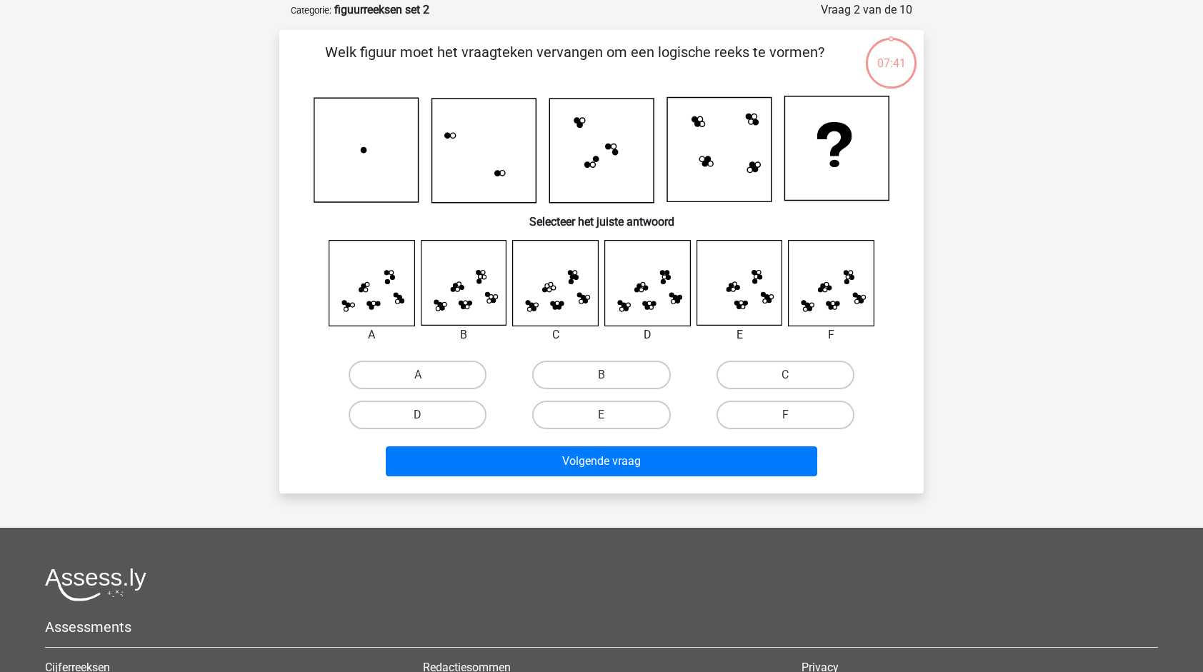
scroll to position [71, 0]
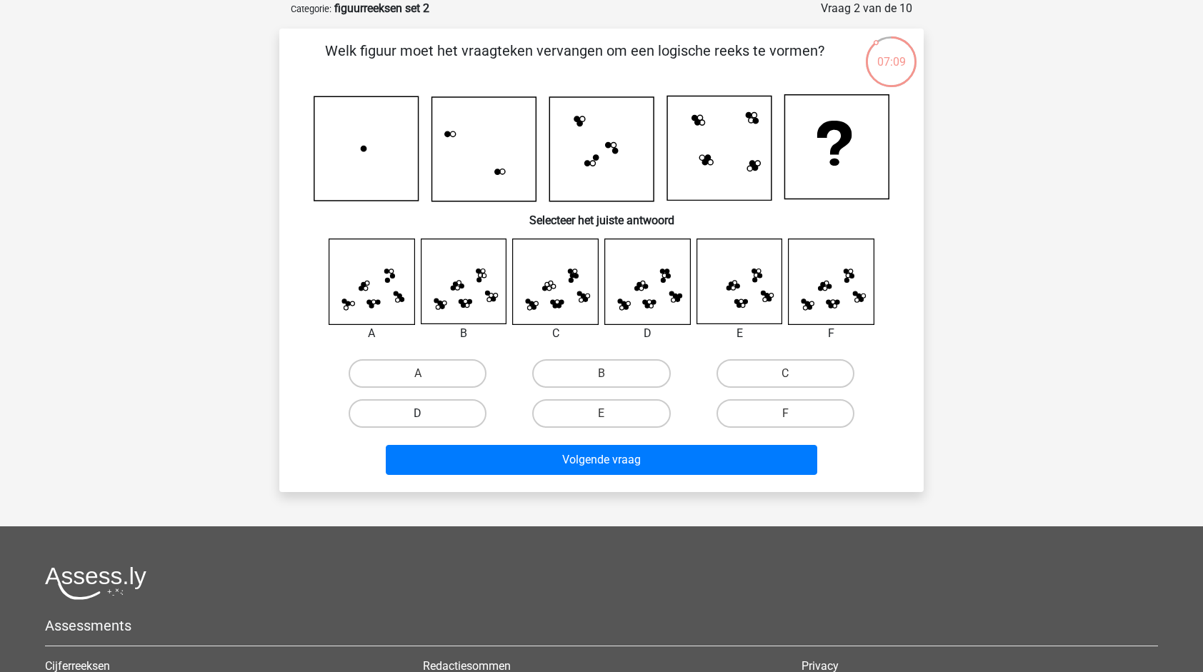
click at [449, 413] on label "D" at bounding box center [418, 413] width 138 height 29
click at [427, 414] on input "D" at bounding box center [422, 418] width 9 height 9
radio input "true"
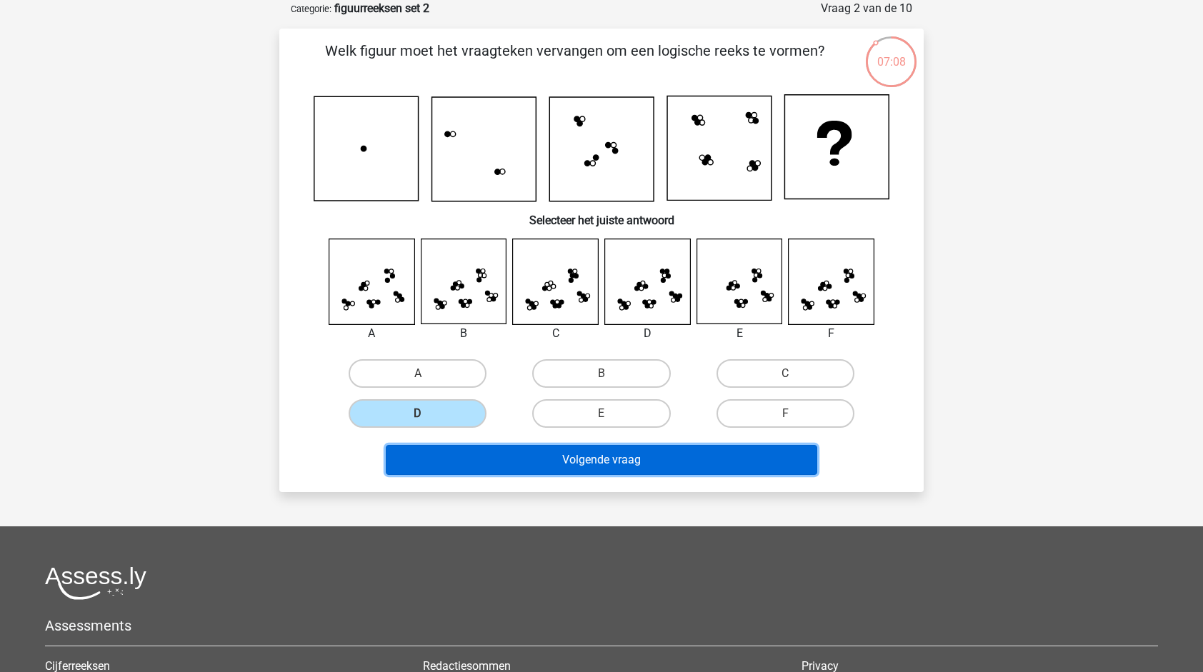
click at [562, 465] on button "Volgende vraag" at bounding box center [602, 460] width 432 height 30
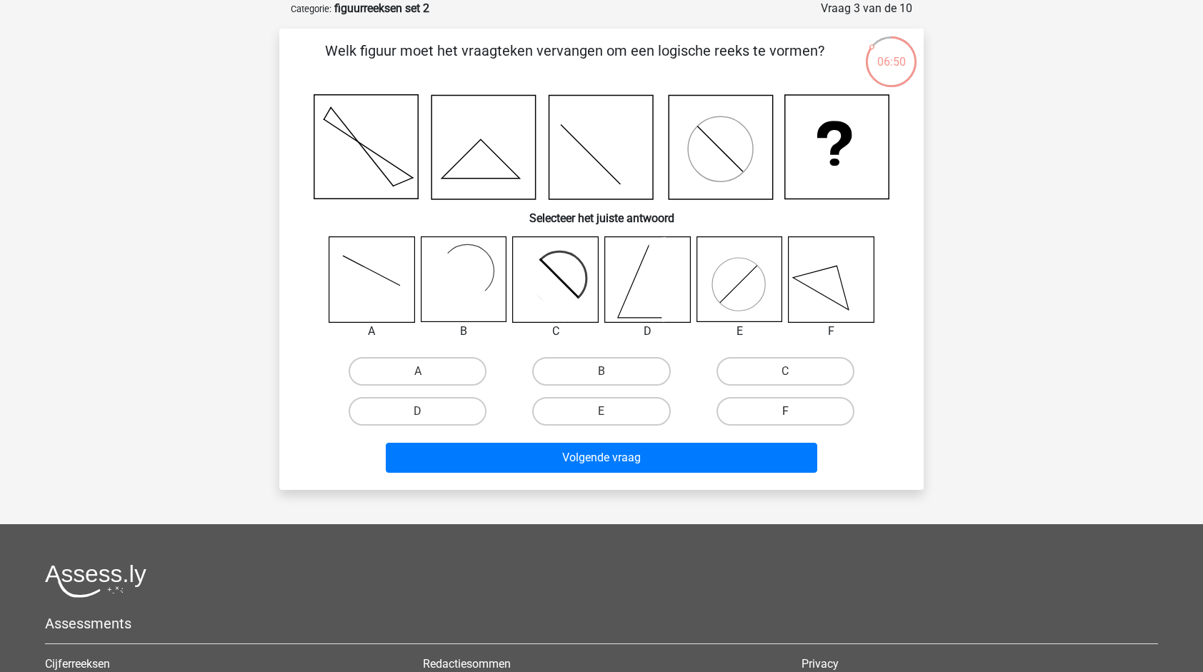
click at [755, 412] on label "F" at bounding box center [786, 411] width 138 height 29
click at [785, 412] on input "F" at bounding box center [789, 416] width 9 height 9
radio input "true"
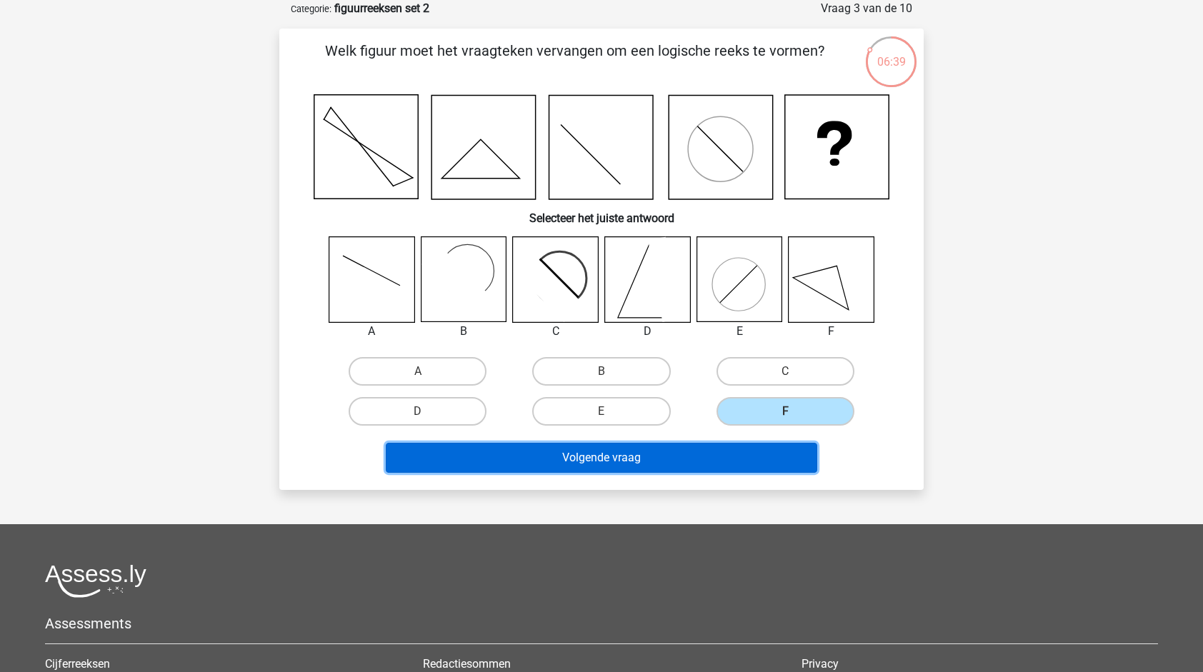
click at [583, 465] on button "Volgende vraag" at bounding box center [602, 458] width 432 height 30
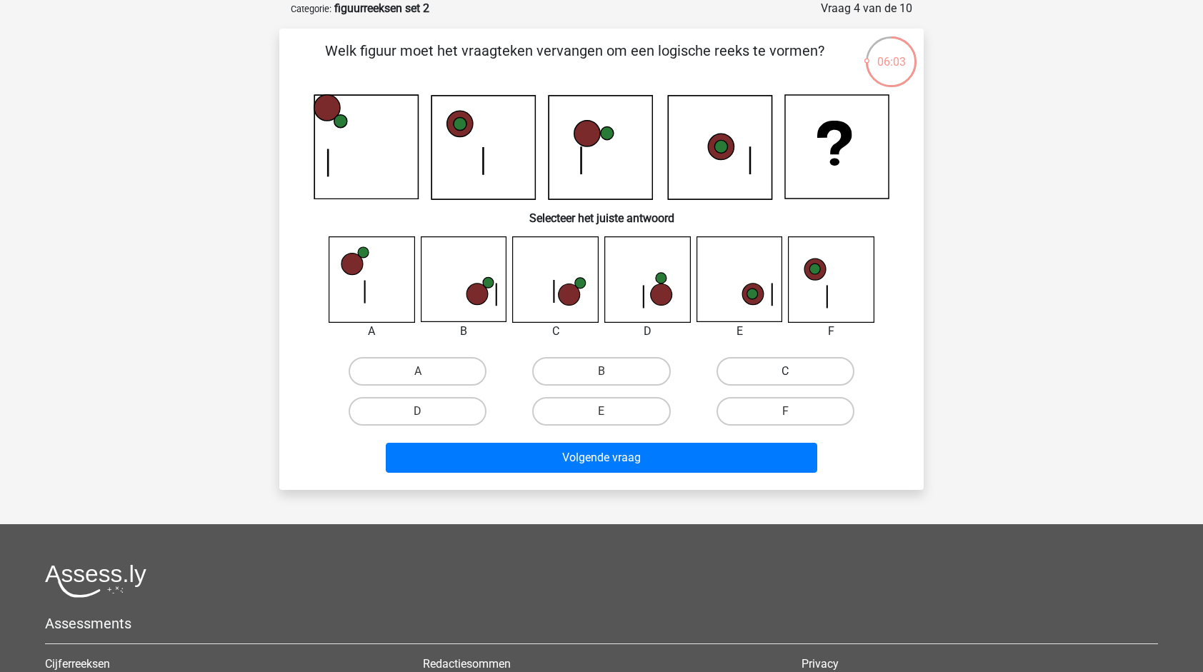
click at [769, 371] on label "C" at bounding box center [786, 371] width 138 height 29
click at [785, 372] on input "C" at bounding box center [789, 376] width 9 height 9
radio input "true"
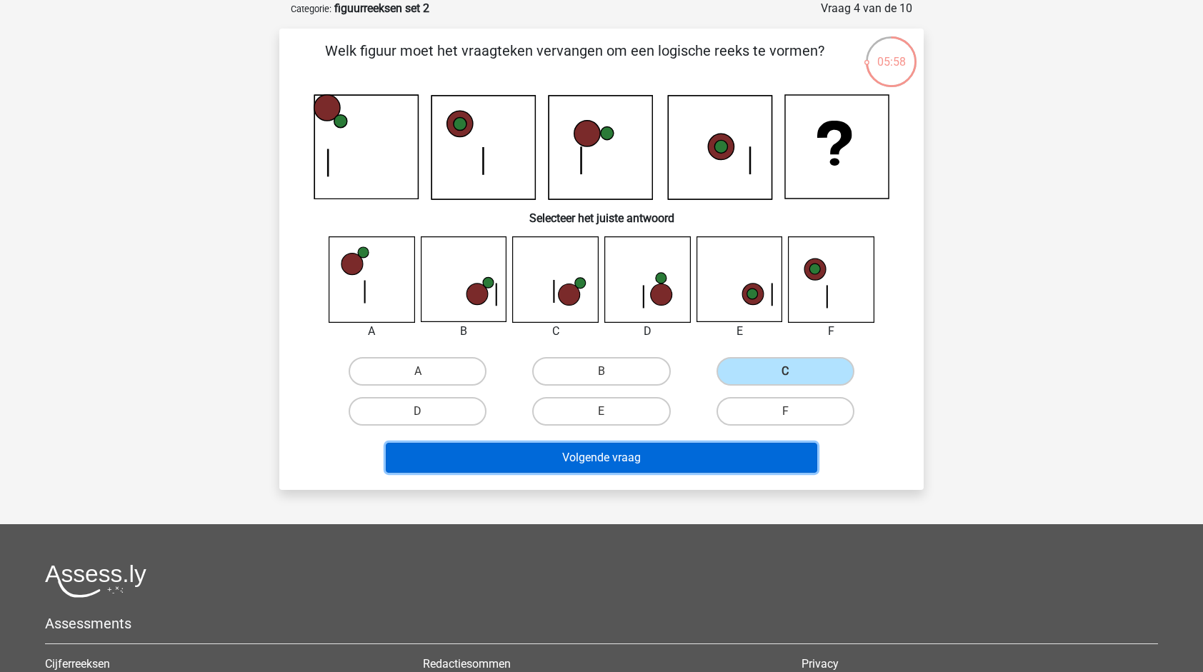
click at [728, 458] on button "Volgende vraag" at bounding box center [602, 458] width 432 height 30
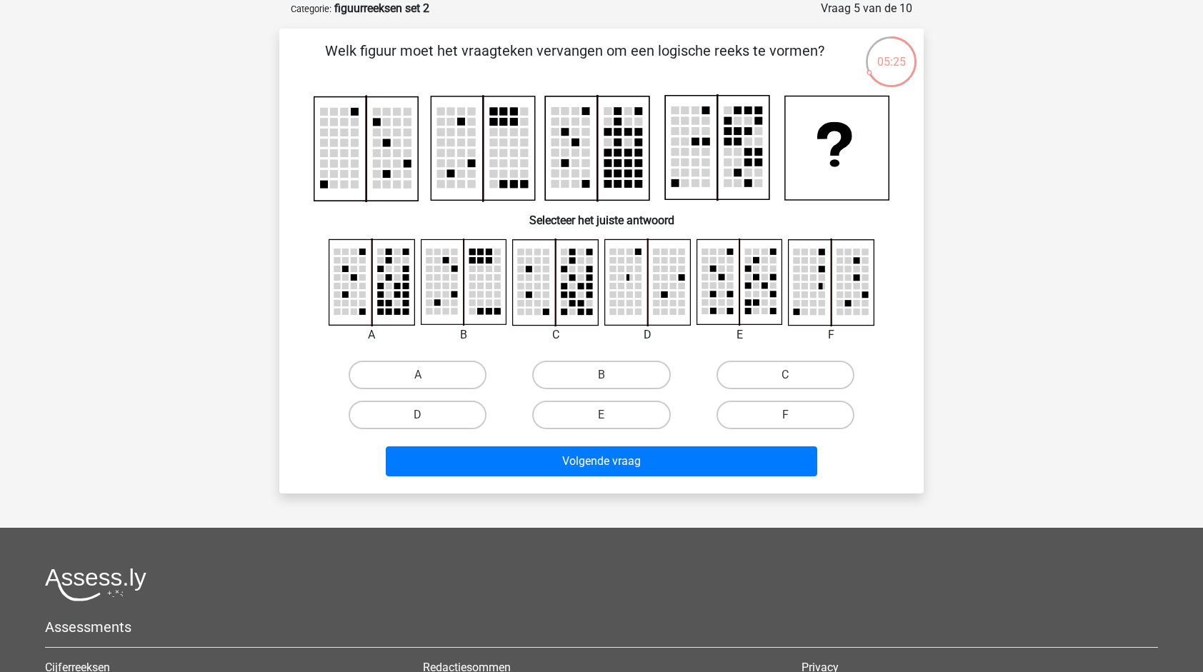
click at [787, 379] on input "C" at bounding box center [789, 379] width 9 height 9
radio input "true"
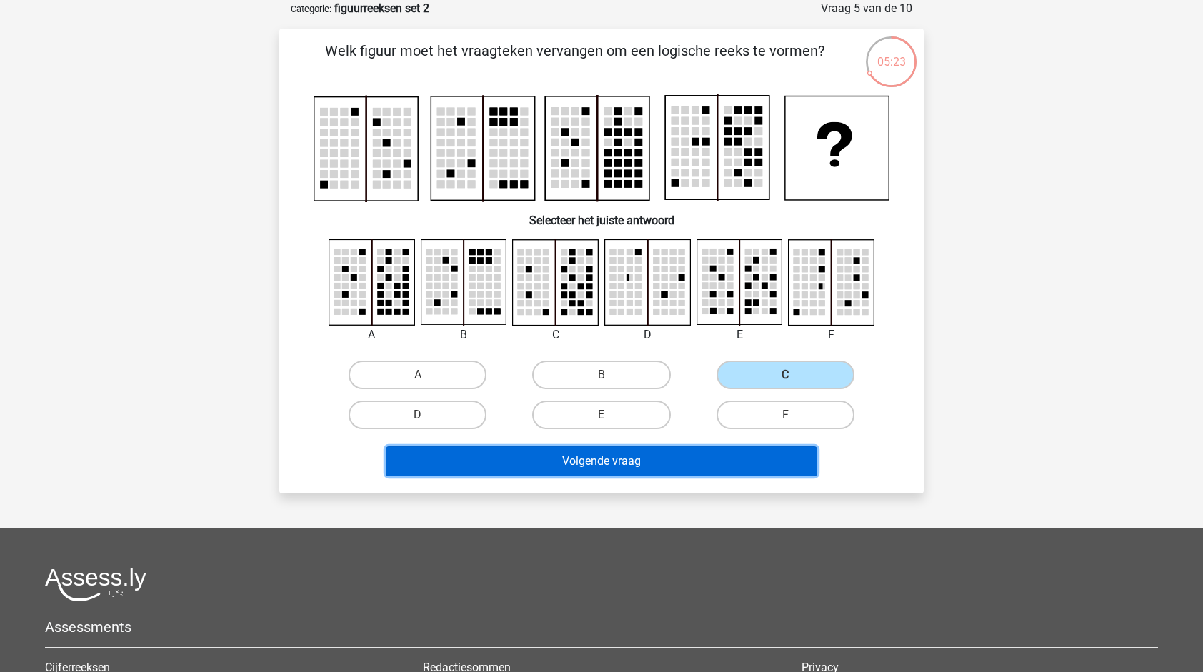
click at [718, 459] on button "Volgende vraag" at bounding box center [602, 462] width 432 height 30
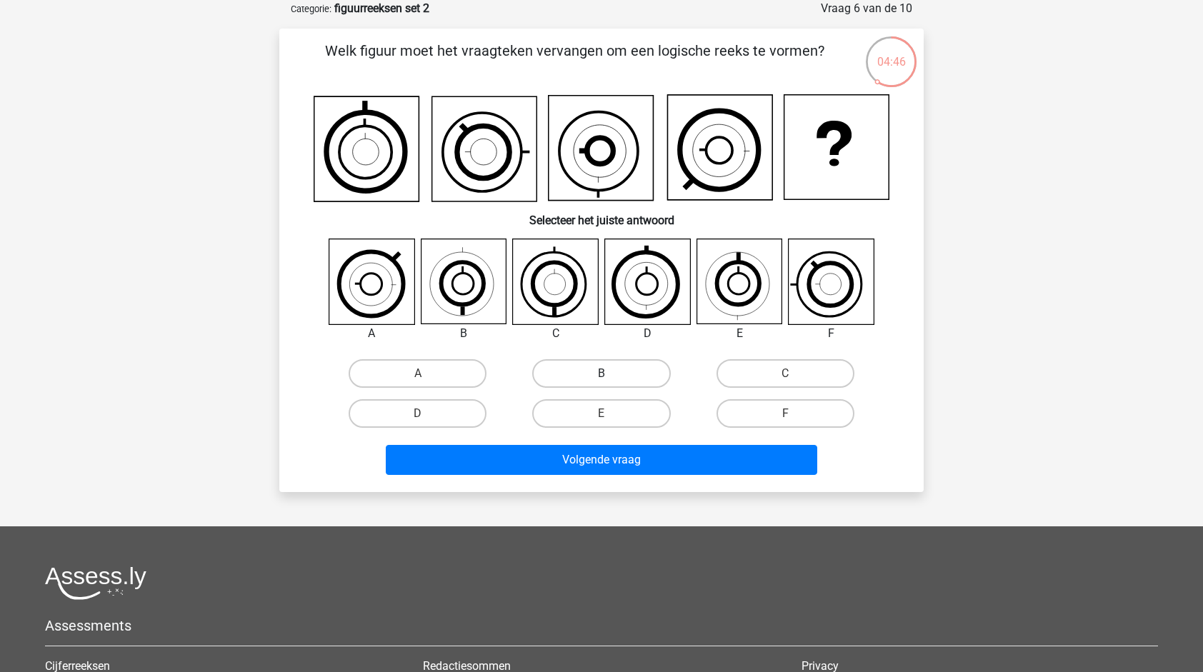
click at [605, 387] on label "B" at bounding box center [601, 373] width 138 height 29
click at [605, 383] on input "B" at bounding box center [606, 378] width 9 height 9
radio input "true"
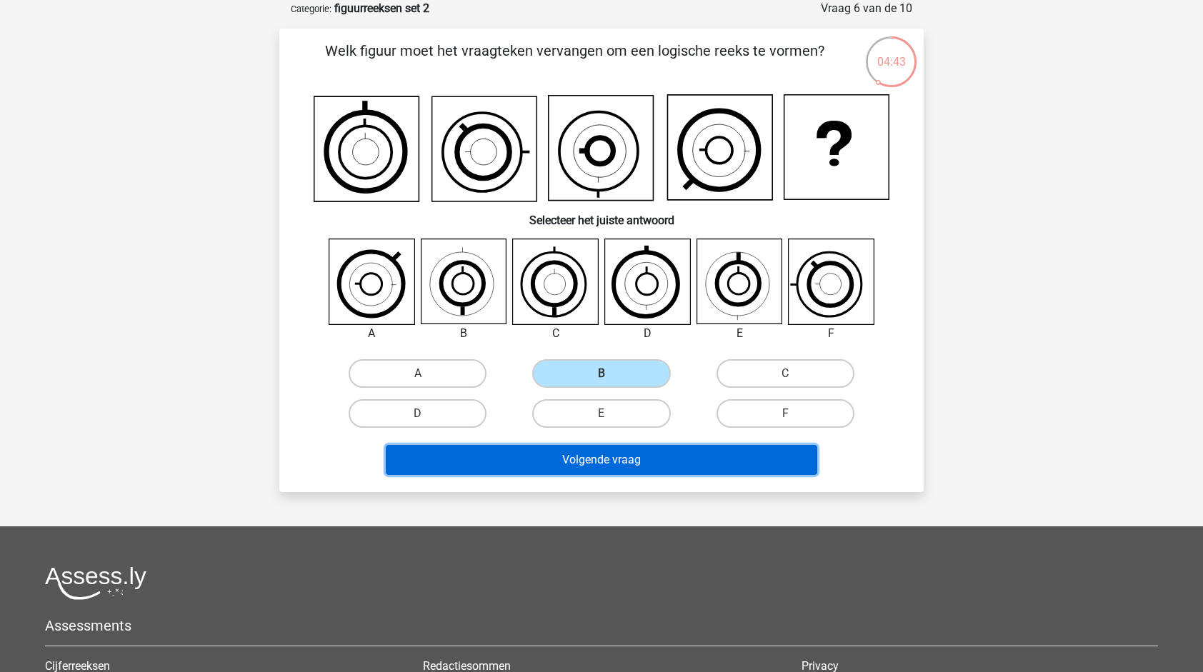
click at [610, 463] on button "Volgende vraag" at bounding box center [602, 460] width 432 height 30
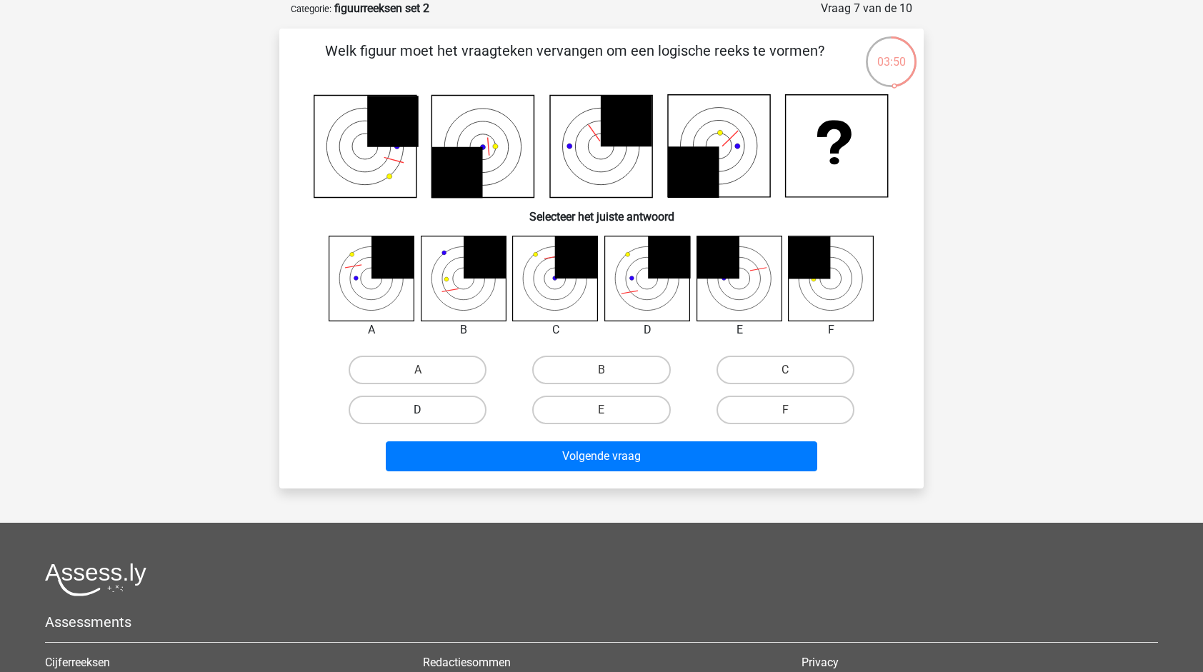
click at [444, 406] on label "D" at bounding box center [418, 410] width 138 height 29
click at [427, 410] on input "D" at bounding box center [422, 414] width 9 height 9
radio input "true"
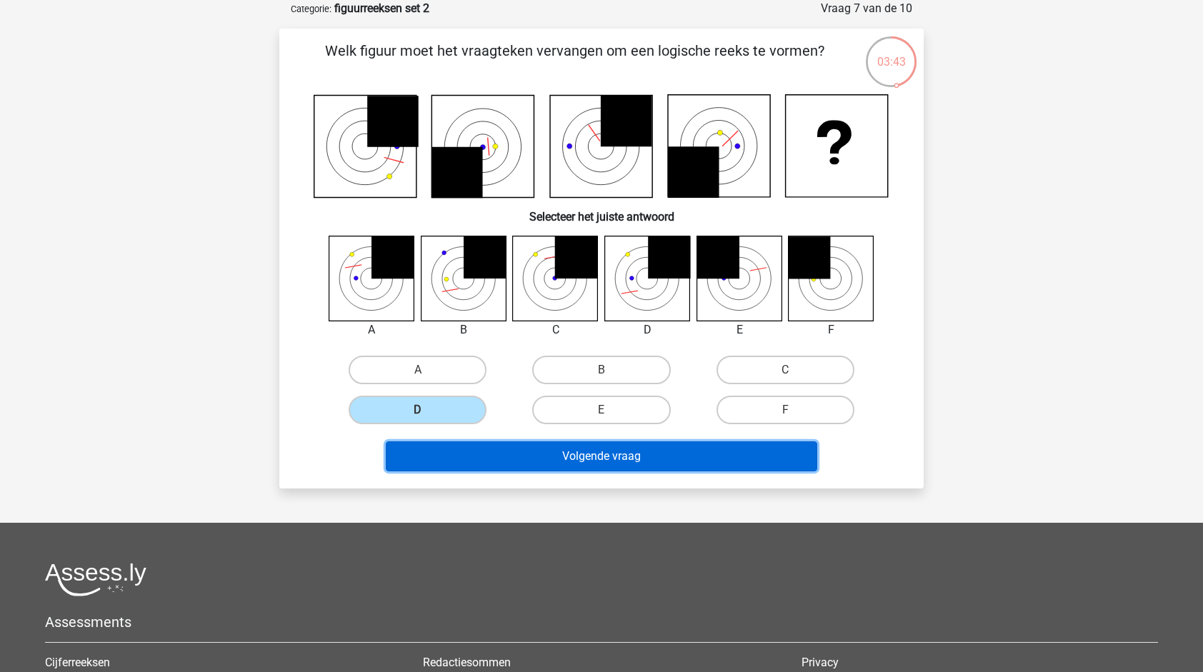
click at [518, 457] on button "Volgende vraag" at bounding box center [602, 457] width 432 height 30
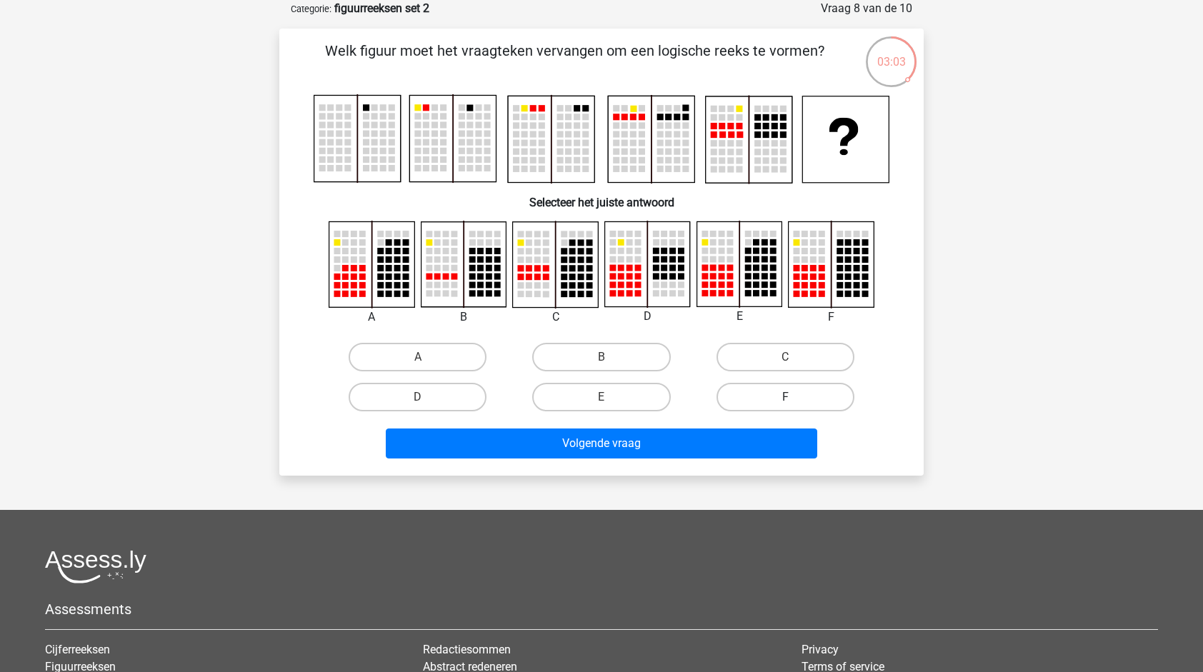
click at [799, 393] on label "F" at bounding box center [786, 397] width 138 height 29
click at [795, 397] on input "F" at bounding box center [789, 401] width 9 height 9
radio input "true"
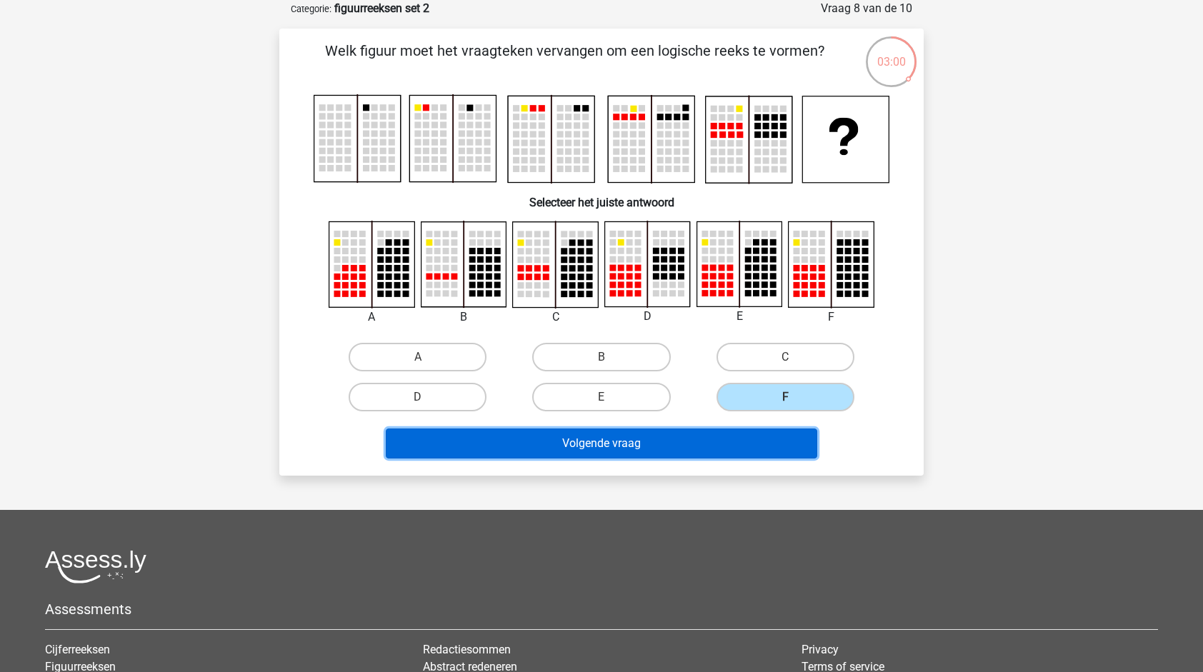
click at [776, 445] on button "Volgende vraag" at bounding box center [602, 444] width 432 height 30
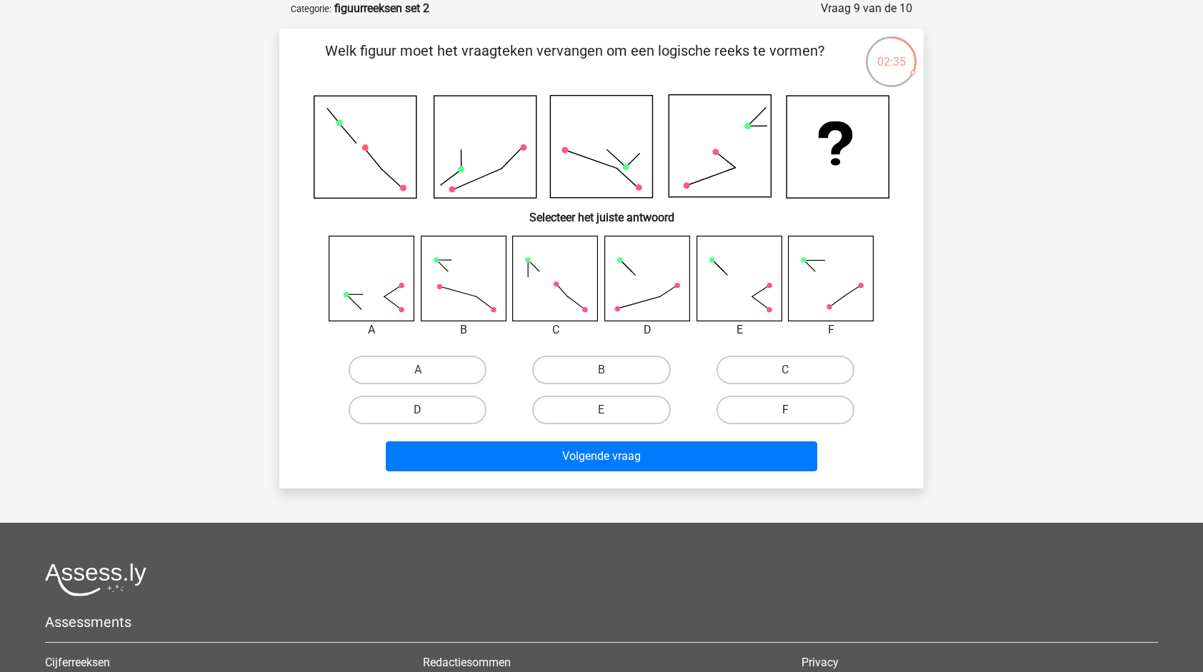
click at [815, 412] on label "F" at bounding box center [786, 410] width 138 height 29
click at [795, 412] on input "F" at bounding box center [789, 414] width 9 height 9
radio input "true"
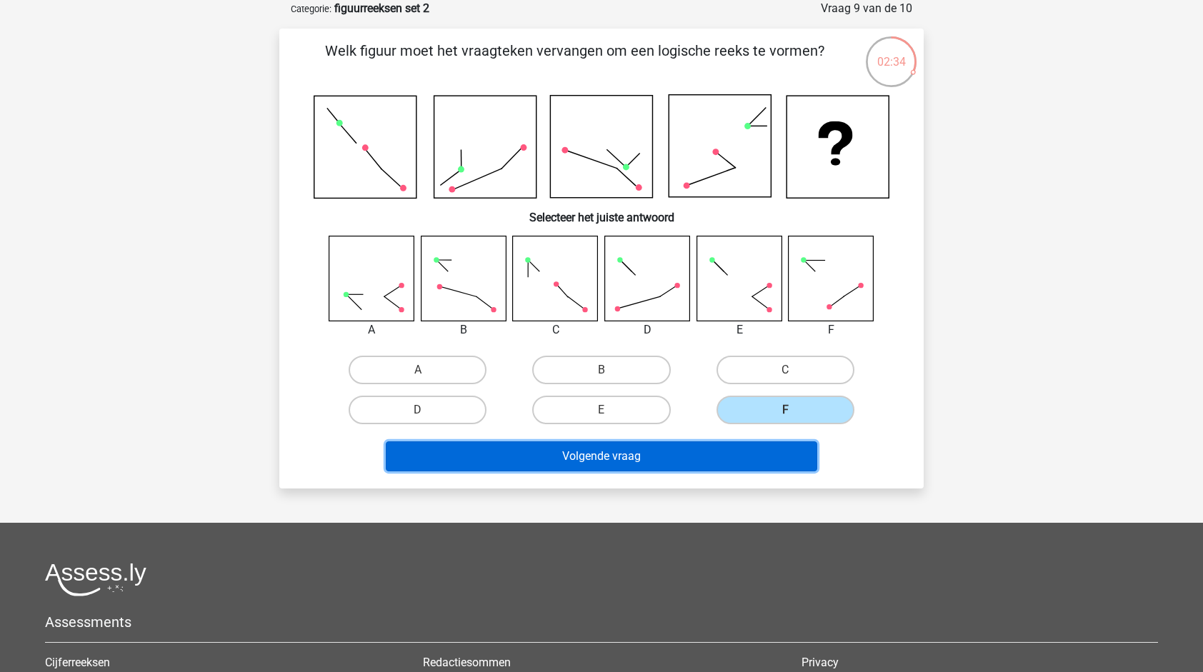
click at [755, 460] on button "Volgende vraag" at bounding box center [602, 457] width 432 height 30
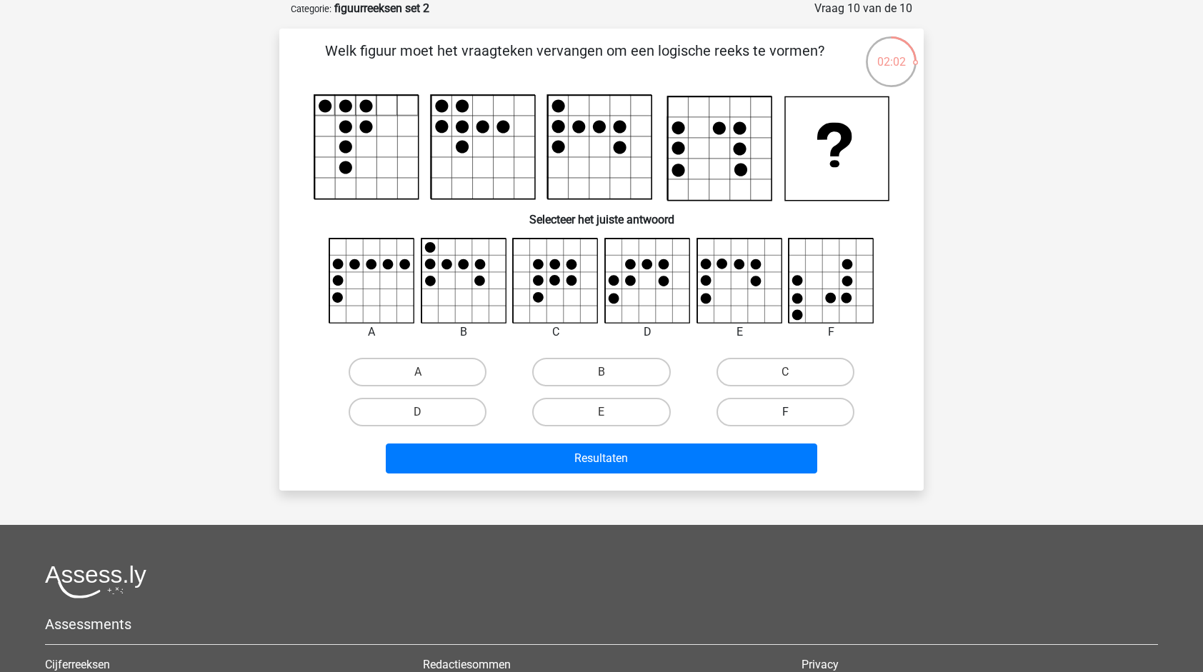
click at [801, 415] on label "F" at bounding box center [786, 412] width 138 height 29
click at [795, 415] on input "F" at bounding box center [789, 416] width 9 height 9
radio input "true"
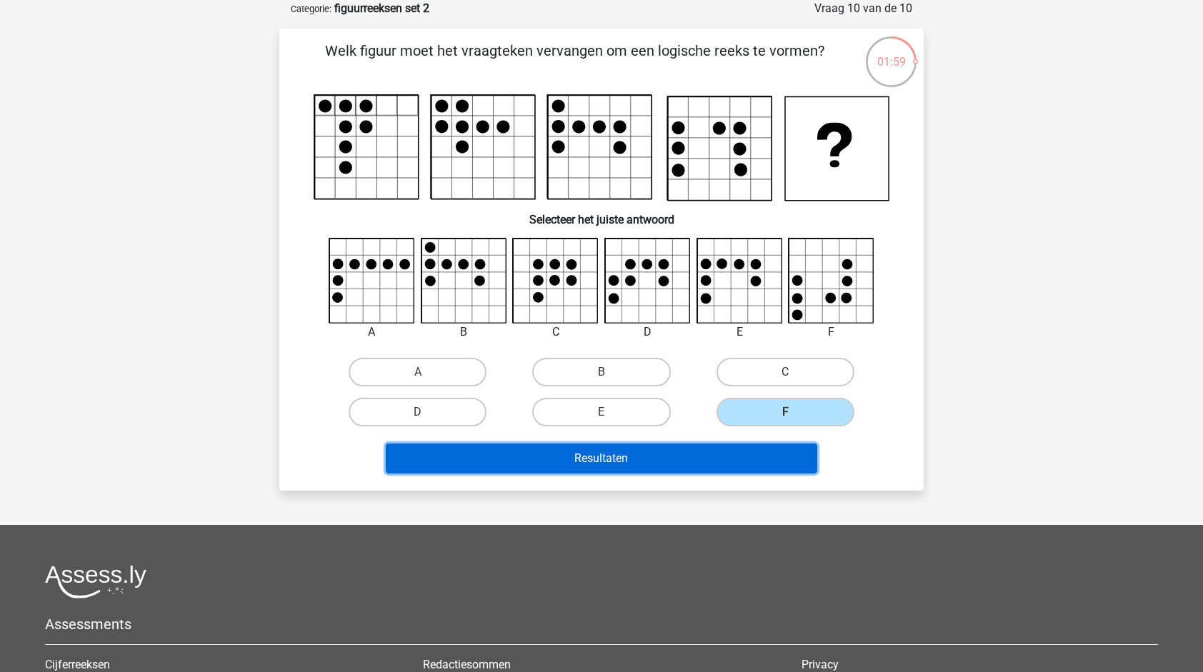
click at [755, 467] on button "Resultaten" at bounding box center [602, 459] width 432 height 30
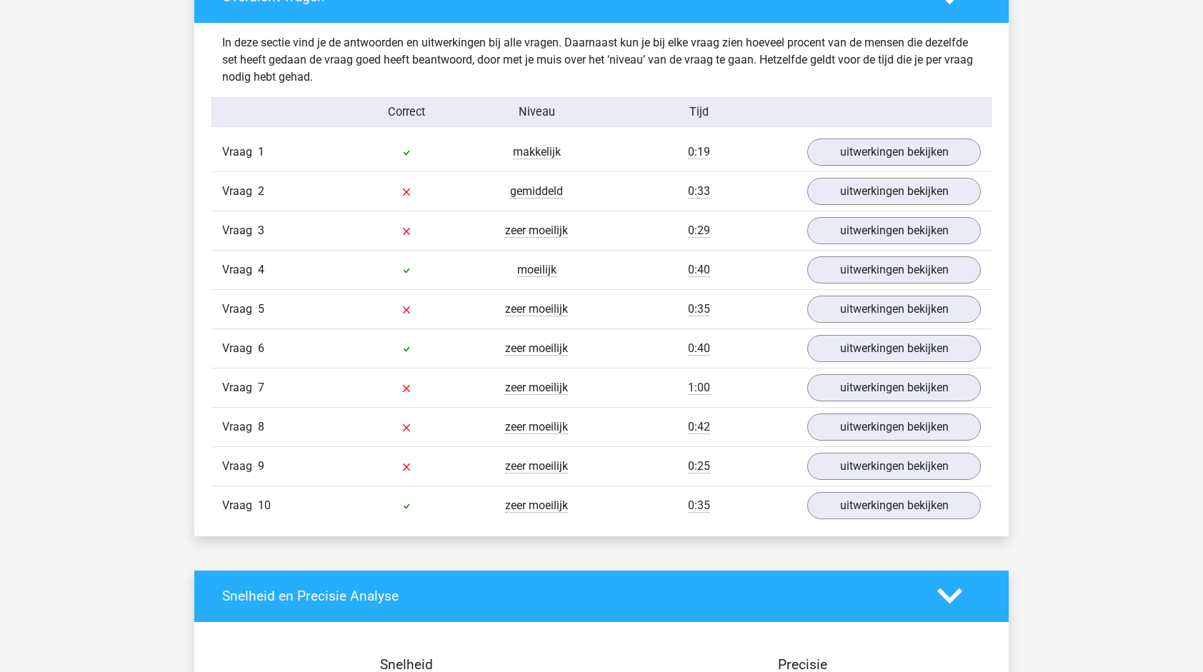
scroll to position [855, 0]
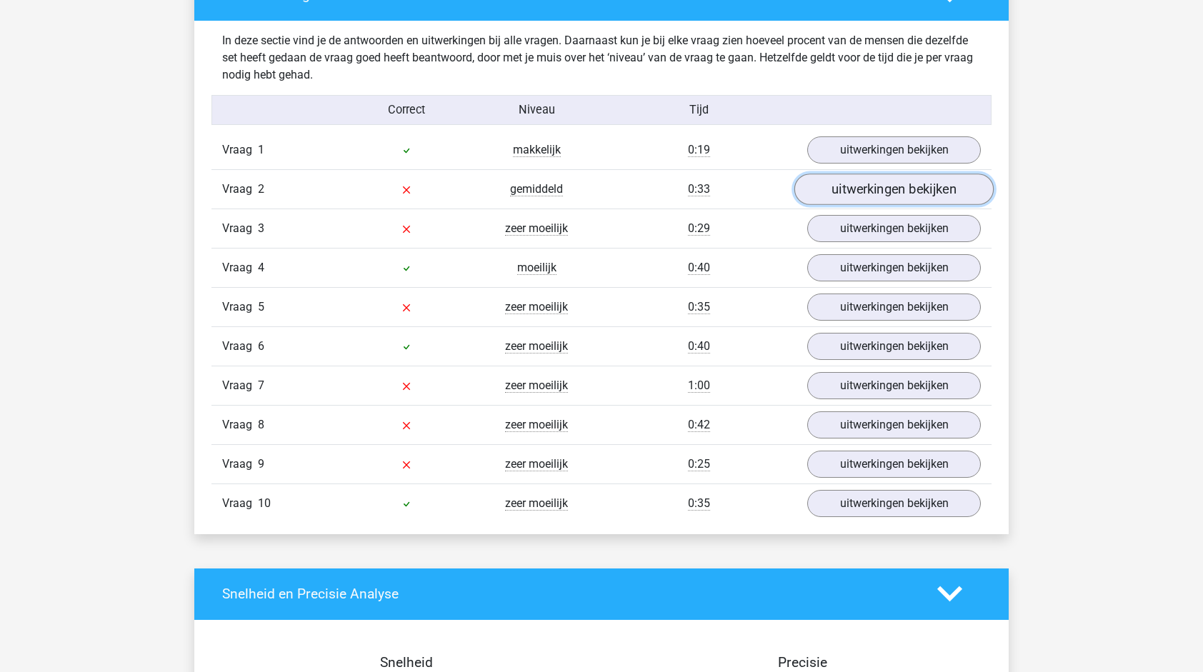
click at [848, 183] on link "uitwerkingen bekijken" at bounding box center [894, 189] width 199 height 31
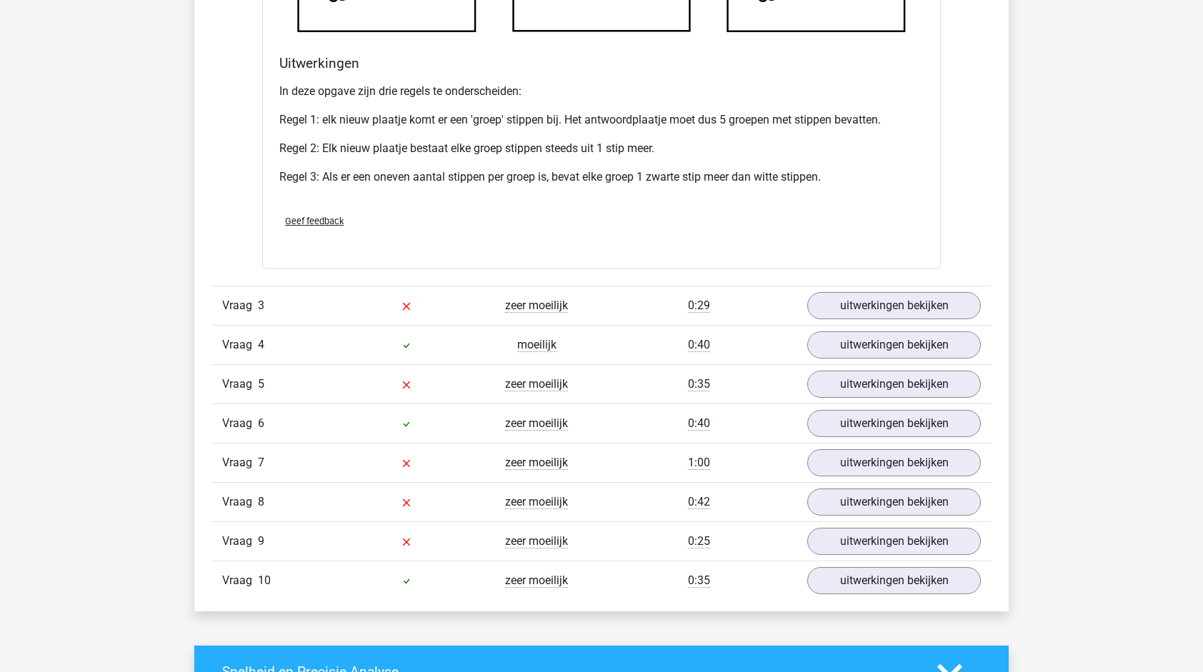
scroll to position [1666, 0]
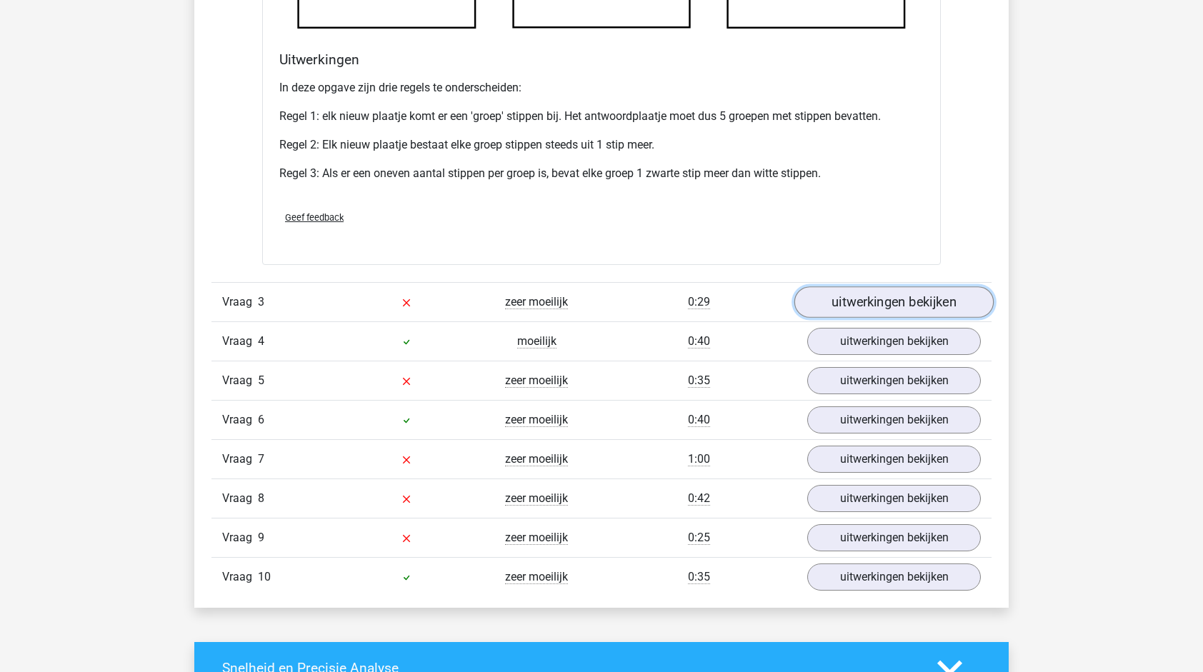
click at [874, 296] on link "uitwerkingen bekijken" at bounding box center [894, 302] width 199 height 31
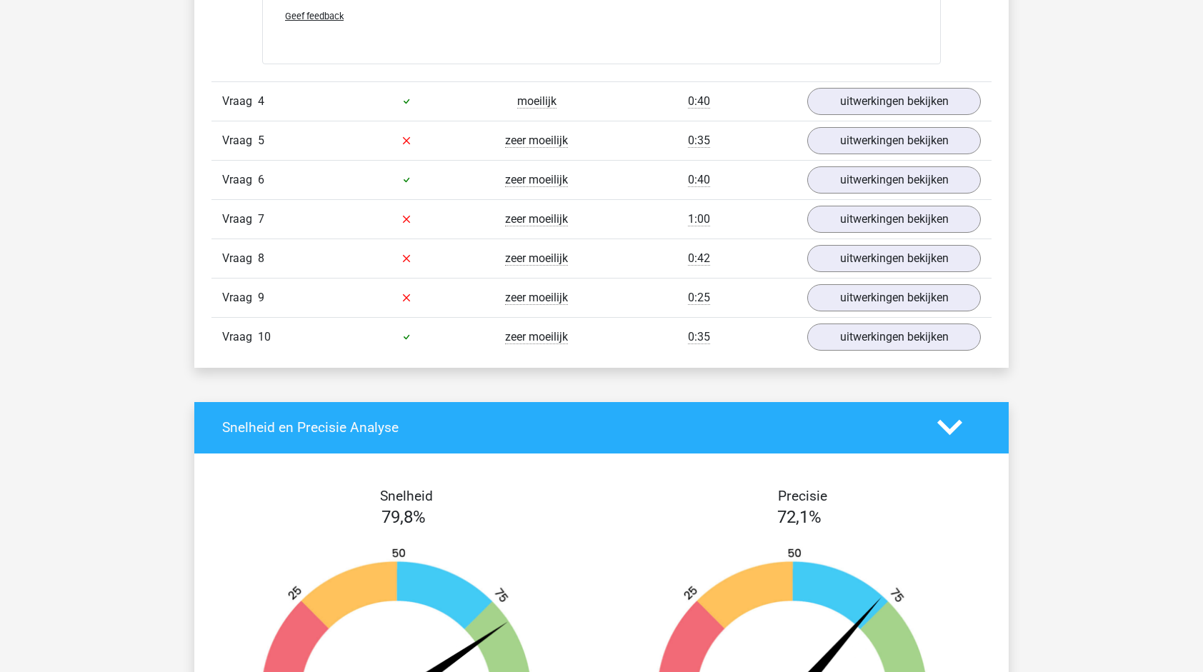
scroll to position [2765, 0]
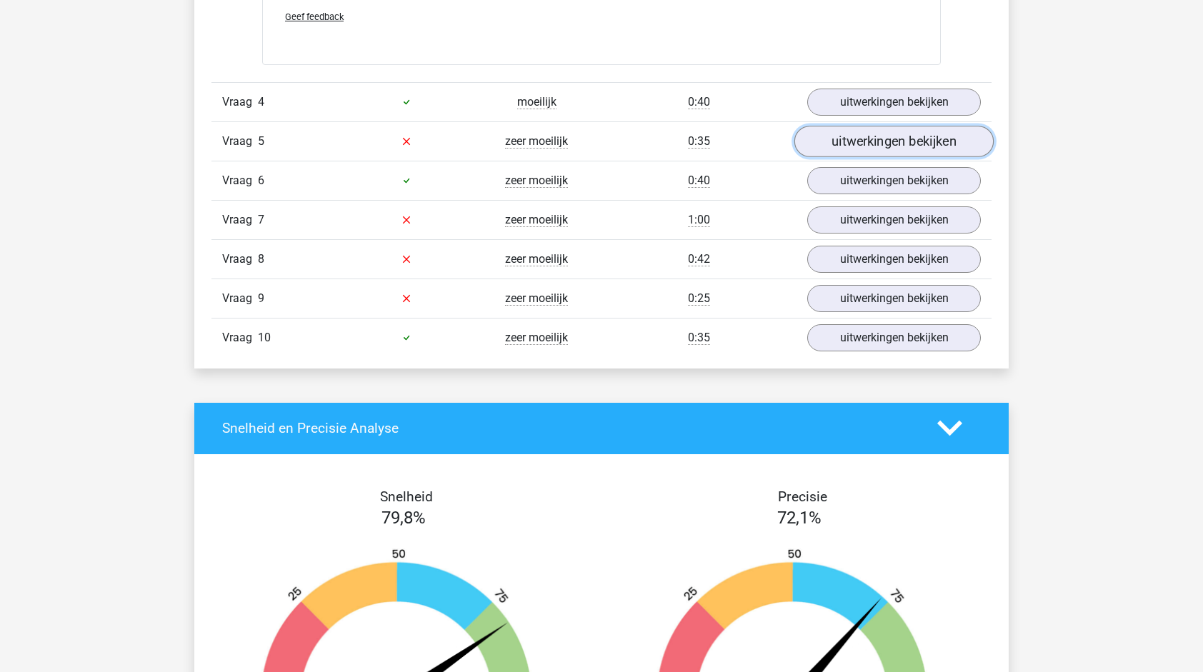
click at [855, 134] on link "uitwerkingen bekijken" at bounding box center [894, 141] width 199 height 31
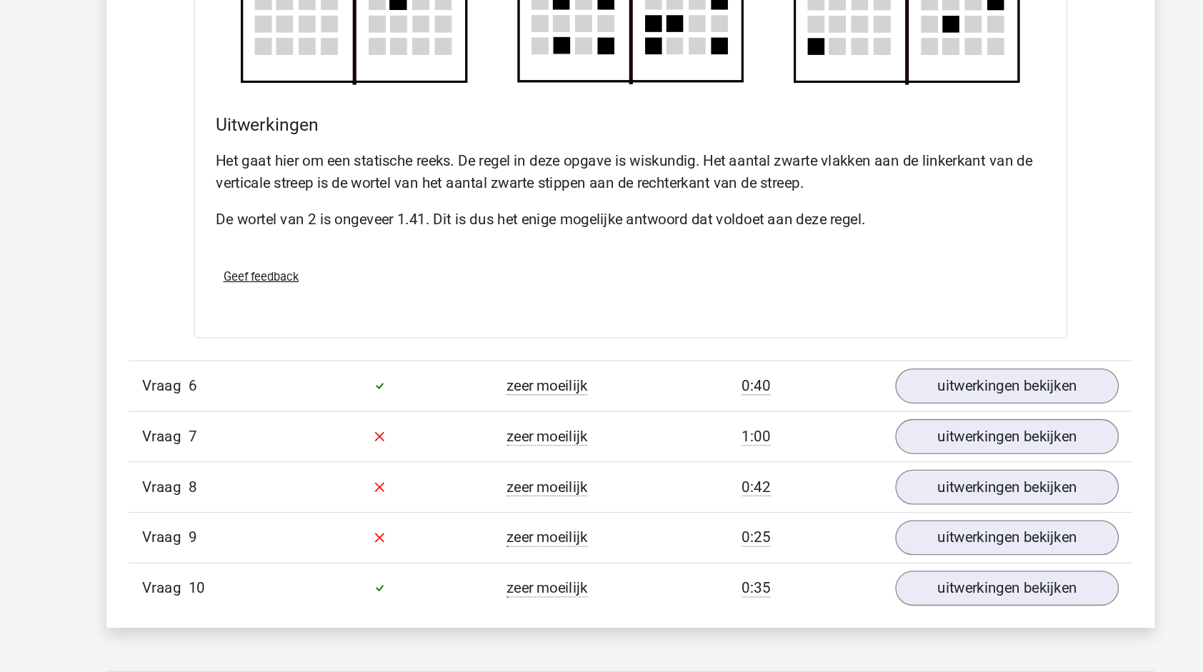
scroll to position [3347, 0]
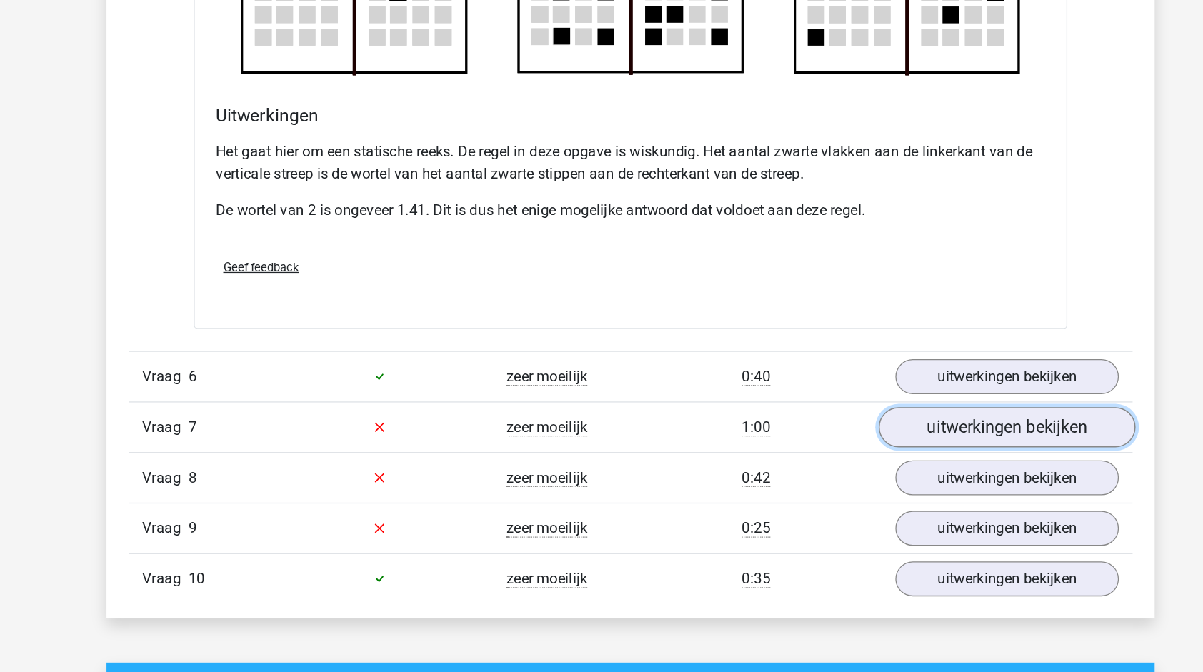
click at [841, 482] on link "uitwerkingen bekijken" at bounding box center [894, 482] width 199 height 31
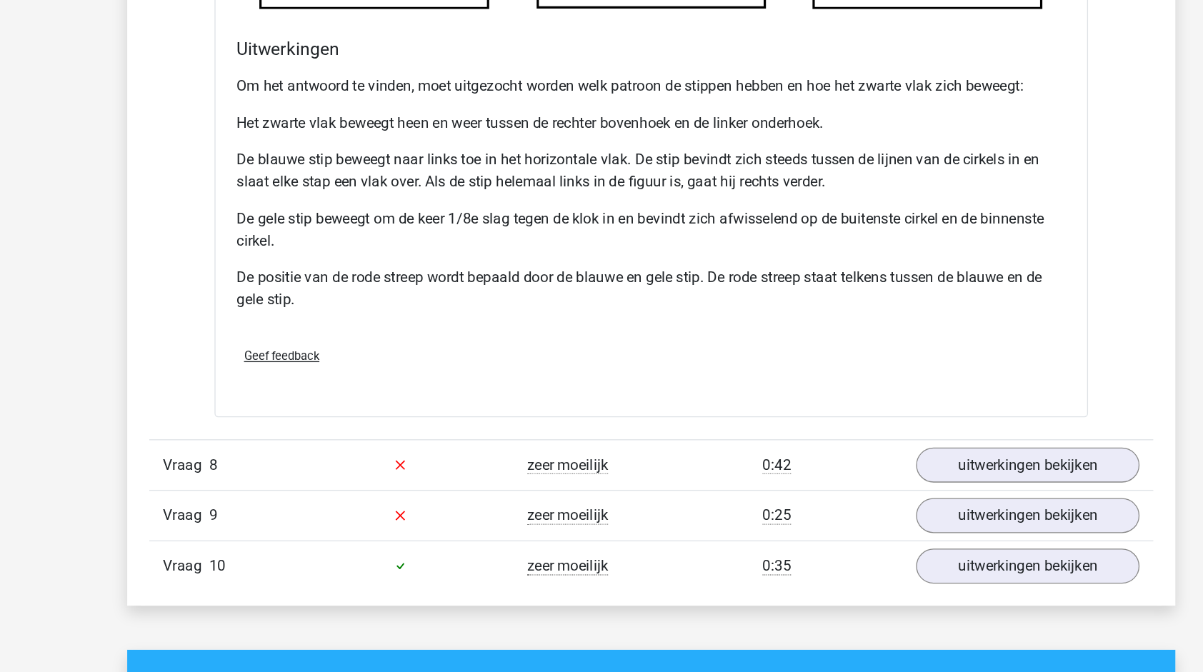
scroll to position [4326, 0]
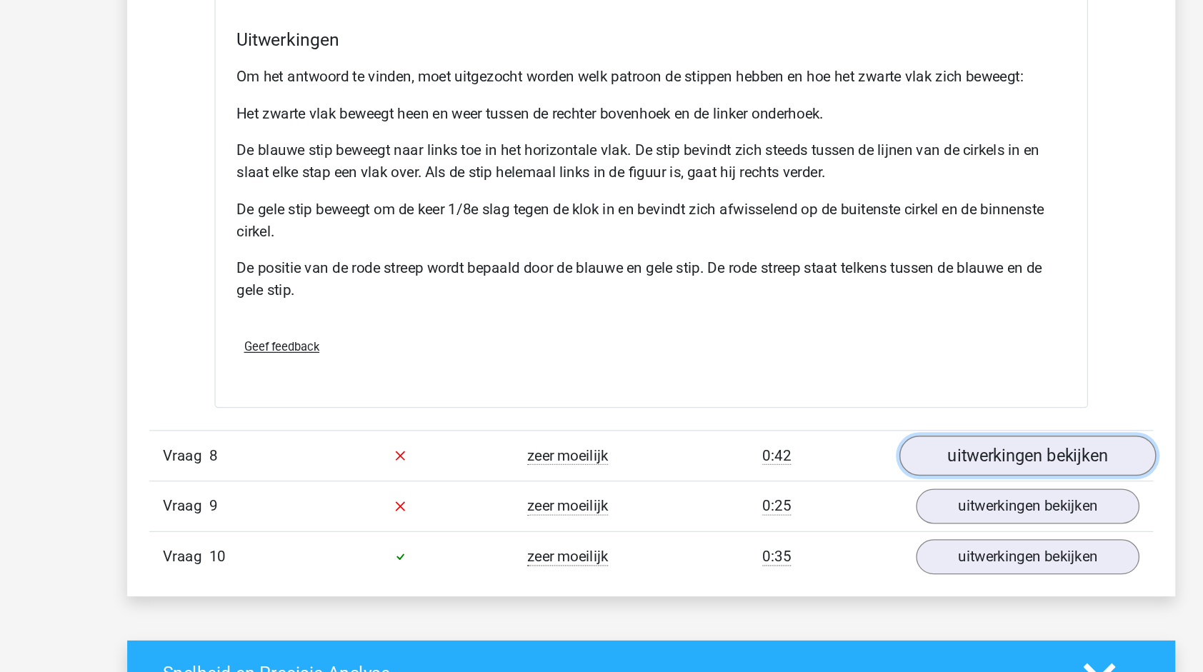
click at [849, 501] on link "uitwerkingen bekijken" at bounding box center [894, 504] width 199 height 31
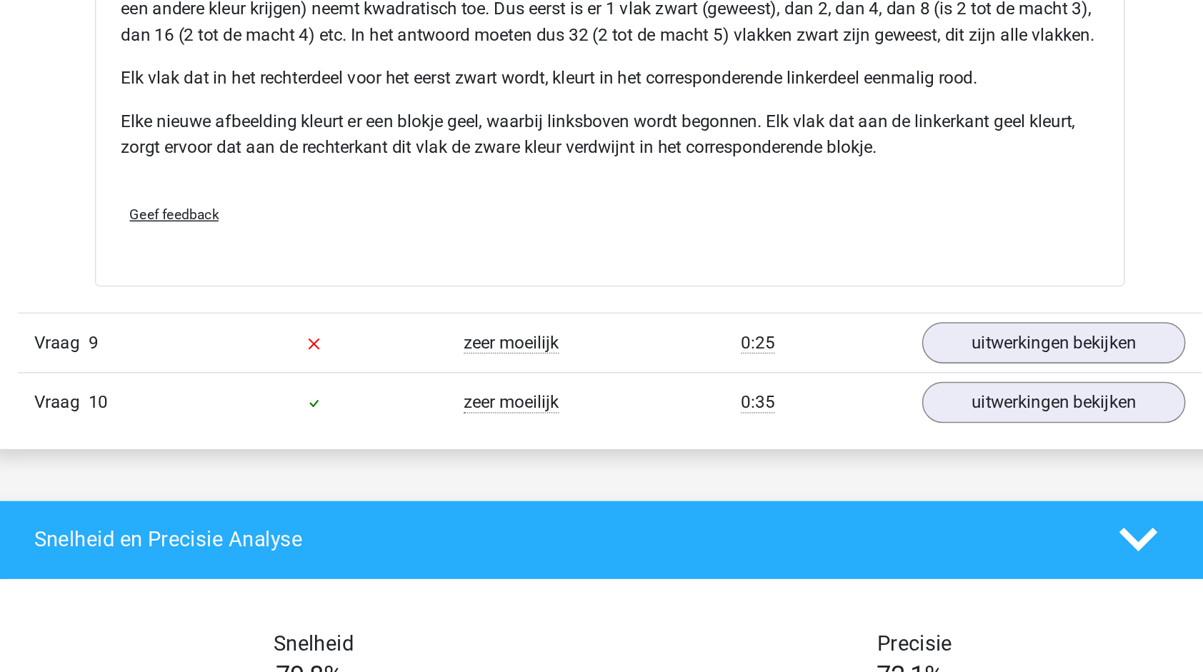
scroll to position [5348, 0]
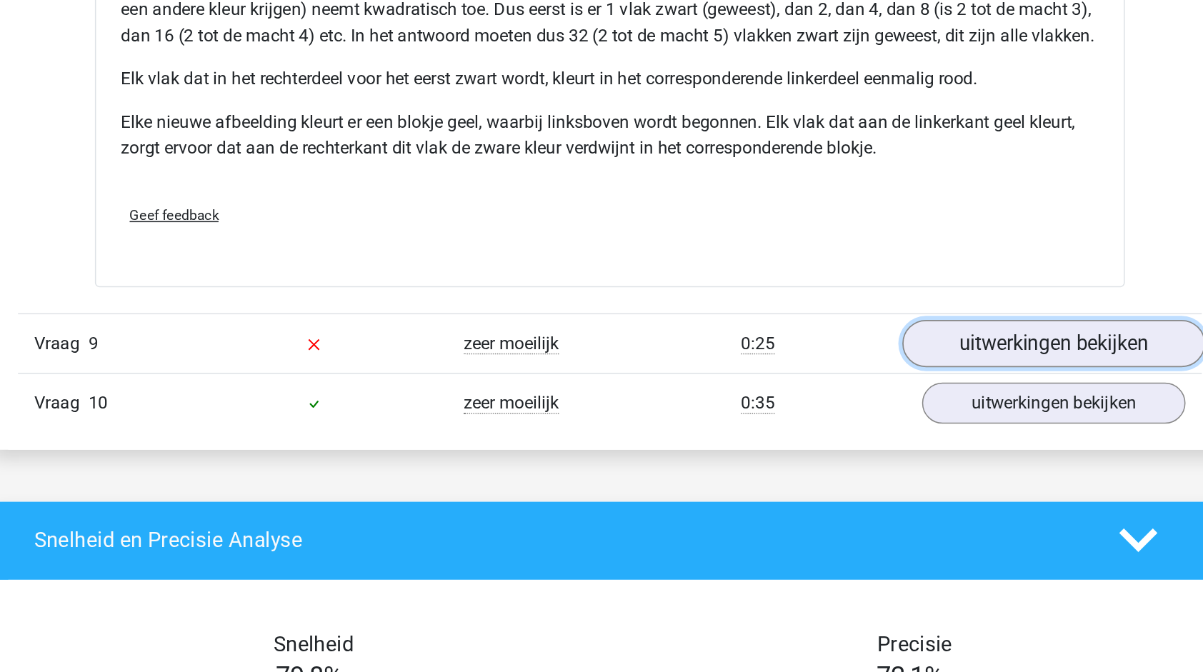
click at [892, 462] on link "uitwerkingen bekijken" at bounding box center [894, 455] width 199 height 31
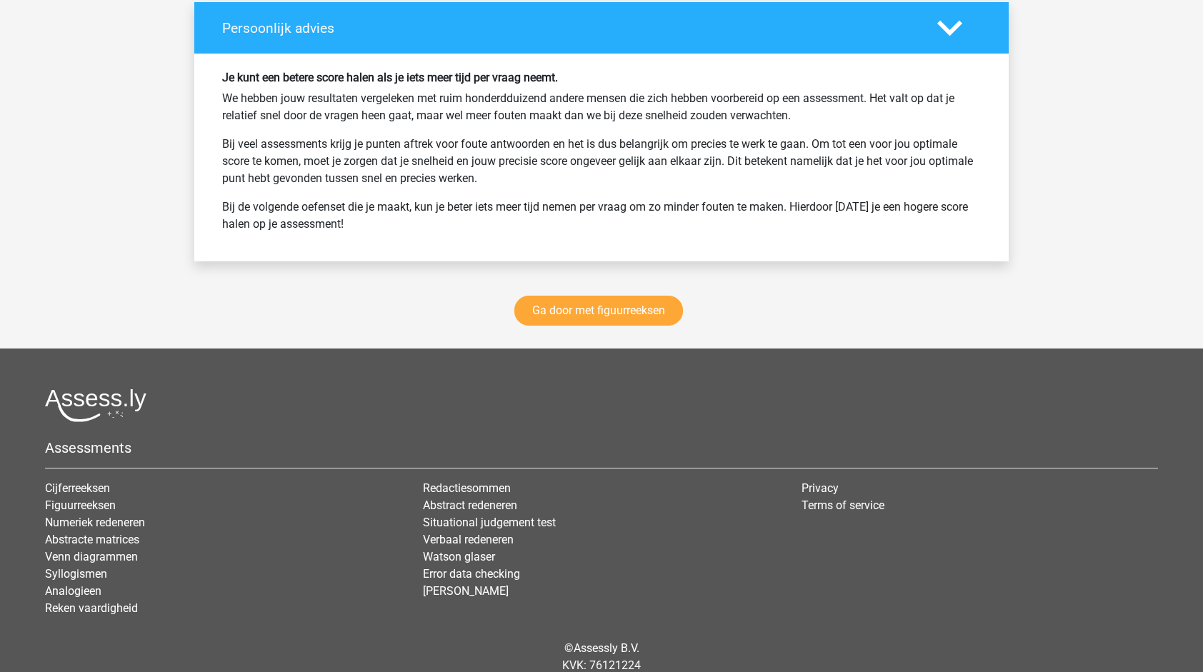
scroll to position [7277, 0]
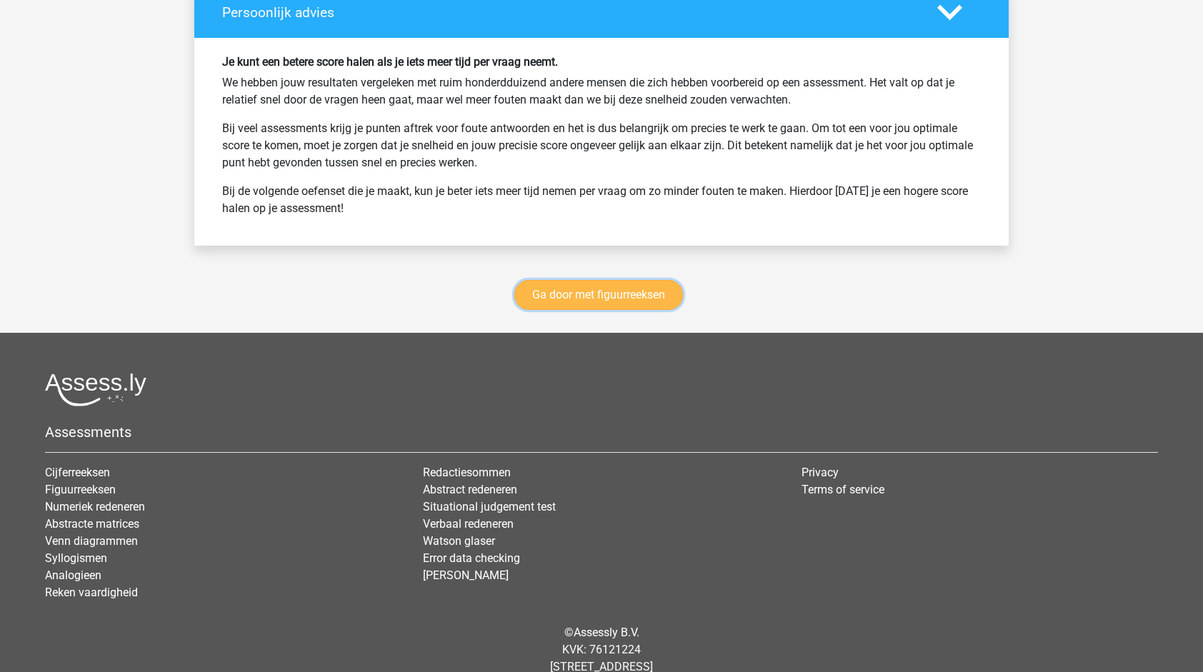
click at [616, 299] on link "Ga door met figuurreeksen" at bounding box center [599, 295] width 169 height 30
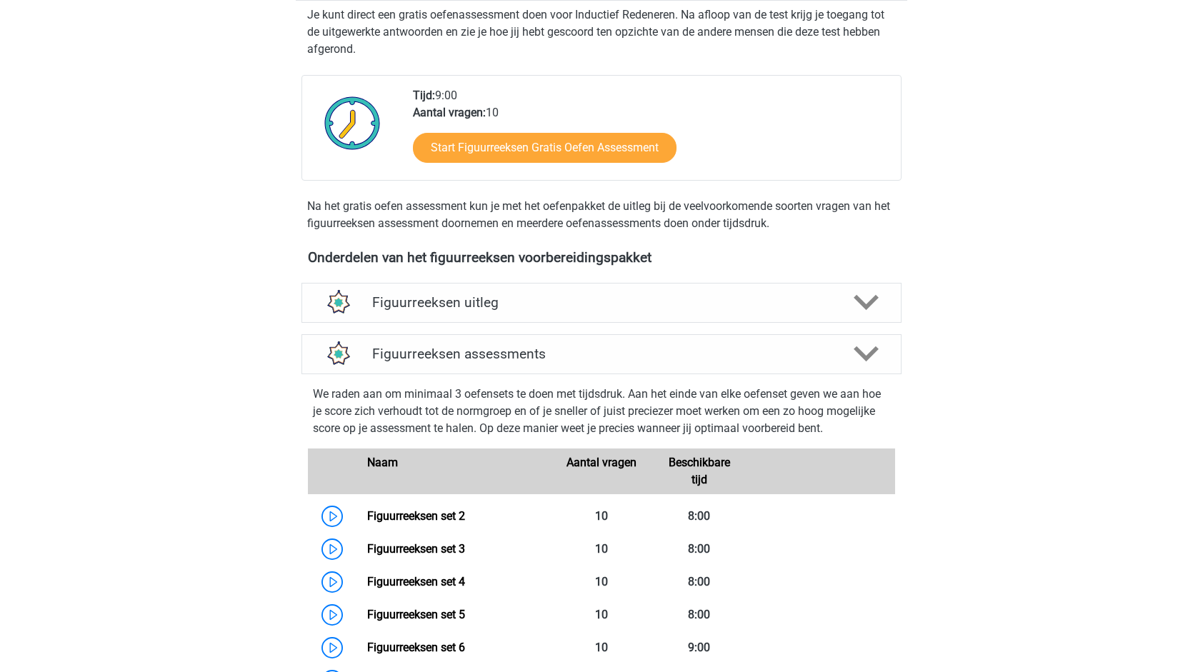
scroll to position [292, 0]
click at [604, 450] on div "Naam Aantal vragen Beschikbare tijd" at bounding box center [601, 473] width 587 height 46
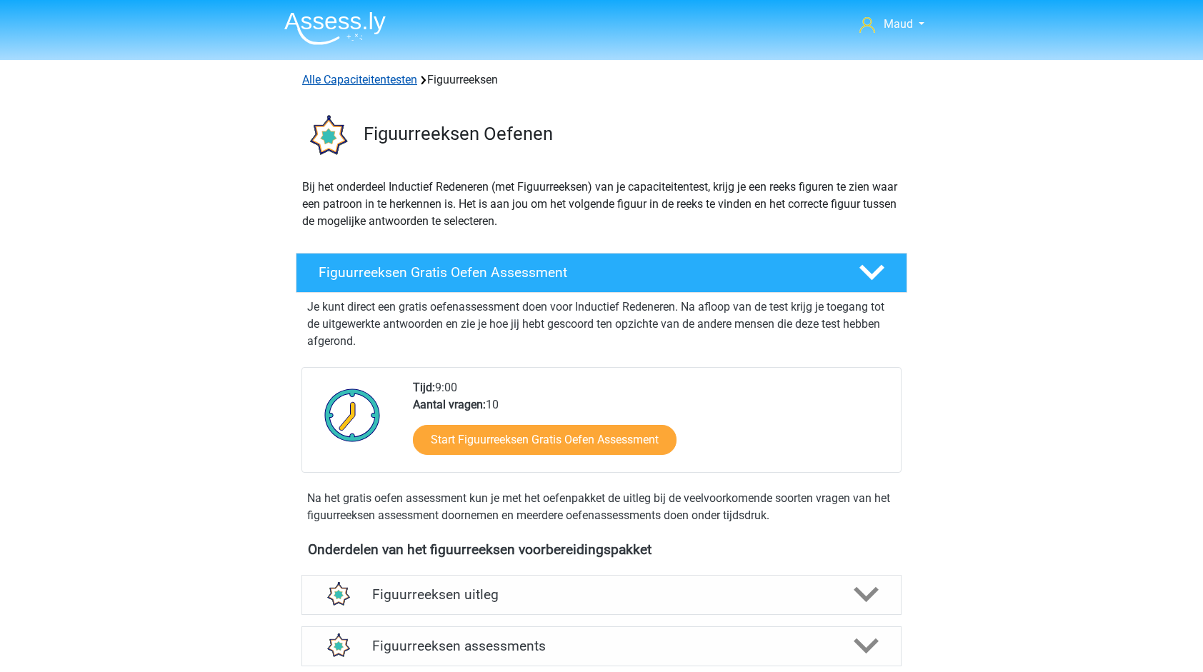
click at [372, 86] on link "Alle Capaciteitentesten" at bounding box center [359, 80] width 115 height 14
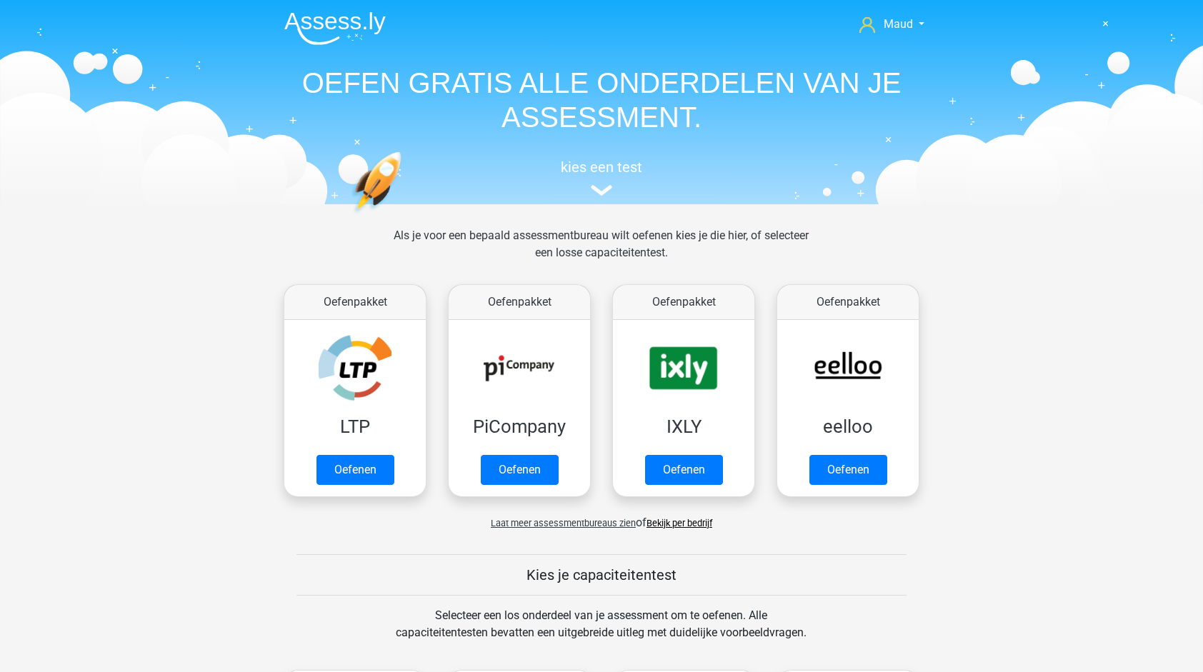
scroll to position [606, 0]
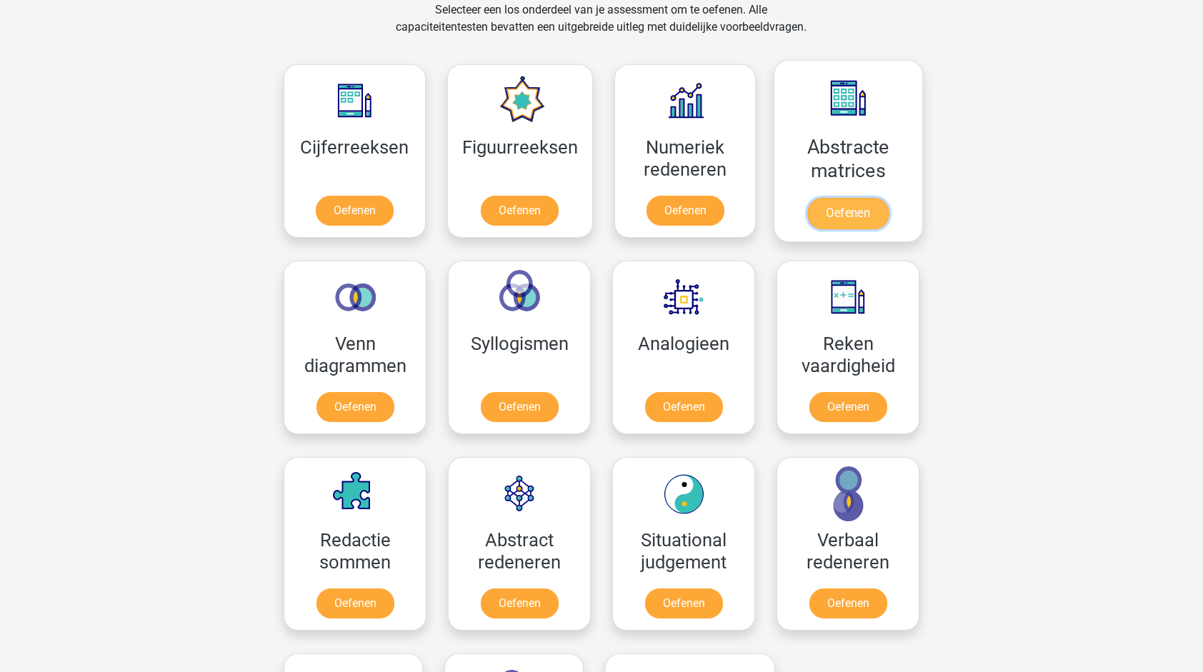
click at [843, 220] on link "Oefenen" at bounding box center [848, 213] width 81 height 31
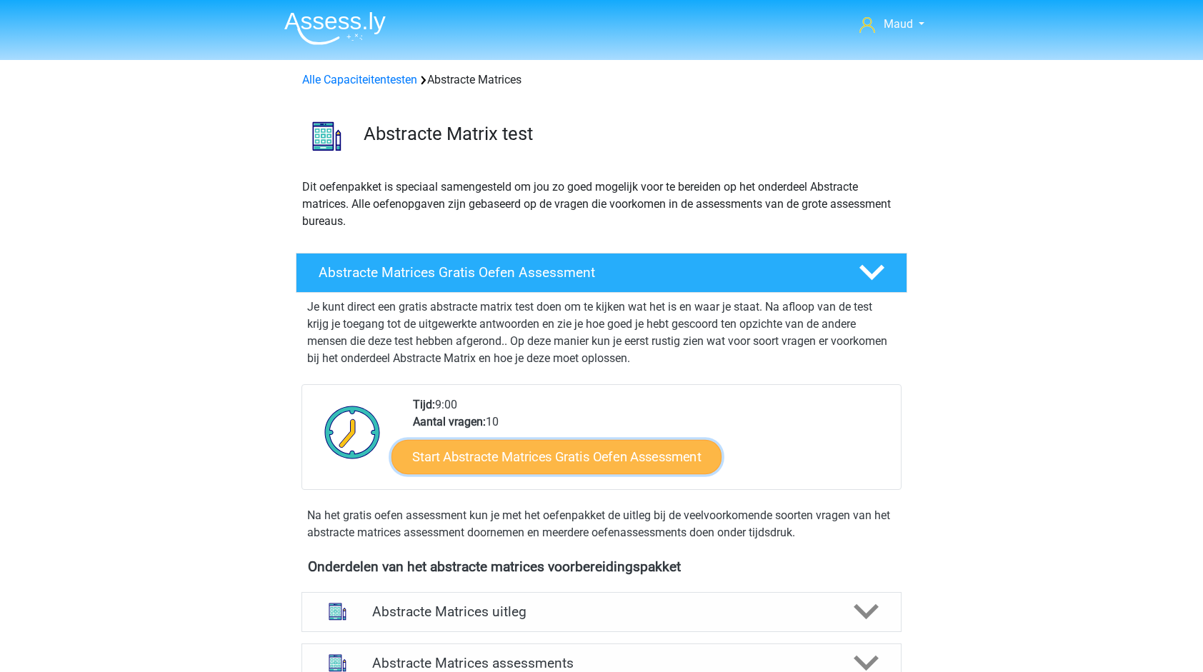
click at [634, 460] on link "Start Abstracte Matrices Gratis Oefen Assessment" at bounding box center [557, 457] width 330 height 34
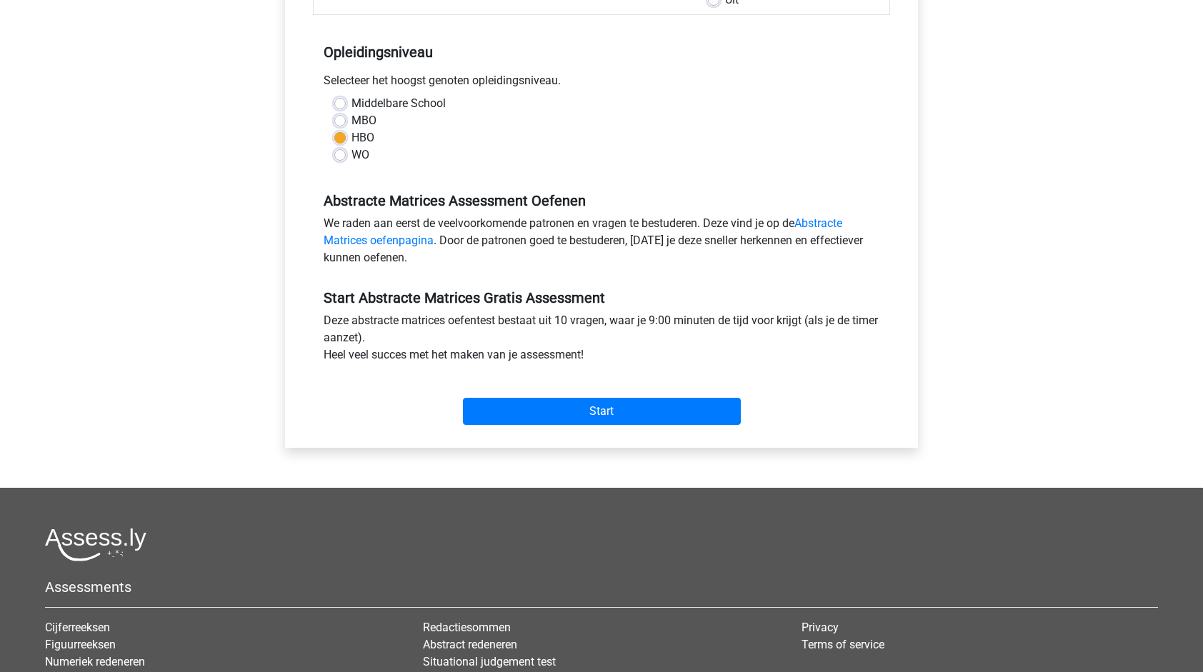
scroll to position [268, 0]
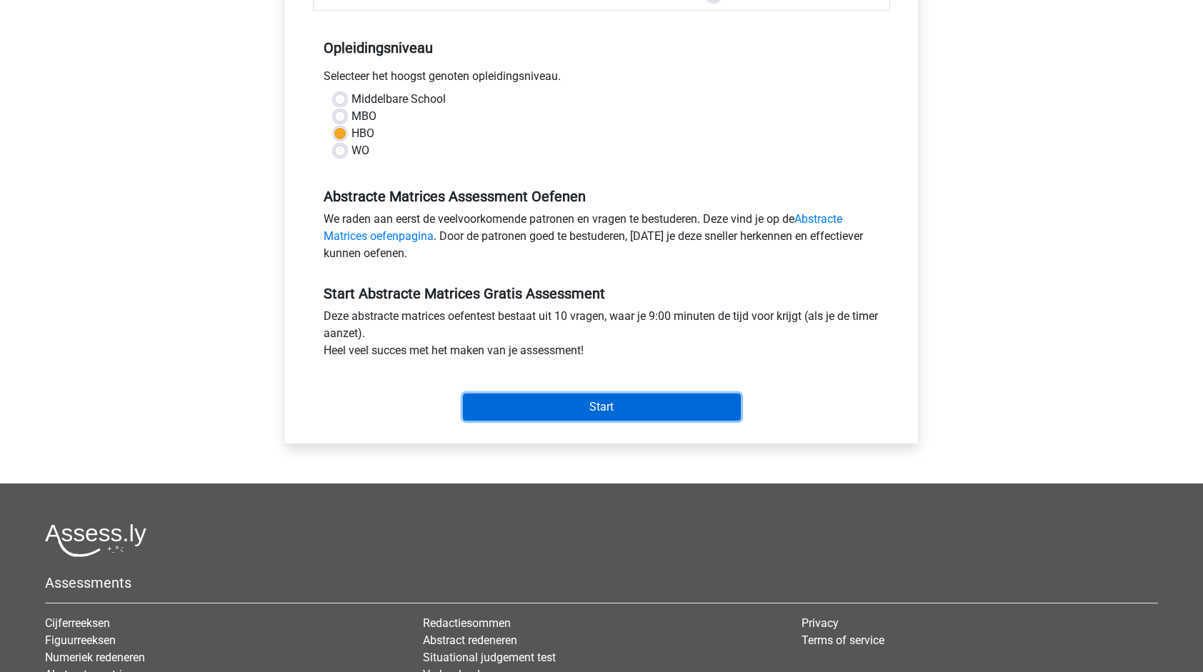
click at [590, 409] on input "Start" at bounding box center [602, 407] width 278 height 27
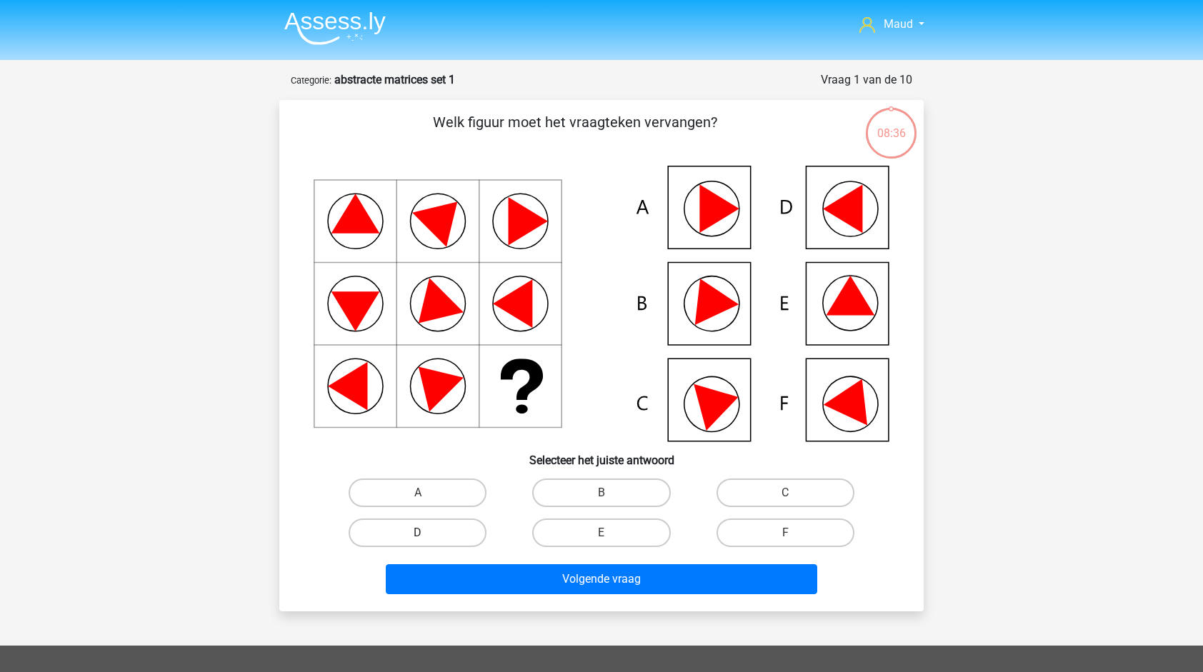
click at [458, 529] on label "D" at bounding box center [418, 533] width 138 height 29
click at [427, 533] on input "D" at bounding box center [422, 537] width 9 height 9
radio input "true"
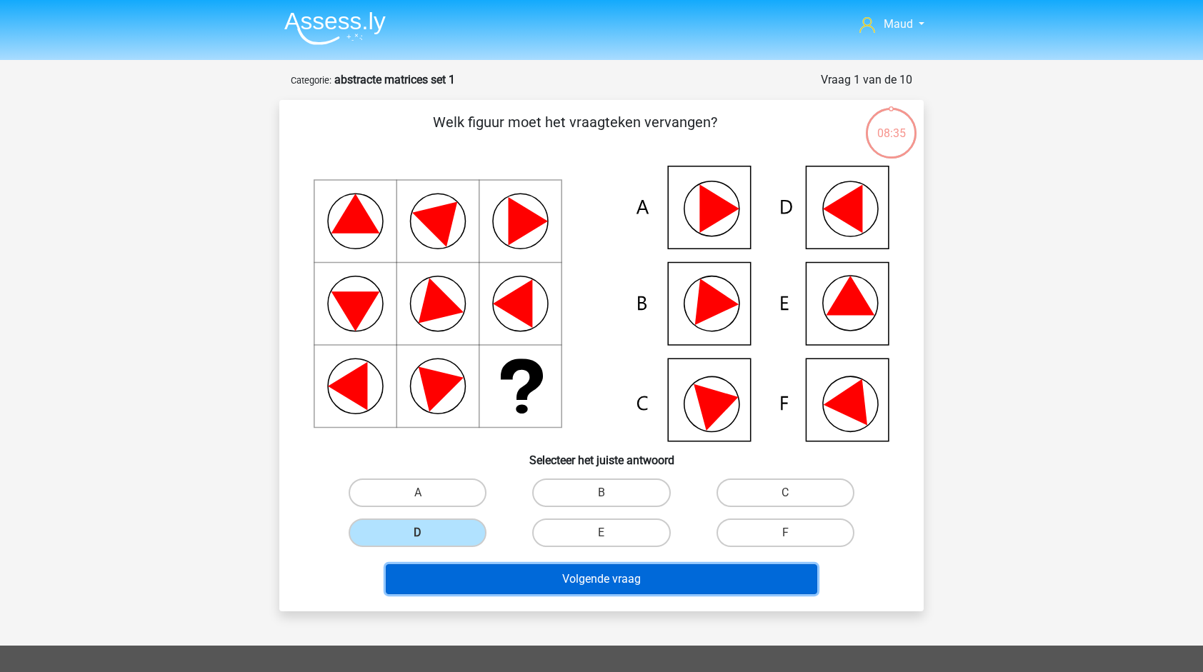
click at [509, 570] on button "Volgende vraag" at bounding box center [602, 580] width 432 height 30
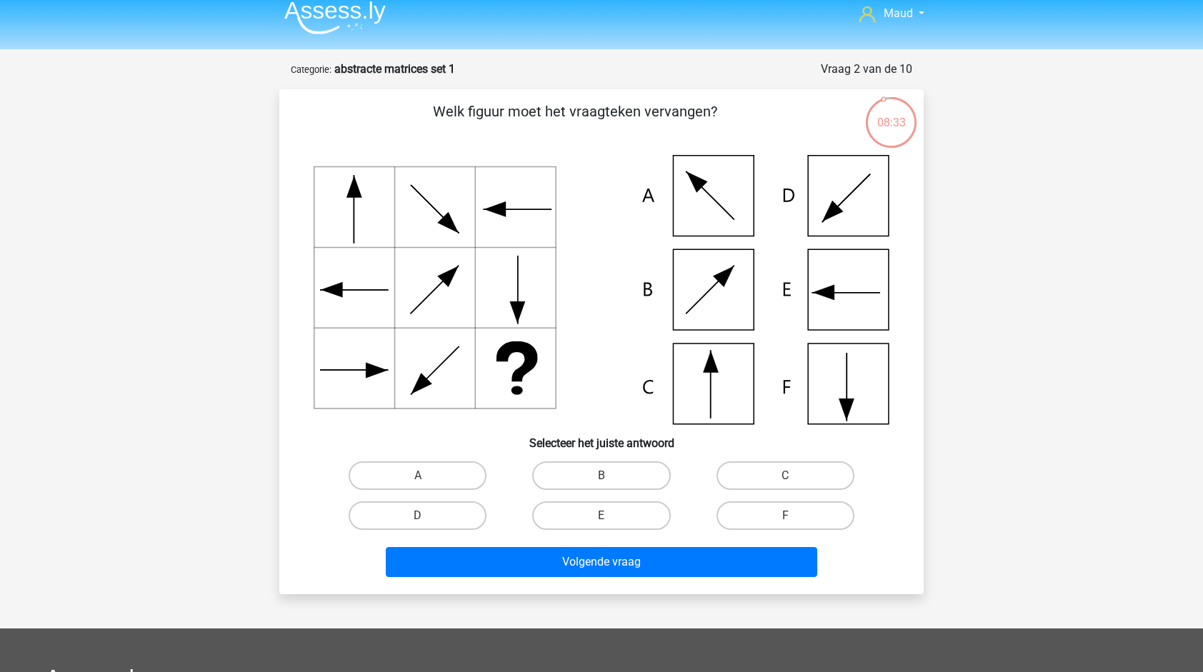
scroll to position [10, 0]
click at [428, 485] on label "A" at bounding box center [418, 476] width 138 height 29
click at [427, 485] on input "A" at bounding box center [422, 481] width 9 height 9
radio input "true"
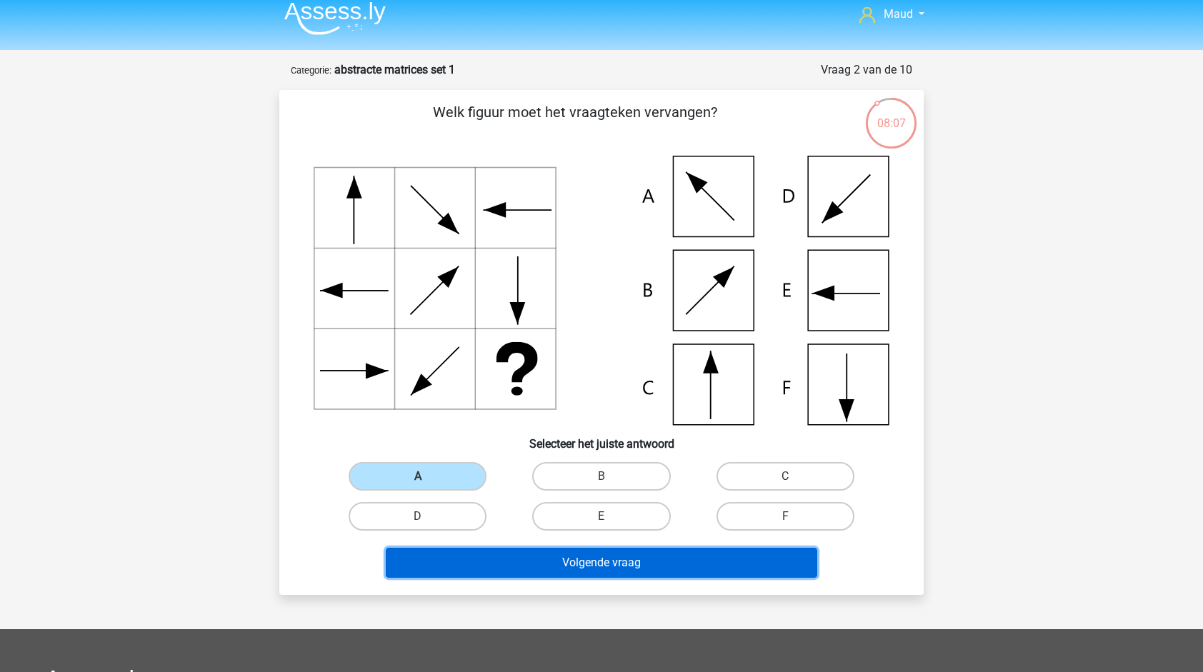
click at [477, 564] on button "Volgende vraag" at bounding box center [602, 563] width 432 height 30
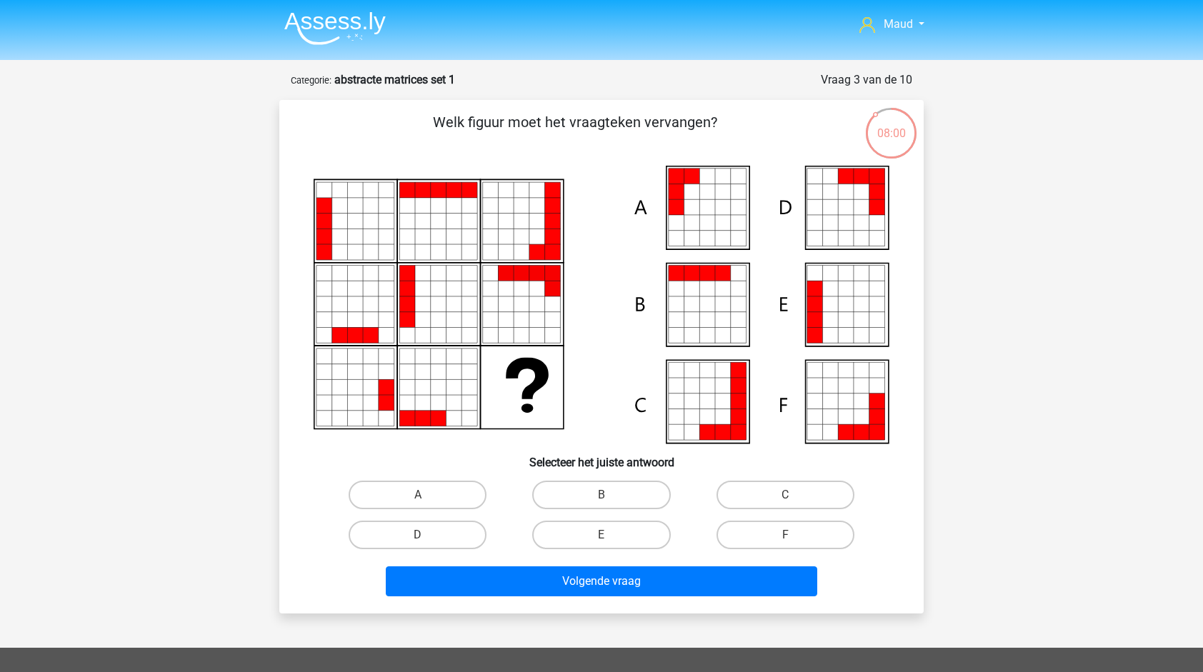
scroll to position [0, 0]
click at [619, 490] on label "B" at bounding box center [601, 495] width 138 height 29
click at [611, 495] on input "B" at bounding box center [606, 499] width 9 height 9
radio input "true"
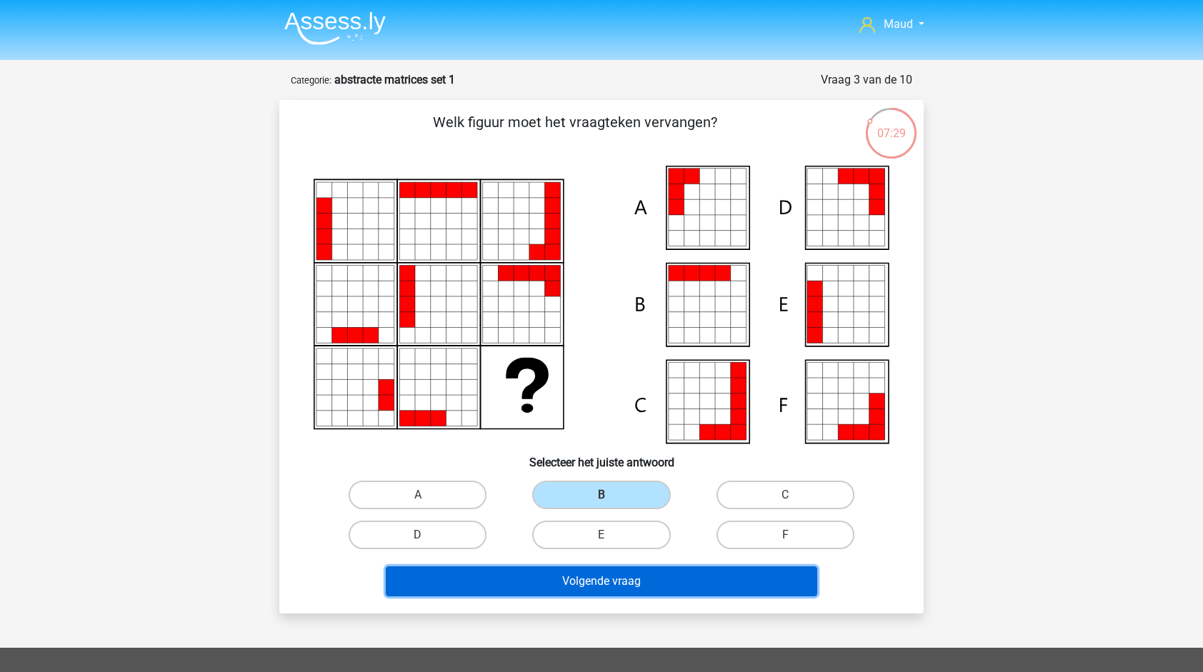
click at [616, 593] on button "Volgende vraag" at bounding box center [602, 582] width 432 height 30
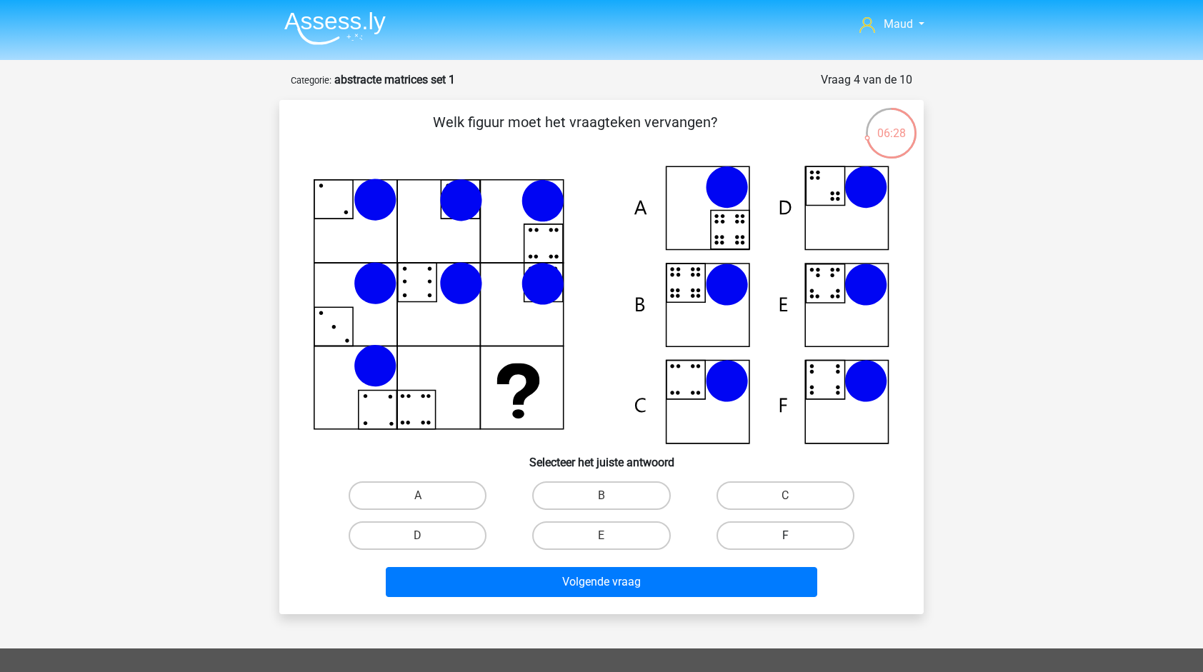
click at [757, 533] on label "F" at bounding box center [786, 536] width 138 height 29
click at [785, 536] on input "F" at bounding box center [789, 540] width 9 height 9
radio input "true"
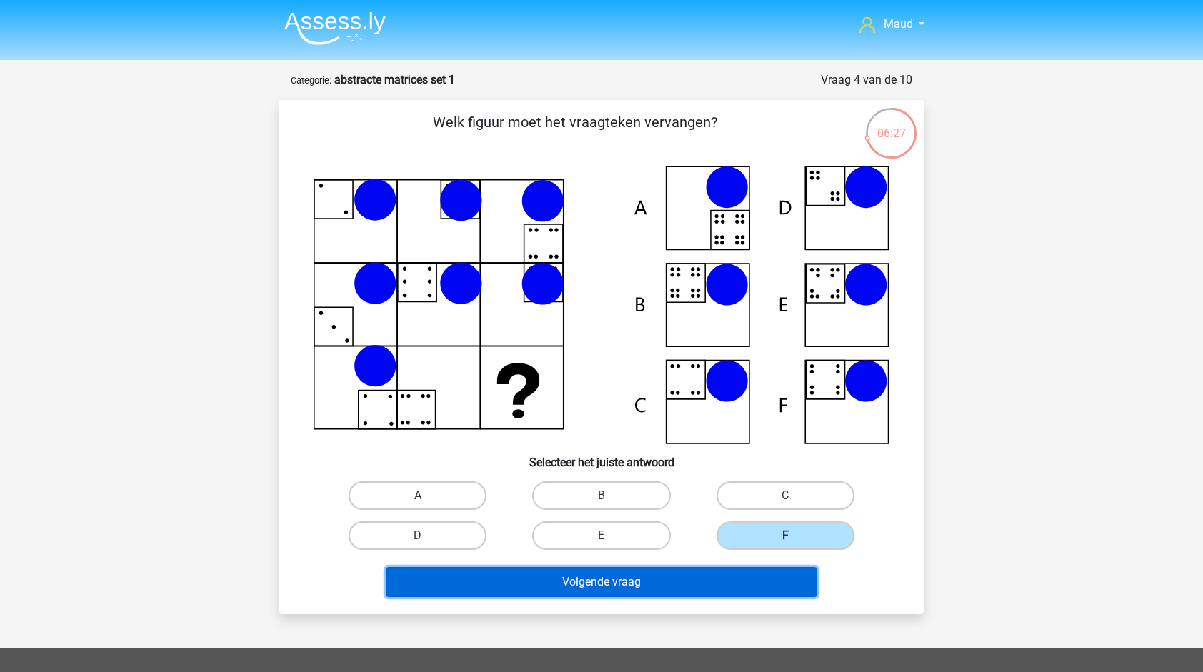
click at [711, 585] on button "Volgende vraag" at bounding box center [602, 582] width 432 height 30
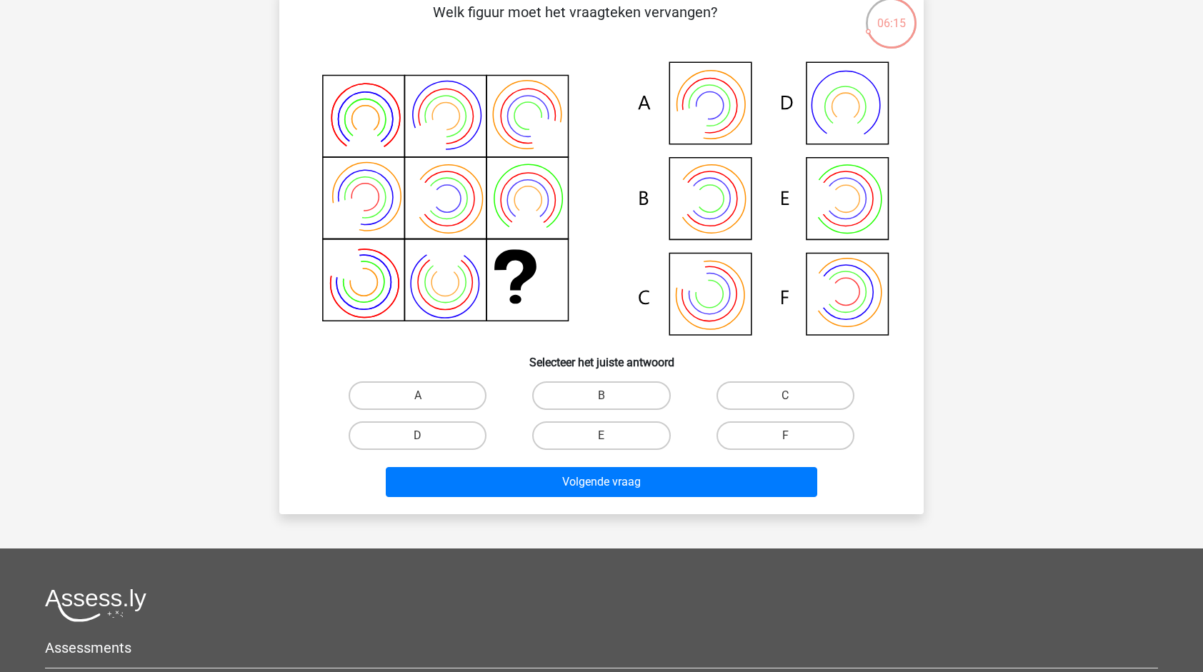
scroll to position [111, 0]
click at [635, 400] on label "B" at bounding box center [601, 395] width 138 height 29
click at [611, 400] on input "B" at bounding box center [606, 399] width 9 height 9
radio input "true"
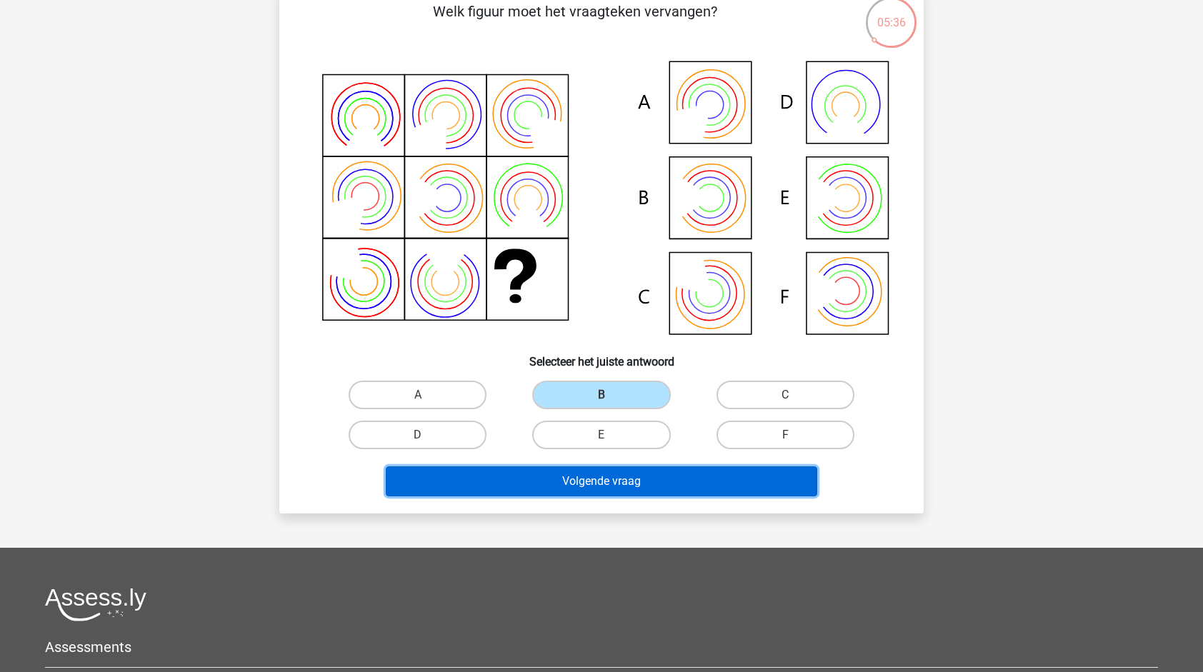
click at [642, 485] on button "Volgende vraag" at bounding box center [602, 482] width 432 height 30
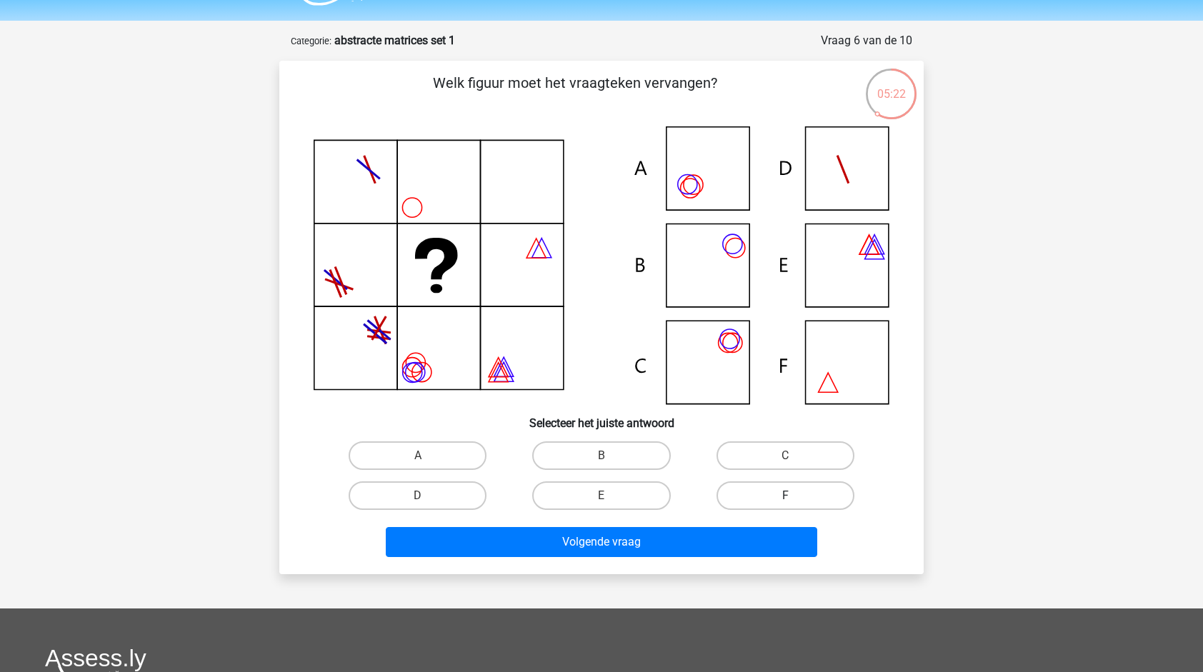
scroll to position [41, 0]
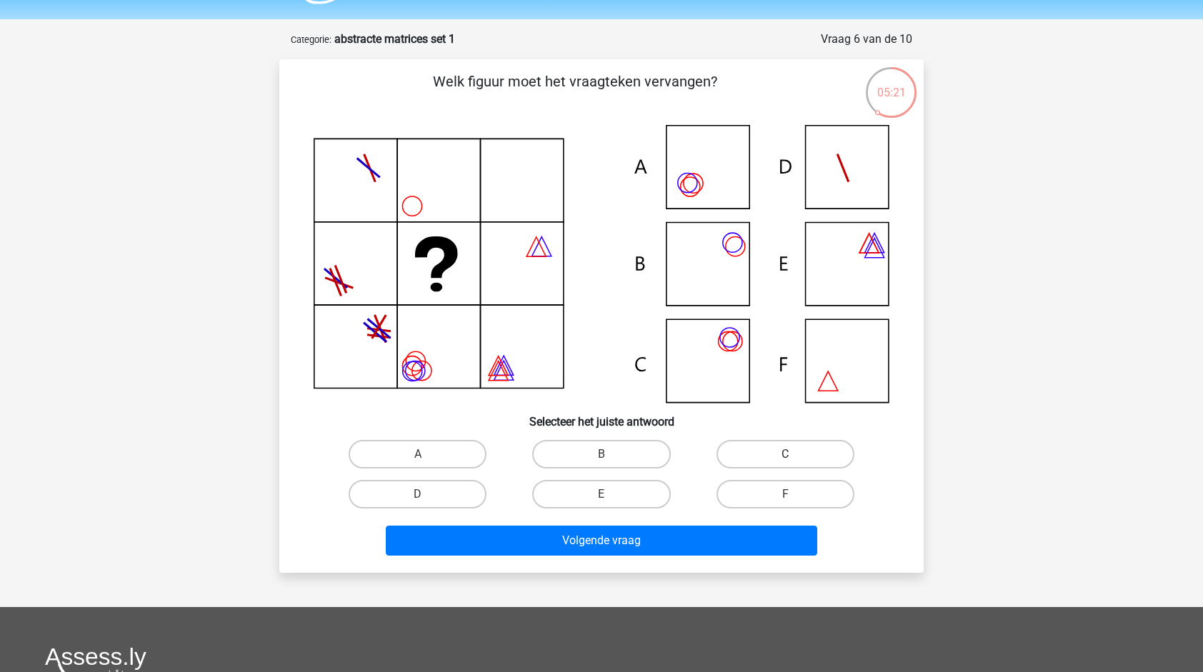
click at [755, 455] on label "C" at bounding box center [786, 454] width 138 height 29
click at [785, 455] on input "C" at bounding box center [789, 459] width 9 height 9
radio input "true"
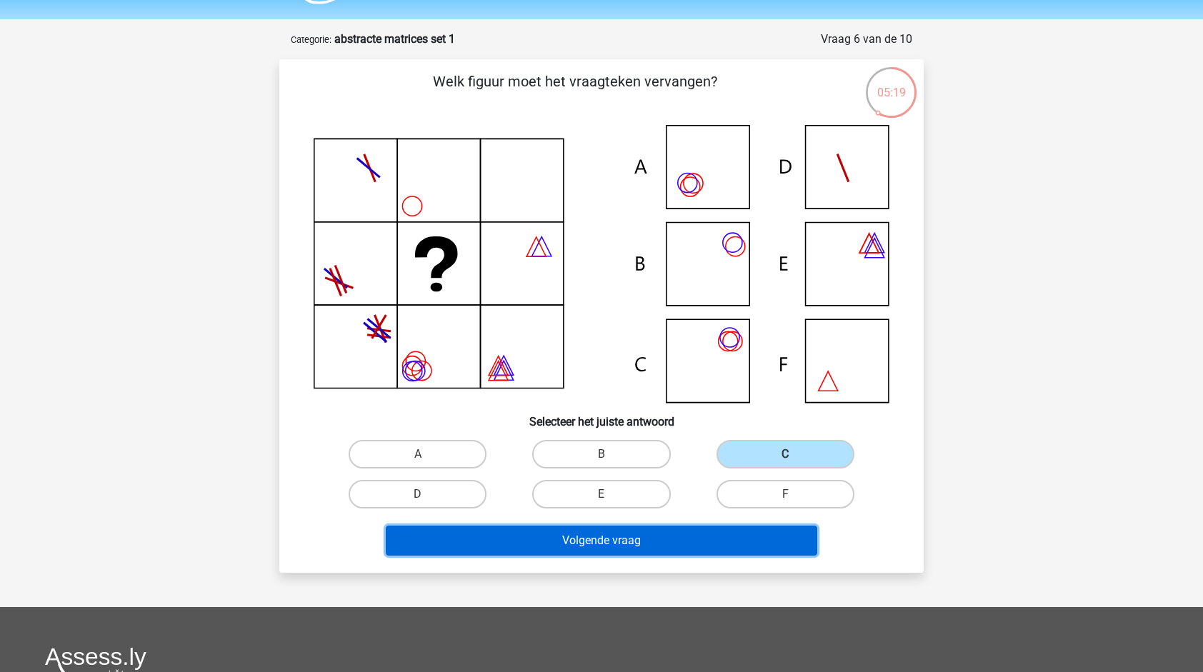
click at [733, 542] on button "Volgende vraag" at bounding box center [602, 541] width 432 height 30
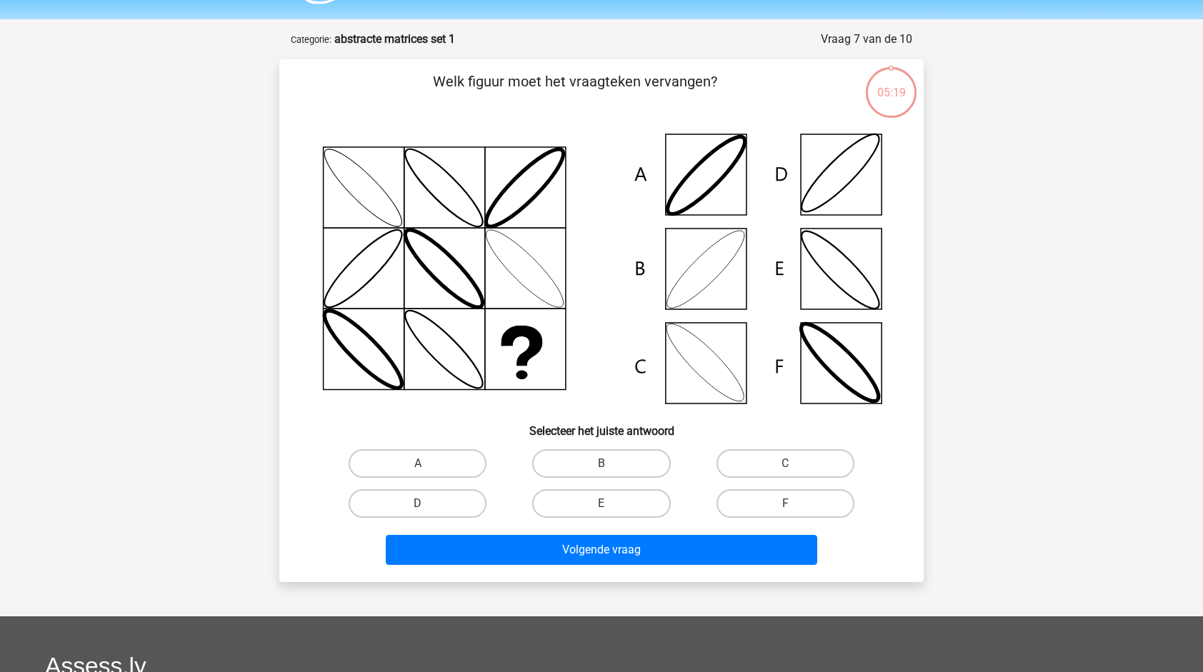
scroll to position [71, 0]
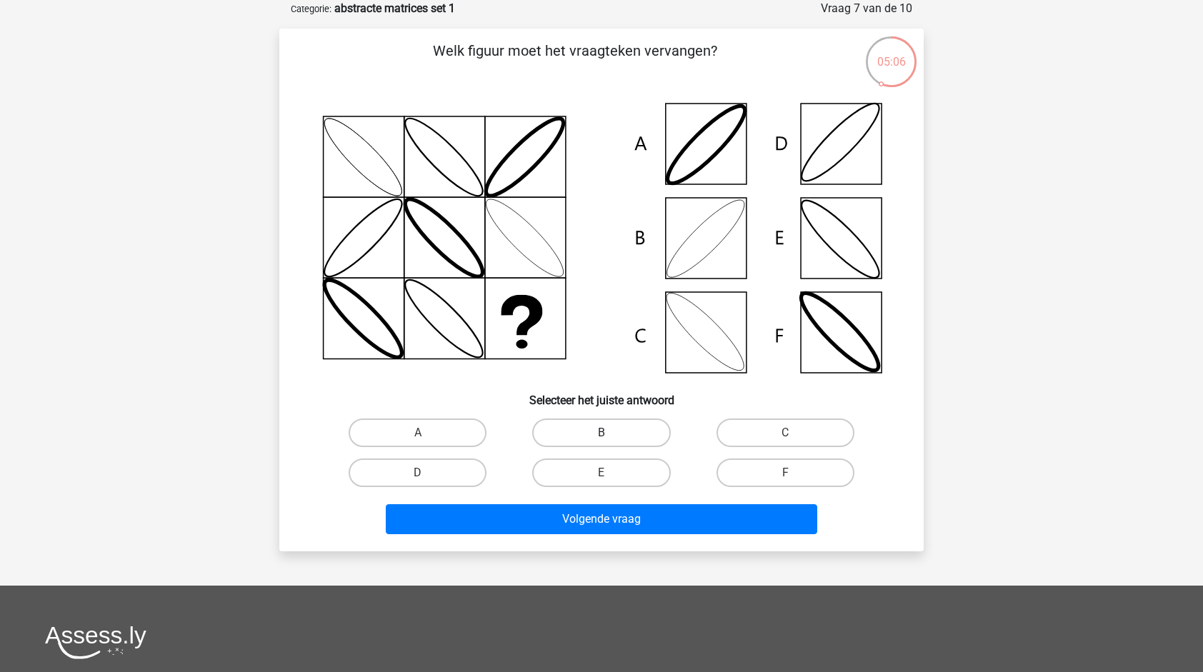
click at [597, 427] on label "B" at bounding box center [601, 433] width 138 height 29
click at [602, 433] on input "B" at bounding box center [606, 437] width 9 height 9
radio input "true"
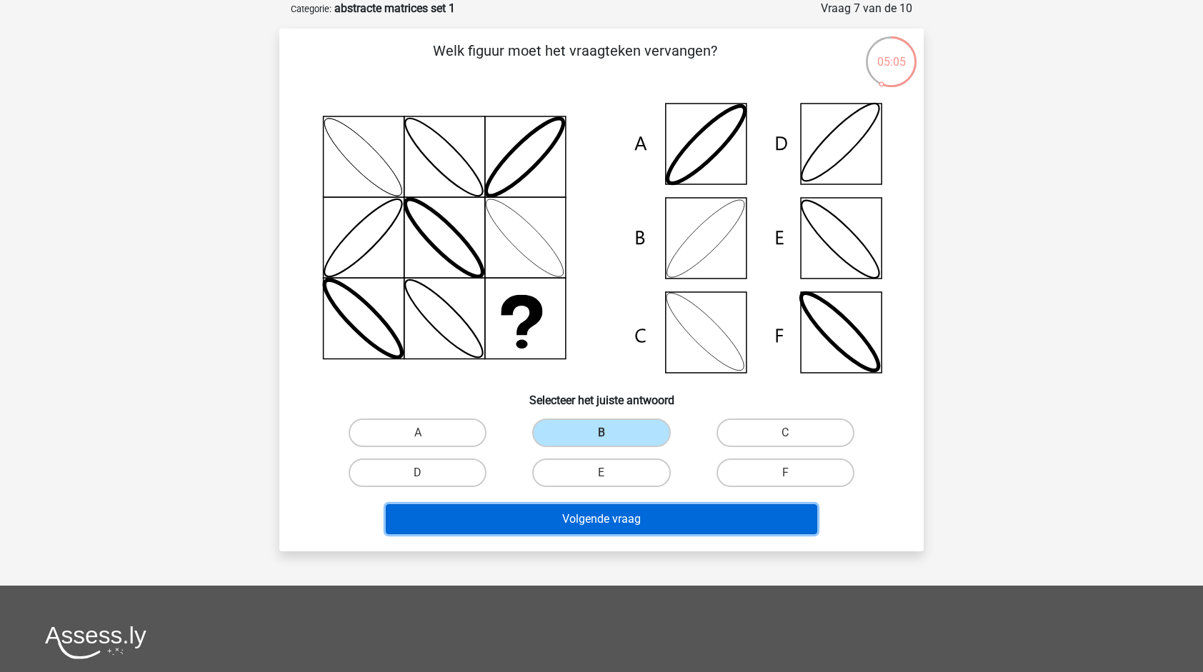
click at [599, 510] on button "Volgende vraag" at bounding box center [602, 520] width 432 height 30
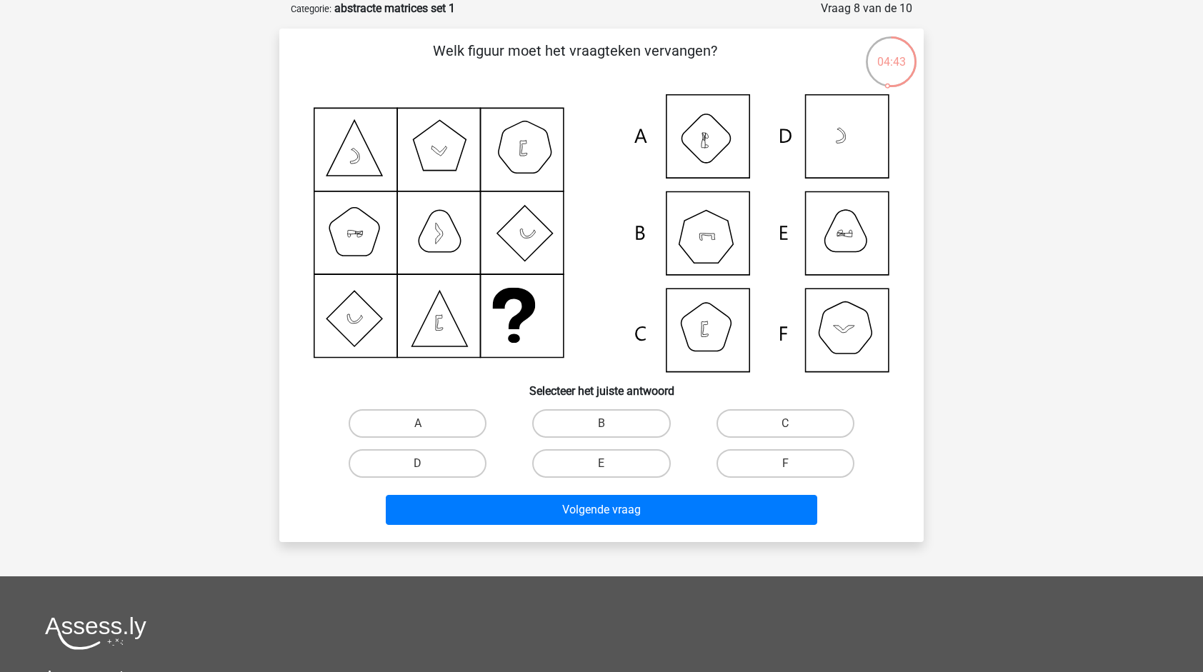
click at [864, 241] on icon at bounding box center [602, 233] width 576 height 278
click at [626, 462] on label "E" at bounding box center [601, 464] width 138 height 29
click at [611, 464] on input "E" at bounding box center [606, 468] width 9 height 9
radio input "true"
click at [617, 422] on label "B" at bounding box center [601, 423] width 138 height 29
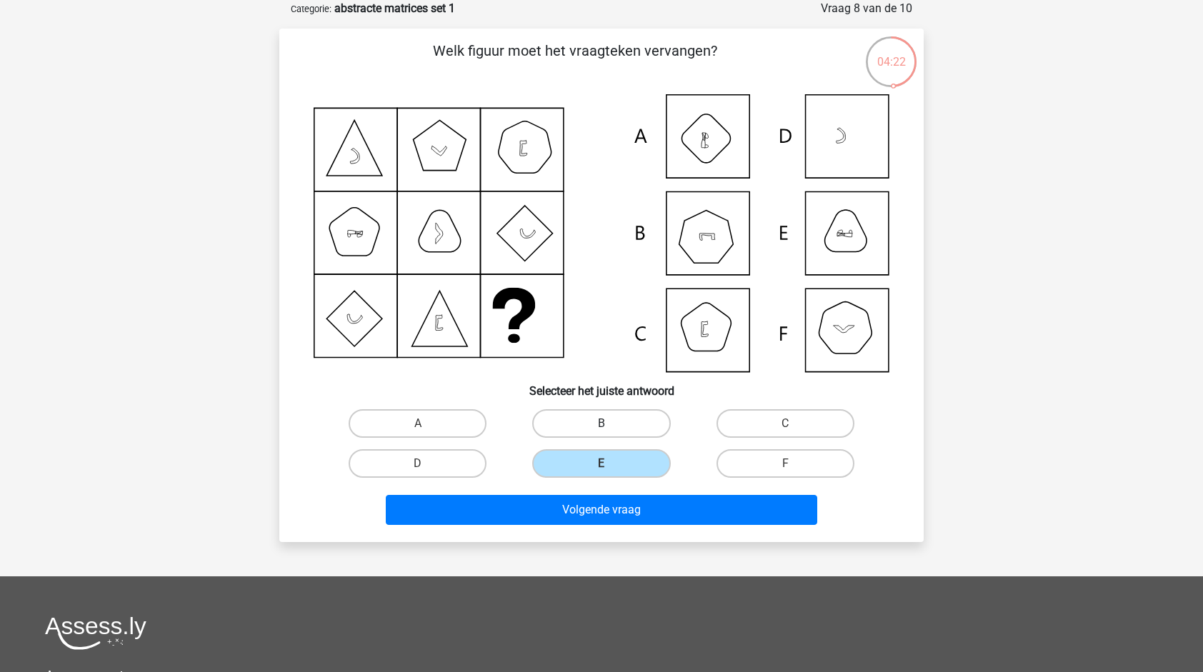
click at [611, 424] on input "B" at bounding box center [606, 428] width 9 height 9
radio input "true"
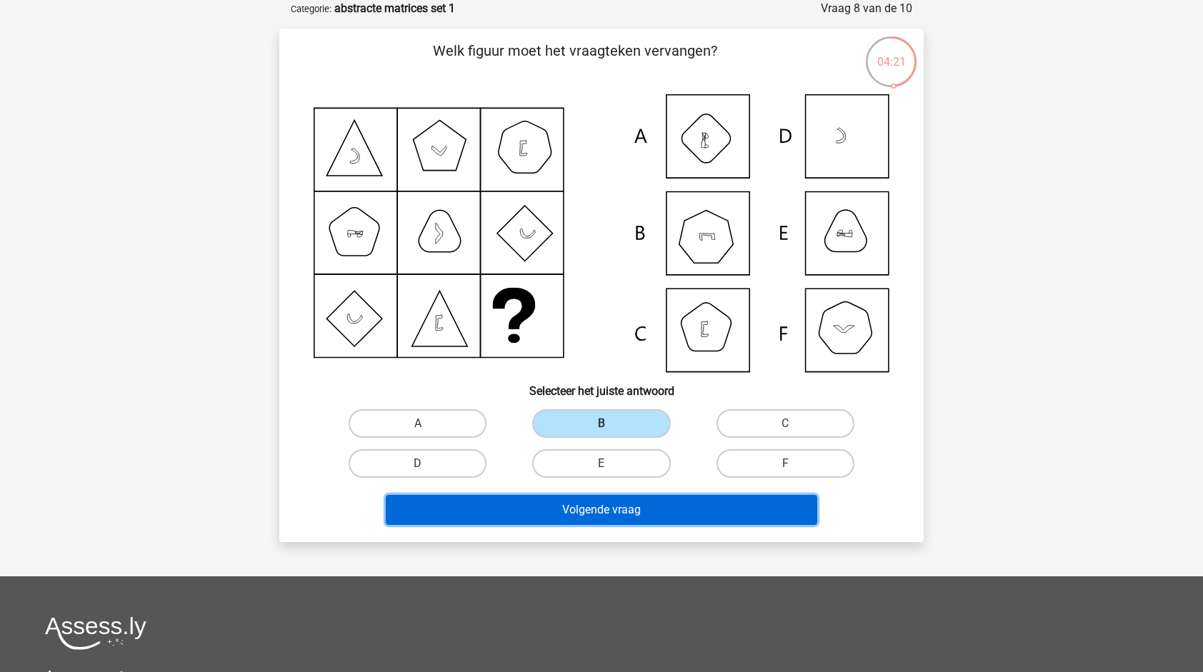
click at [612, 519] on button "Volgende vraag" at bounding box center [602, 510] width 432 height 30
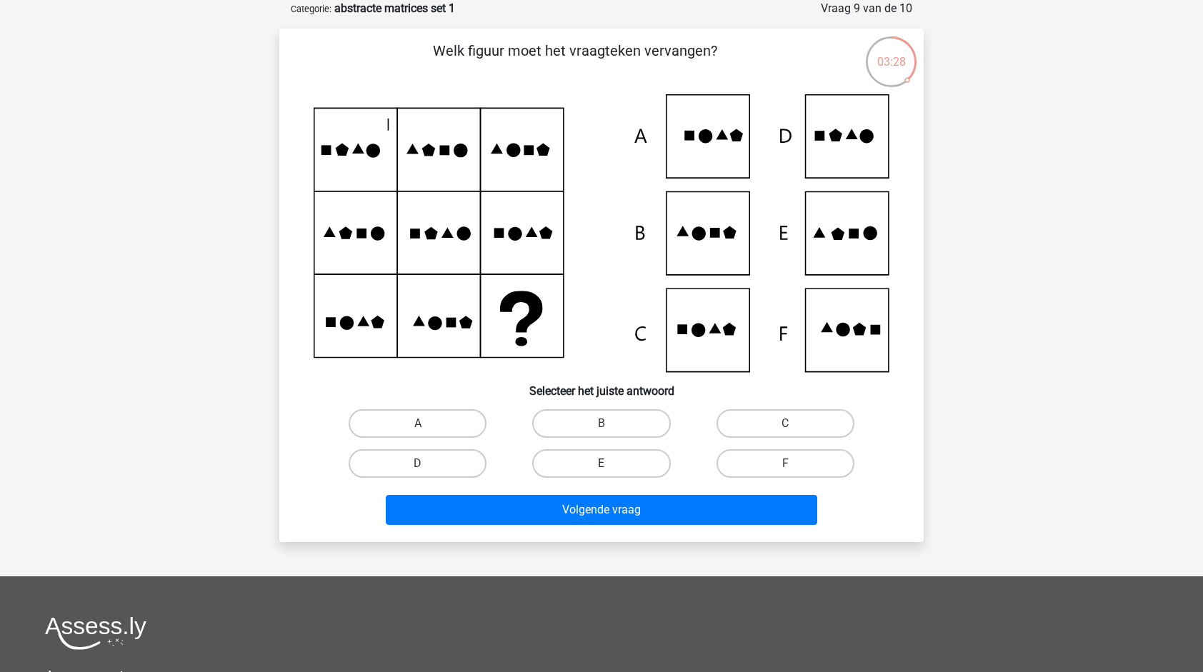
click at [607, 460] on label "E" at bounding box center [601, 464] width 138 height 29
click at [607, 464] on input "E" at bounding box center [606, 468] width 9 height 9
radio input "true"
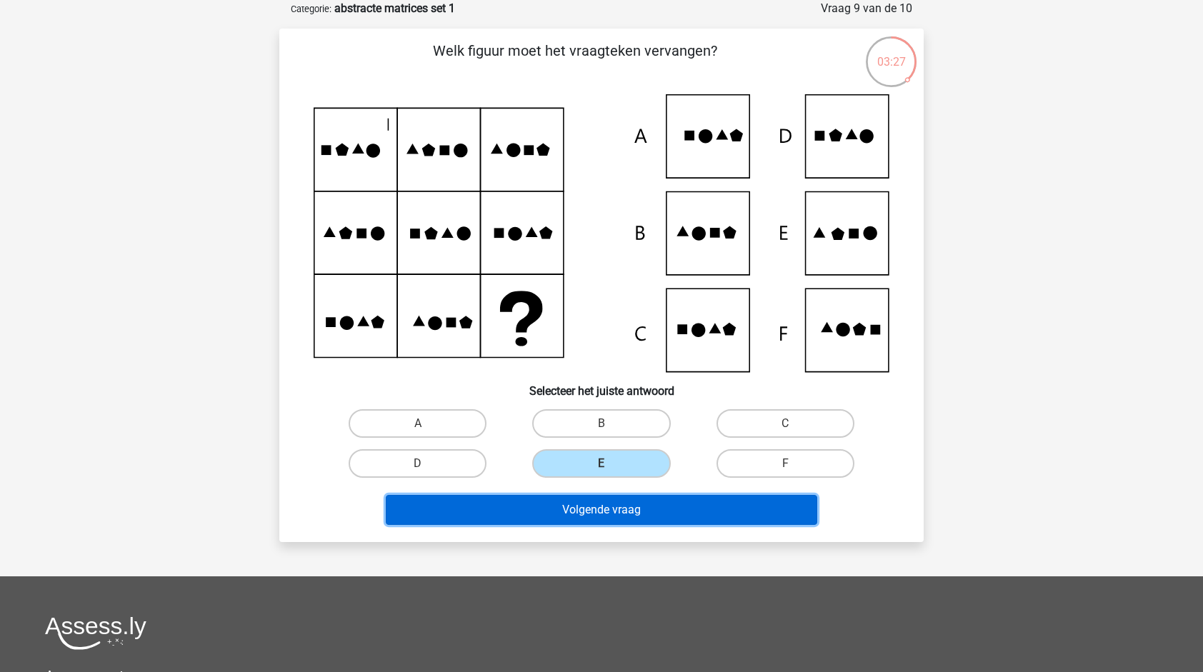
click at [603, 500] on button "Volgende vraag" at bounding box center [602, 510] width 432 height 30
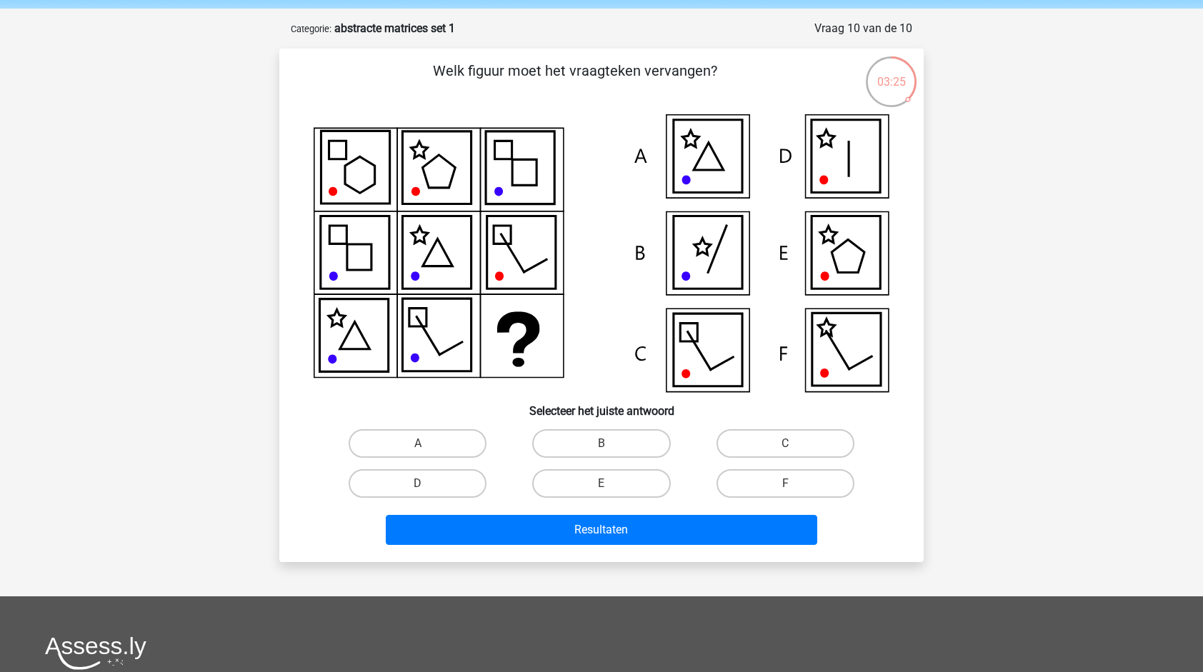
scroll to position [44, 0]
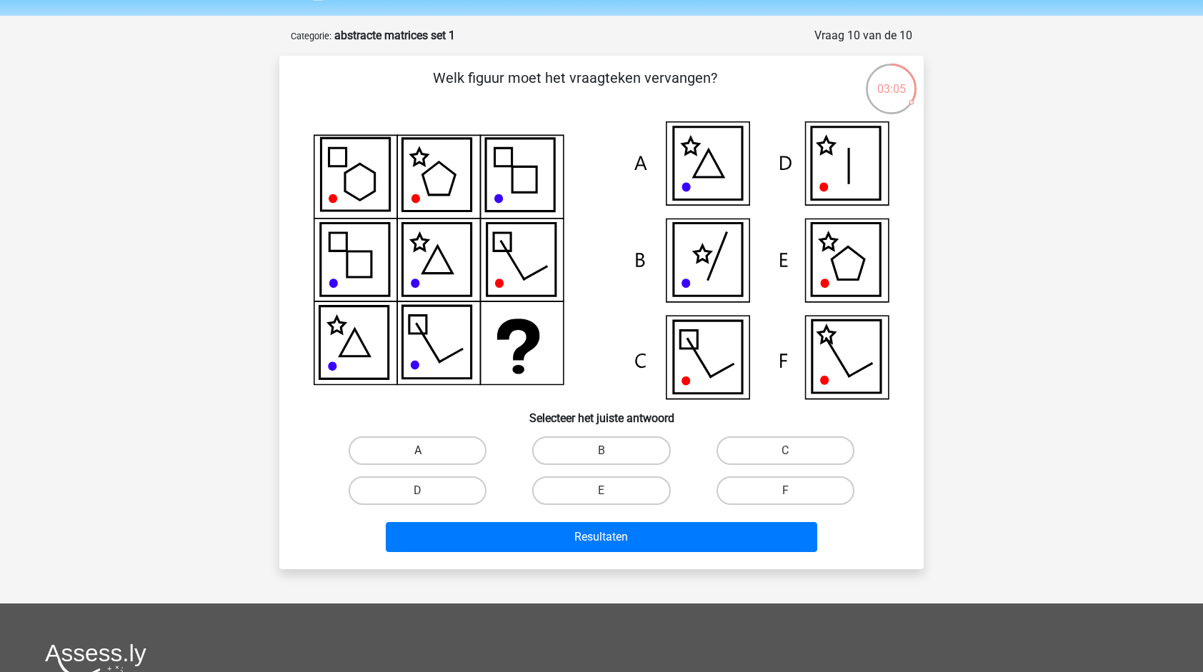
click at [437, 446] on label "A" at bounding box center [418, 451] width 138 height 29
click at [427, 451] on input "A" at bounding box center [422, 455] width 9 height 9
radio input "true"
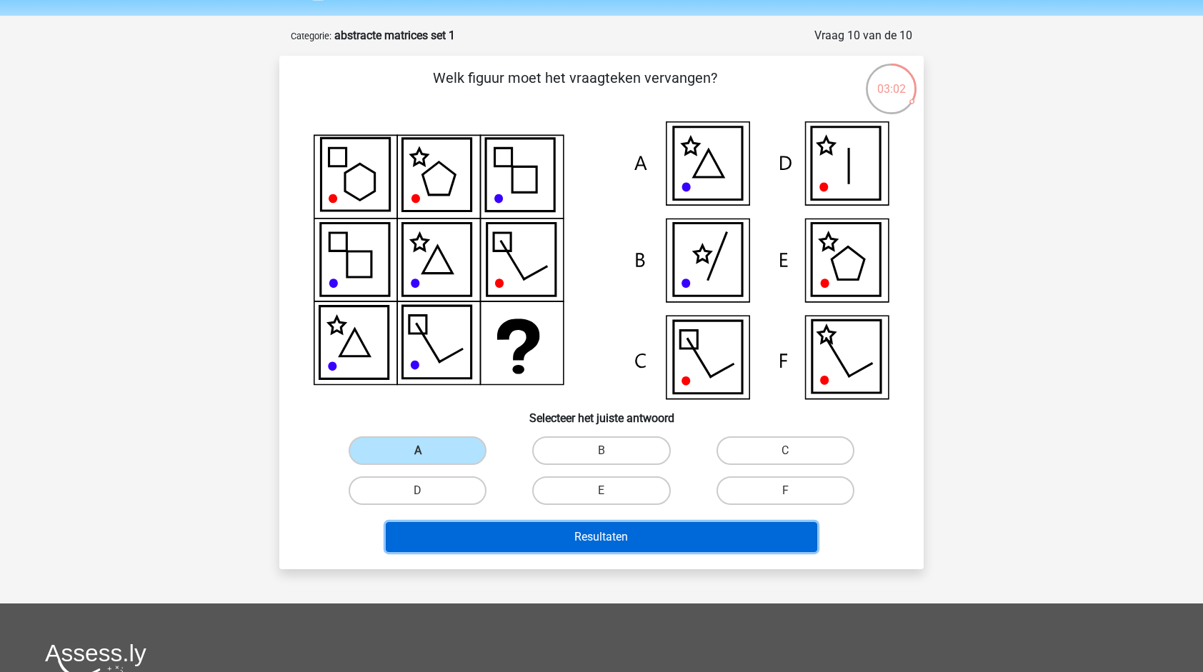
click at [602, 532] on button "Resultaten" at bounding box center [602, 537] width 432 height 30
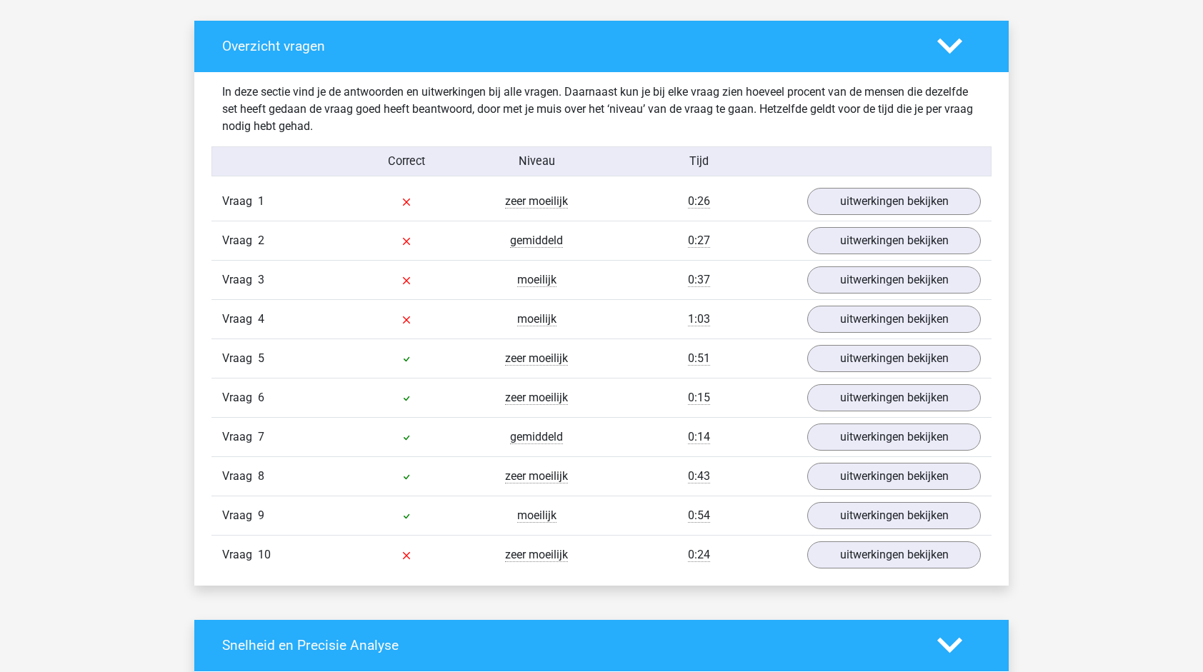
scroll to position [804, 0]
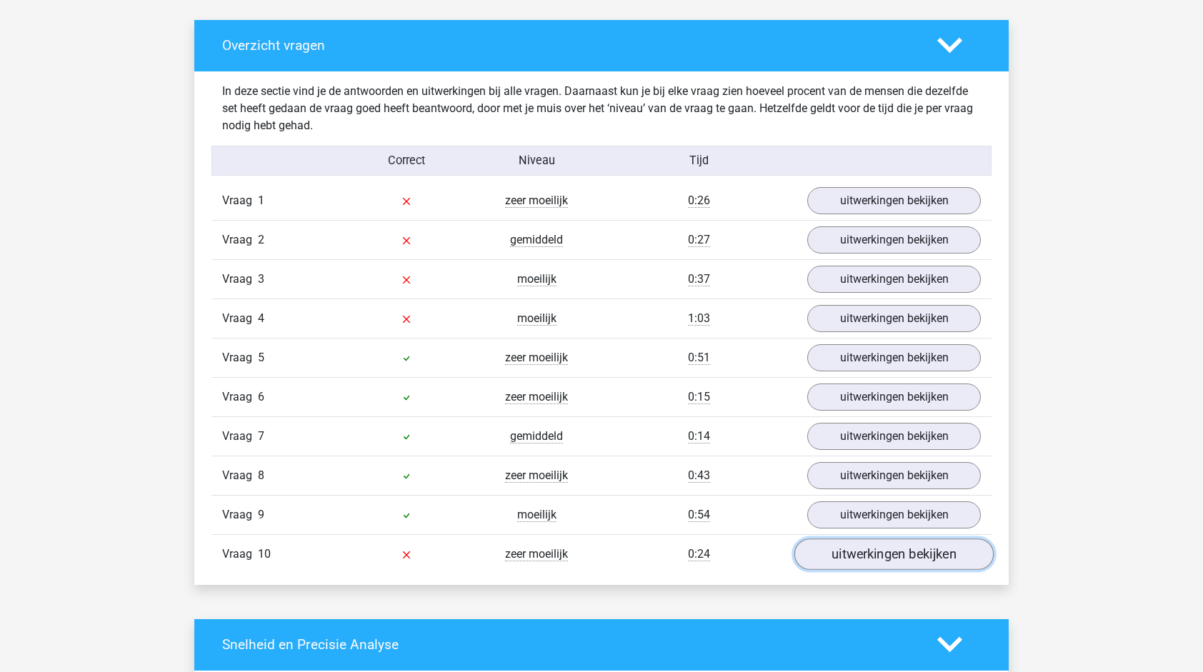
click at [873, 547] on link "uitwerkingen bekijken" at bounding box center [894, 554] width 199 height 31
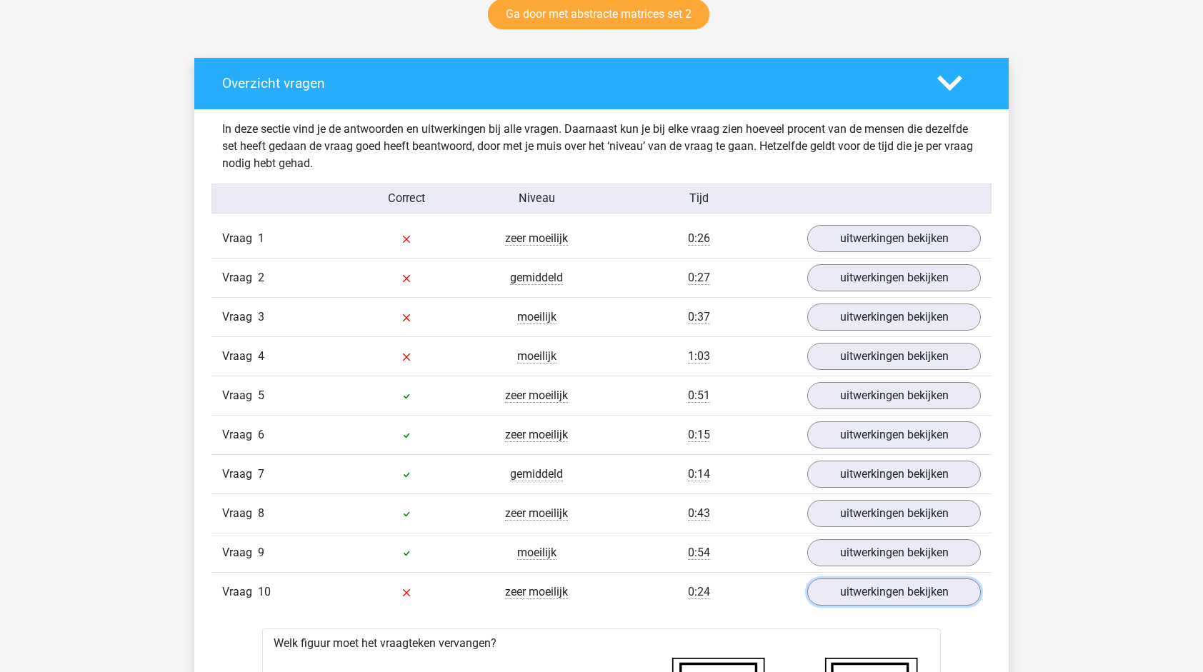
scroll to position [774, 0]
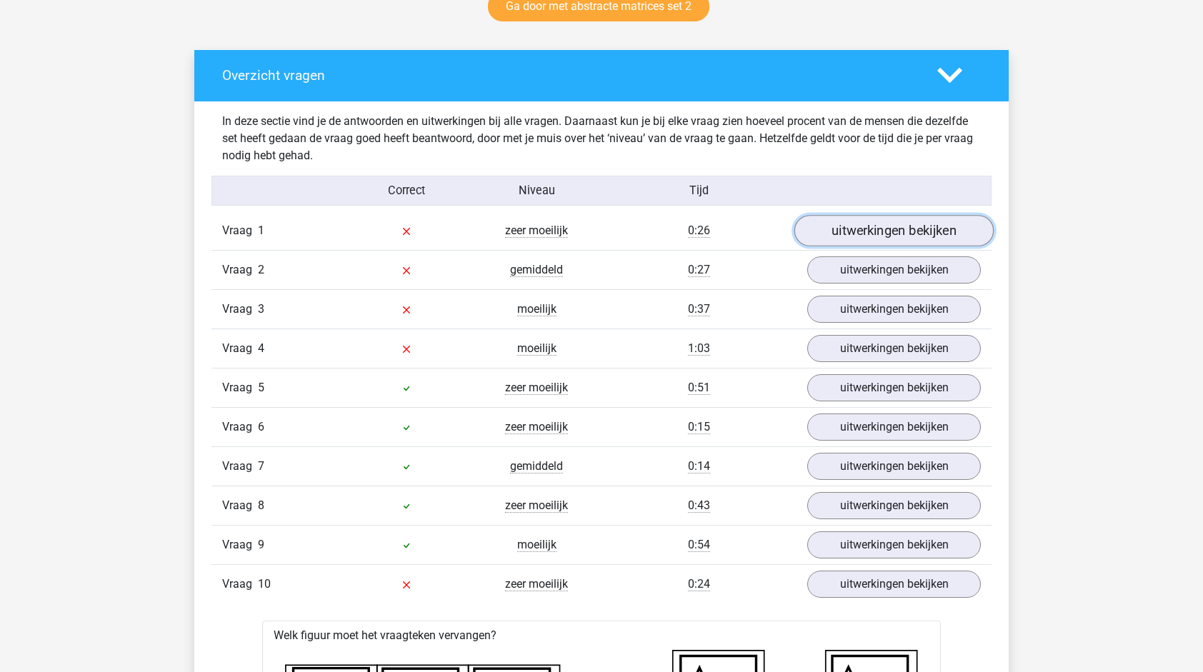
click at [893, 227] on link "uitwerkingen bekijken" at bounding box center [894, 230] width 199 height 31
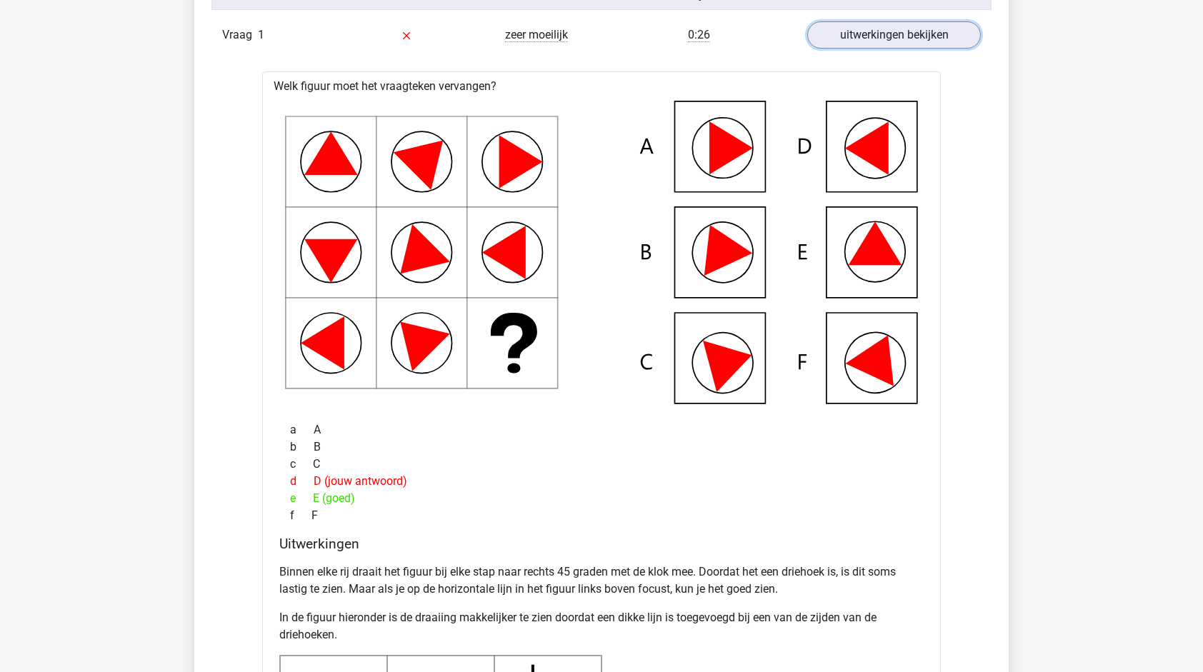
scroll to position [967, 0]
